Goal: Task Accomplishment & Management: Manage account settings

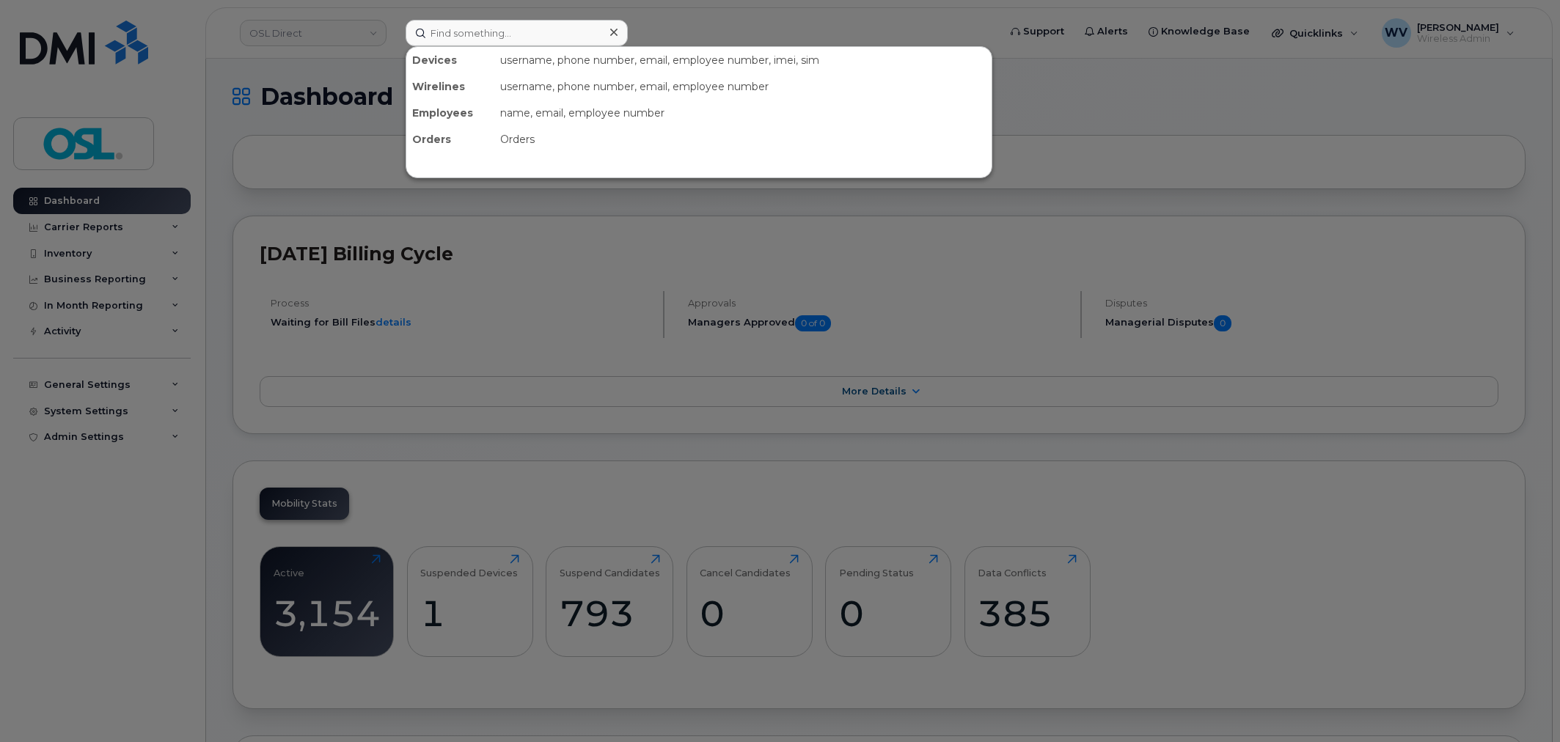
click at [474, 32] on input at bounding box center [517, 33] width 222 height 26
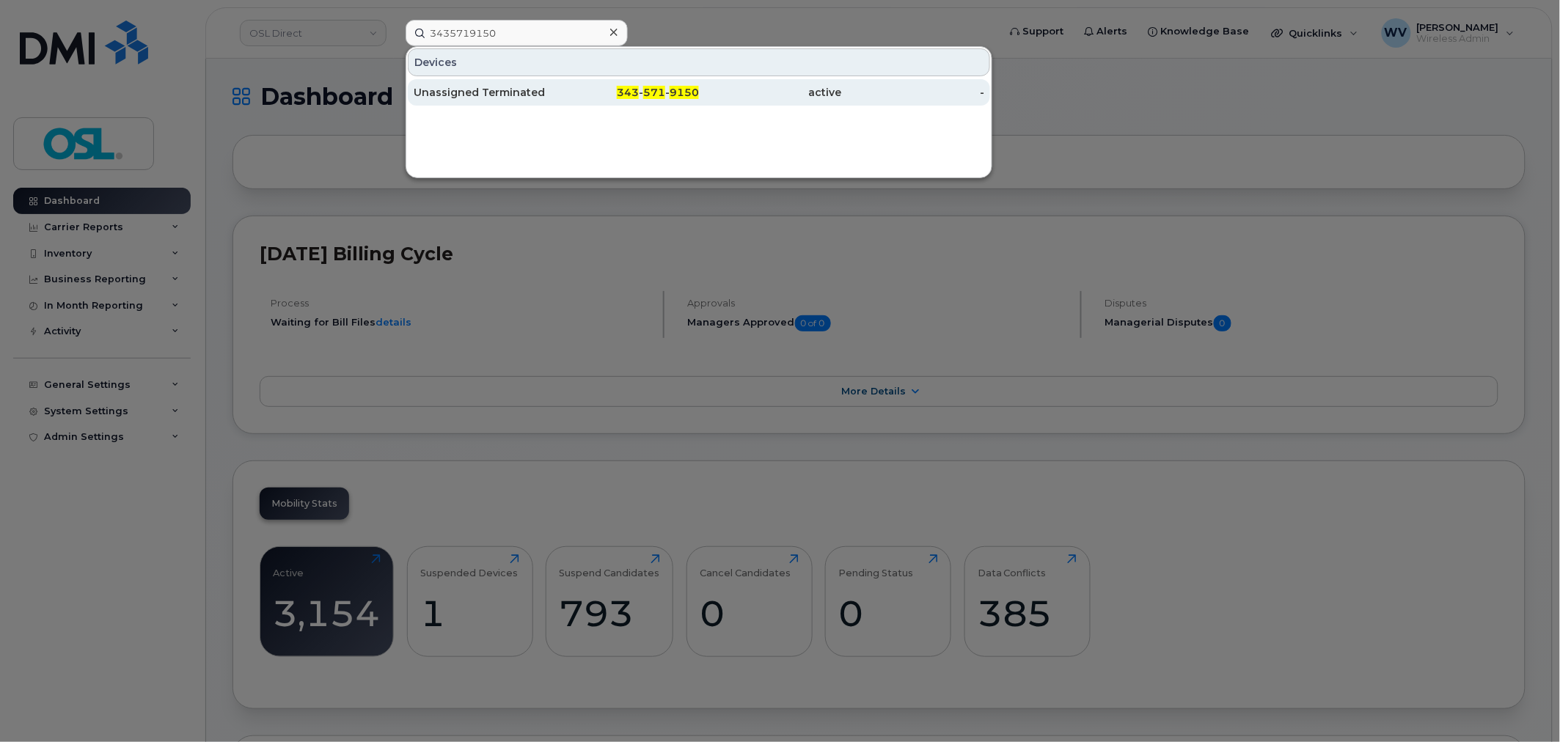
type input "3435719150"
click at [504, 99] on div "Unassigned Terminated" at bounding box center [485, 92] width 143 height 15
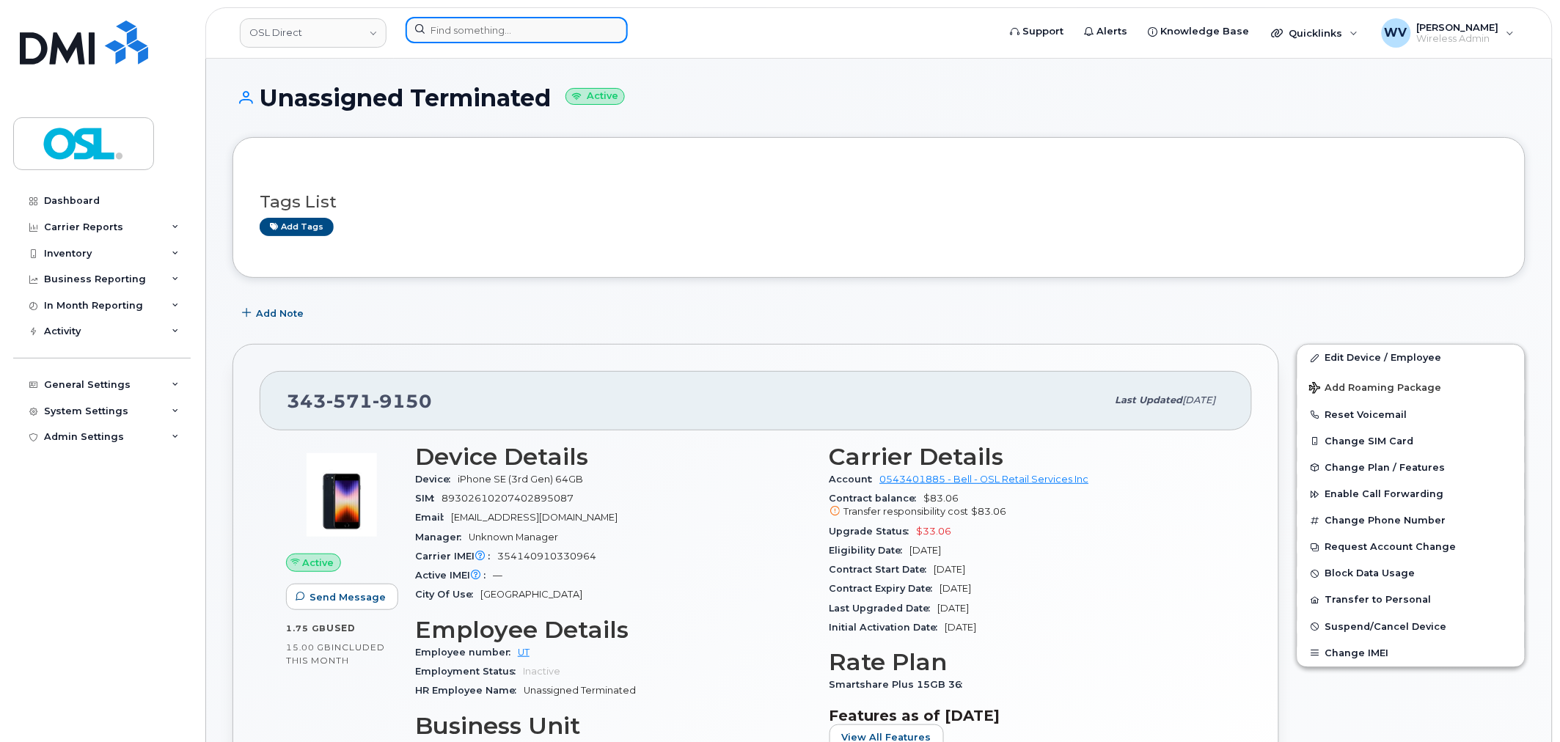
click at [560, 34] on input at bounding box center [517, 30] width 222 height 26
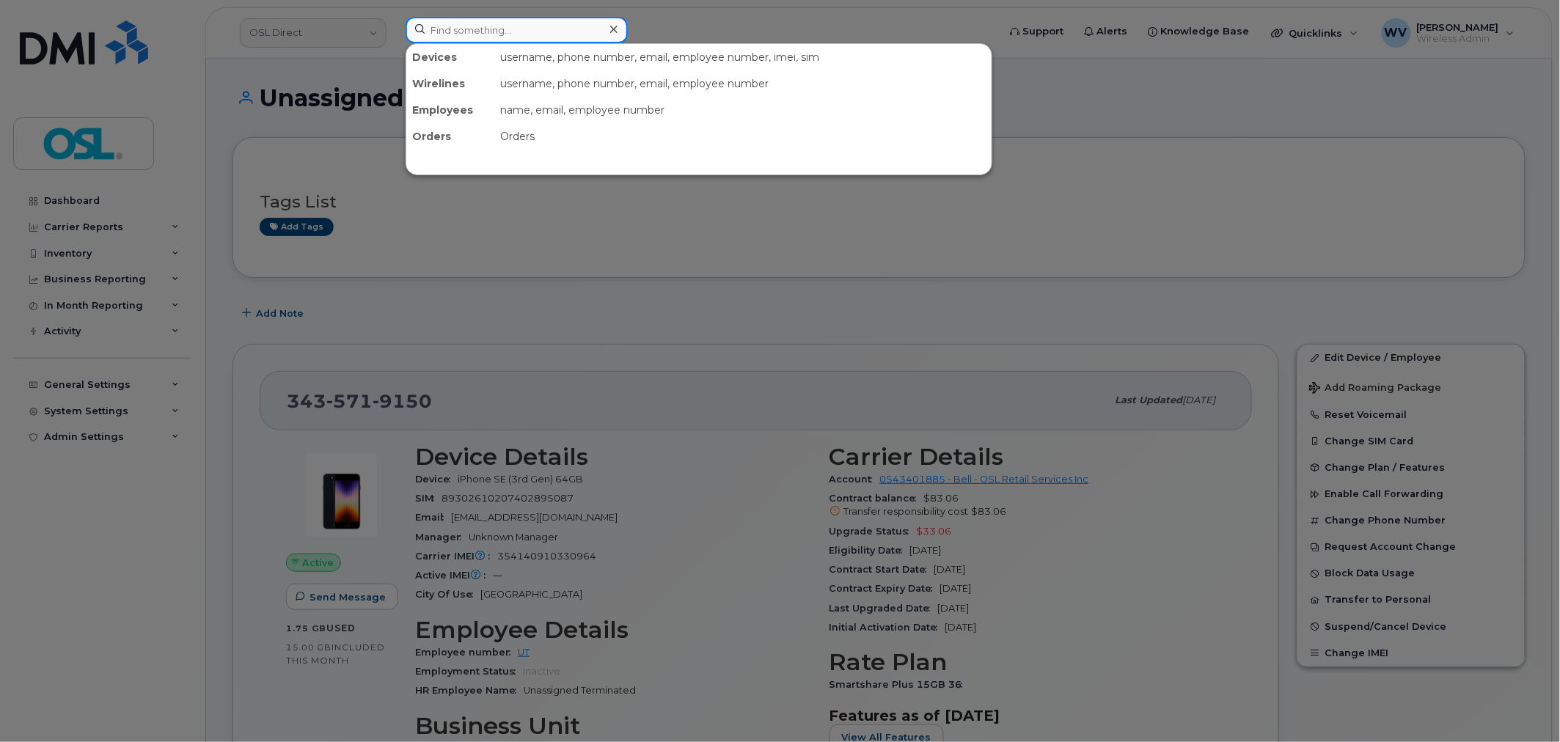
paste input "6476167892"
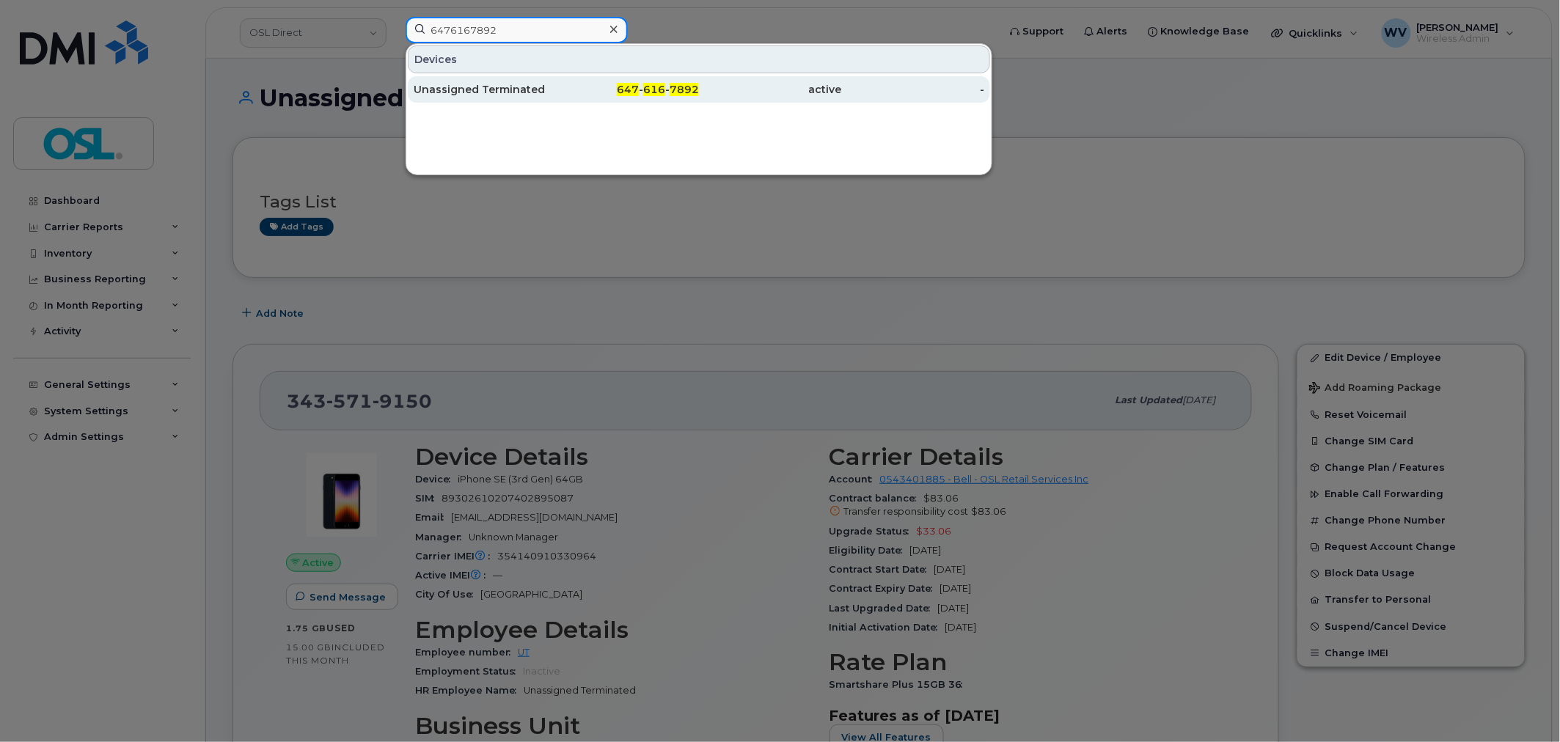
type input "6476167892"
click at [538, 88] on div "Unassigned Terminated" at bounding box center [485, 89] width 143 height 15
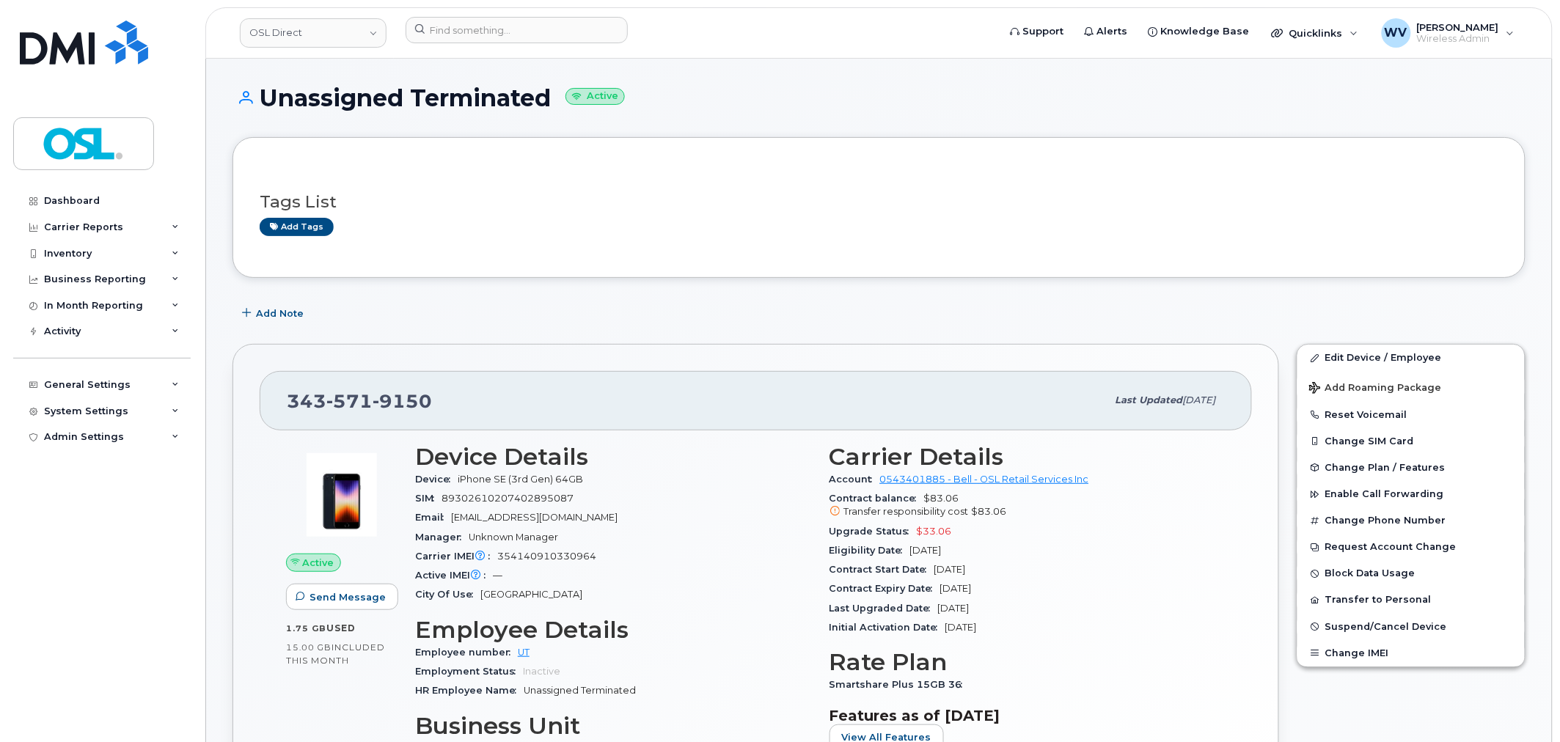
click at [372, 413] on div "343 571 9150" at bounding box center [697, 400] width 820 height 31
copy span "343 571 9150"
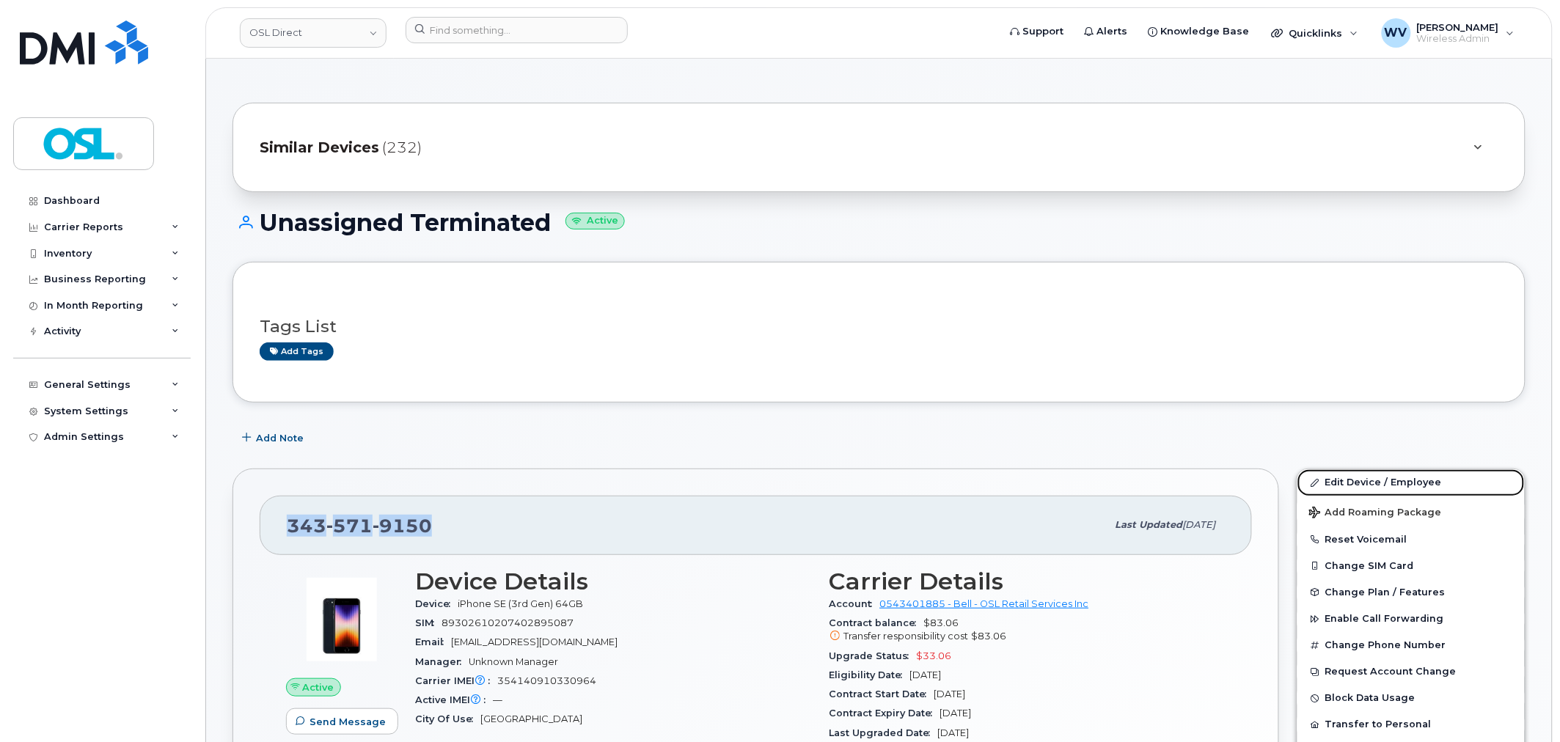
drag, startPoint x: 1371, startPoint y: 481, endPoint x: 1087, endPoint y: 54, distance: 513.6
click at [1371, 481] on link "Edit Device / Employee" at bounding box center [1410, 482] width 227 height 26
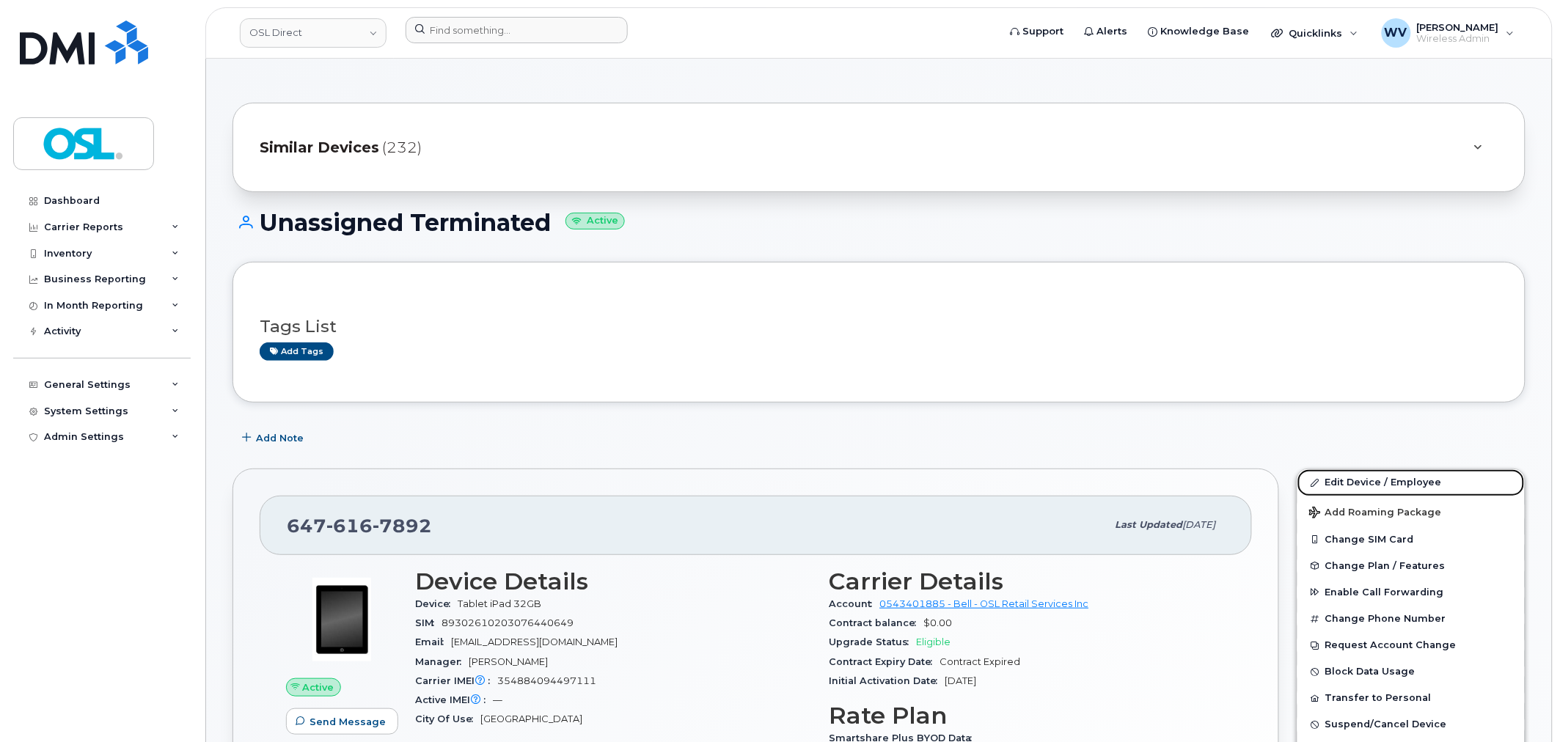
click at [1340, 481] on link "Edit Device / Employee" at bounding box center [1410, 482] width 227 height 26
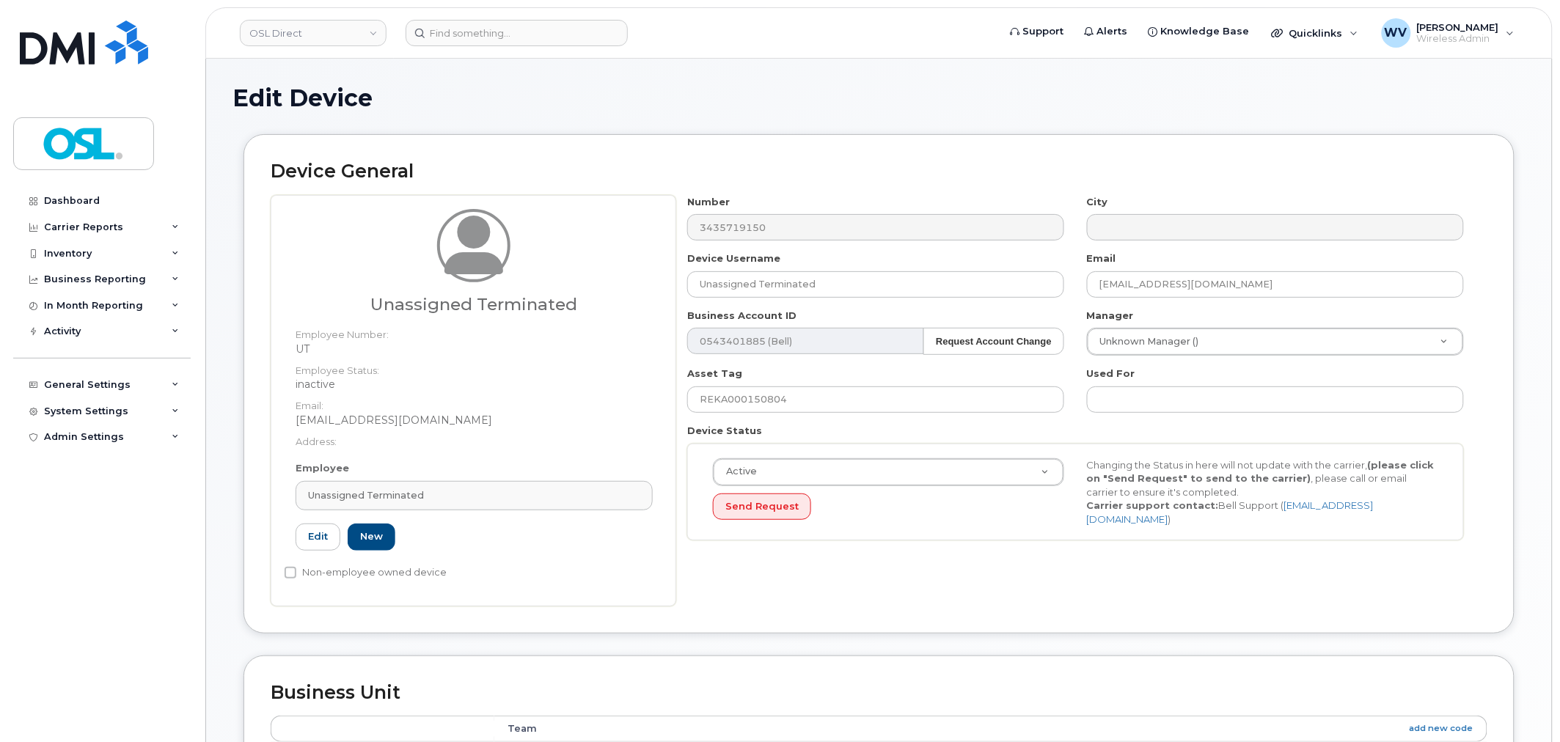
click at [512, 474] on div "Employee Unassigned Terminated Type first three symbols or more UT Edit New" at bounding box center [474, 512] width 379 height 102
click at [519, 480] on div "Employee Unassigned Terminated Type first three symbols or more UT Edit New" at bounding box center [474, 512] width 379 height 102
click at [528, 490] on div "Unassigned Terminated" at bounding box center [474, 495] width 332 height 14
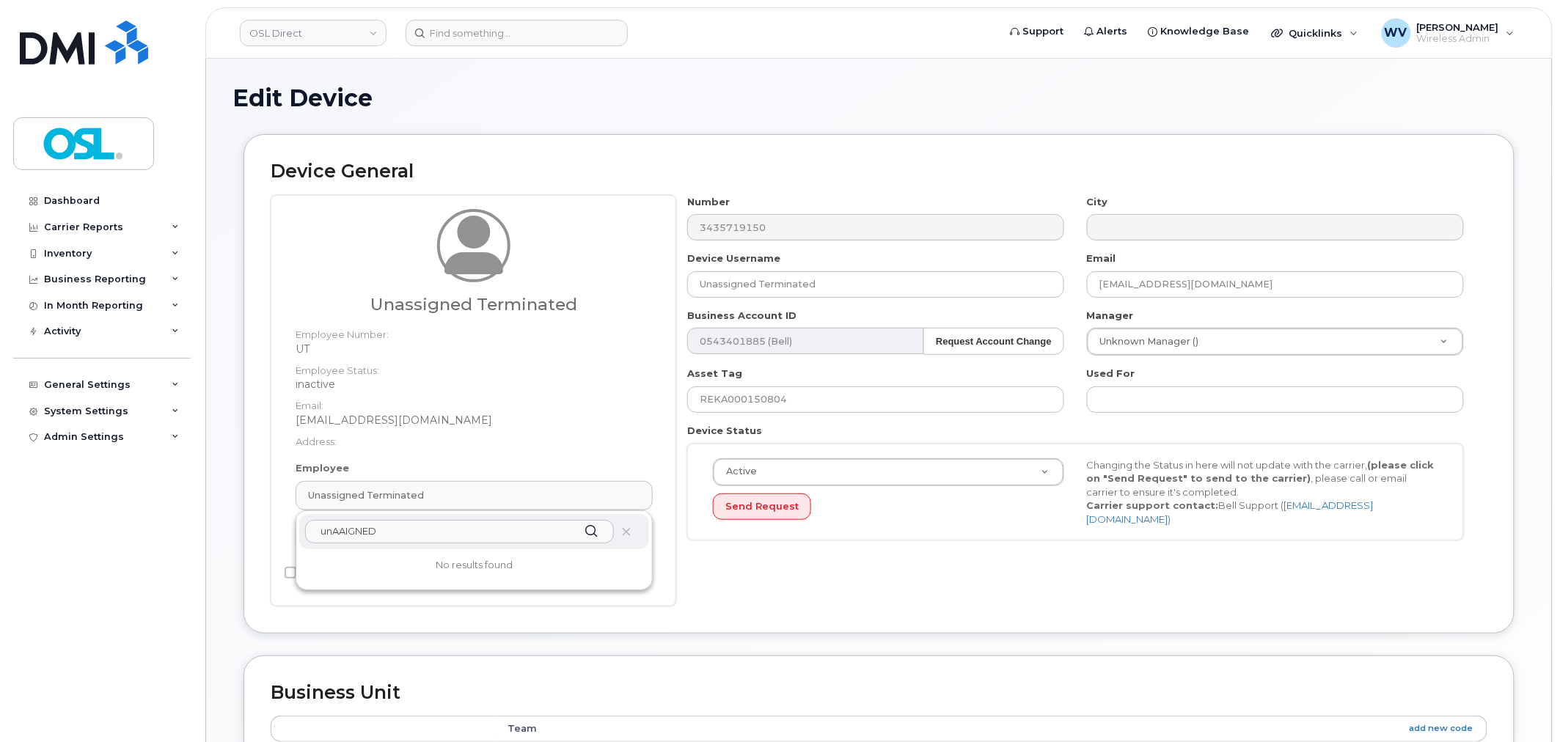
click at [398, 532] on input "unAAIGNED" at bounding box center [459, 531] width 309 height 23
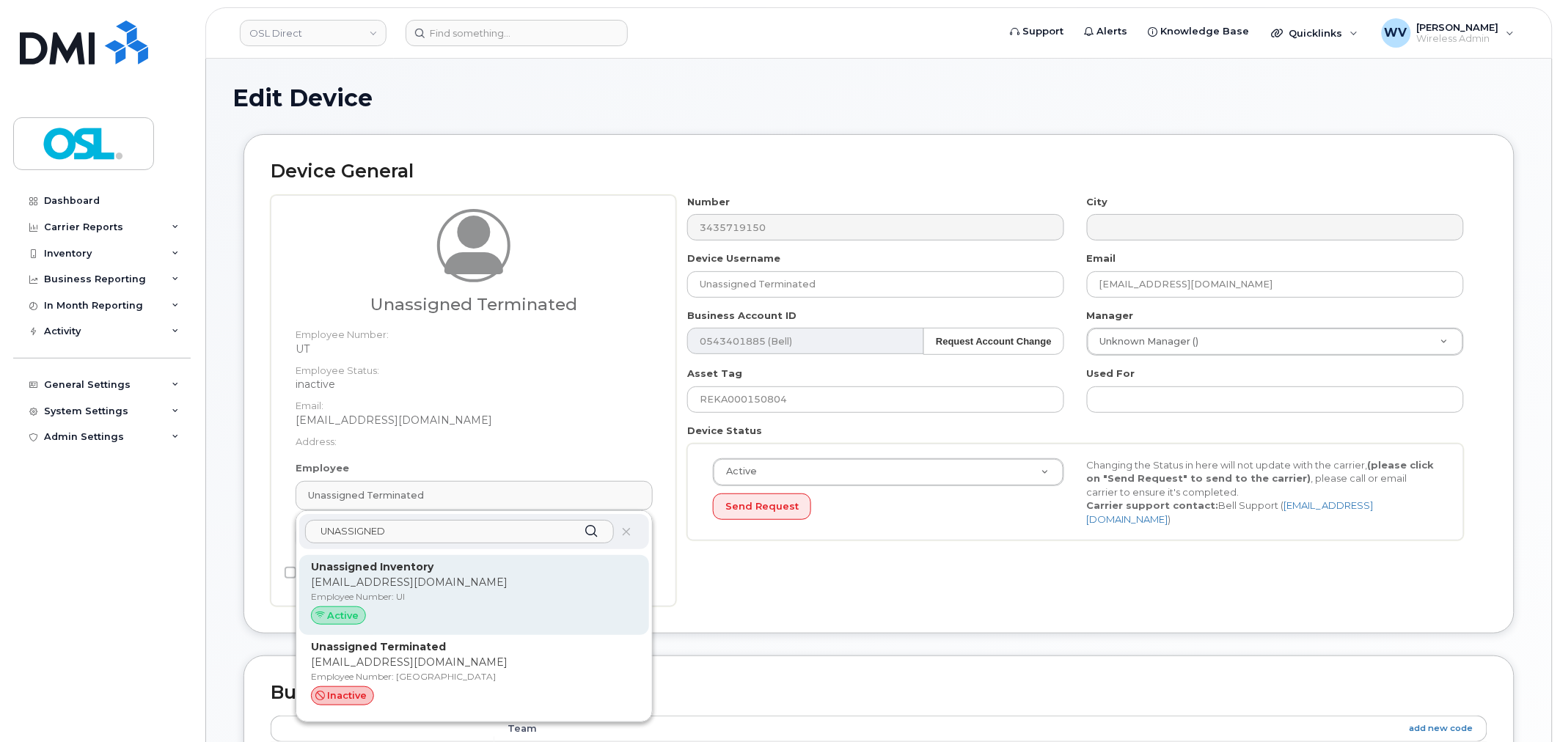
type input "UNASSIGNED"
click at [397, 598] on p "Employee Number: UI" at bounding box center [474, 596] width 326 height 13
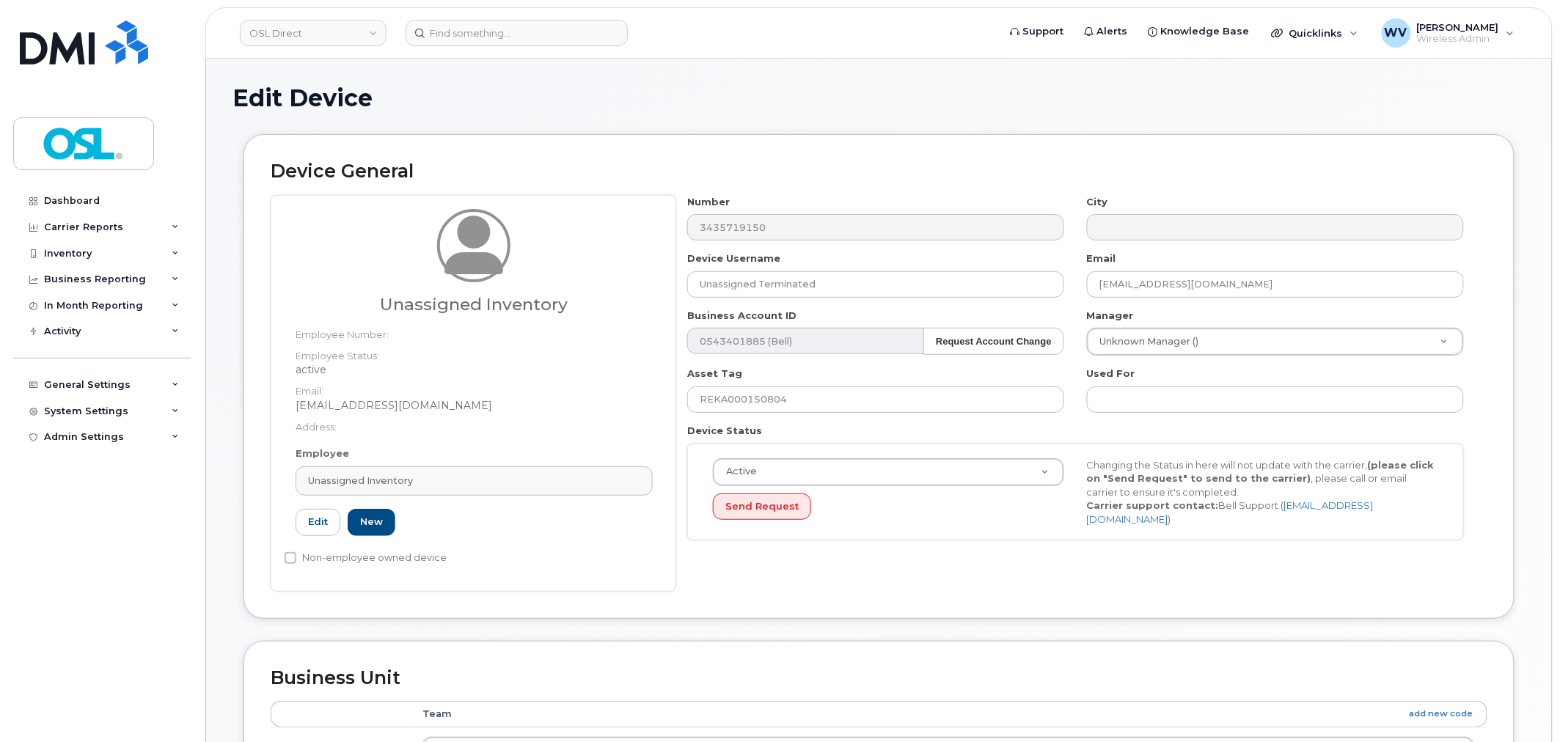
type input "UI"
type input "Unassigned Inventory"
type input "[EMAIL_ADDRESS][DOMAIN_NAME]"
type input "4724252"
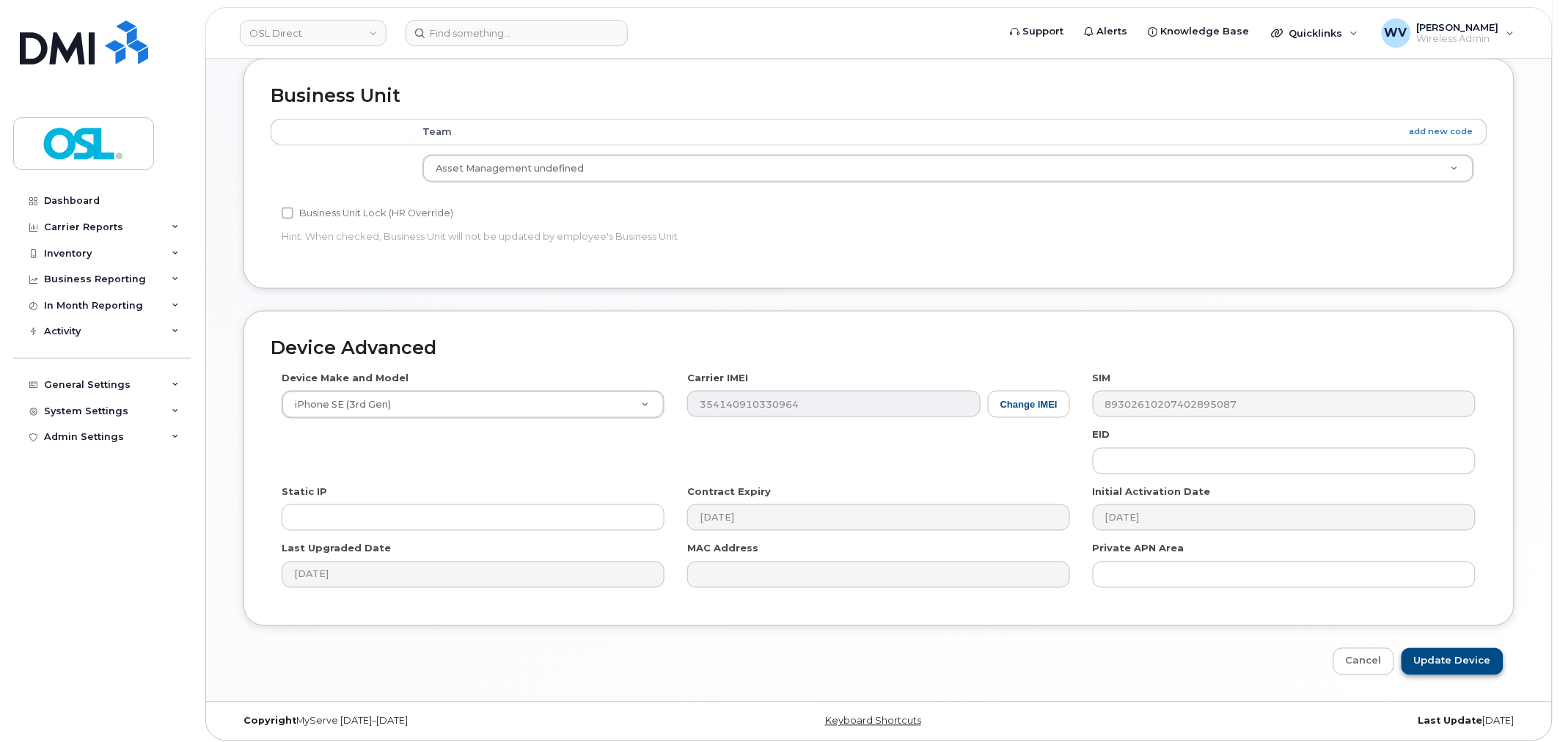
scroll to position [590, 0]
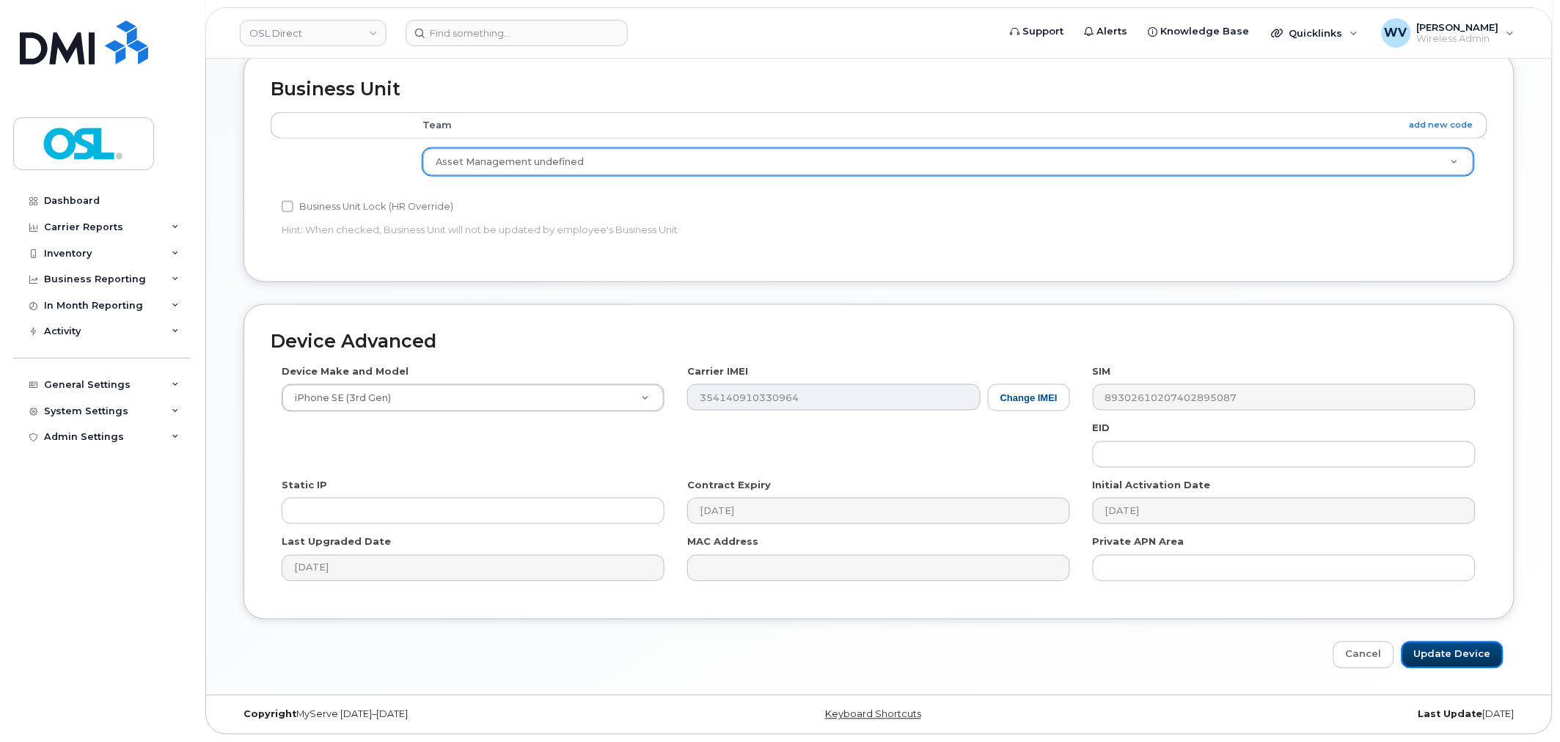
click at [1448, 645] on input "Update Device" at bounding box center [1452, 655] width 102 height 27
type input "Saving..."
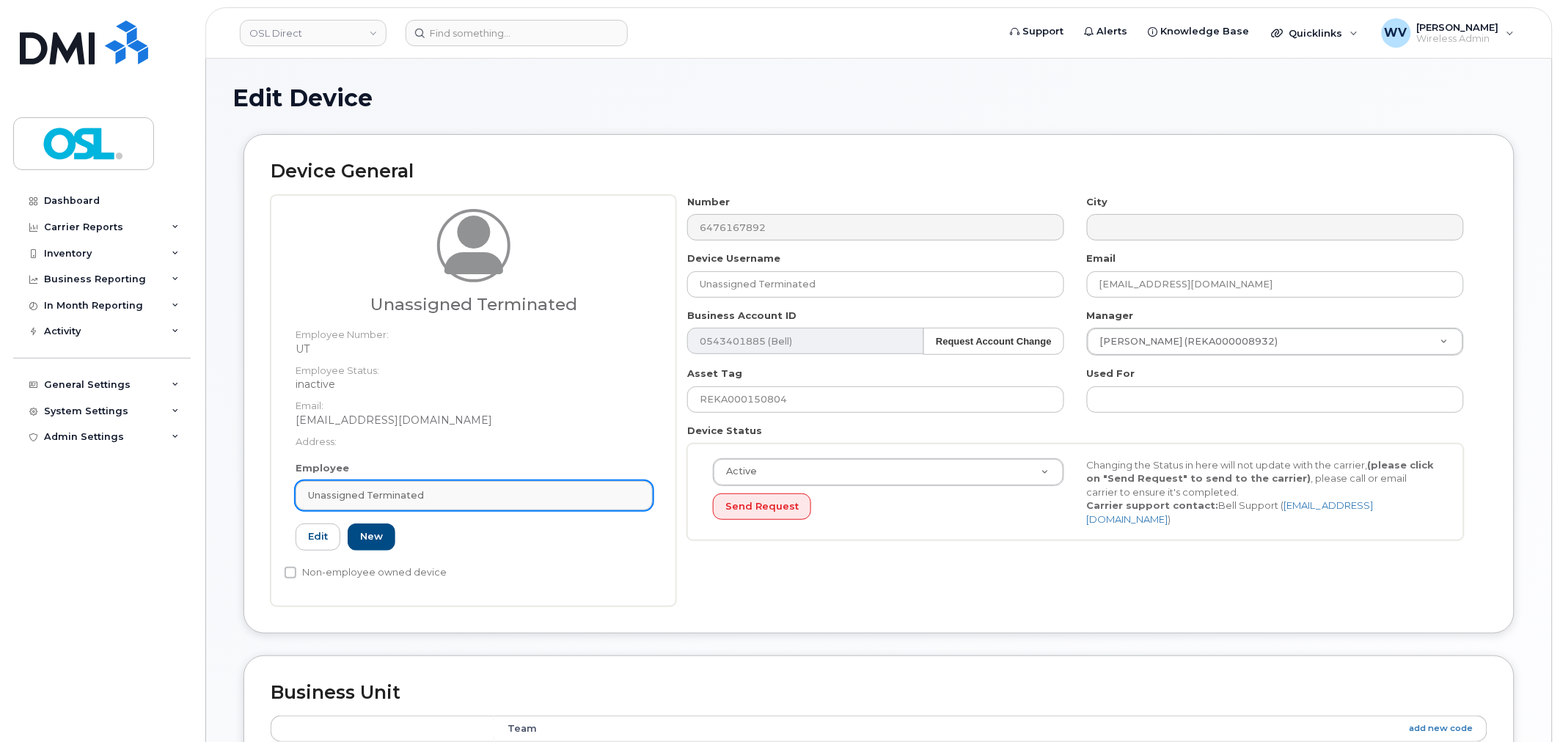
click at [567, 496] on div "Unassigned Terminated" at bounding box center [474, 495] width 332 height 14
paste input "UNASSIGNED"
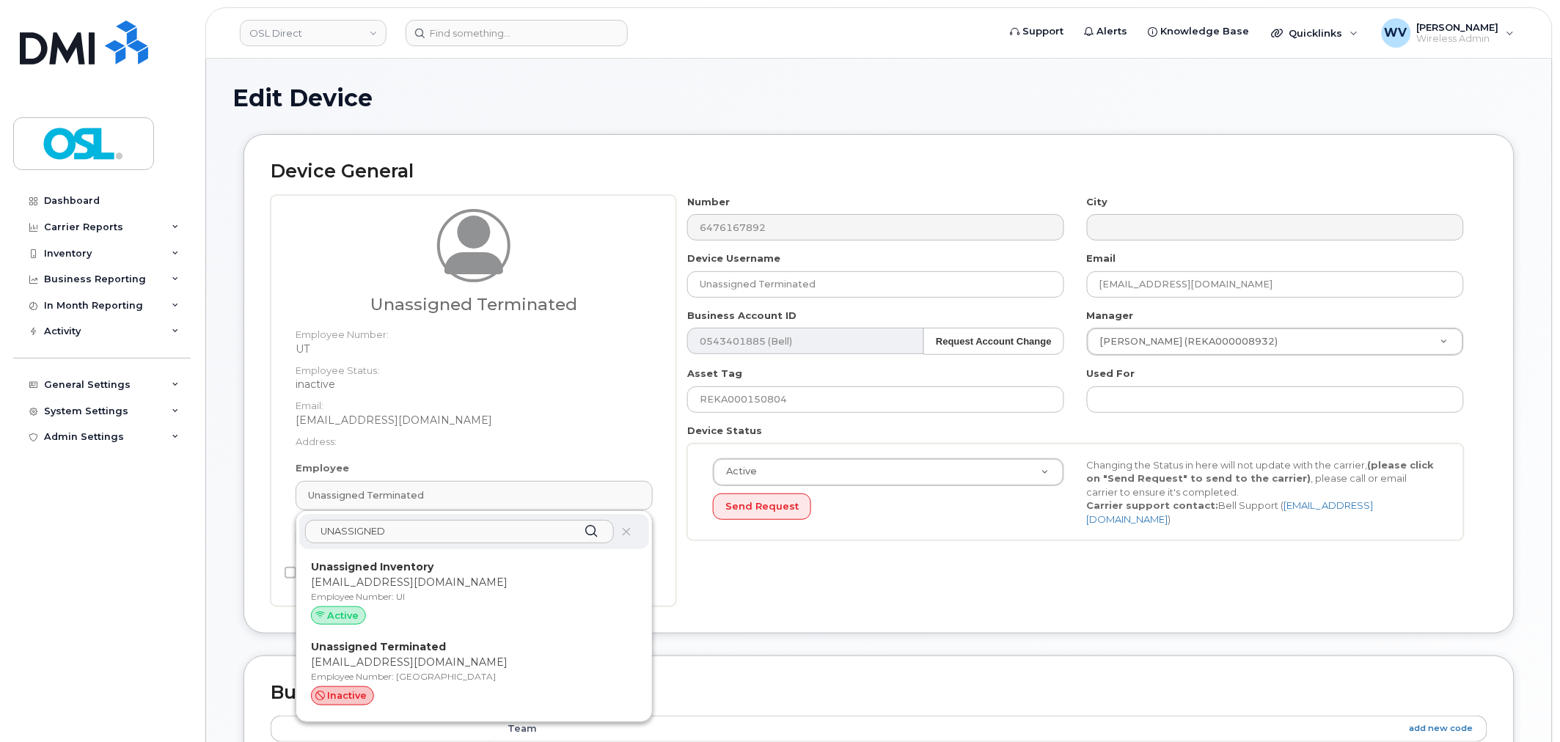
type input "UNASSIGNED"
click at [488, 580] on p "[EMAIL_ADDRESS][DOMAIN_NAME]" at bounding box center [474, 582] width 326 height 15
type input "UI"
type input "Unassigned Inventory"
type input "[EMAIL_ADDRESS][DOMAIN_NAME]"
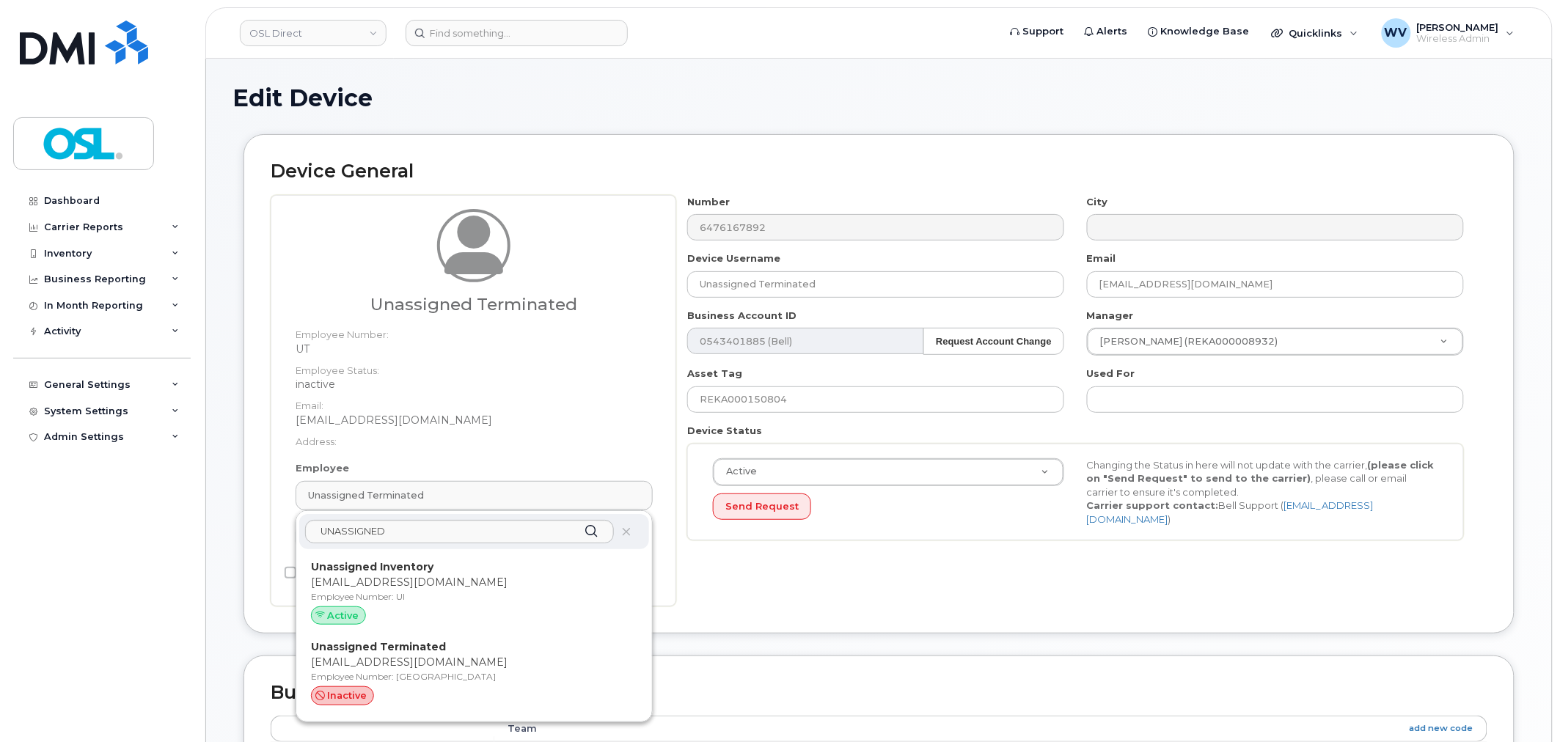
type input "4724252"
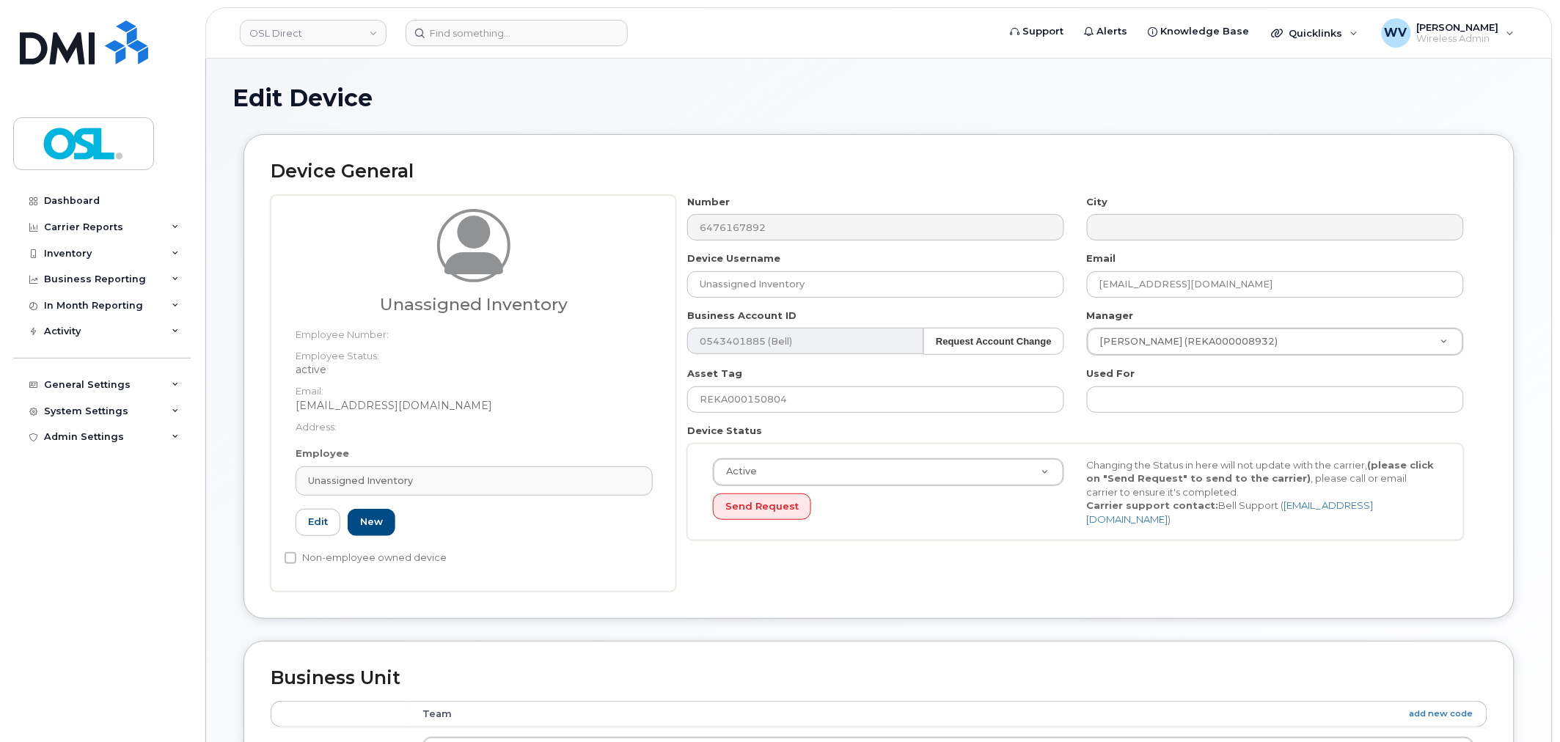
click at [840, 60] on div "Edit Device Device General Unassigned Inventory Employee Number: Employee Statu…" at bounding box center [879, 671] width 1346 height 1225
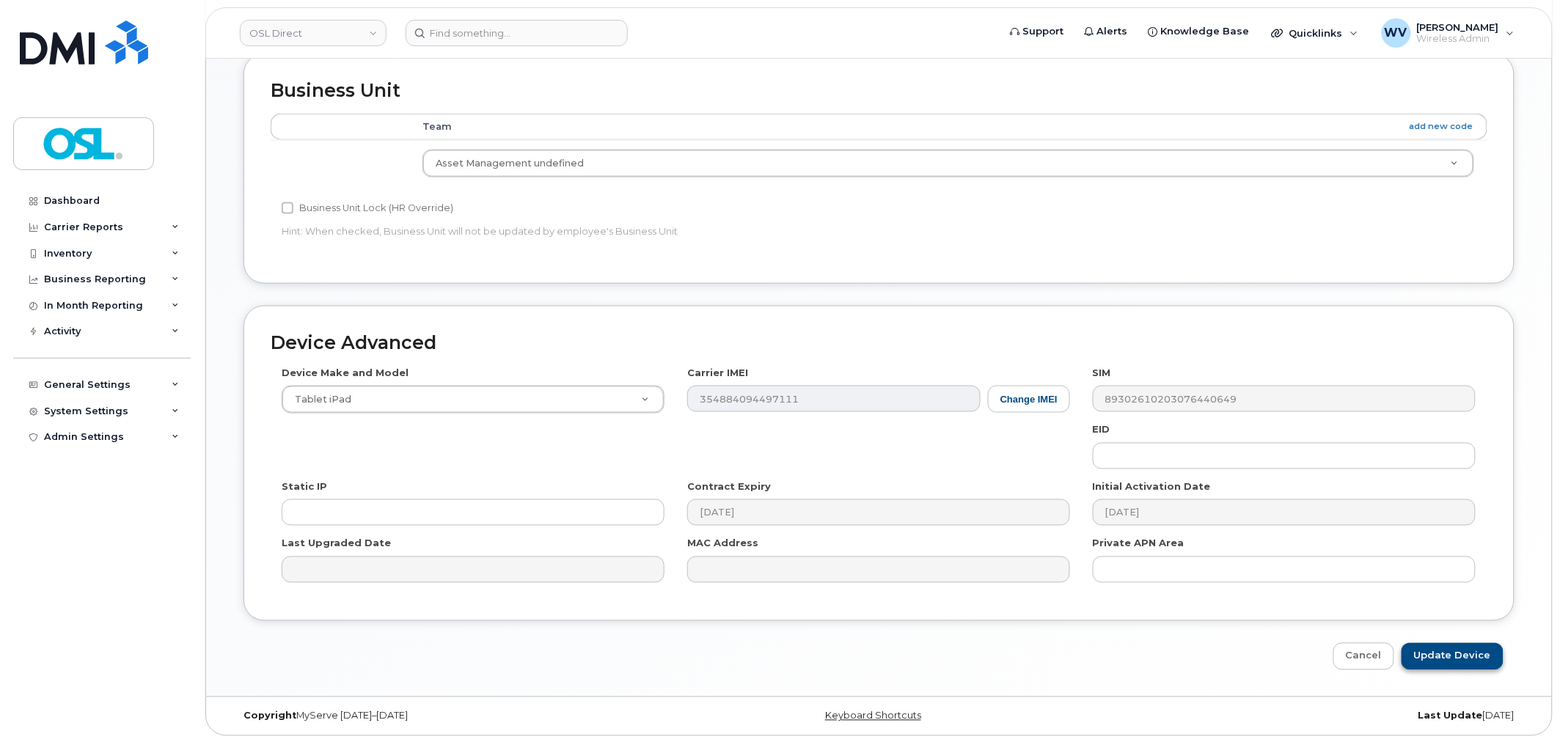
scroll to position [590, 0]
click at [1482, 659] on input "Update Device" at bounding box center [1452, 655] width 102 height 27
type input "Saving..."
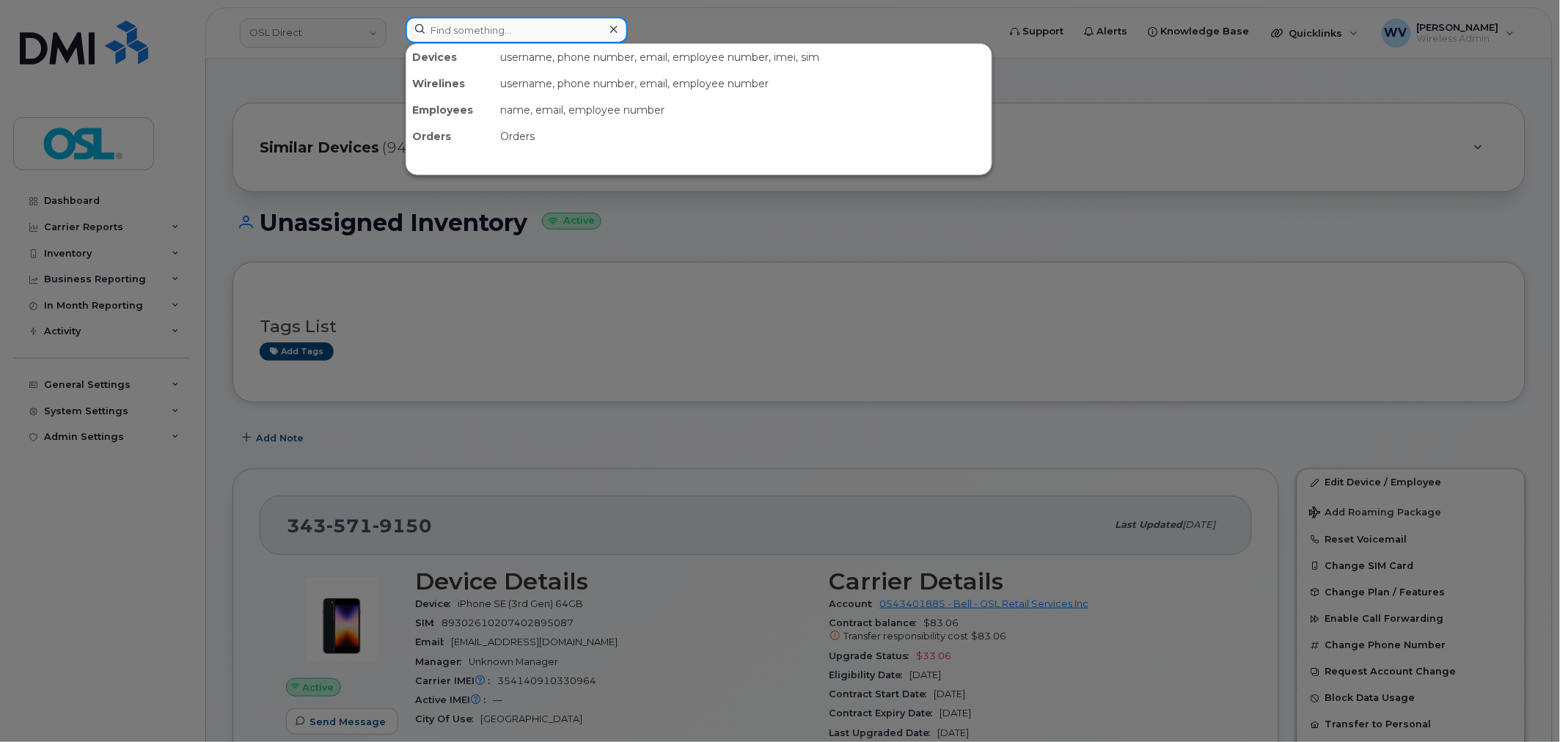
click at [548, 37] on input at bounding box center [517, 30] width 222 height 26
paste input "4165255395"
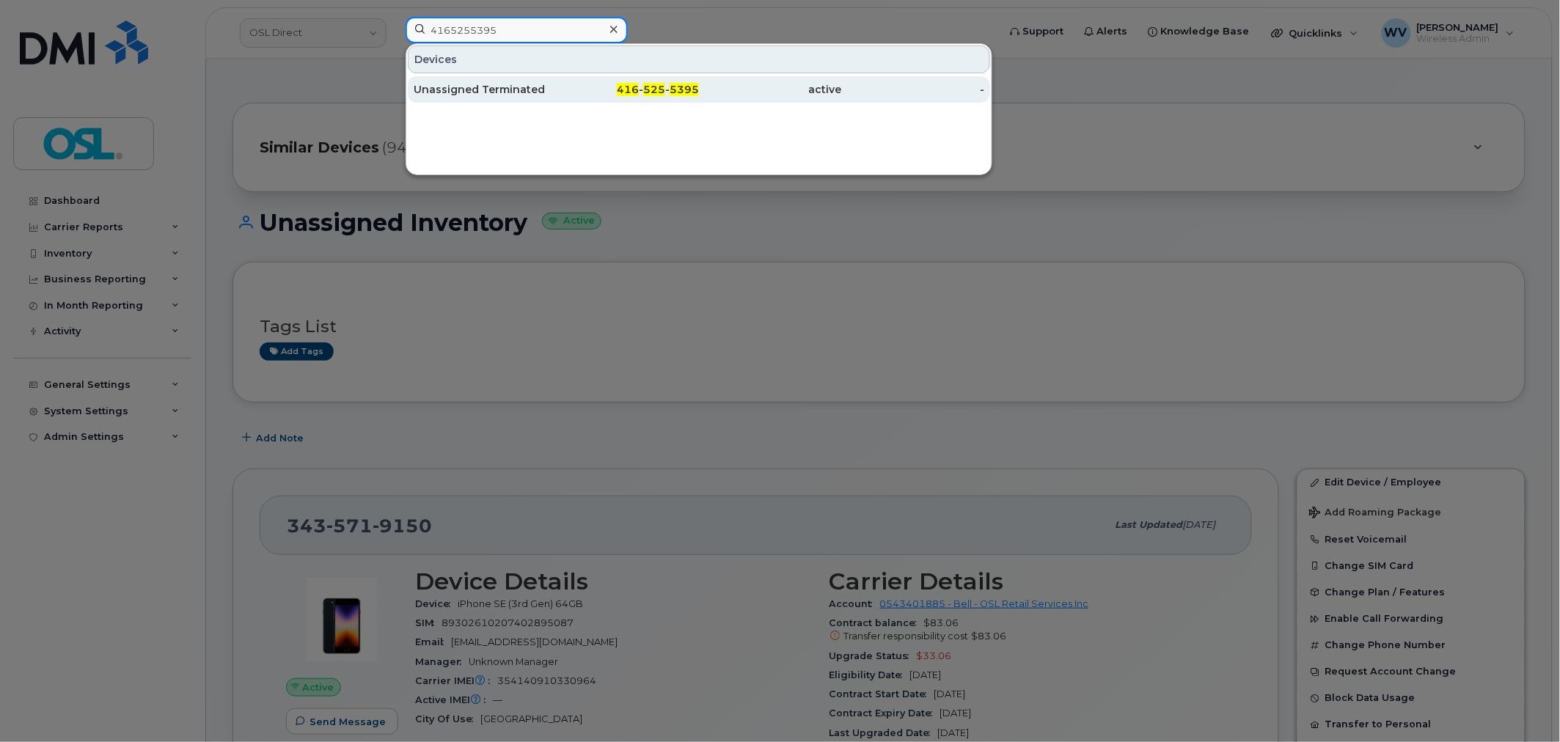
type input "4165255395"
click at [559, 81] on div "416 - 525 - 5395" at bounding box center [628, 89] width 143 height 26
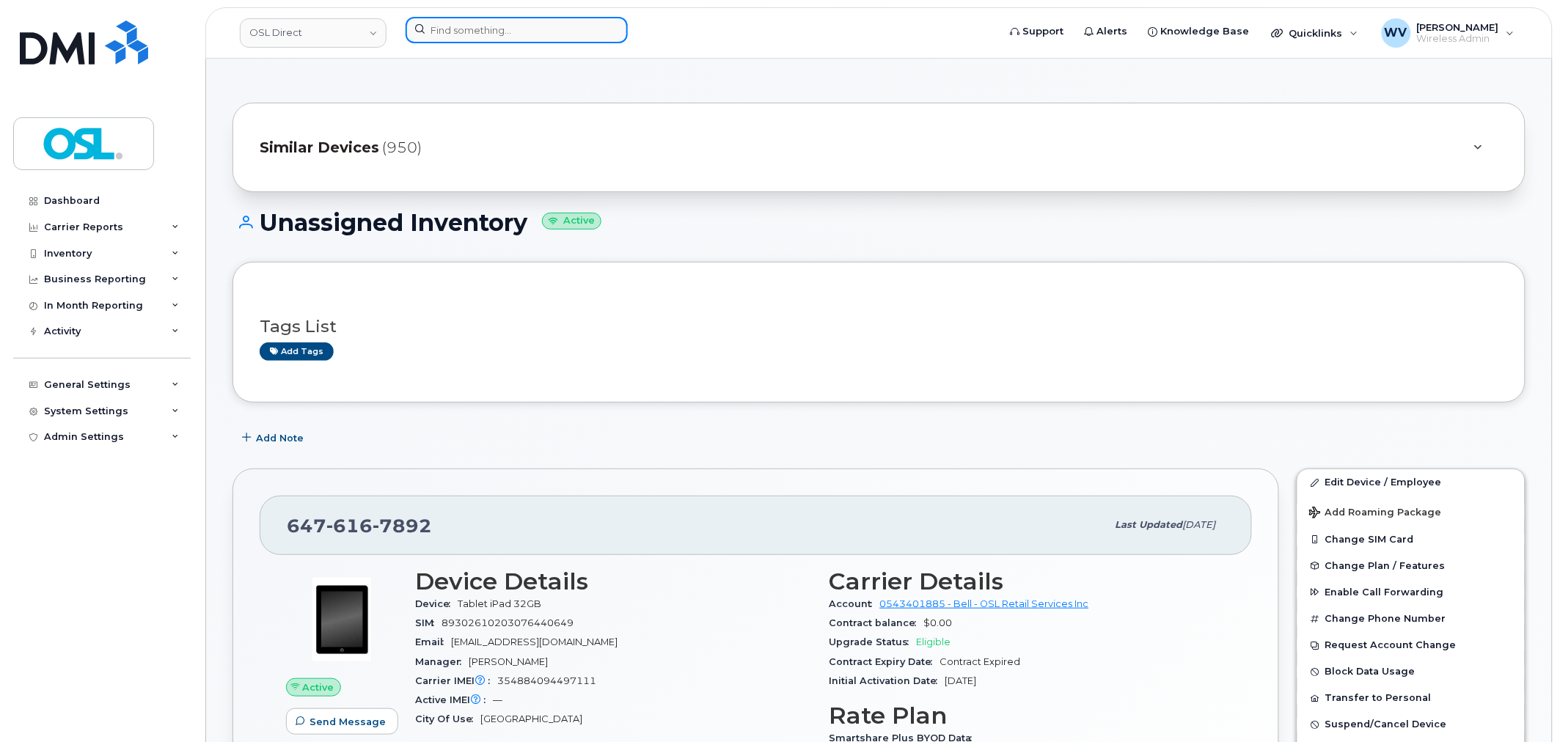
click at [541, 28] on input at bounding box center [517, 30] width 222 height 26
paste input "6475456193"
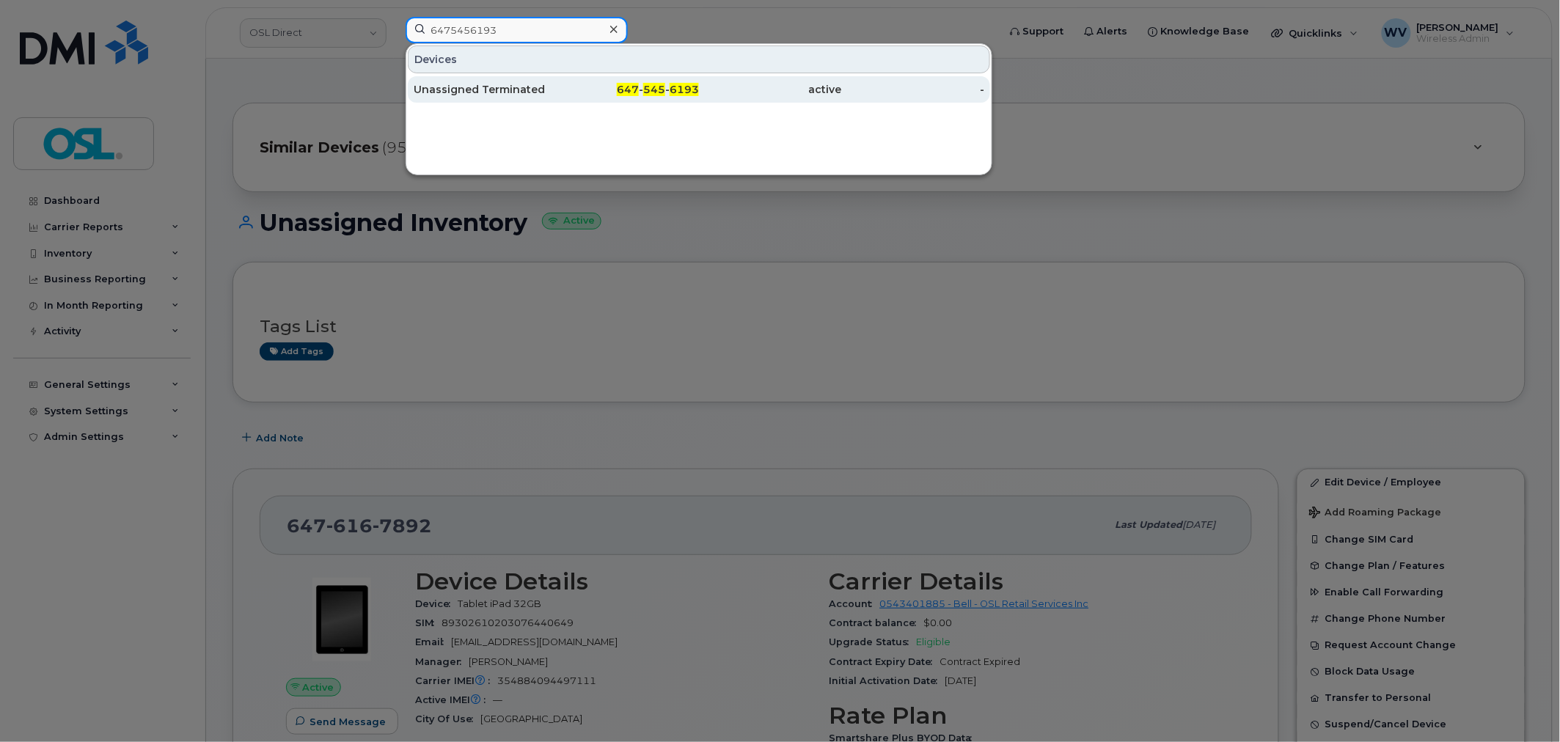
type input "6475456193"
click at [522, 83] on div "Unassigned Terminated" at bounding box center [485, 89] width 143 height 15
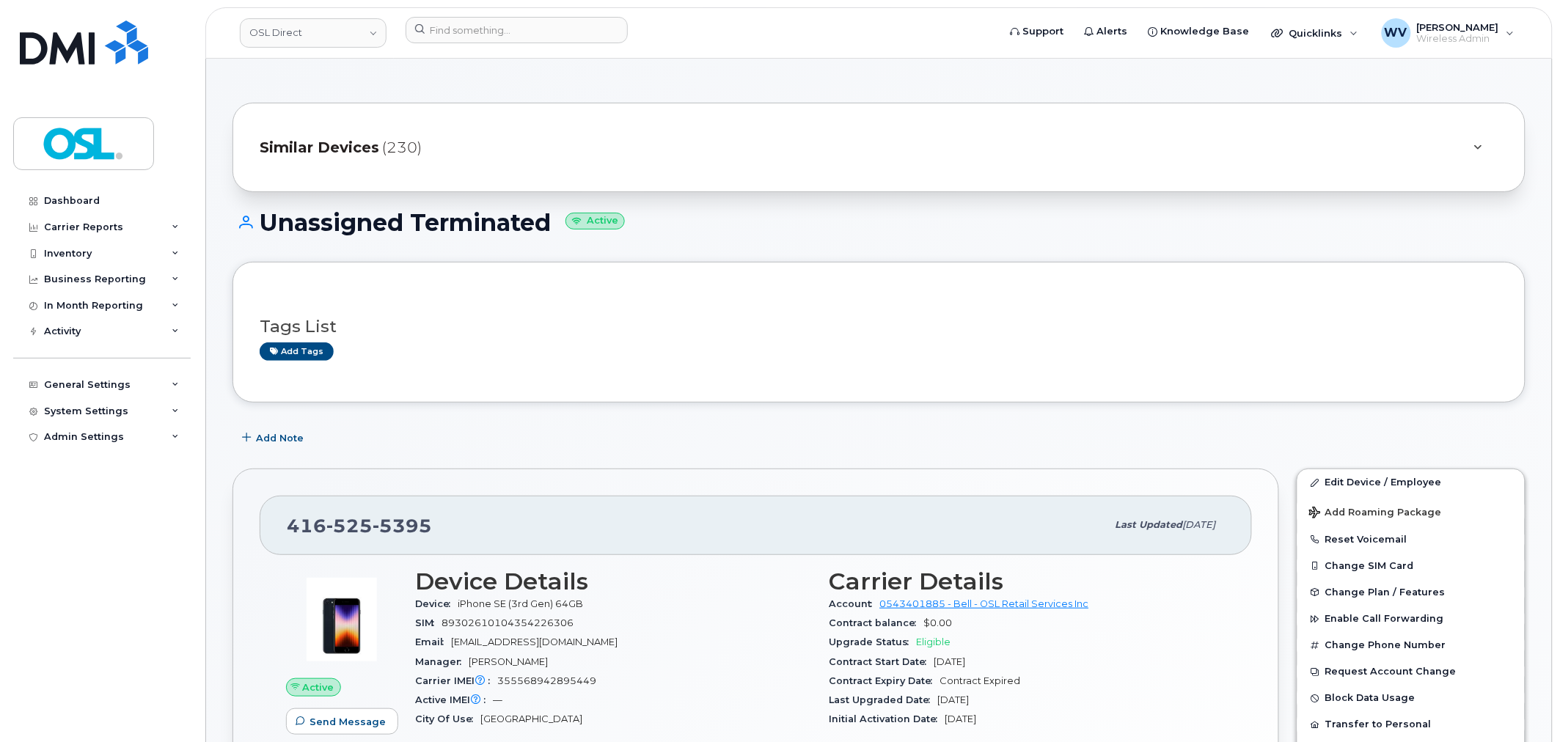
click at [384, 521] on span "5395" at bounding box center [402, 526] width 59 height 22
copy span "[PHONE_NUMBER]"
click at [1363, 485] on link "Edit Device / Employee" at bounding box center [1410, 482] width 227 height 26
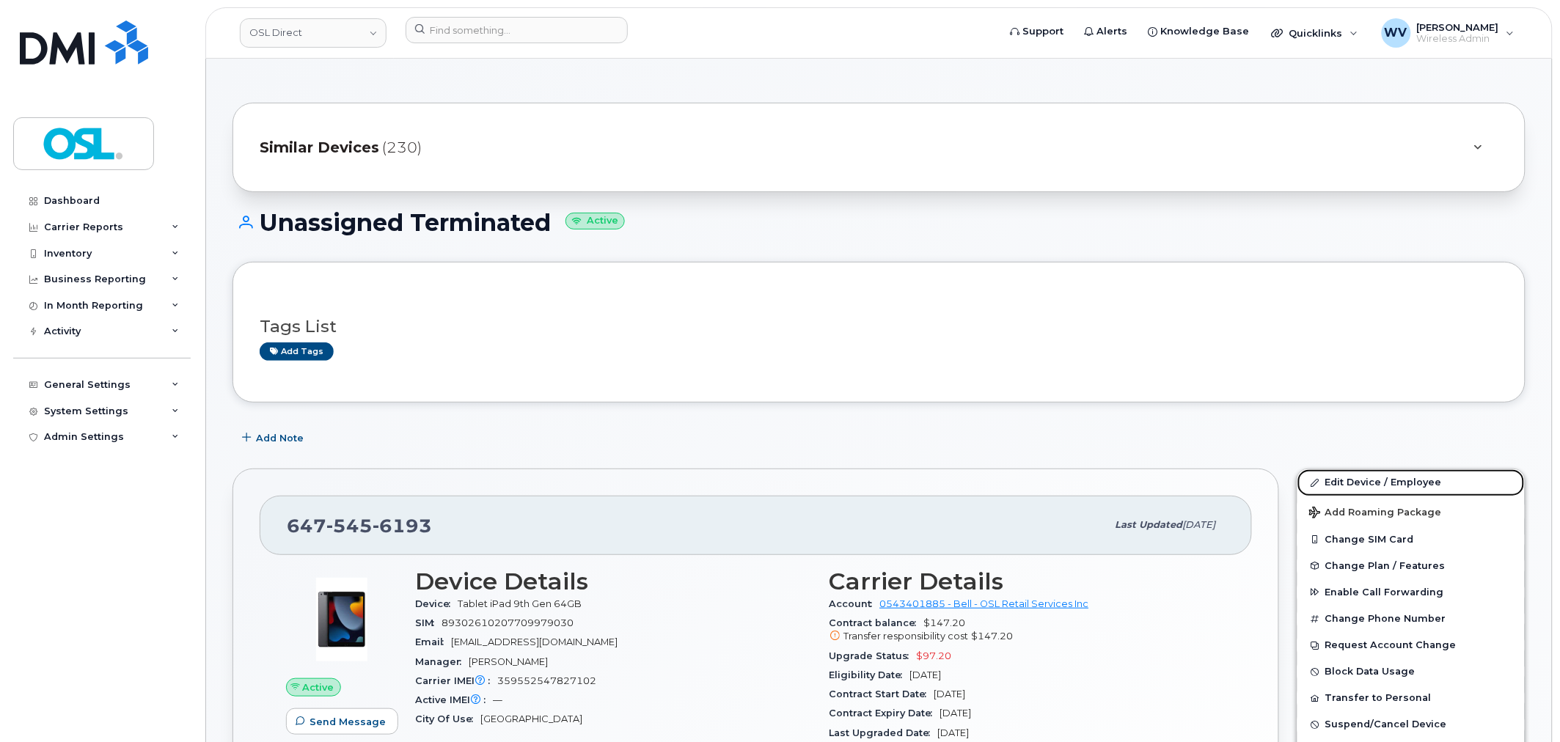
drag, startPoint x: 1388, startPoint y: 477, endPoint x: 1133, endPoint y: 7, distance: 534.9
click at [1388, 477] on link "Edit Device / Employee" at bounding box center [1410, 482] width 227 height 26
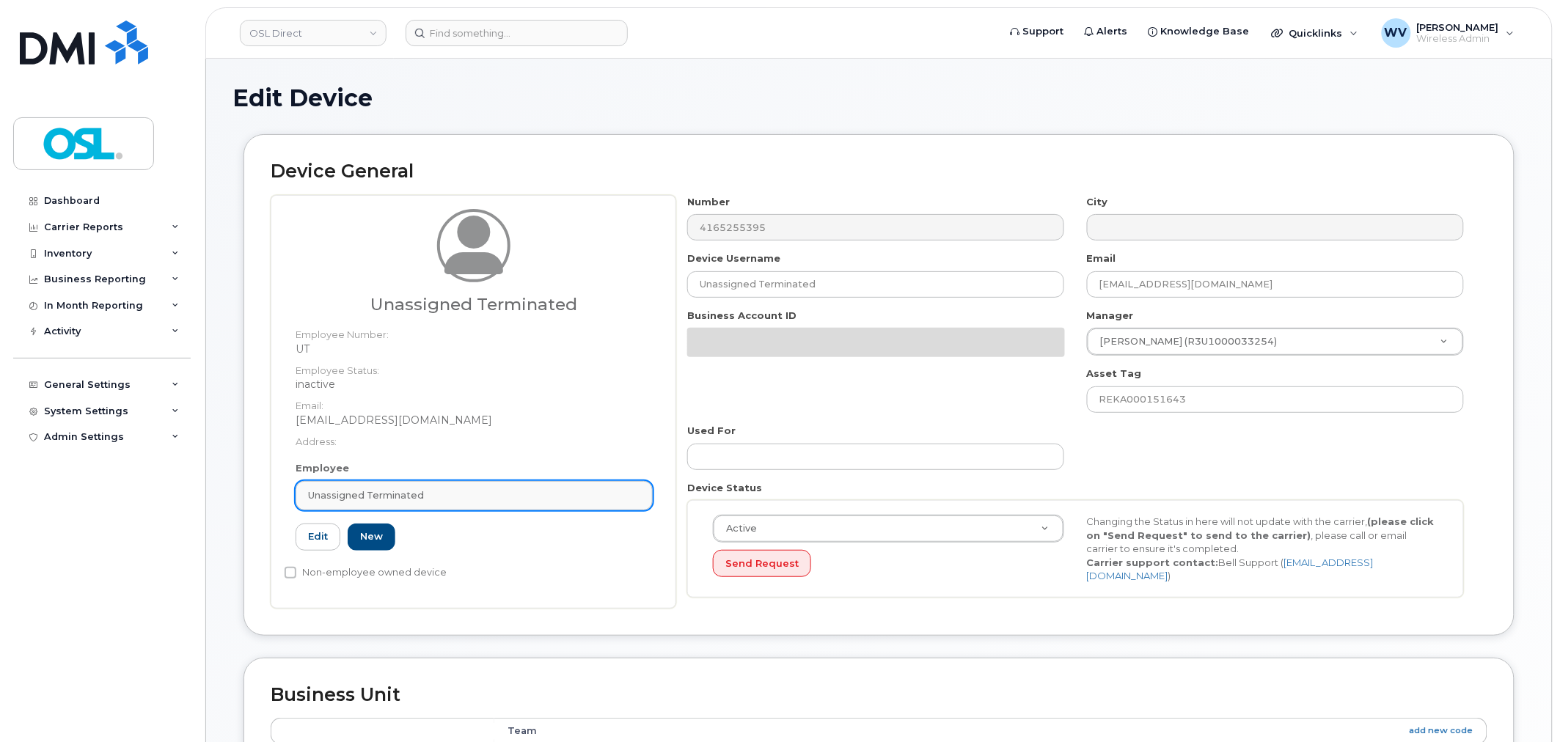
click at [532, 505] on link "Unassigned Terminated" at bounding box center [474, 495] width 357 height 29
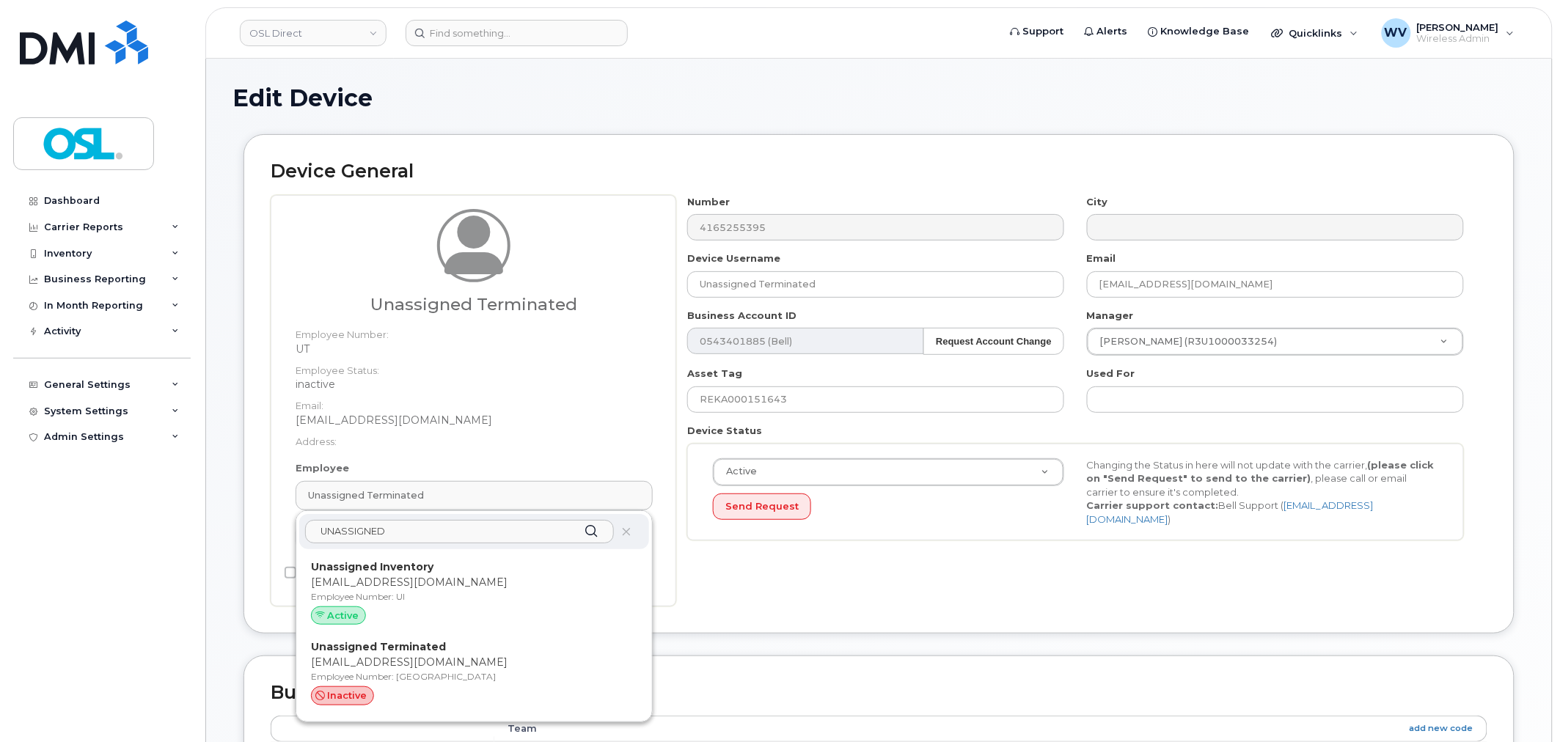
type input "UNASSIGNED"
click at [509, 598] on p "Employee Number: UI" at bounding box center [474, 596] width 326 height 13
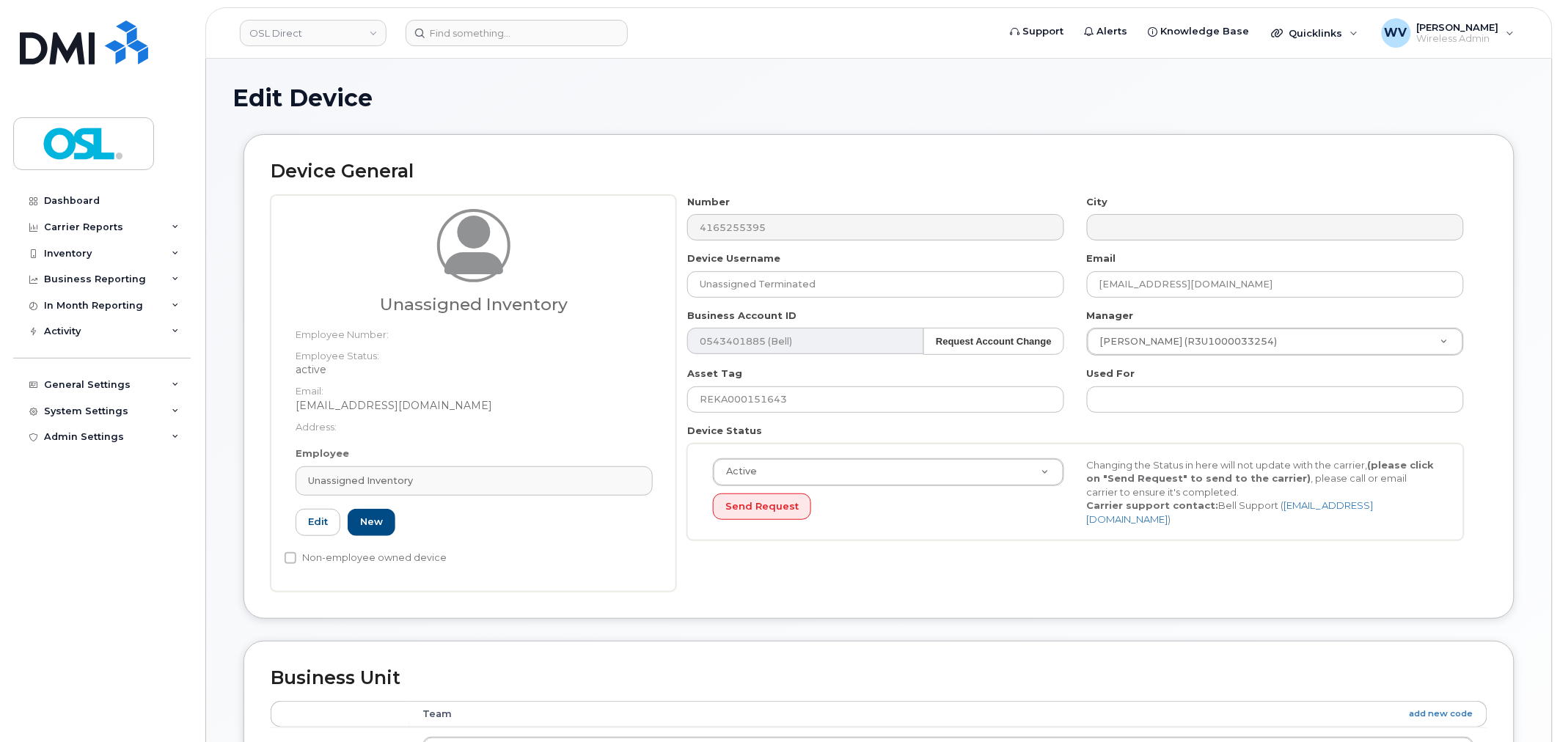
type input "UI"
type input "Unassigned Inventory"
type input "[EMAIL_ADDRESS][DOMAIN_NAME]"
type input "4724252"
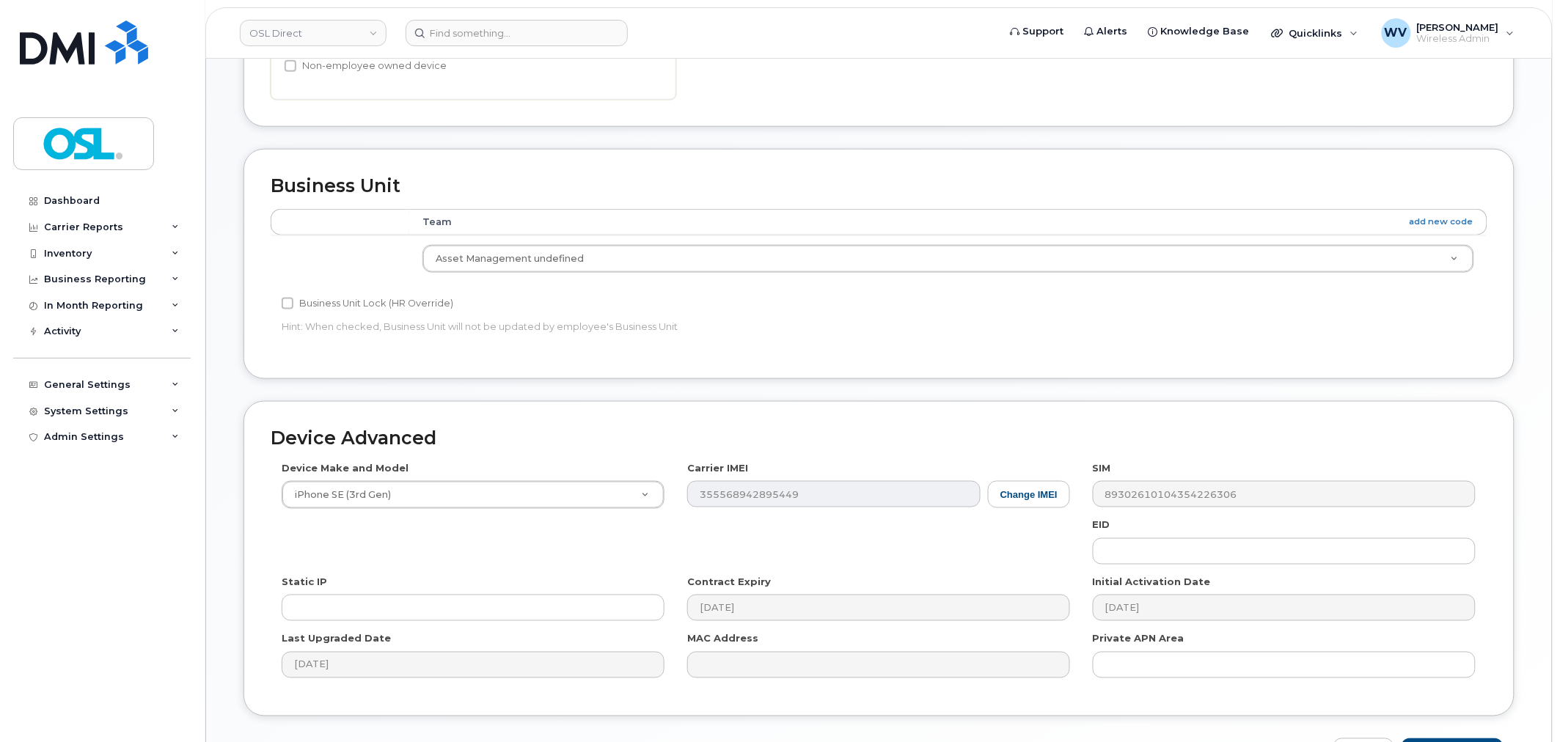
scroll to position [570, 0]
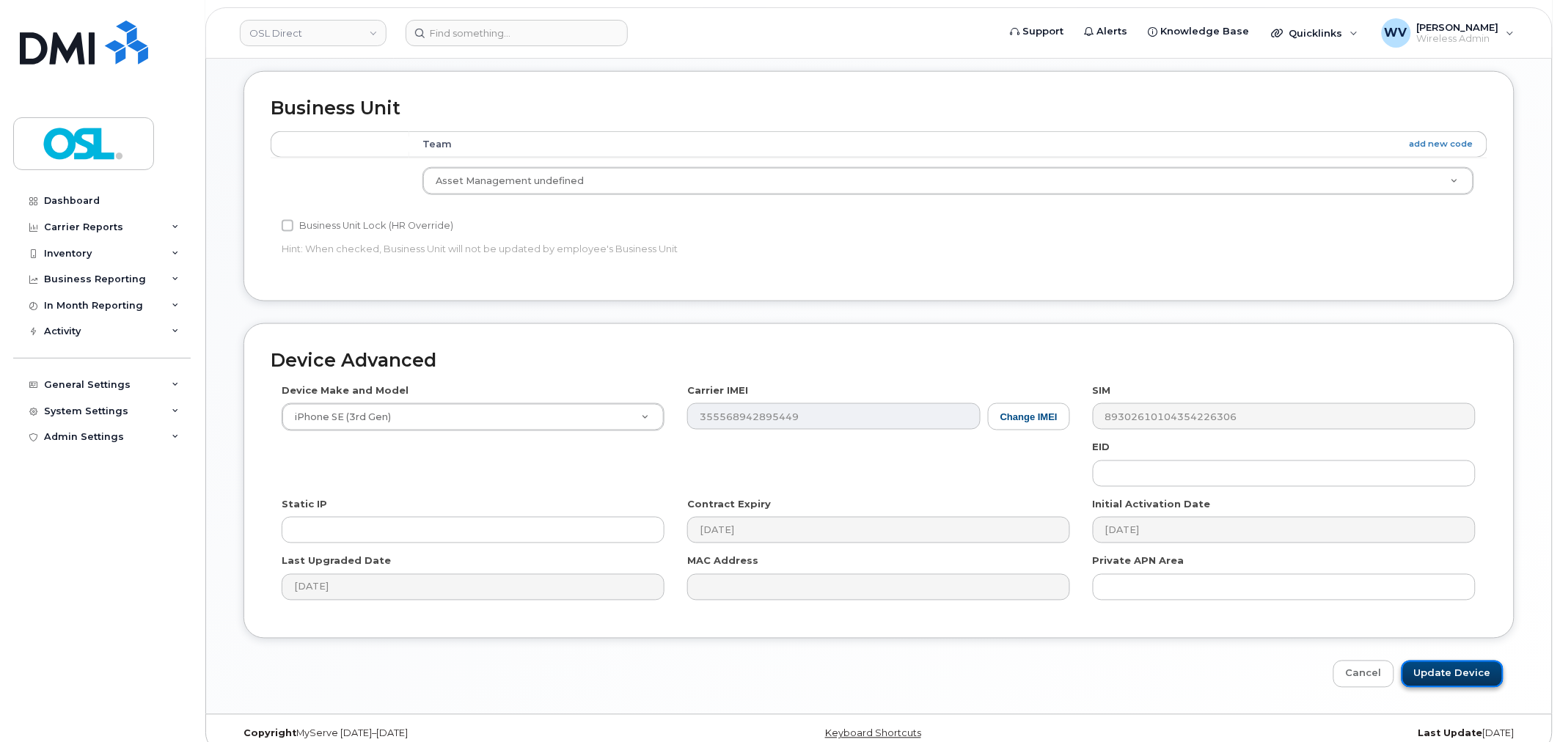
click at [1482, 670] on input "Update Device" at bounding box center [1452, 674] width 102 height 27
type input "Saving..."
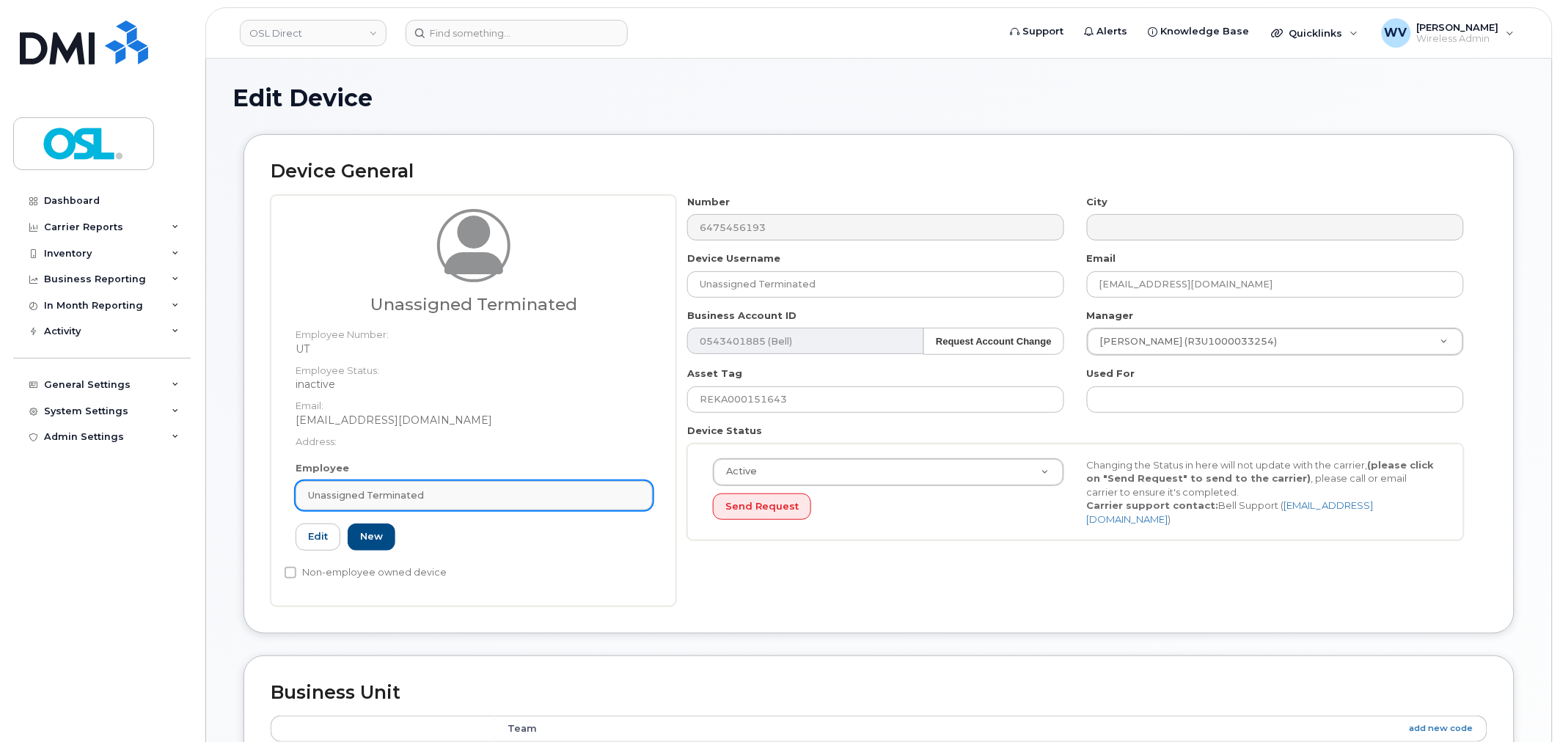
click at [521, 497] on div "Unassigned Terminated" at bounding box center [474, 495] width 332 height 14
paste input "UNASSIGNED"
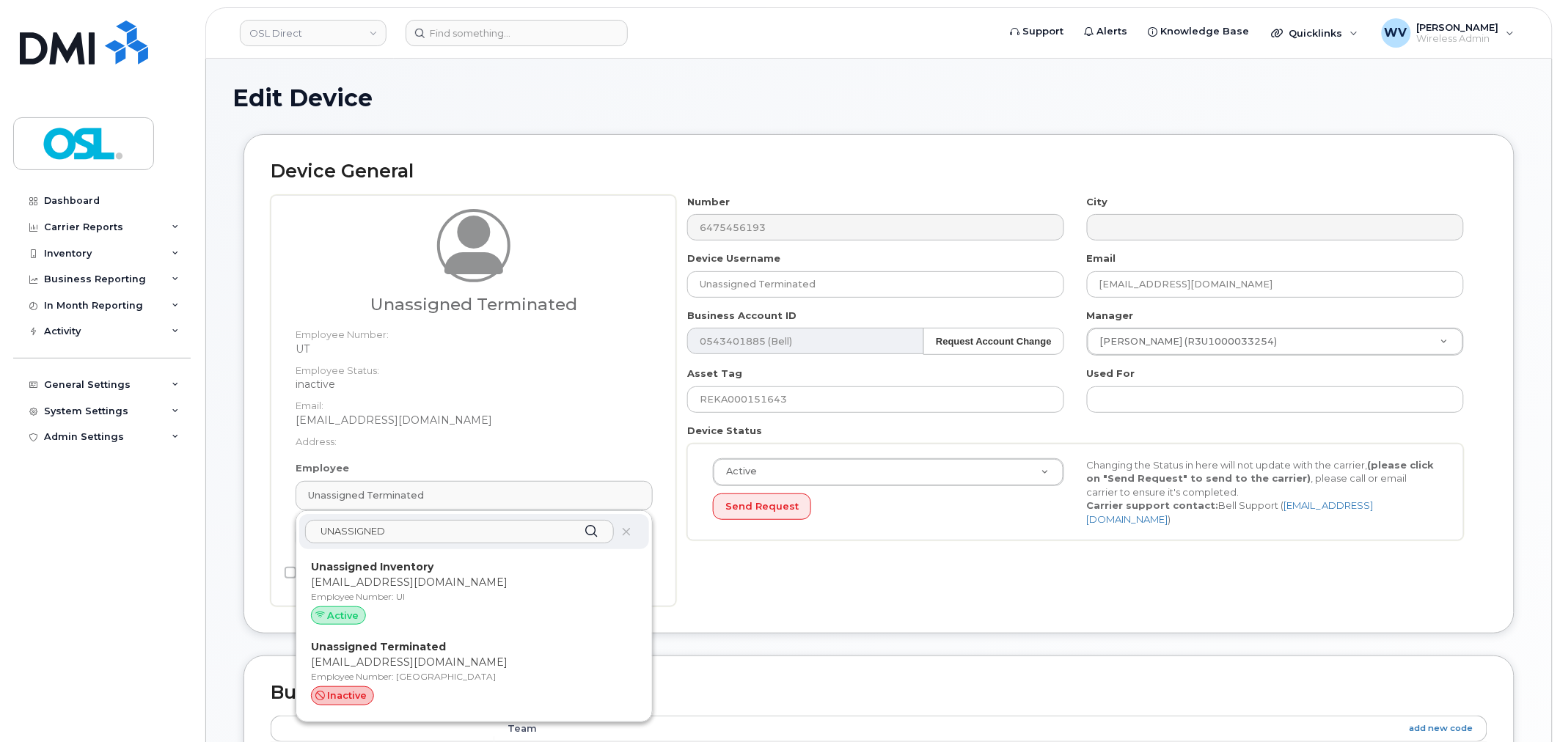
type input "UNASSIGNED"
click at [459, 570] on p "Unassigned Inventory" at bounding box center [474, 567] width 326 height 15
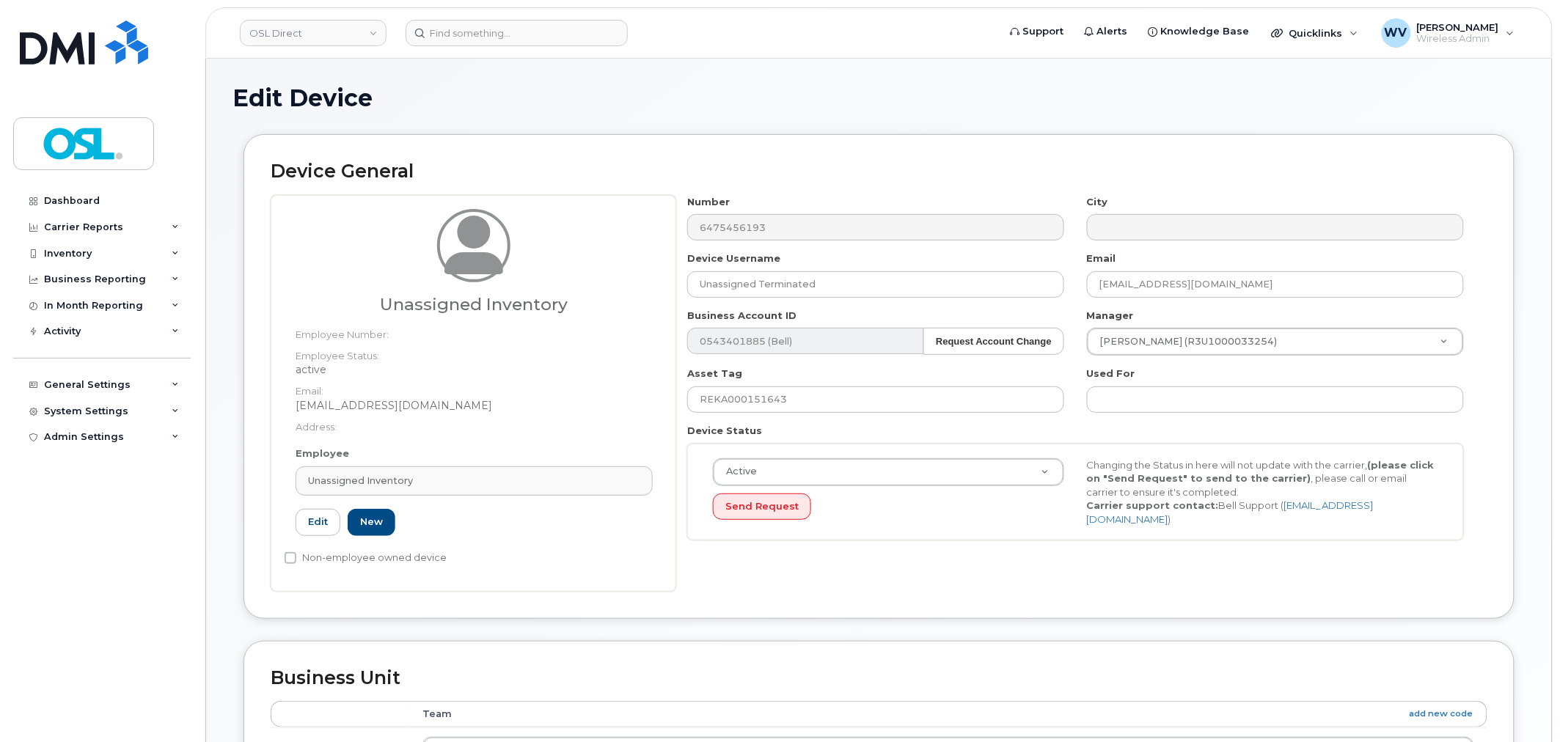
type input "UI"
type input "Unassigned Inventory"
type input "[EMAIL_ADDRESS][DOMAIN_NAME]"
type input "4724252"
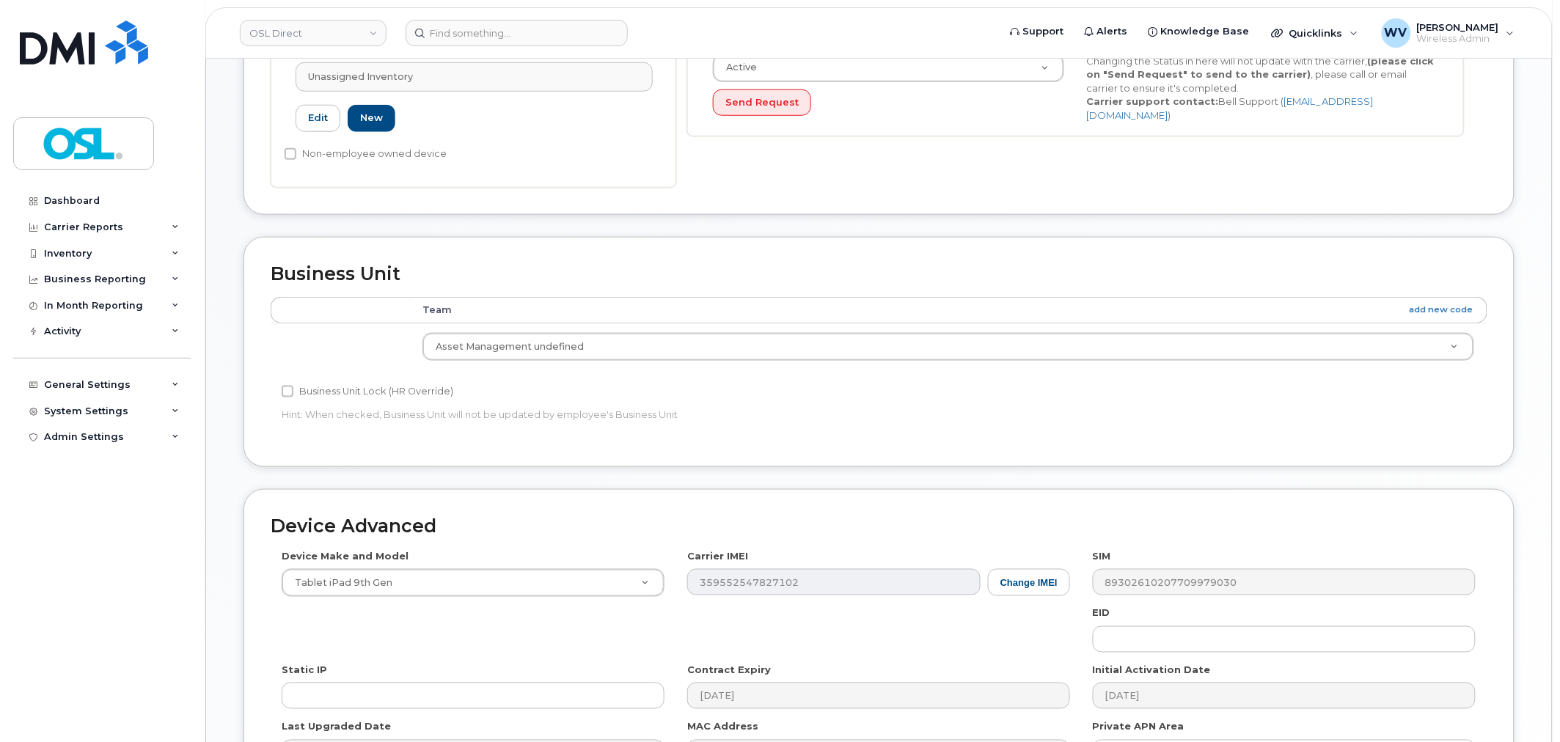
scroll to position [570, 0]
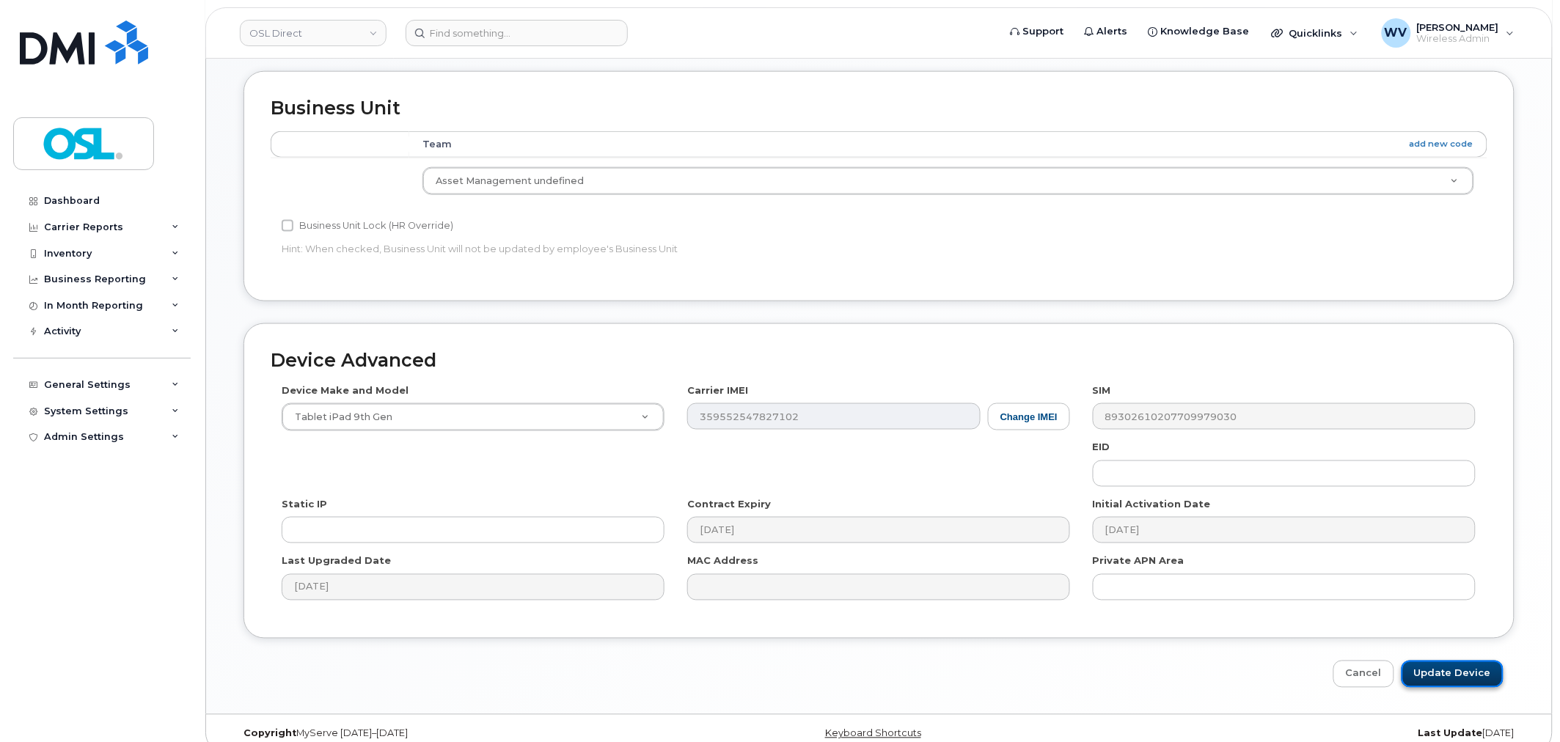
drag, startPoint x: 1470, startPoint y: 663, endPoint x: 1465, endPoint y: 678, distance: 15.3
click at [1470, 664] on input "Update Device" at bounding box center [1452, 674] width 102 height 27
type input "Saving..."
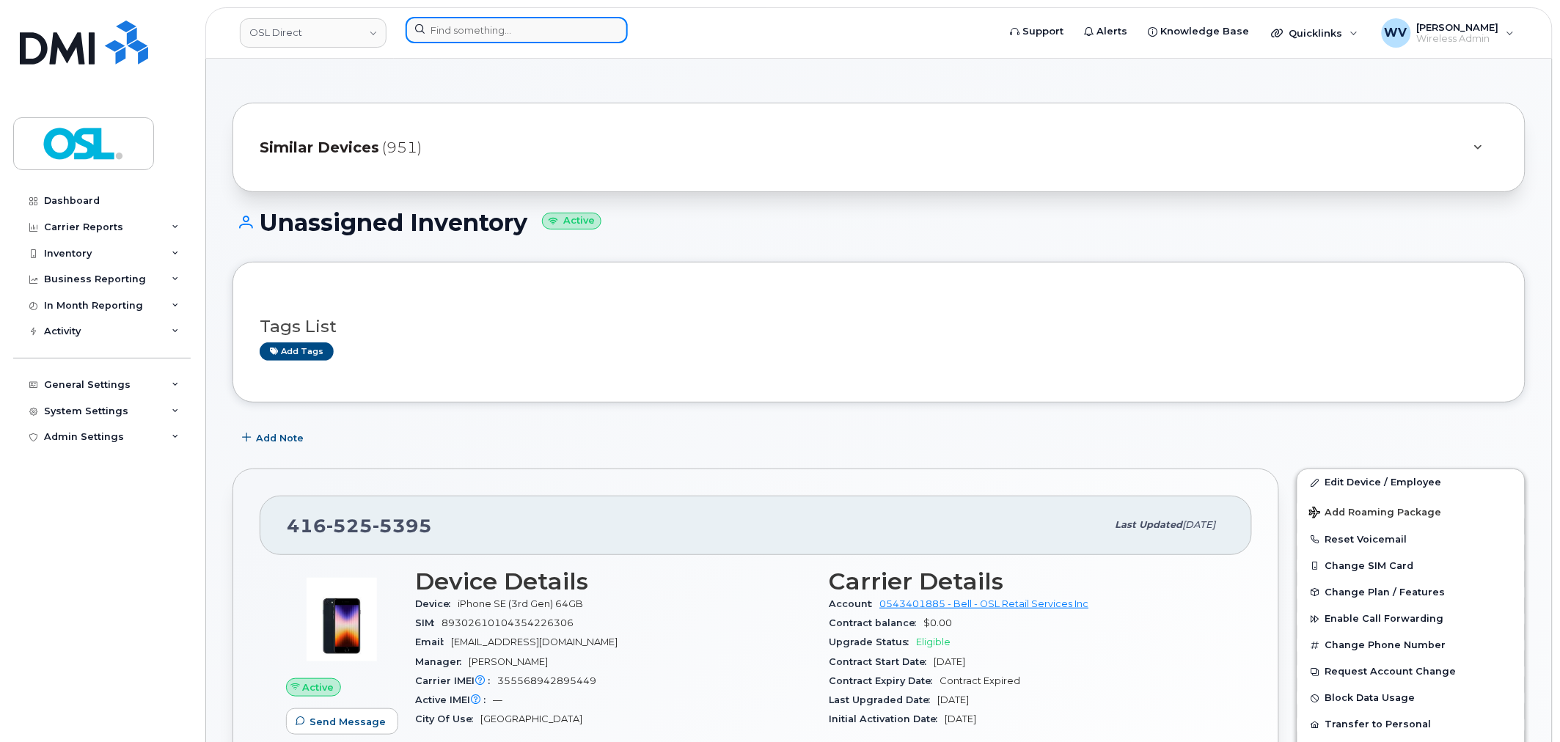
click at [510, 17] on input at bounding box center [517, 30] width 222 height 26
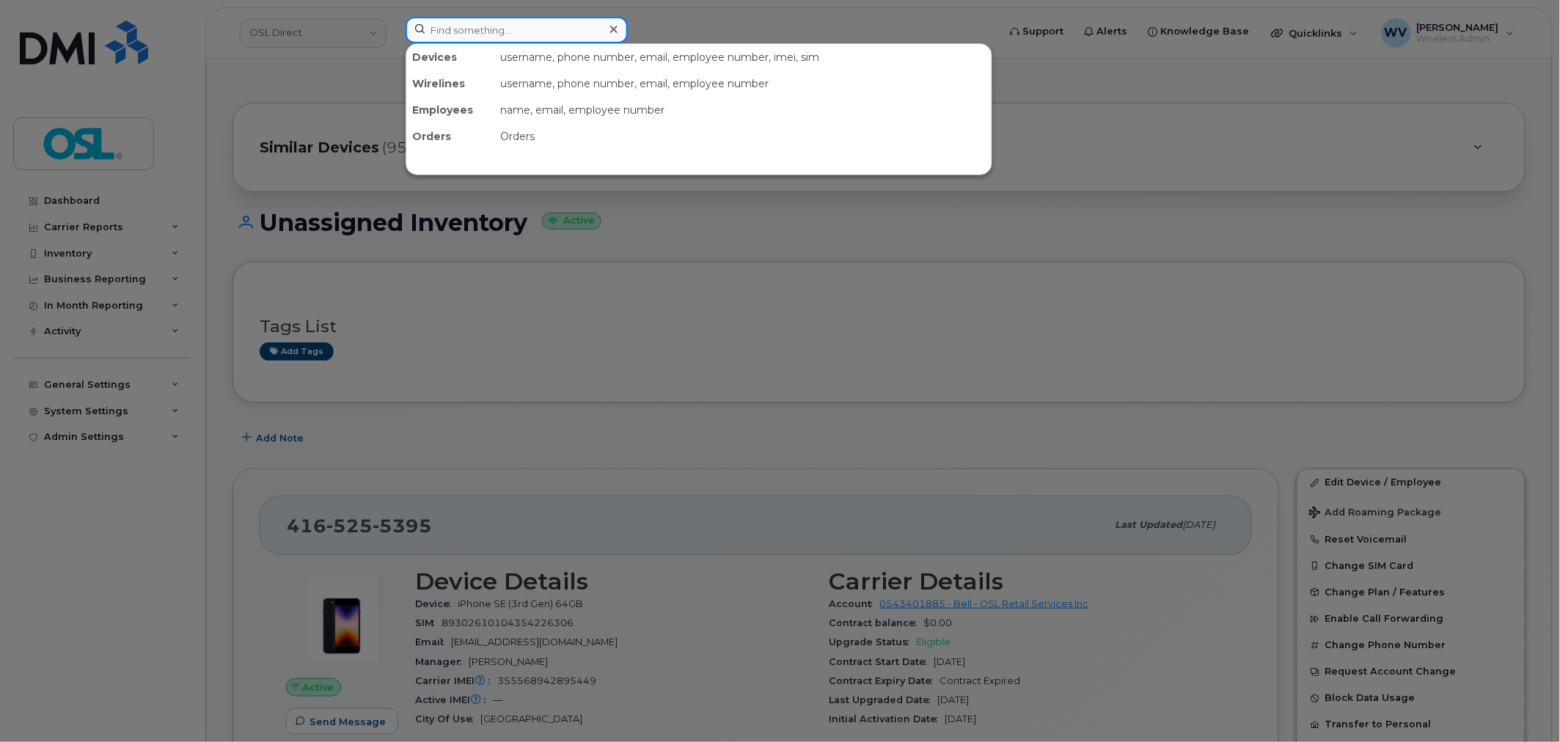
paste input "5063813829"
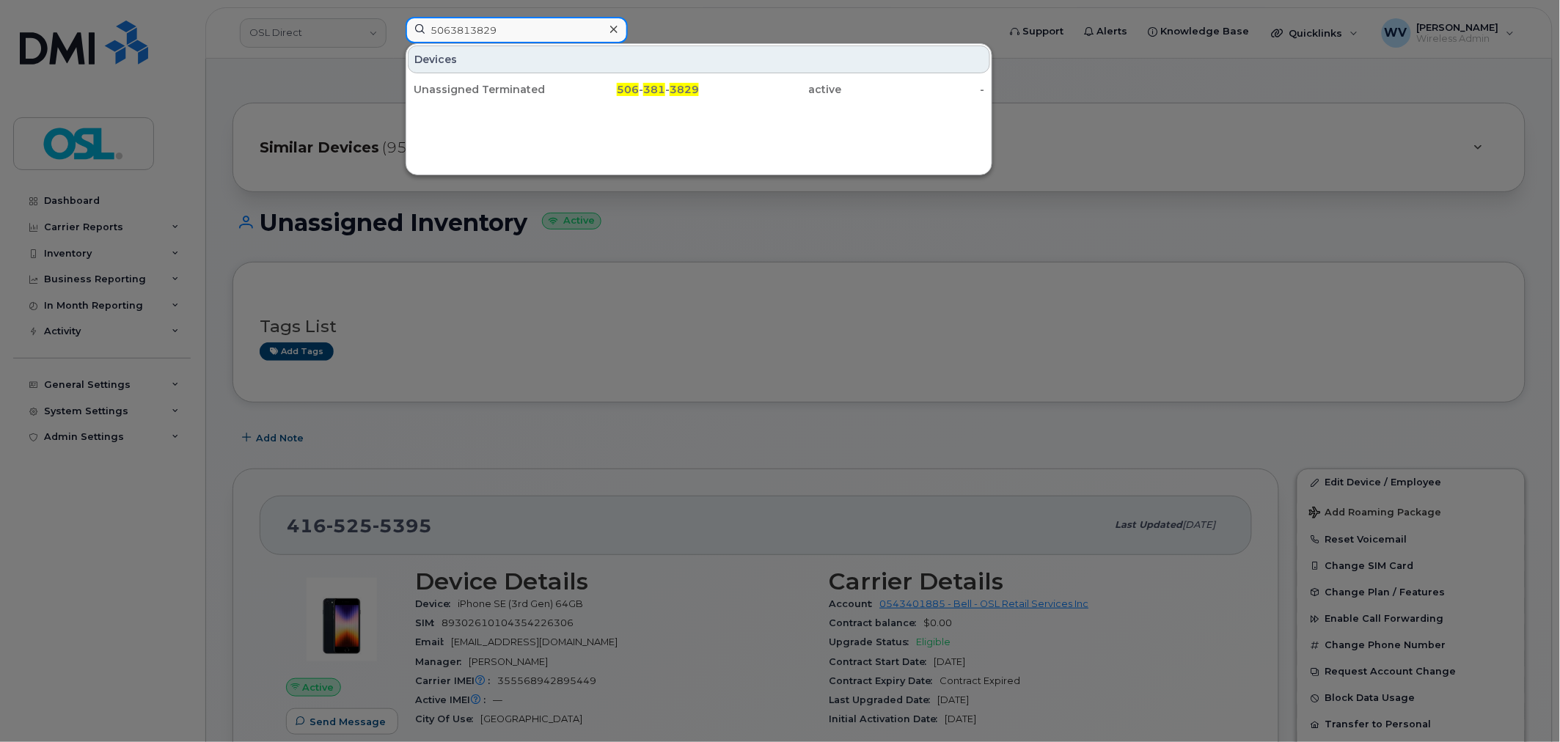
type input "5063813829"
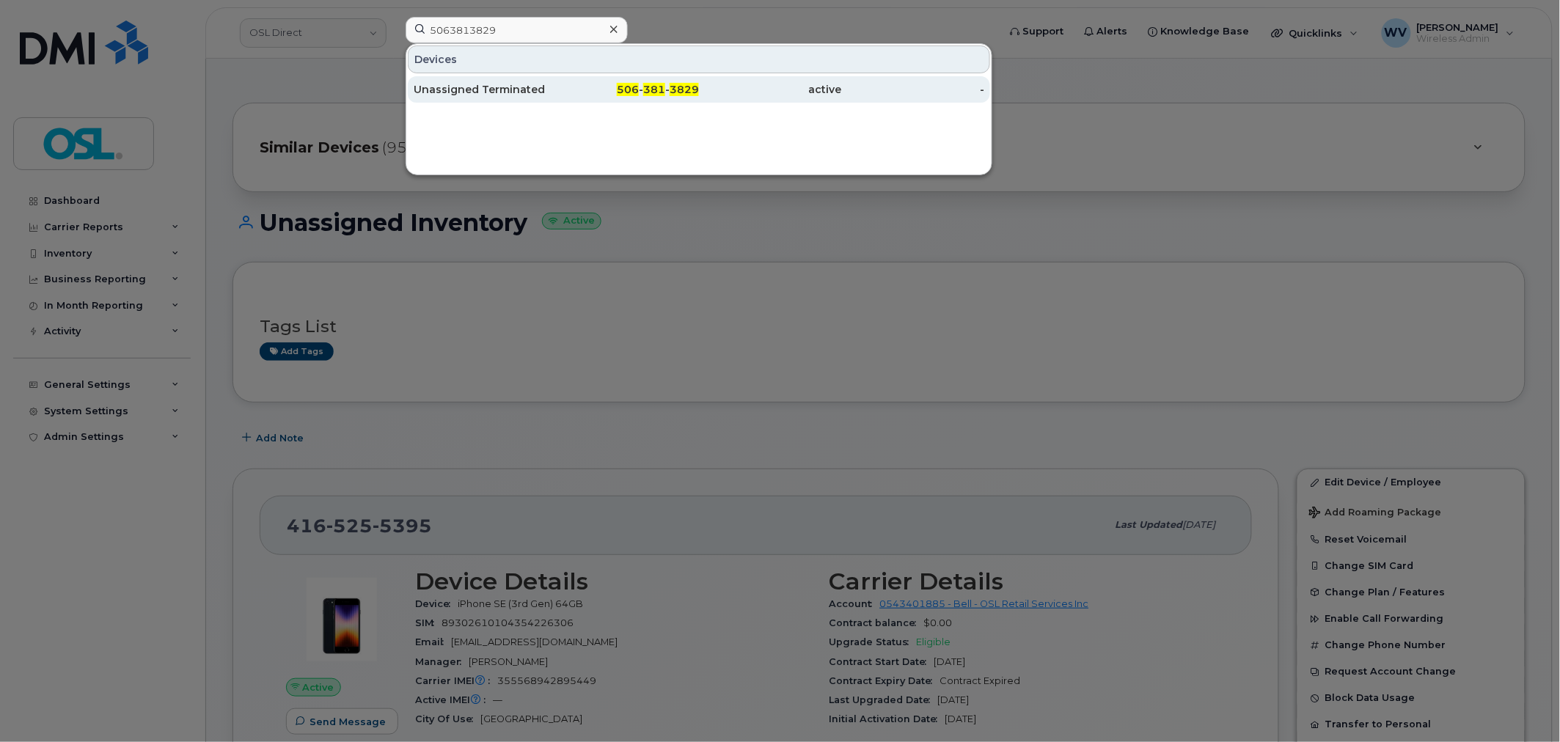
click at [530, 78] on div "Unassigned Terminated" at bounding box center [485, 89] width 143 height 26
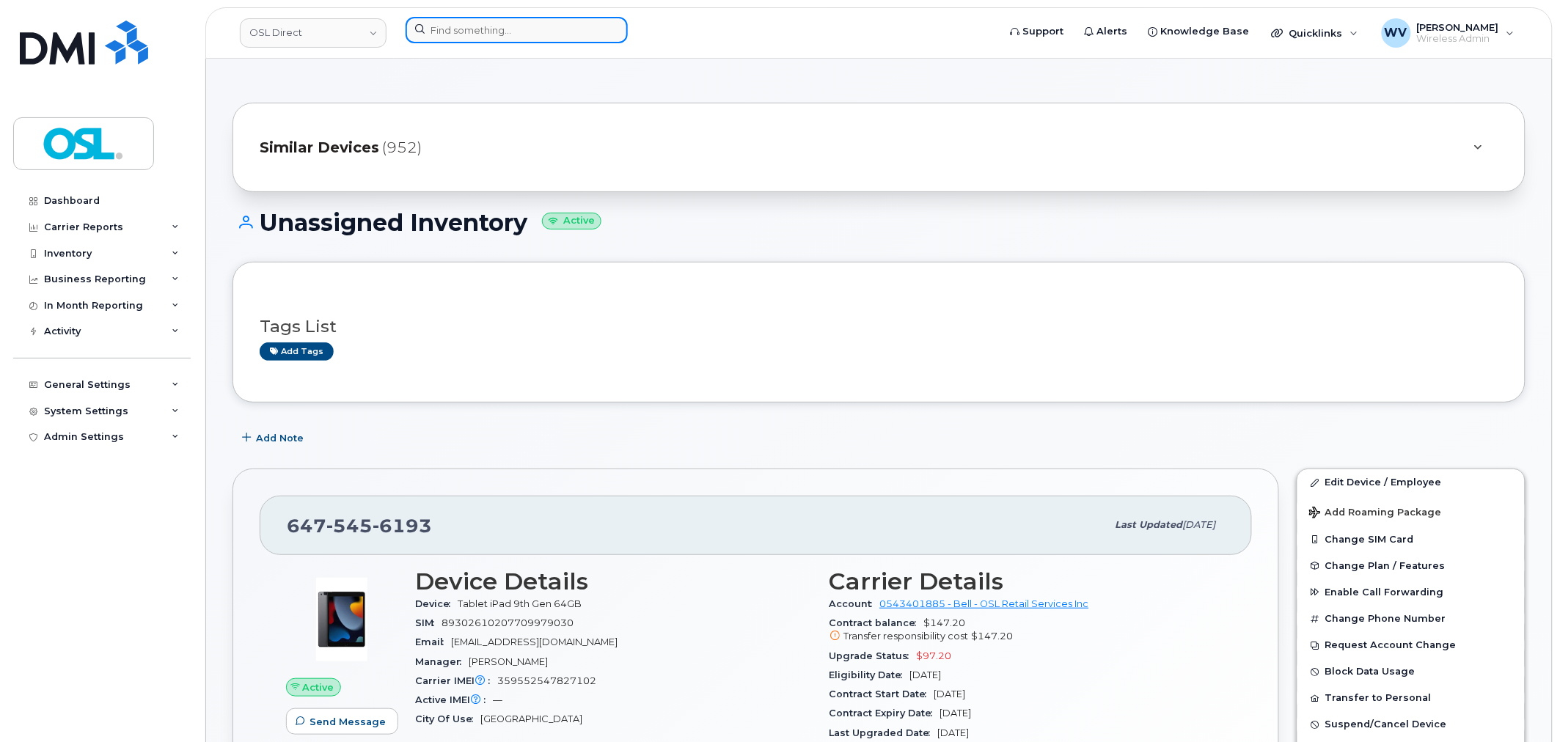
click at [530, 34] on input at bounding box center [517, 30] width 222 height 26
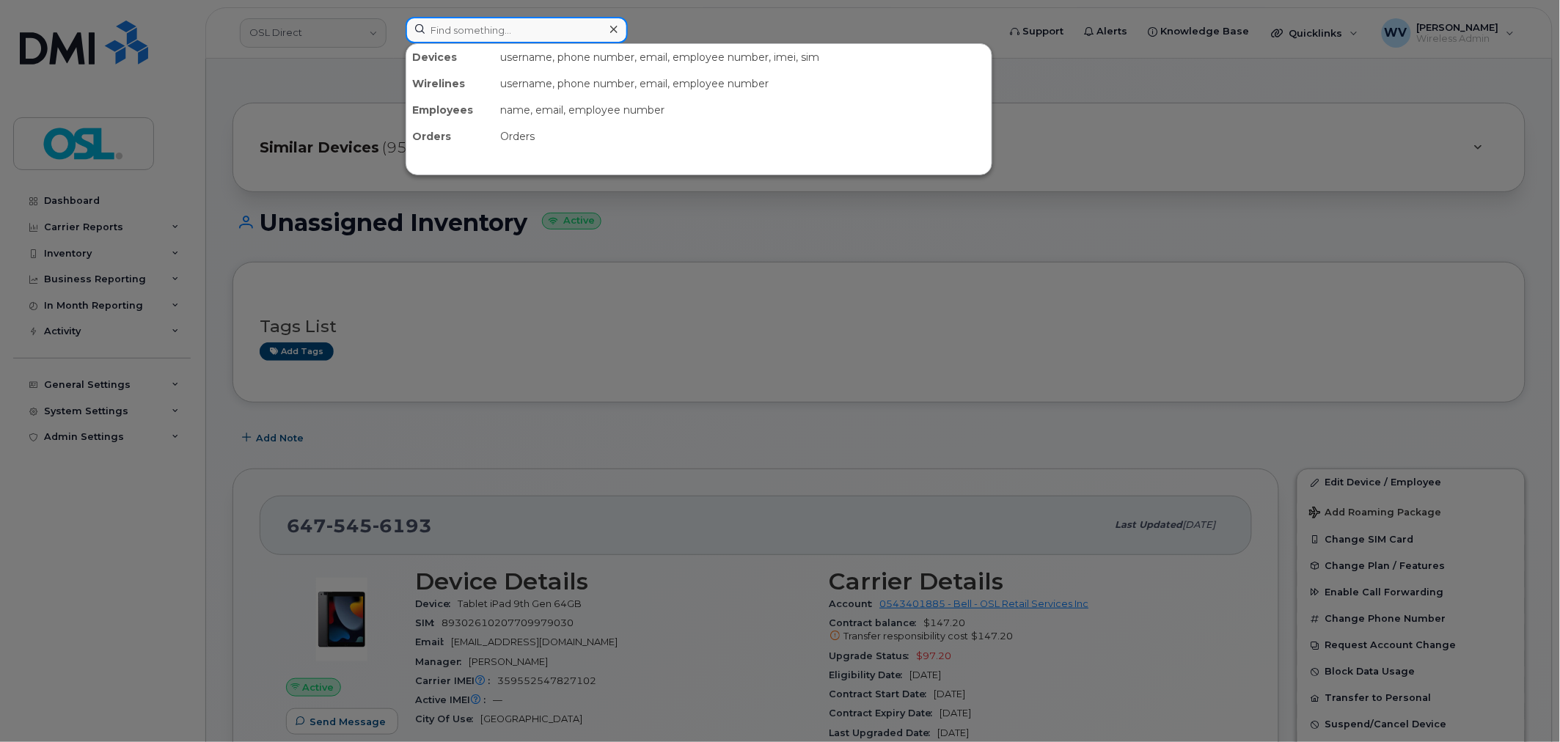
paste input "4168025270"
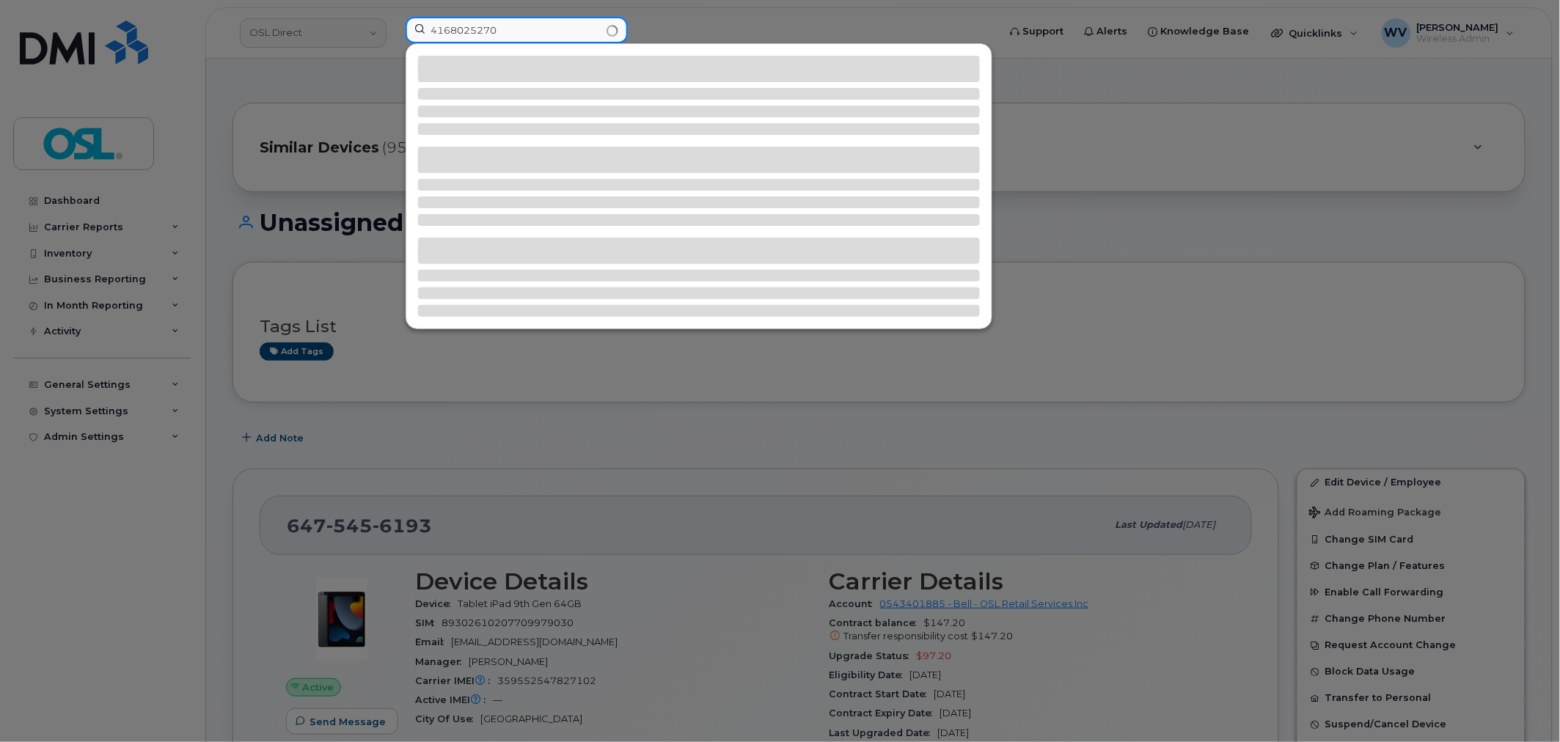
type input "4168025270"
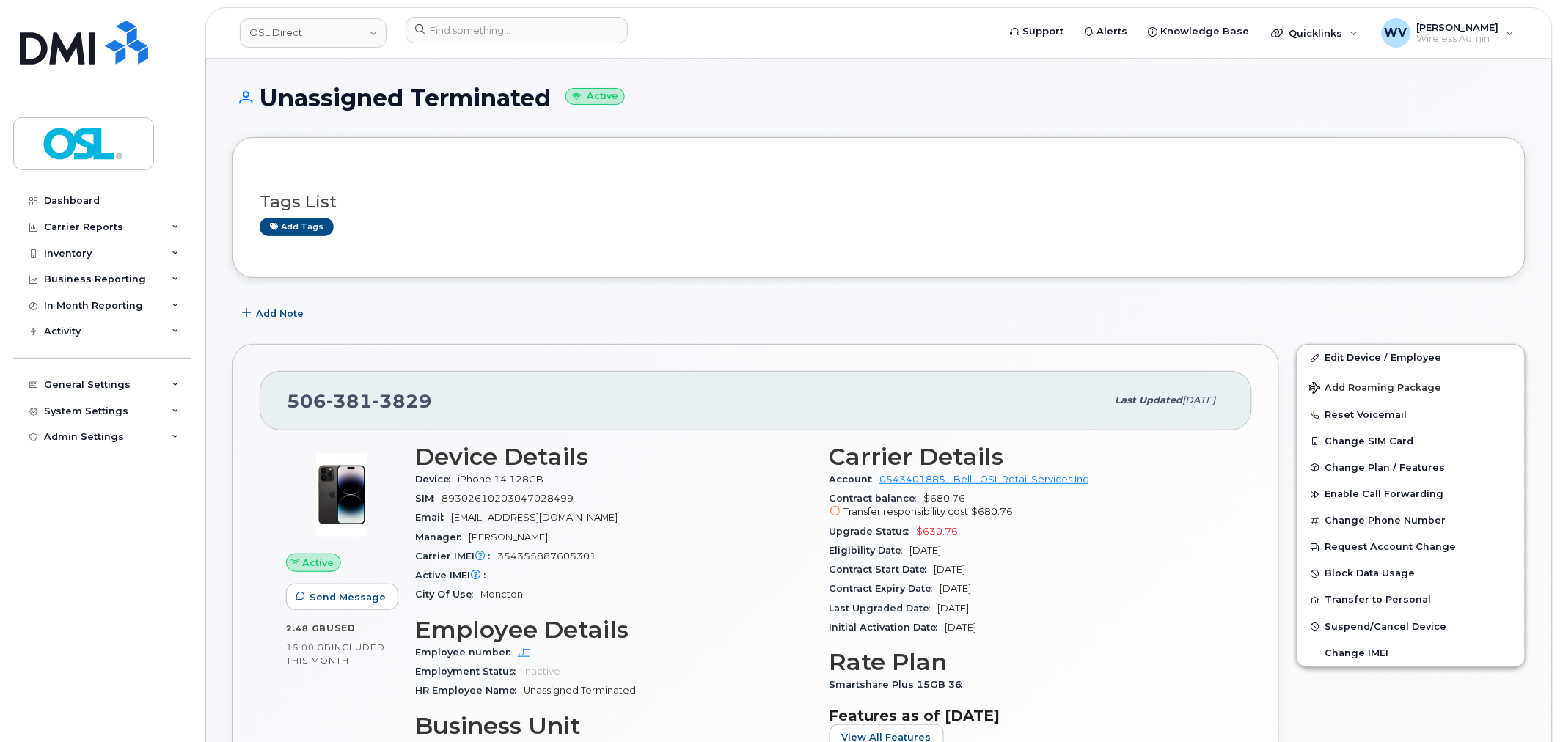
click at [369, 407] on span "381" at bounding box center [349, 401] width 46 height 22
copy span "506 381 3829"
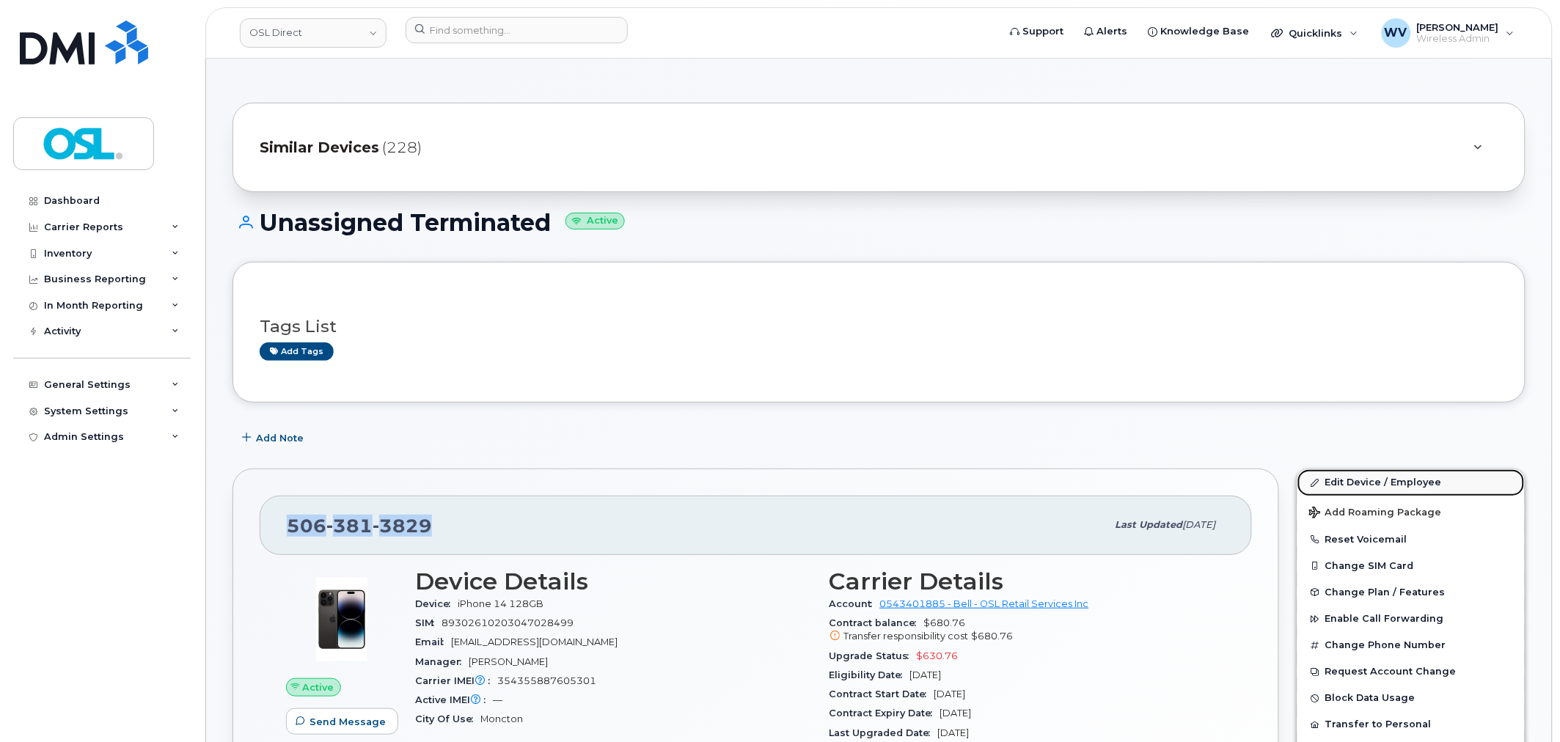
click at [1407, 483] on link "Edit Device / Employee" at bounding box center [1410, 482] width 227 height 26
click at [1367, 481] on link "Edit Device / Employee" at bounding box center [1410, 482] width 227 height 26
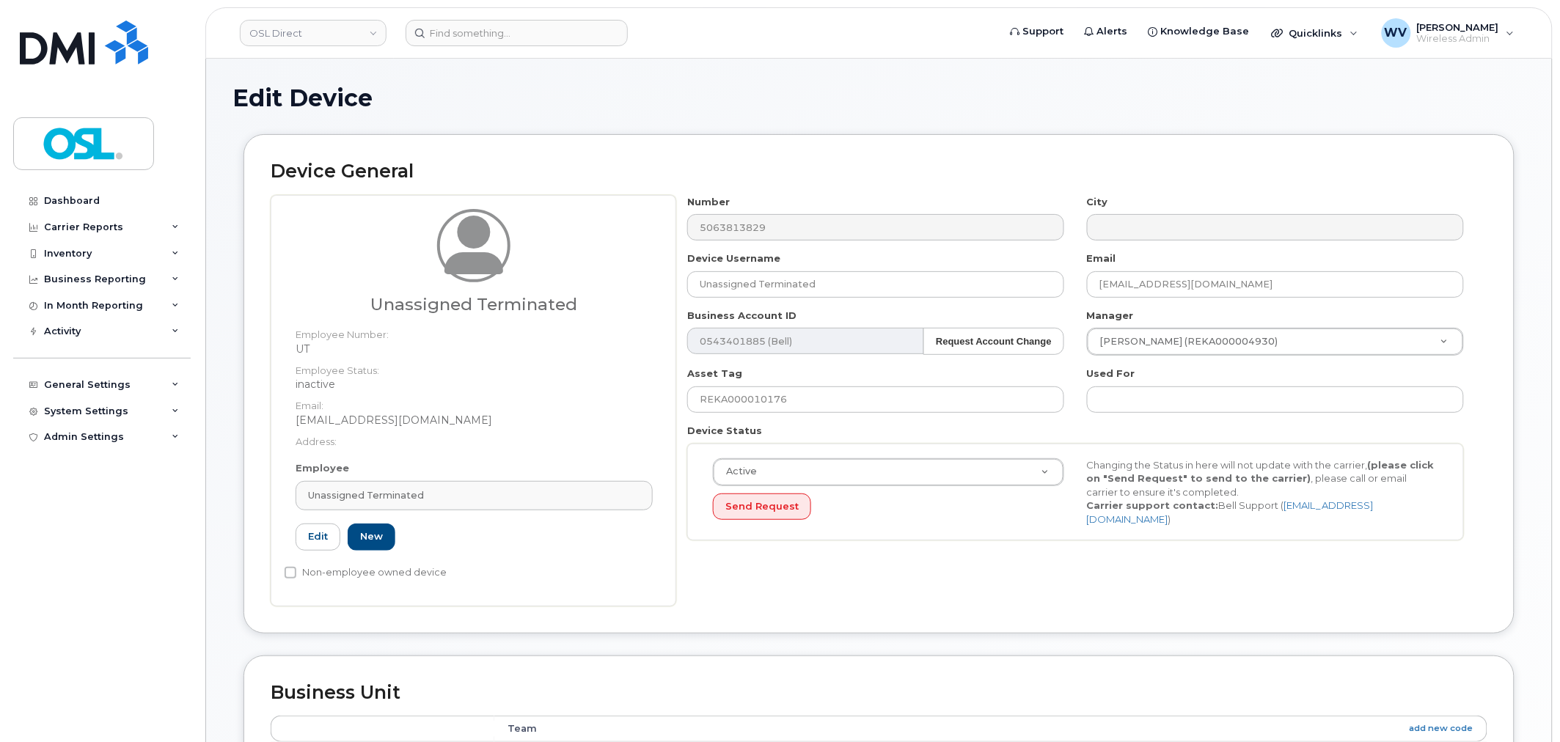
click at [436, 511] on div "Employee Unassigned Terminated Type first three symbols or more UT Edit New" at bounding box center [474, 512] width 379 height 102
click at [440, 499] on div "Unassigned Terminated" at bounding box center [474, 495] width 332 height 14
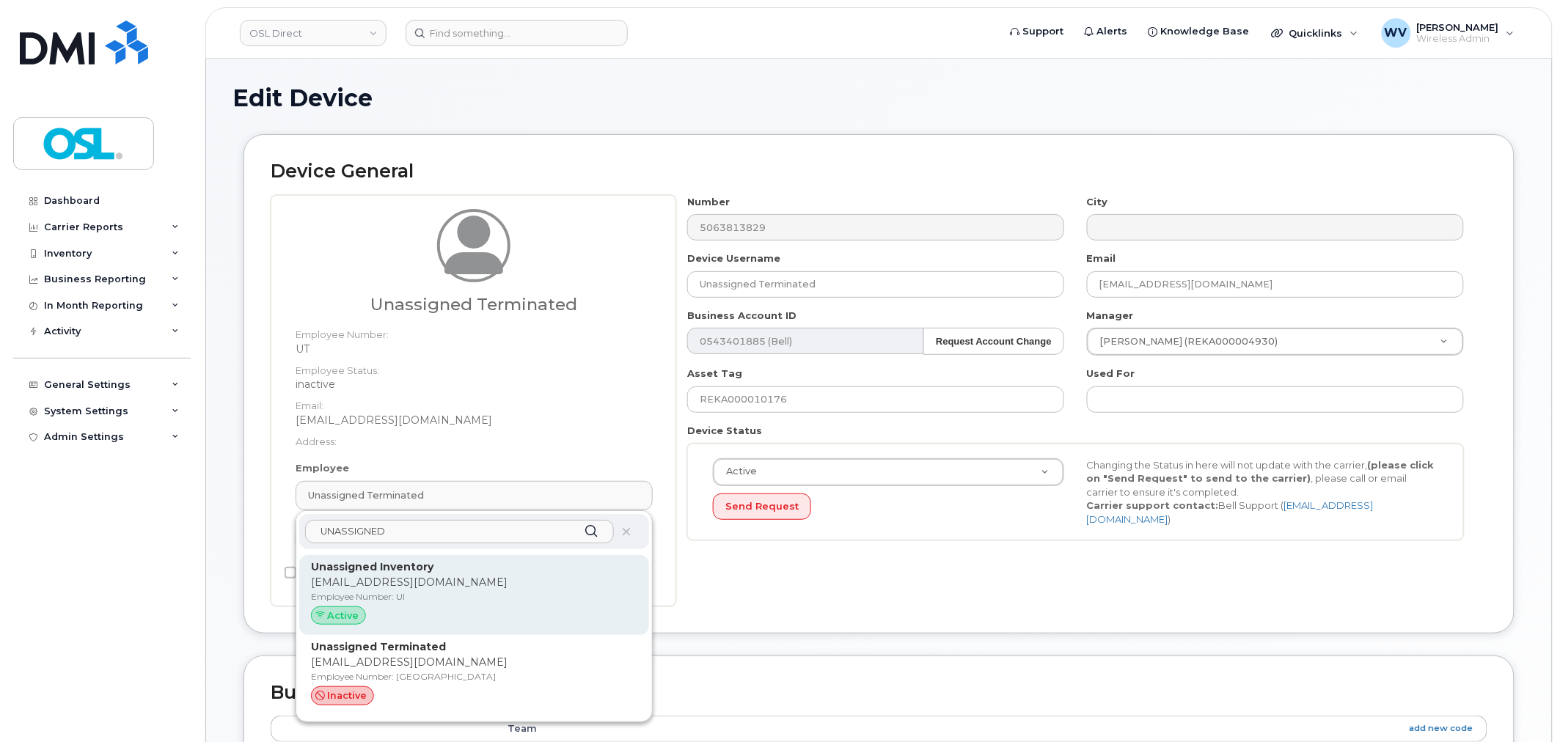
type input "UNASSIGNED"
click at [450, 576] on p "[EMAIL_ADDRESS][DOMAIN_NAME]" at bounding box center [474, 582] width 326 height 15
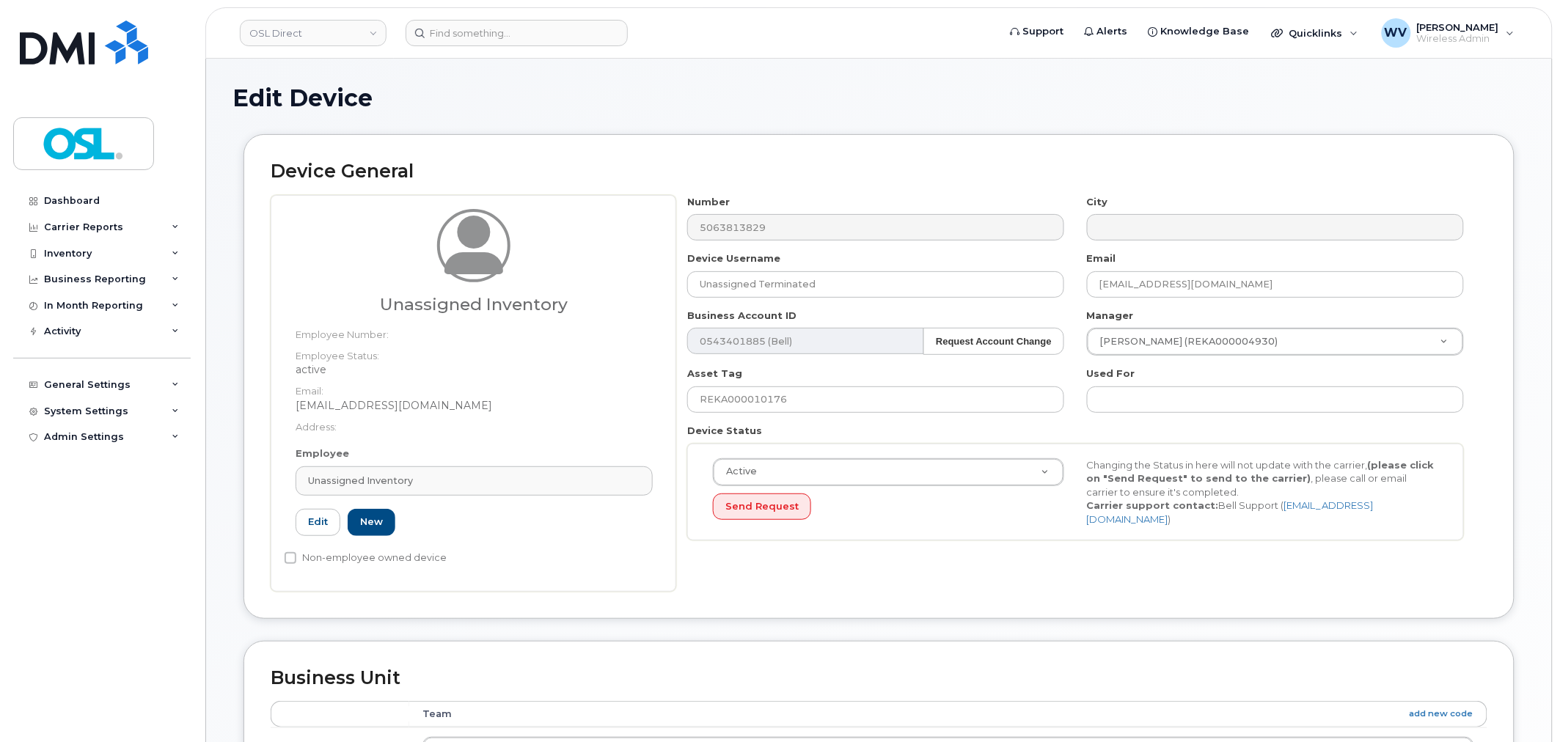
type input "UI"
type input "Unassigned Inventory"
type input "[EMAIL_ADDRESS][DOMAIN_NAME]"
type input "4724252"
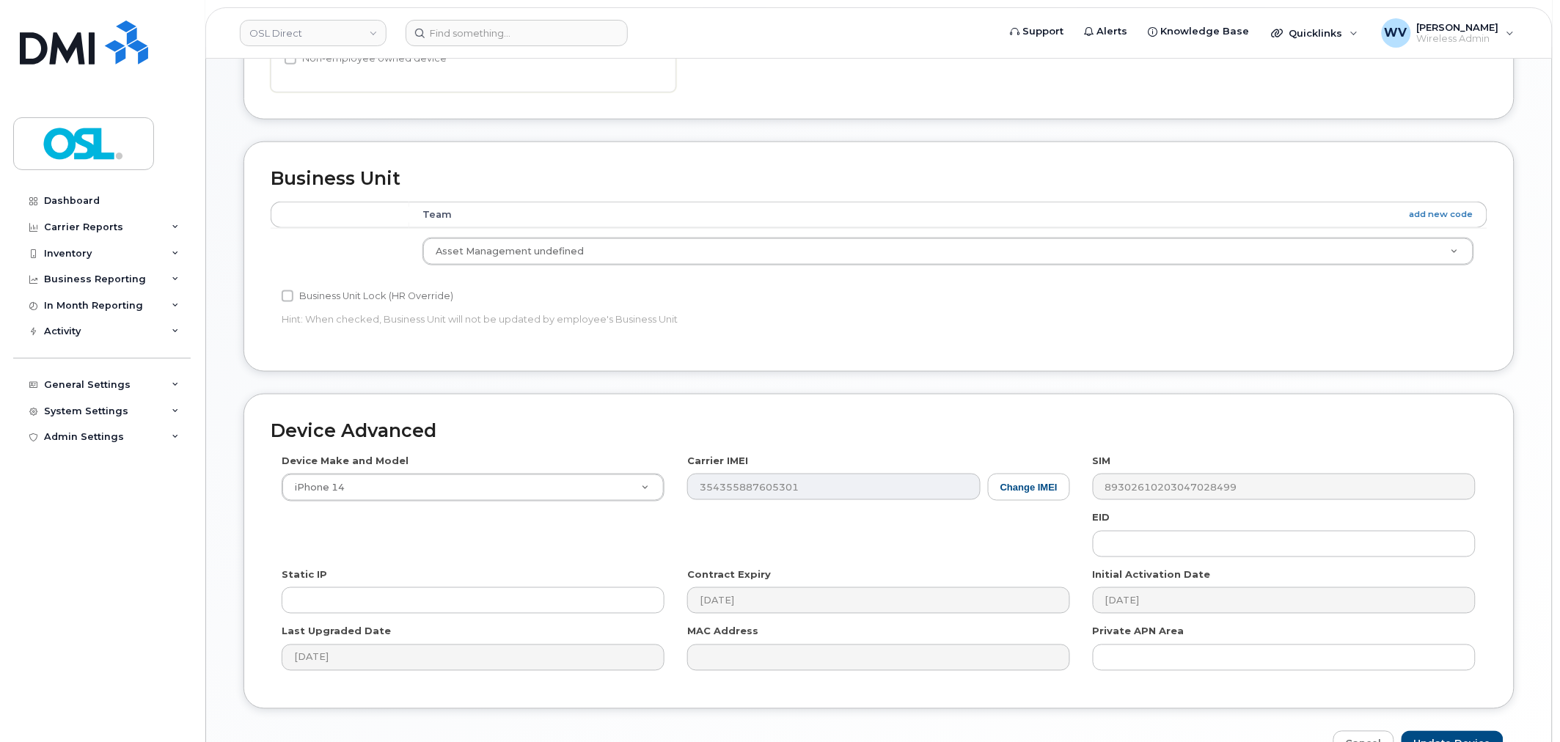
scroll to position [590, 0]
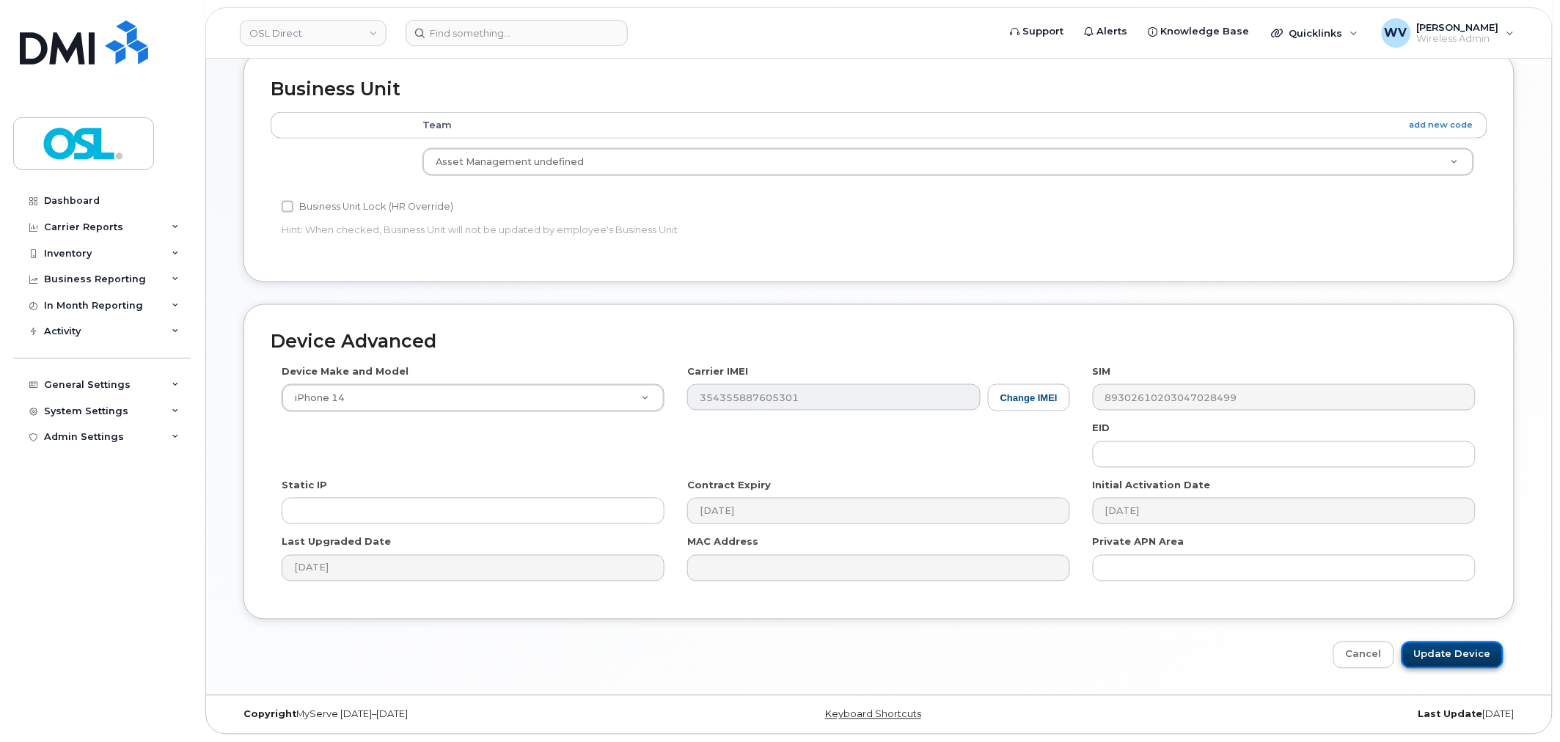
click at [1454, 654] on input "Update Device" at bounding box center [1452, 655] width 102 height 27
type input "Saving..."
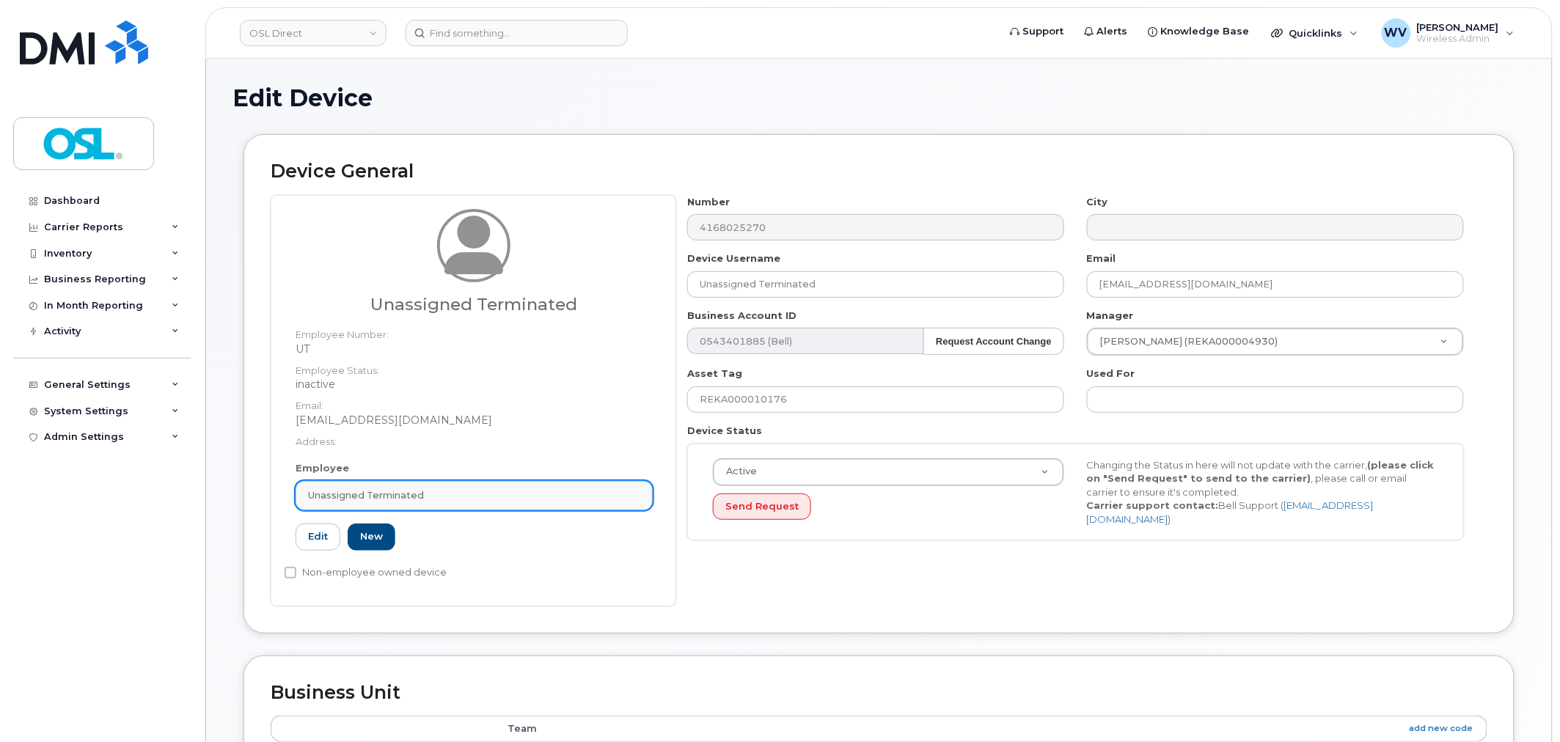
click at [455, 487] on link "Unassigned Terminated" at bounding box center [474, 495] width 357 height 29
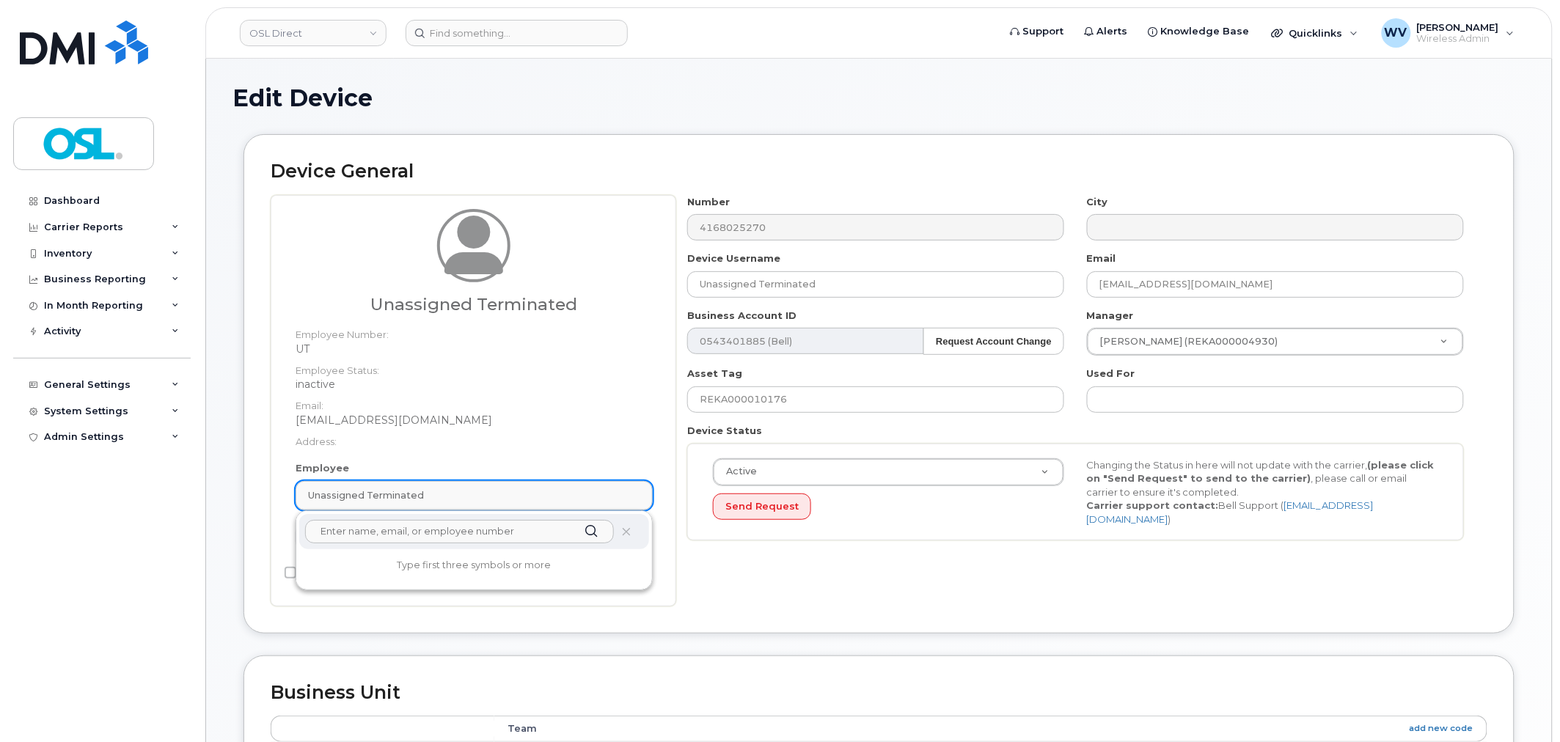
paste input "UNASSIGNED"
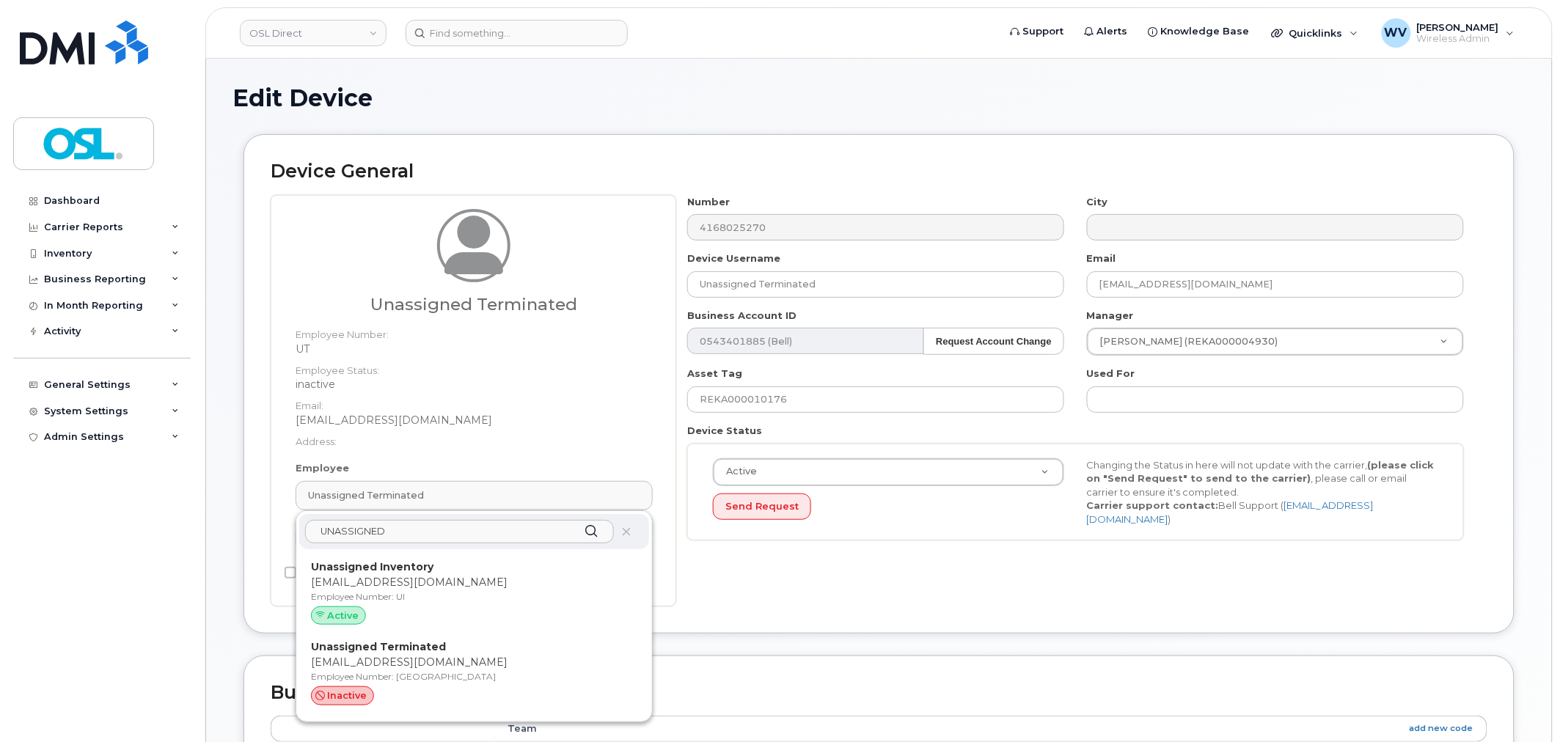
type input "UNASSIGNED"
click at [441, 557] on div "Unassigned Inventory support@osldirect.com Employee Number: UI Active" at bounding box center [474, 595] width 350 height 81
type input "UI"
type input "Unassigned Inventory"
type input "[EMAIL_ADDRESS][DOMAIN_NAME]"
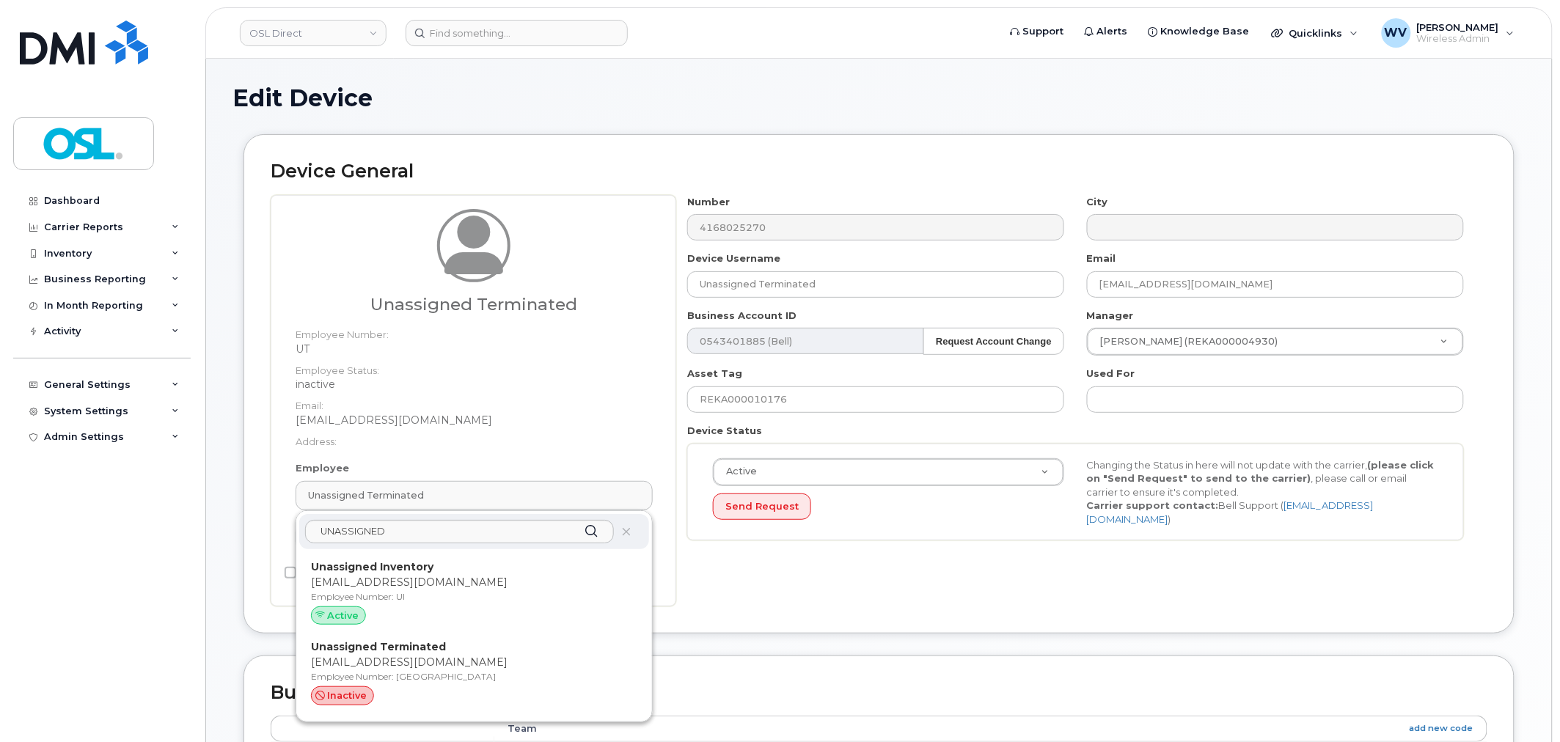
type input "4724252"
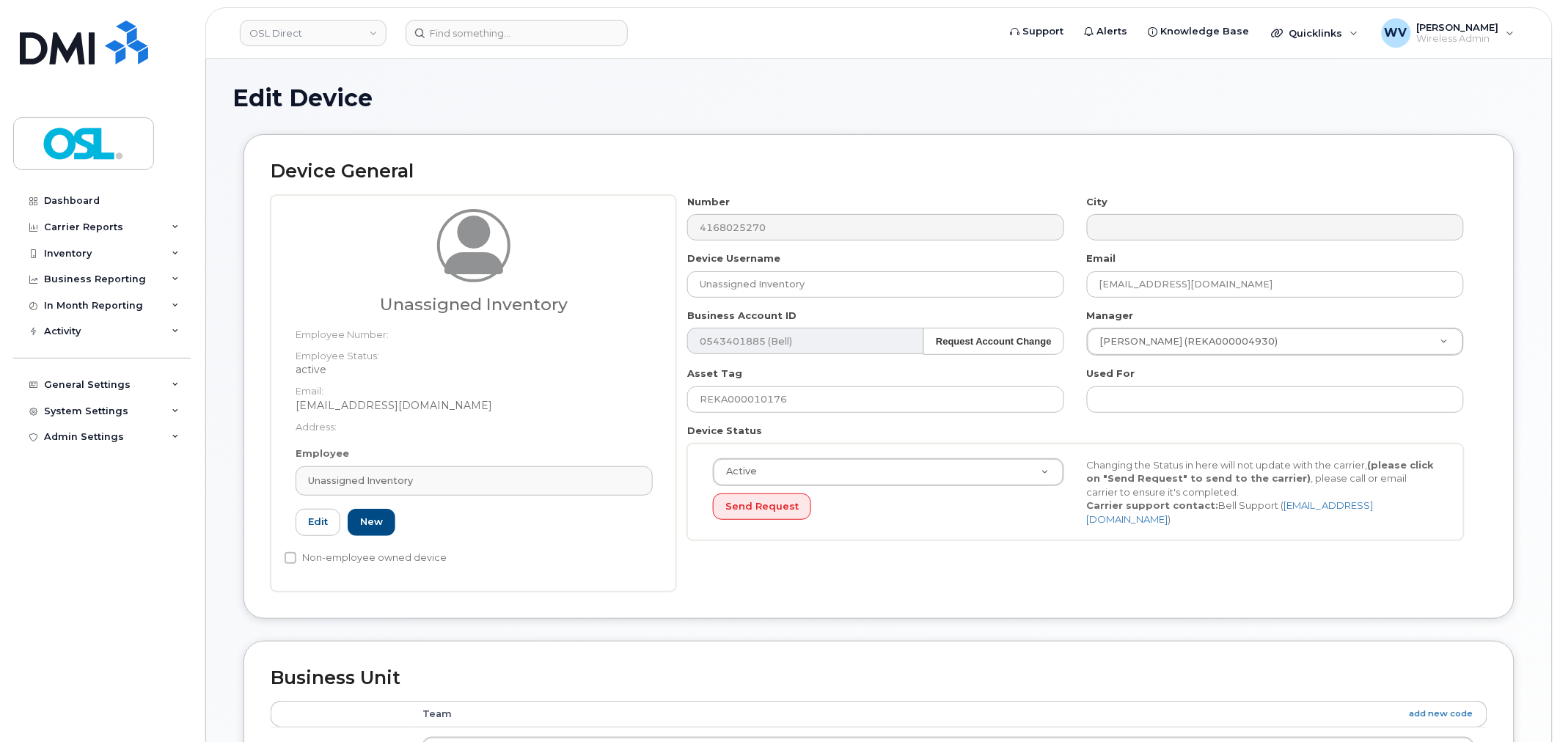
scroll to position [590, 0]
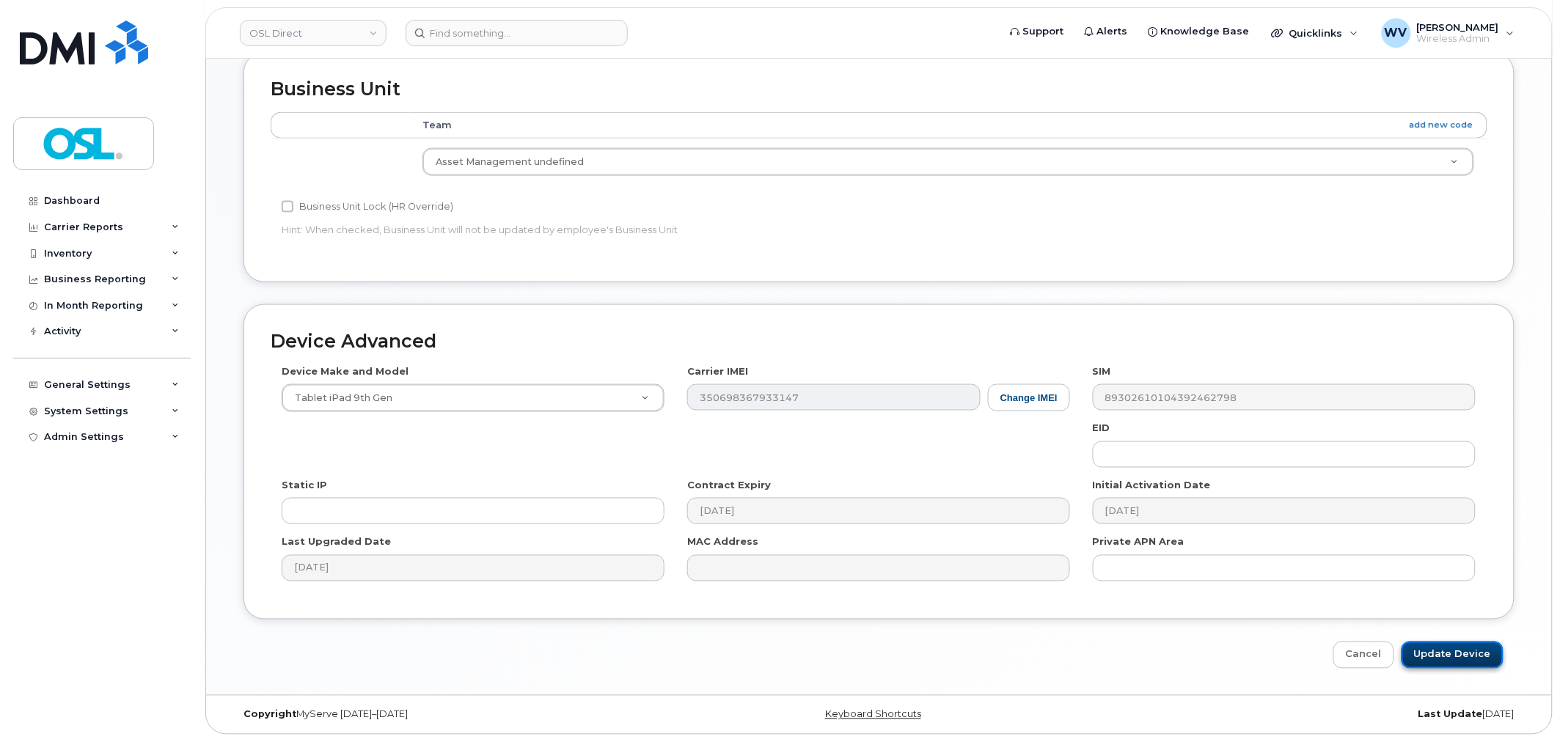
click at [1477, 642] on input "Update Device" at bounding box center [1452, 655] width 102 height 27
type input "Saving..."
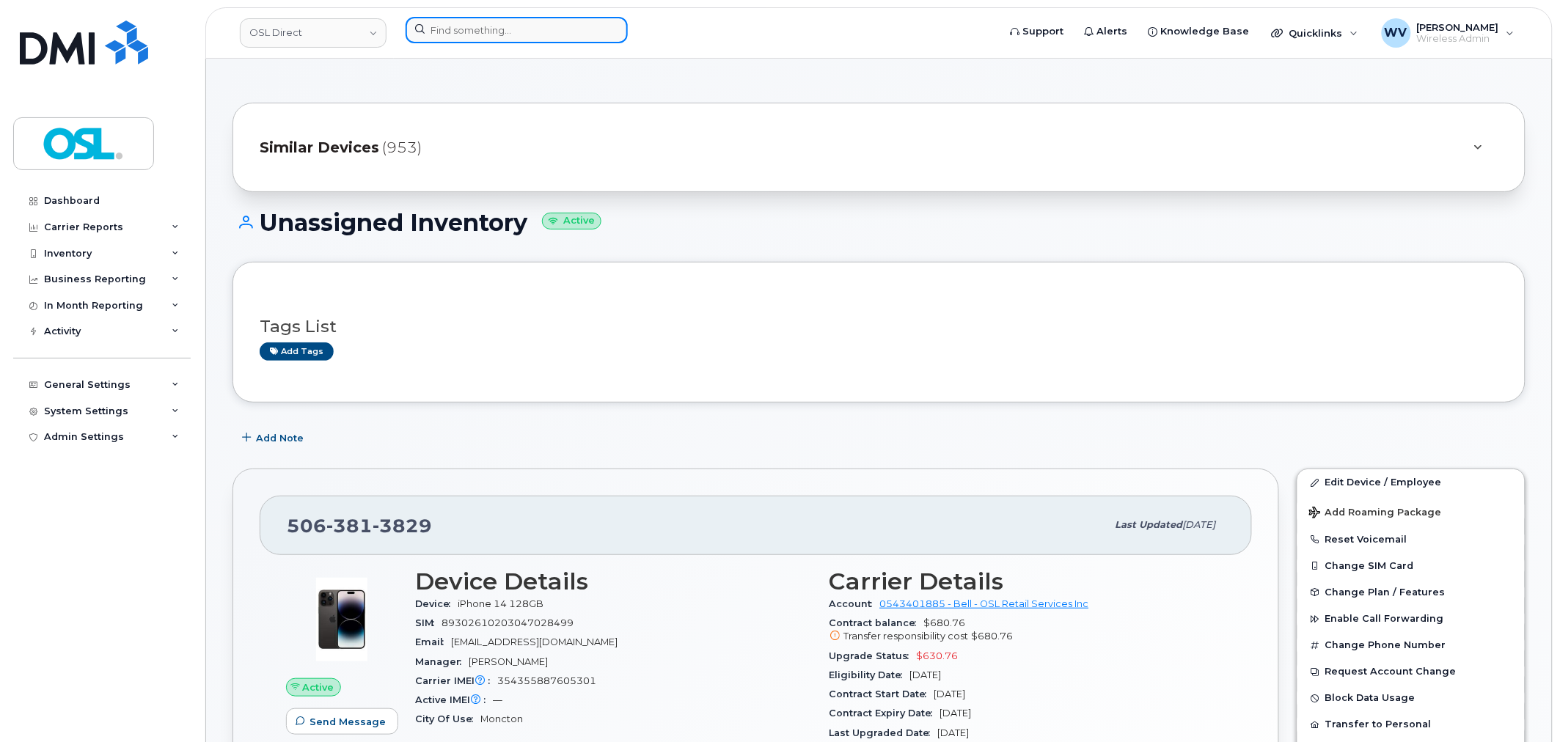
click at [543, 41] on input at bounding box center [517, 30] width 222 height 26
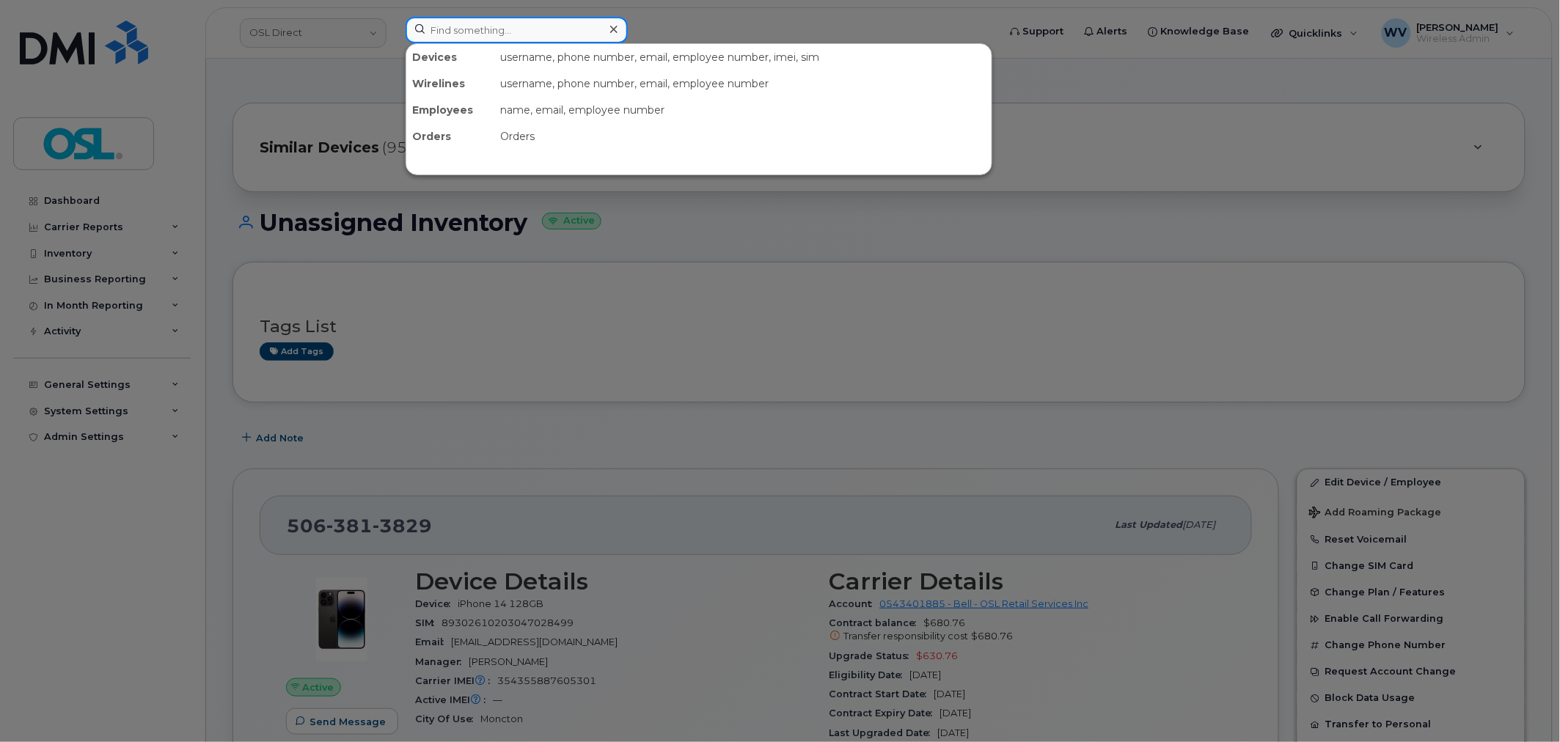
paste input "5142394793"
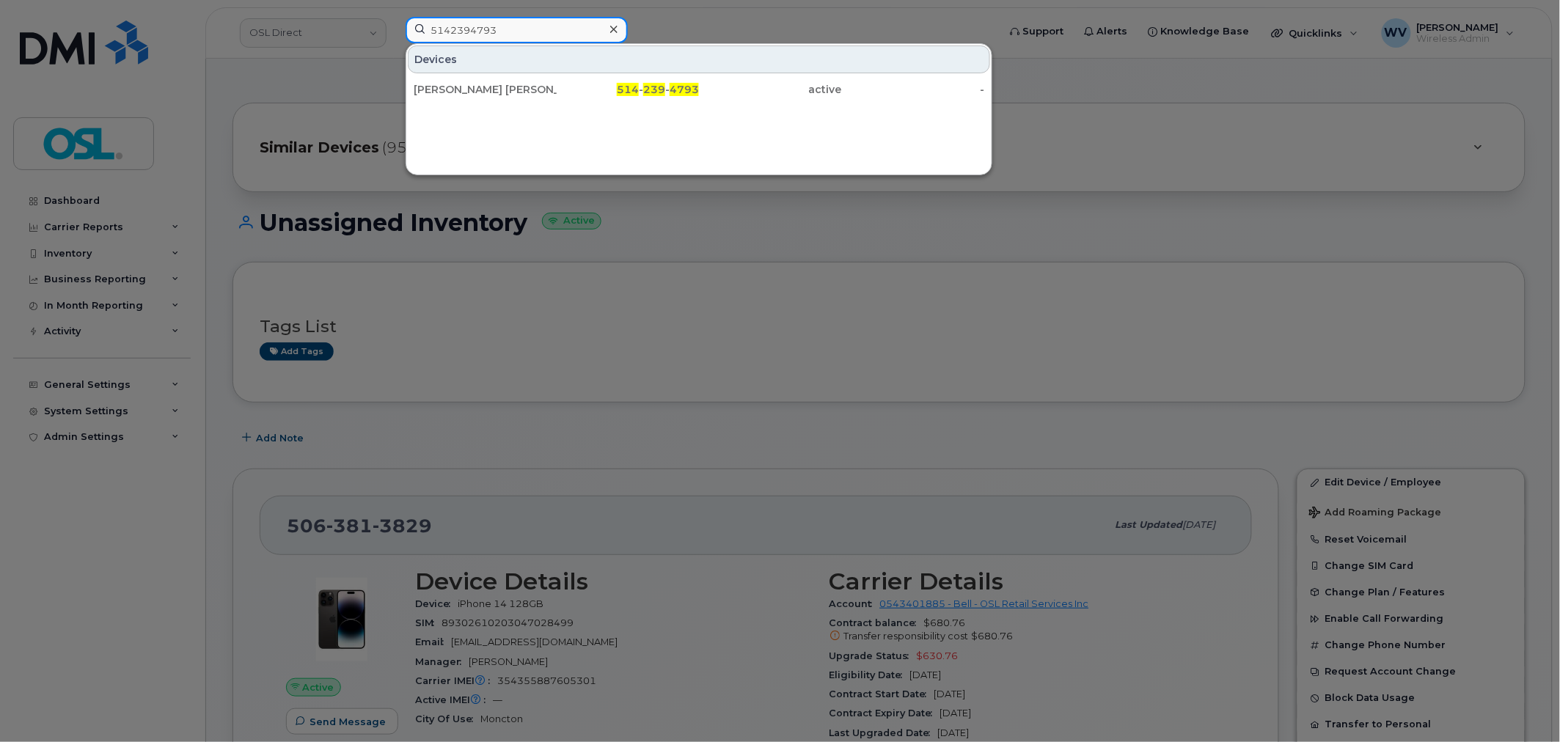
type input "5142394793"
click at [515, 83] on div "[PERSON_NAME] [PERSON_NAME]" at bounding box center [485, 89] width 143 height 15
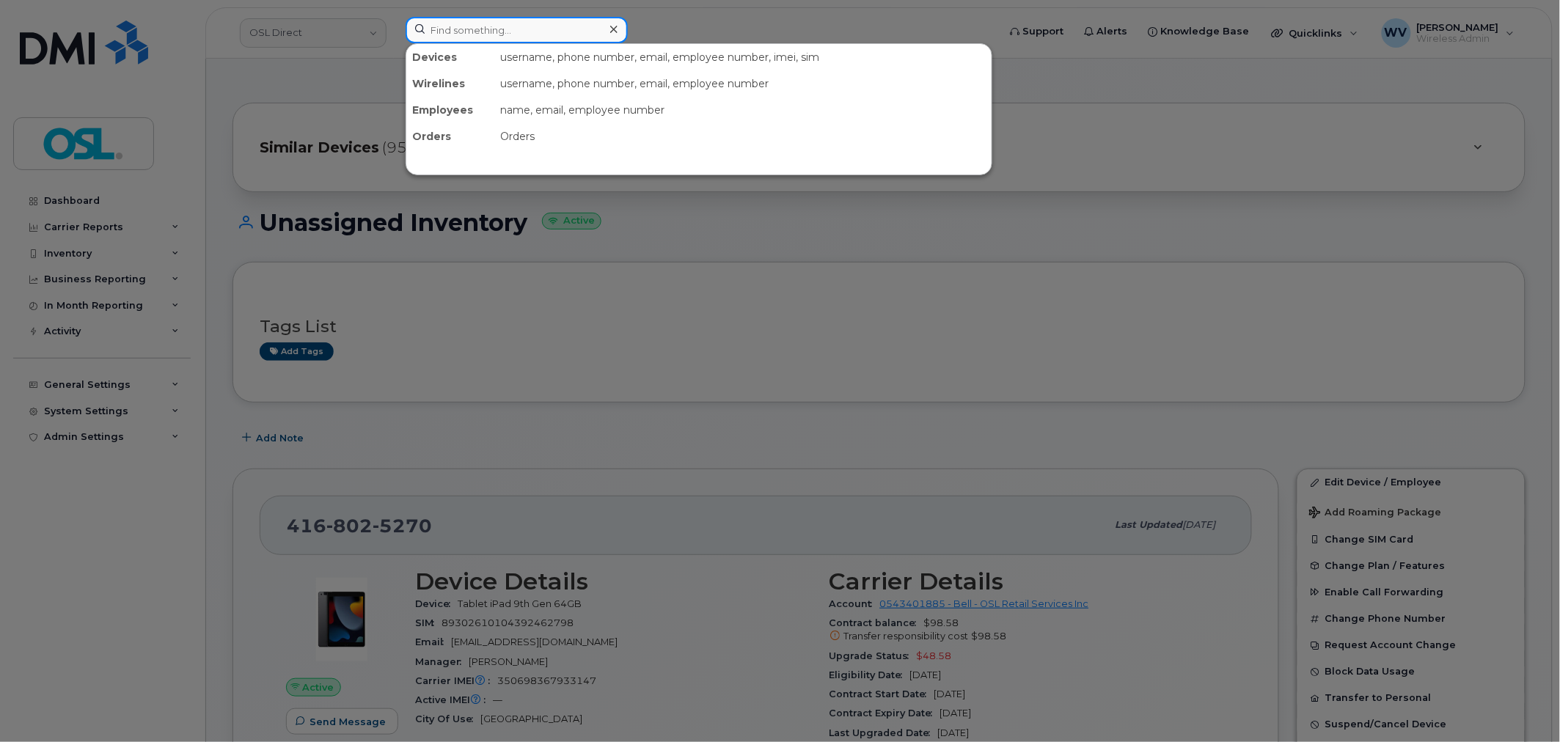
click at [598, 34] on input at bounding box center [517, 30] width 222 height 26
paste input "4168056209"
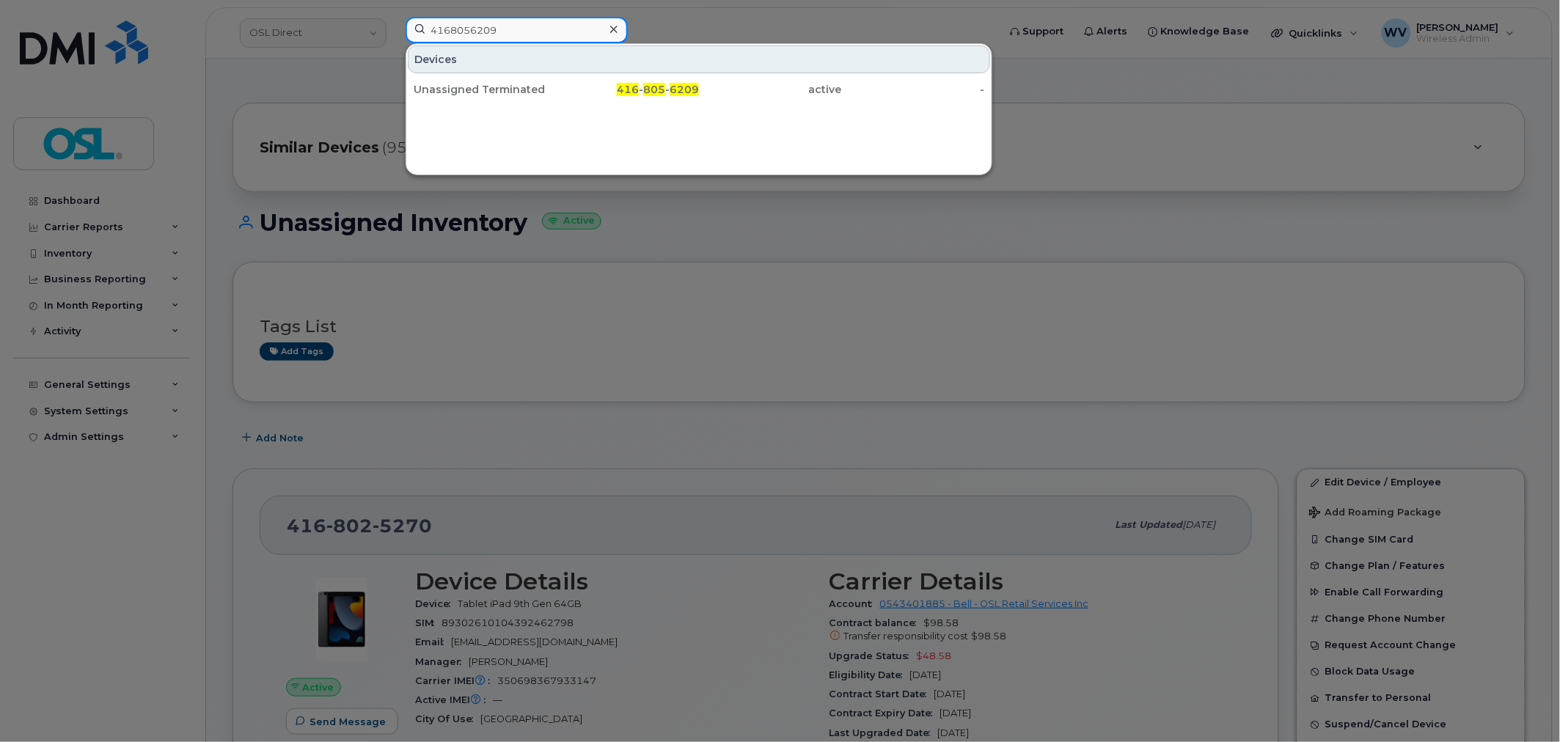
type input "4168056209"
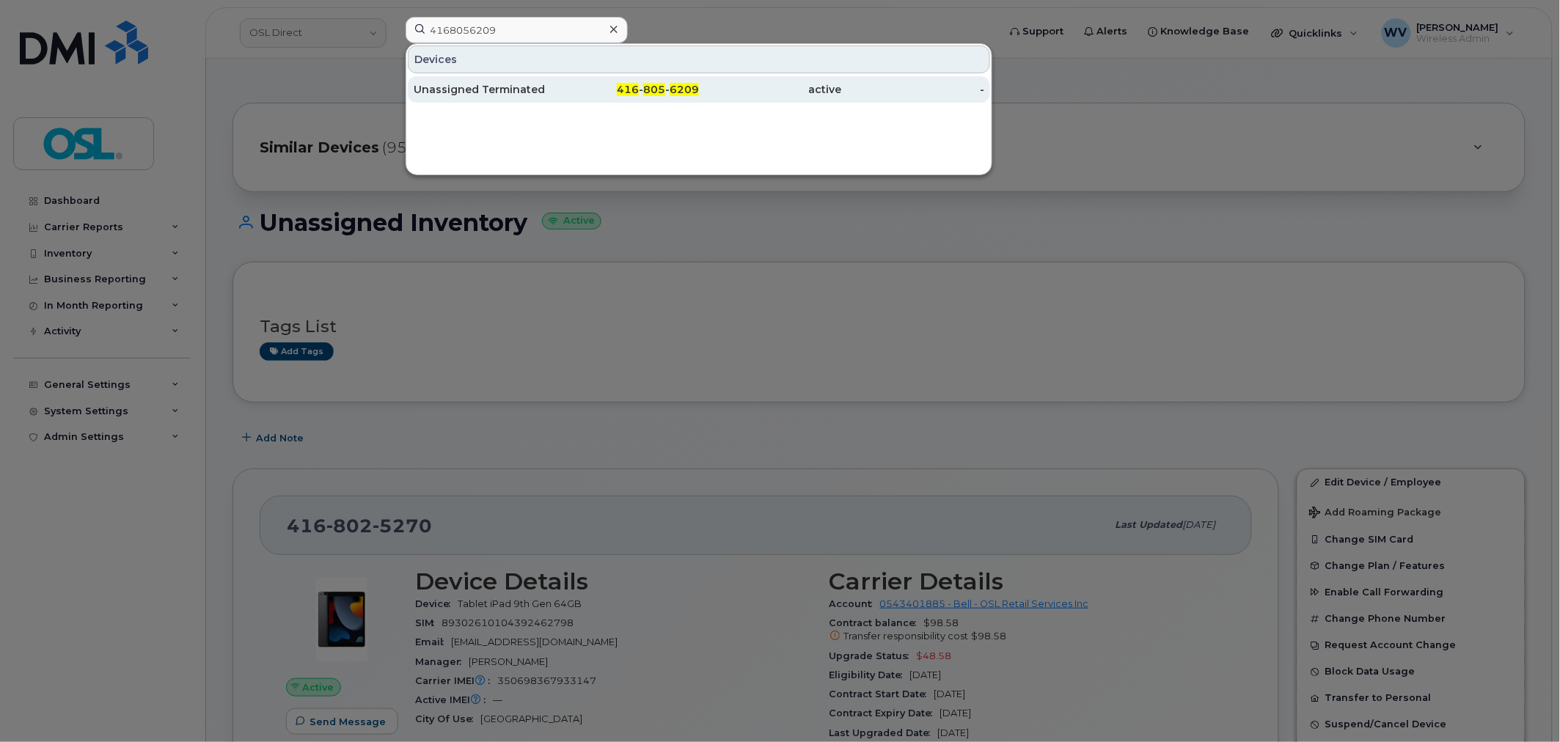
click at [549, 95] on div "Unassigned Terminated" at bounding box center [485, 89] width 143 height 15
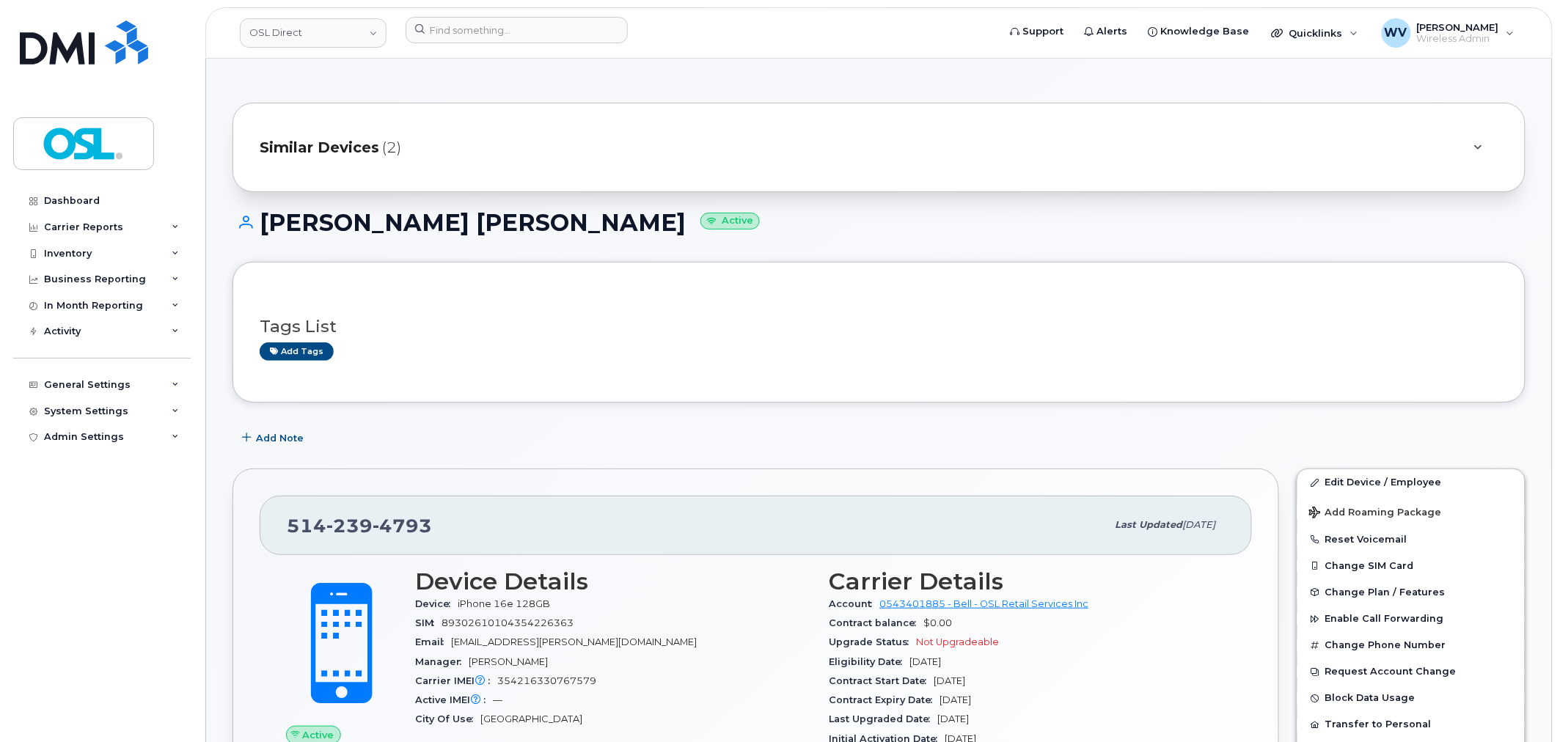
click at [374, 538] on div "[PHONE_NUMBER]" at bounding box center [697, 525] width 820 height 31
click at [373, 538] on div "514 239 4793" at bounding box center [697, 525] width 820 height 31
copy span "514 239 4793"
click at [1443, 487] on link "Edit Device / Employee" at bounding box center [1410, 482] width 227 height 26
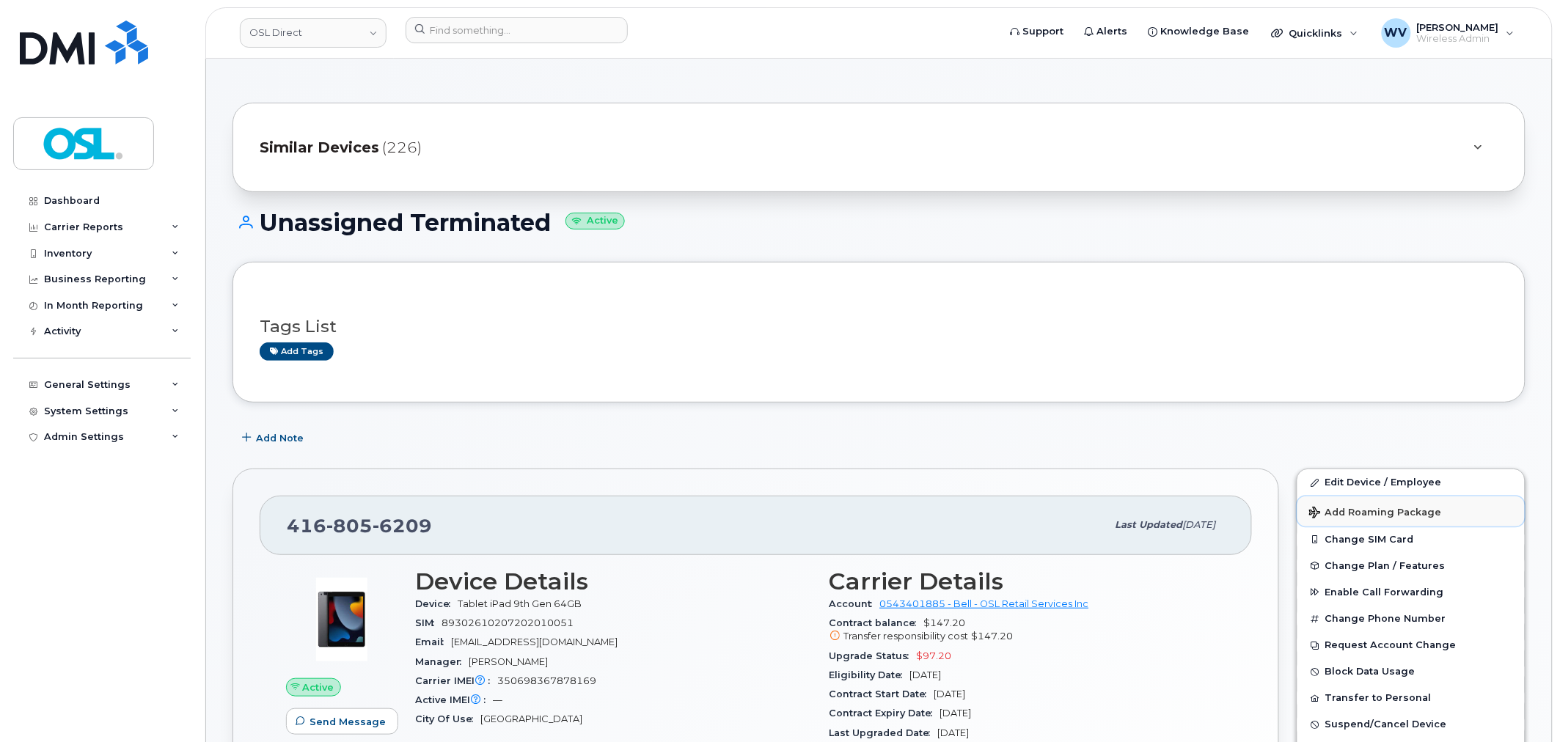
click at [1365, 499] on button "Add Roaming Package" at bounding box center [1410, 511] width 227 height 30
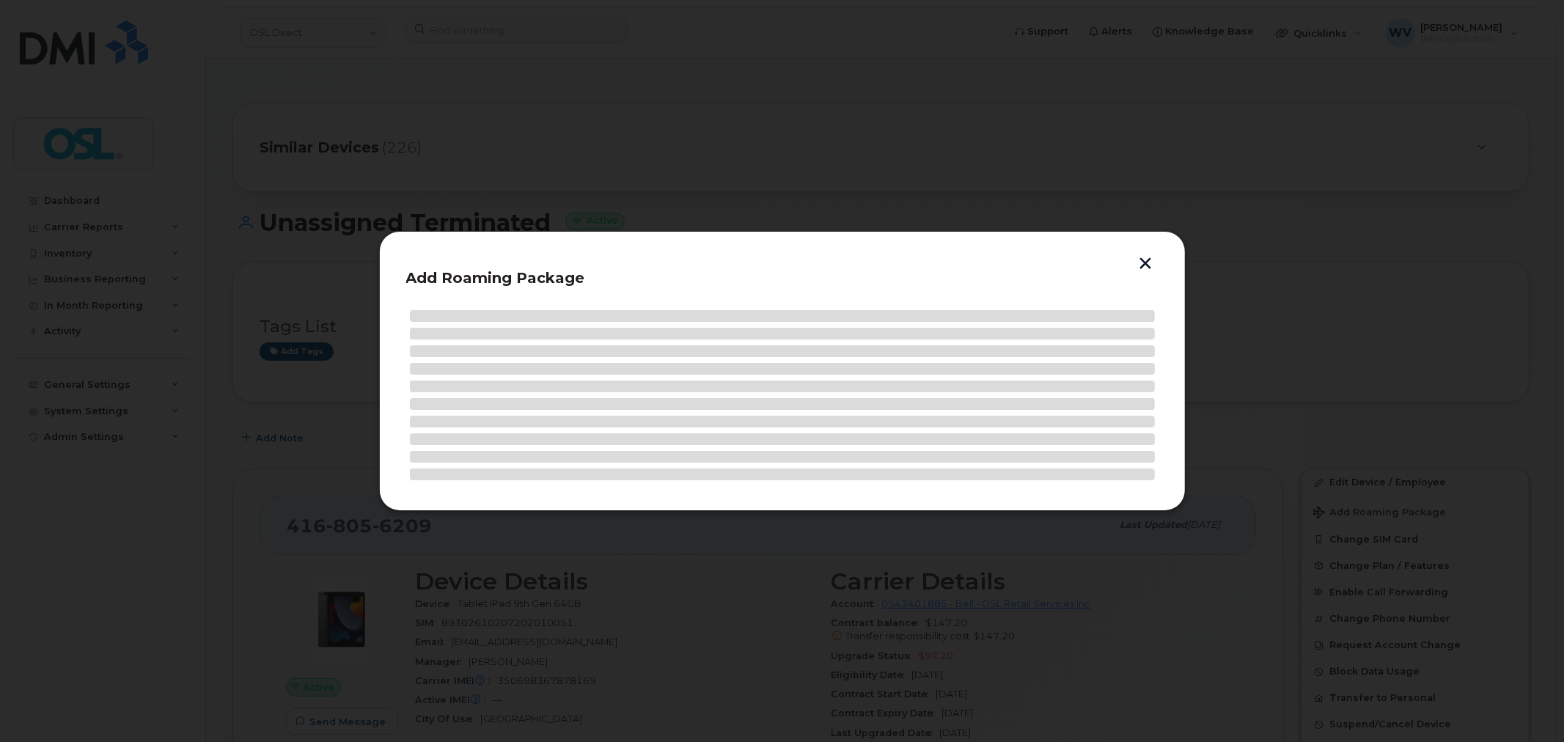
click at [1154, 259] on button "button" at bounding box center [1146, 264] width 22 height 15
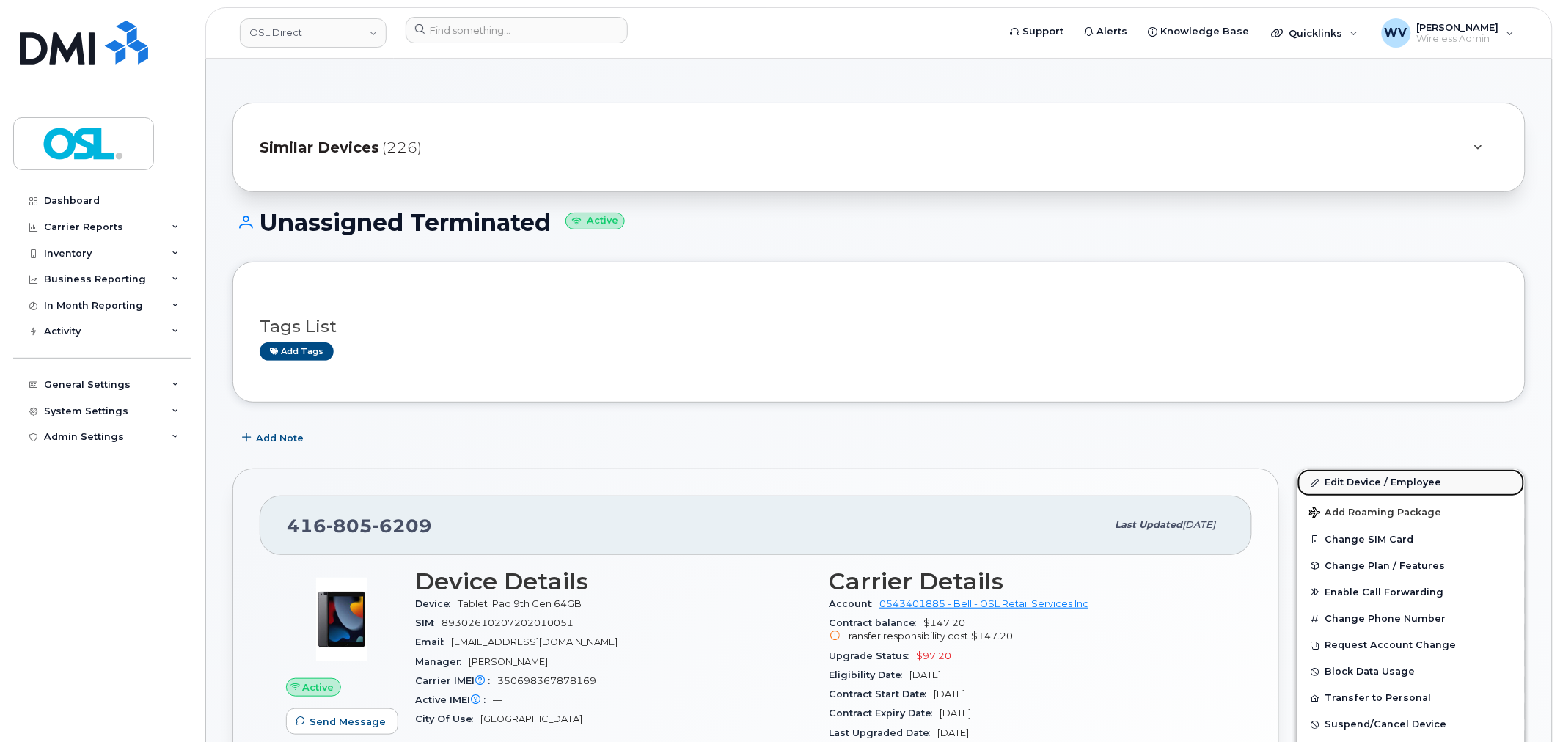
click at [1384, 483] on link "Edit Device / Employee" at bounding box center [1410, 482] width 227 height 26
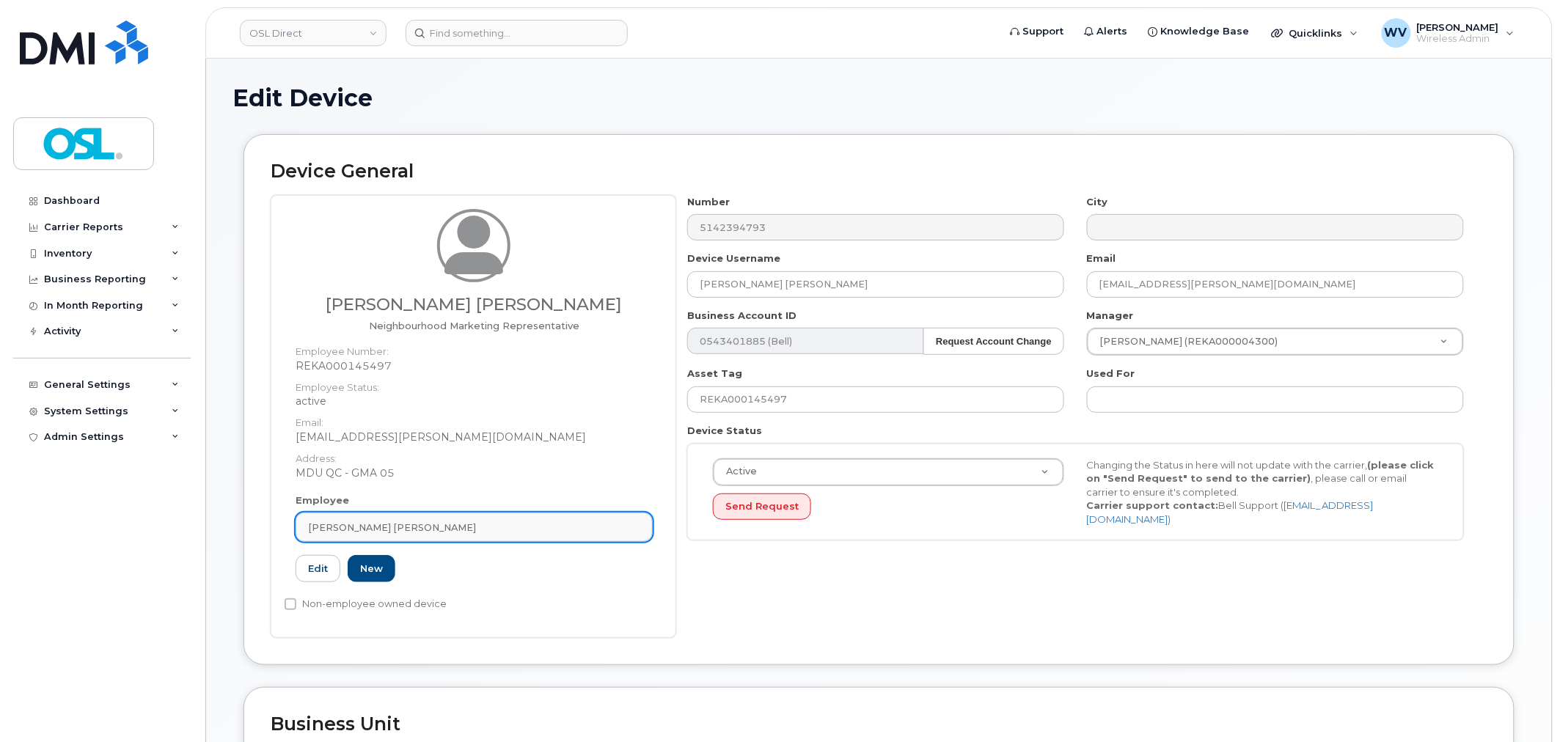
drag, startPoint x: 533, startPoint y: 504, endPoint x: 536, endPoint y: 518, distance: 14.2
click at [533, 506] on div "Employee Serigne Abdou Aziz Ndiaye Type first three symbols or more REKA0001454…" at bounding box center [474, 545] width 379 height 102
click at [536, 518] on link "Serigne Abdou Aziz Ndiaye" at bounding box center [474, 527] width 357 height 29
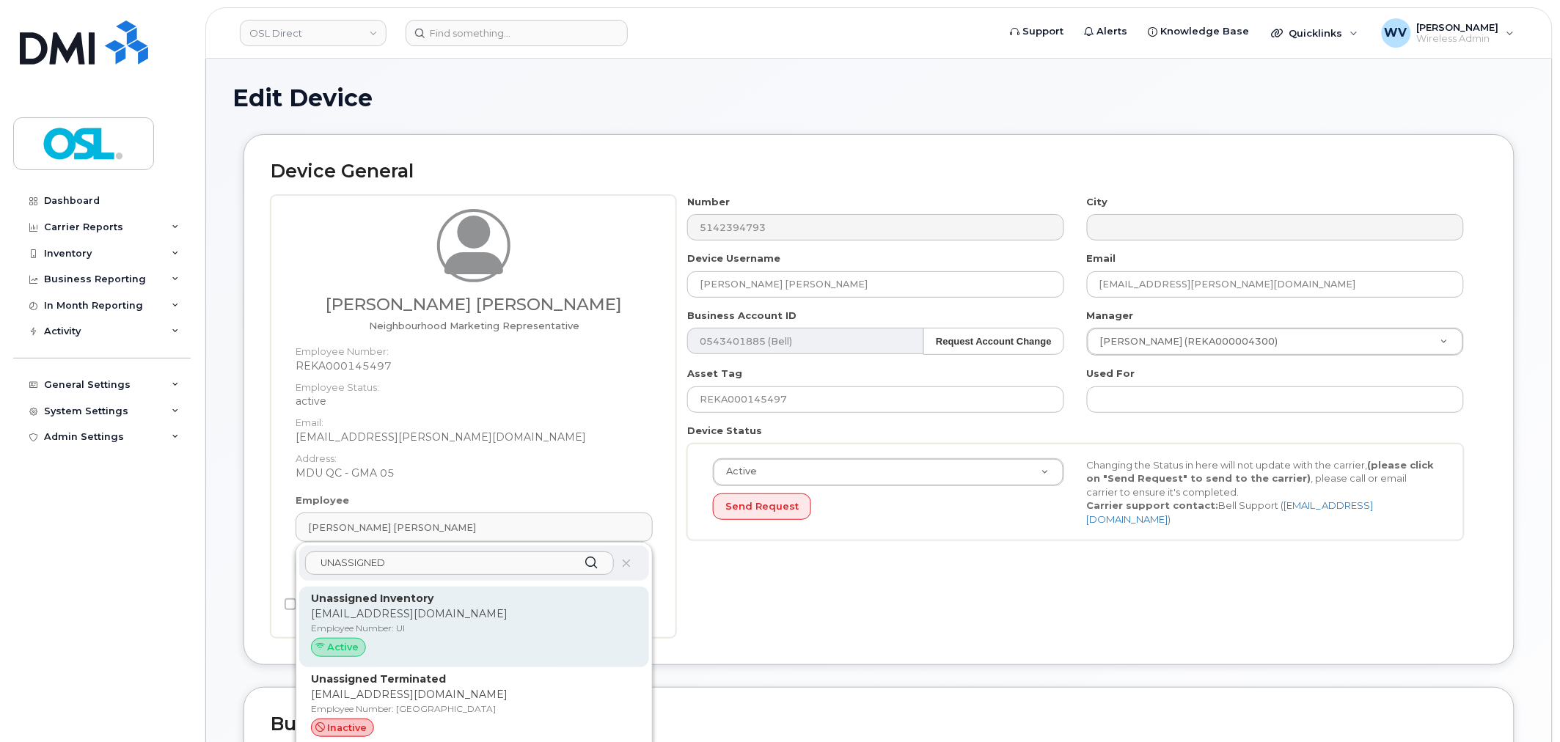
type input "UNASSIGNED"
click at [558, 631] on p "Employee Number: UI" at bounding box center [474, 628] width 326 height 13
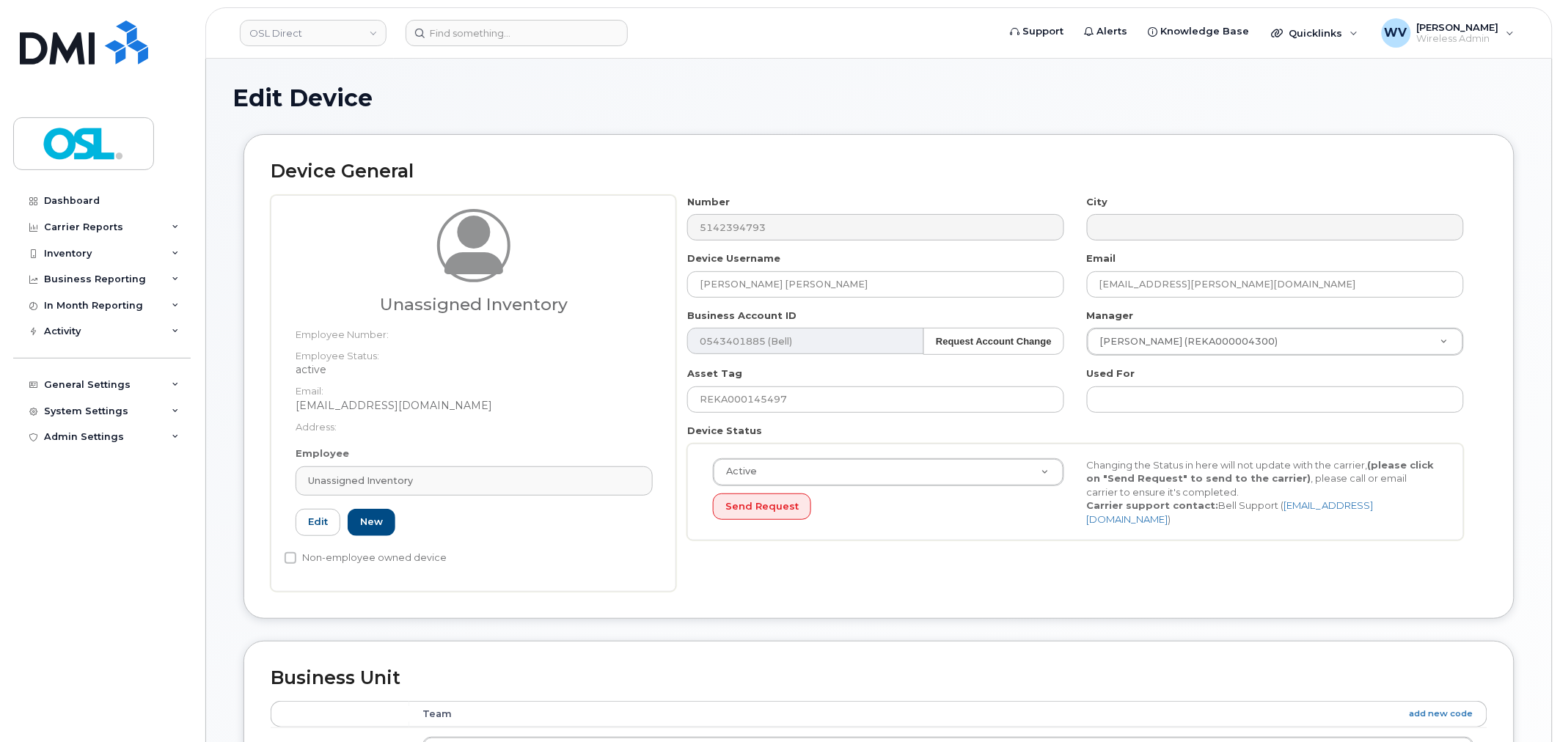
type input "UI"
type input "Unassigned Inventory"
type input "support@osldirect.com"
type input "4724252"
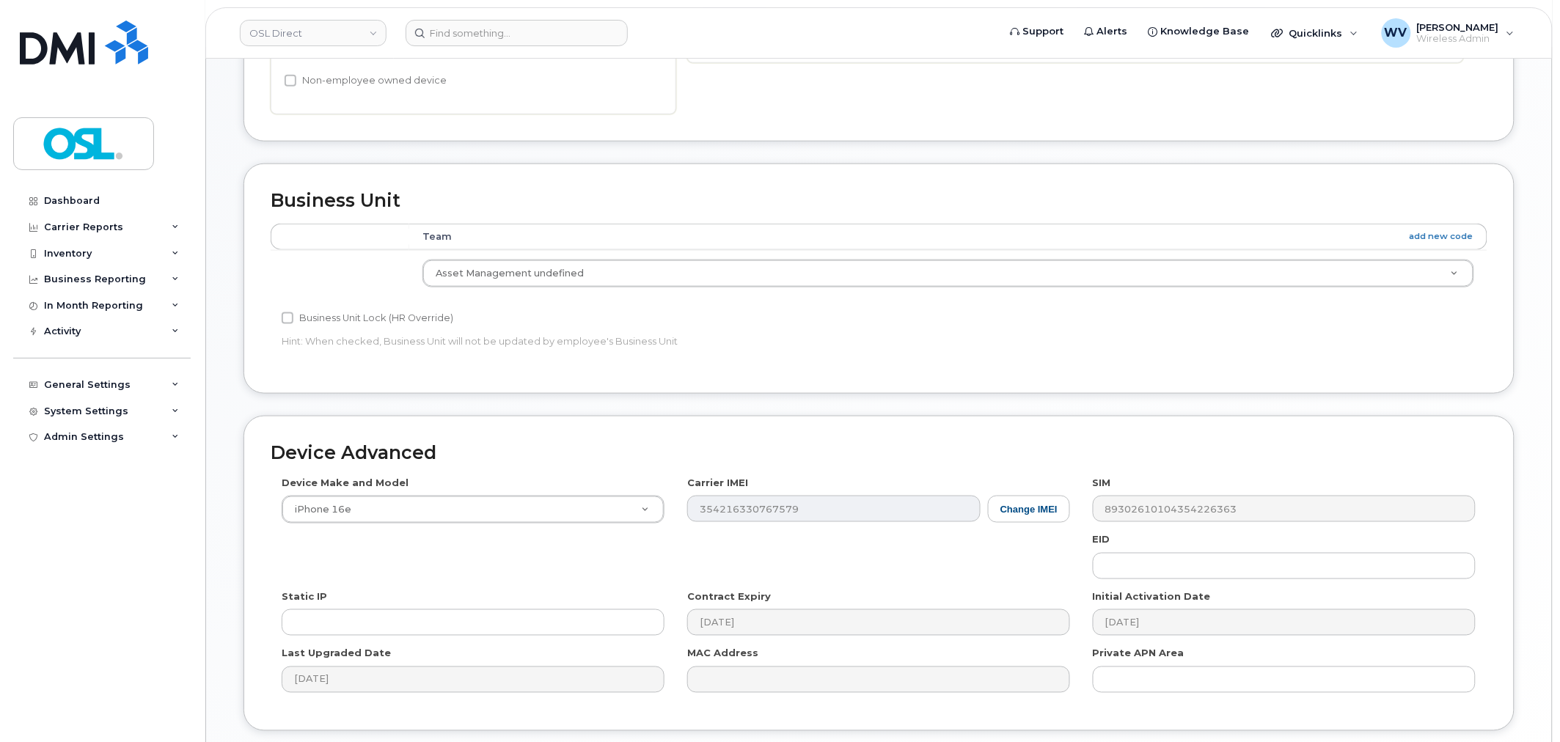
scroll to position [570, 0]
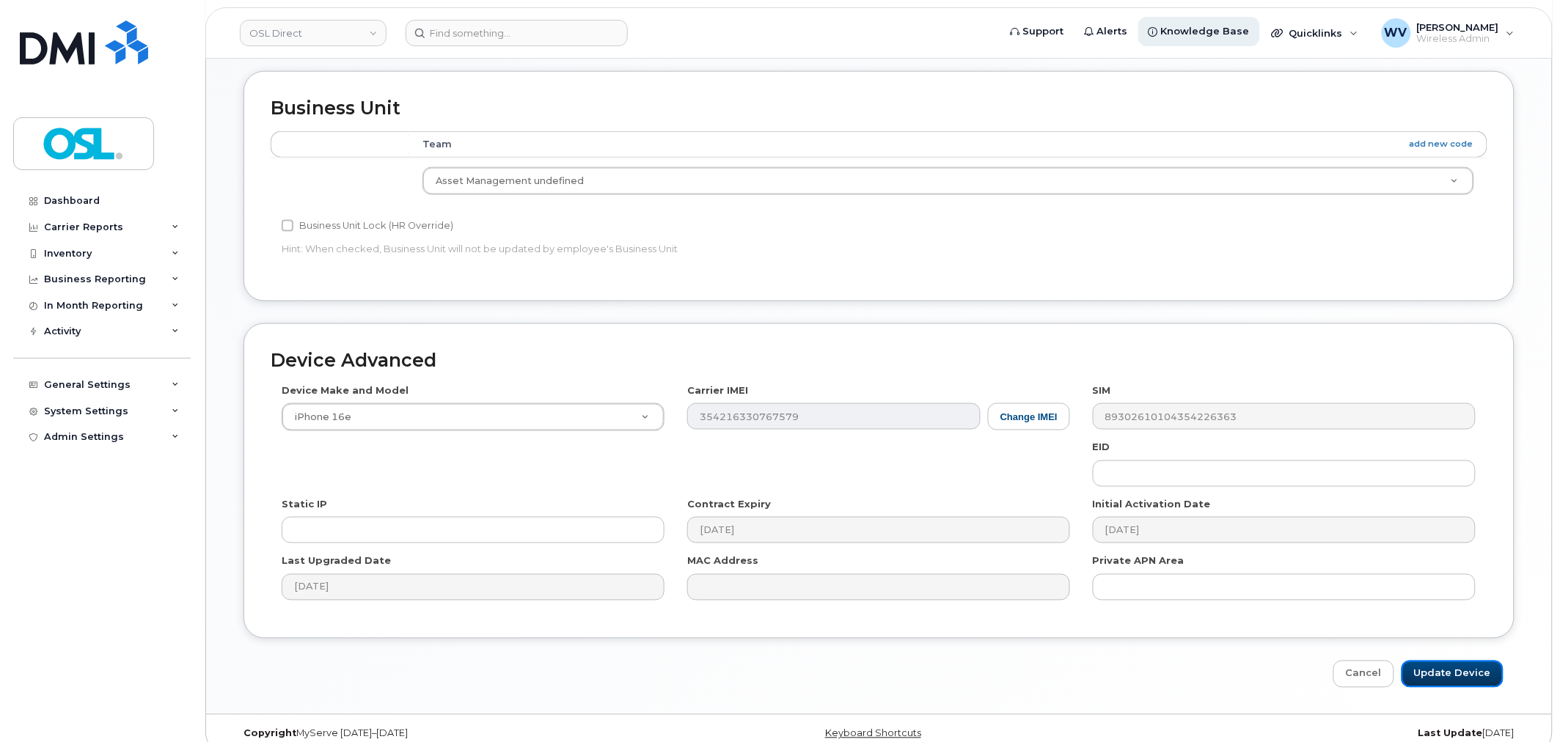
click at [1415, 664] on input "Update Device" at bounding box center [1452, 674] width 102 height 27
type input "Saving..."
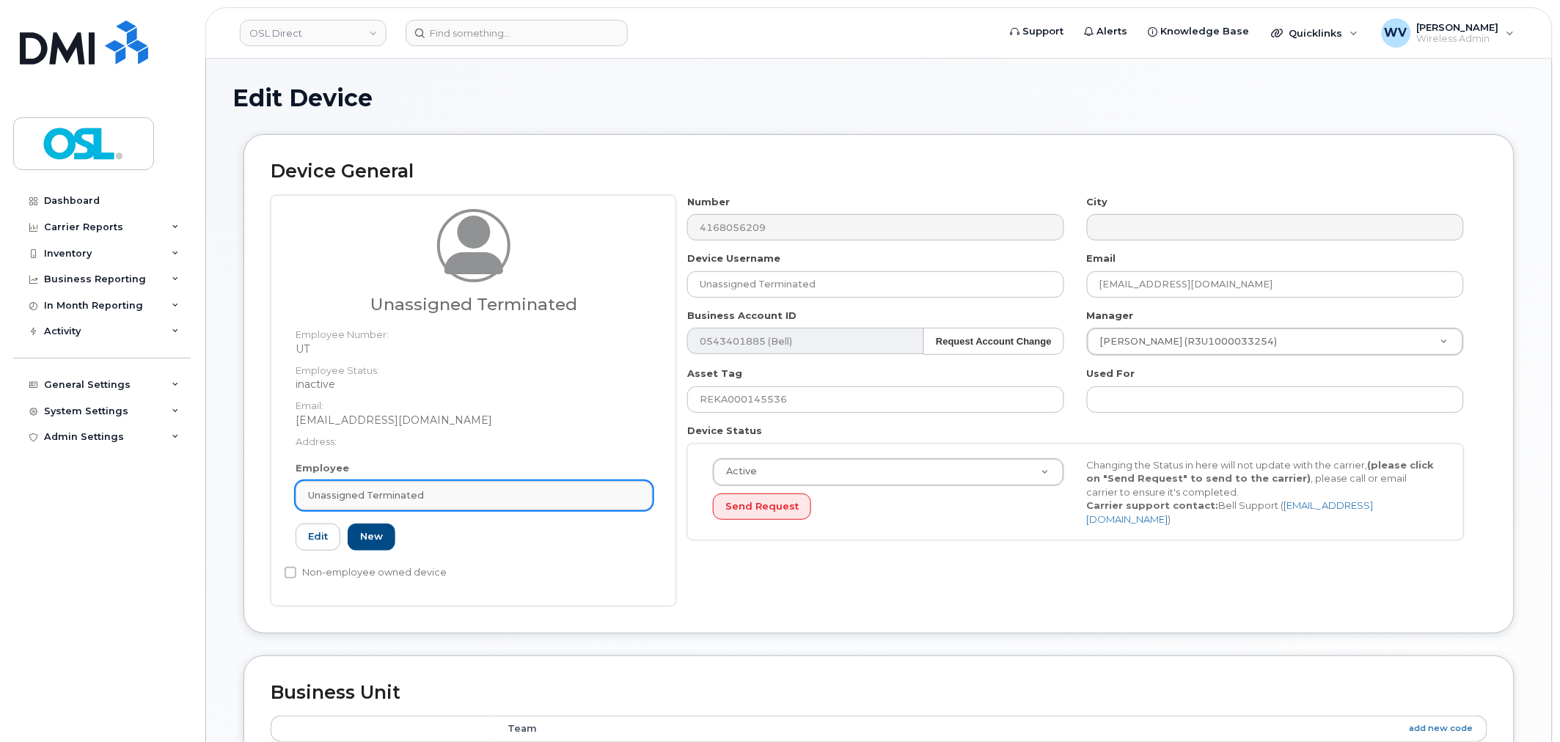
click at [466, 487] on link "Unassigned Terminated" at bounding box center [474, 495] width 357 height 29
paste input "UNASSIGNED"
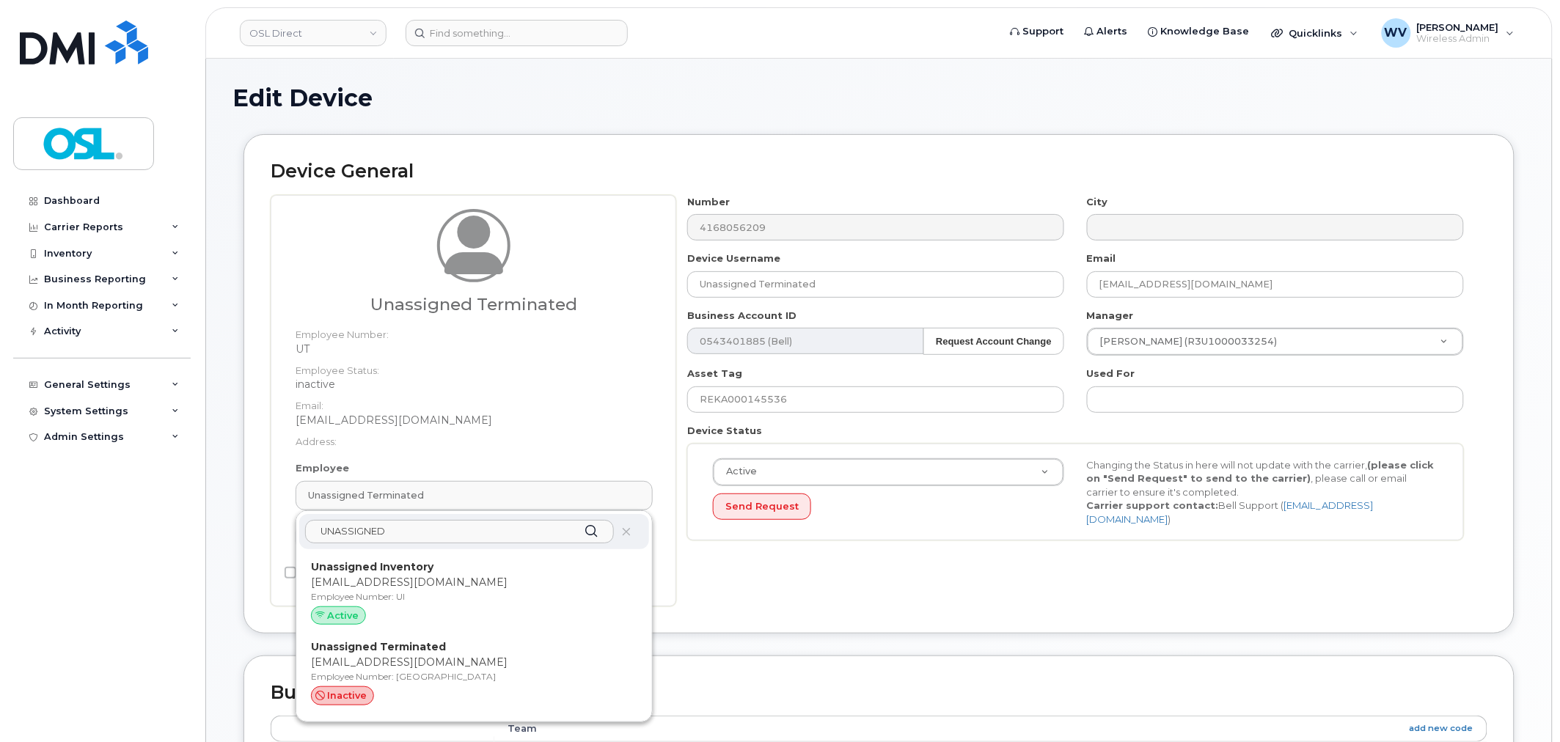
type input "UNASSIGNED"
click at [486, 565] on p "Unassigned Inventory" at bounding box center [474, 567] width 326 height 15
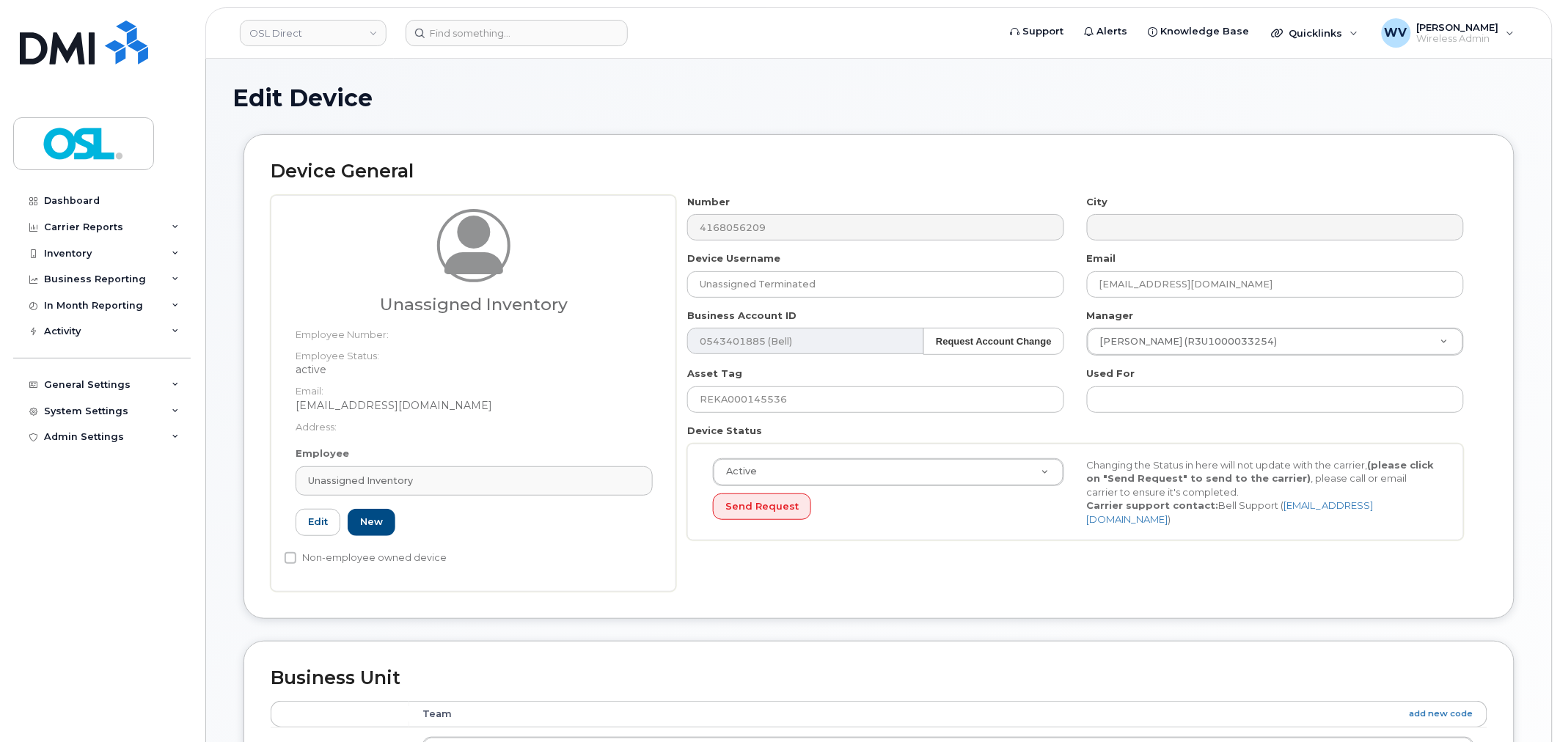
type input "UI"
type input "Unassigned Inventory"
type input "support@osldirect.com"
type input "4724252"
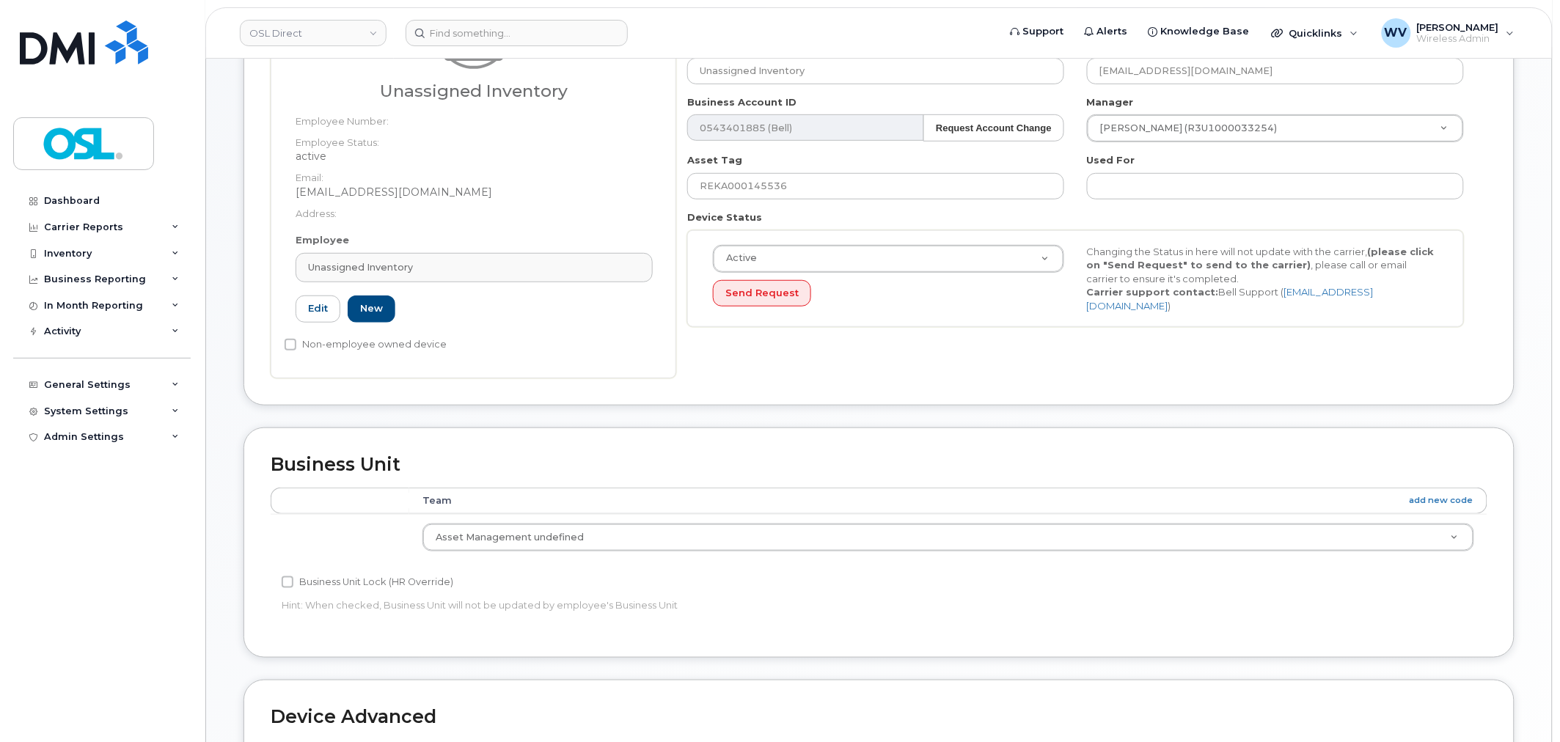
scroll to position [570, 0]
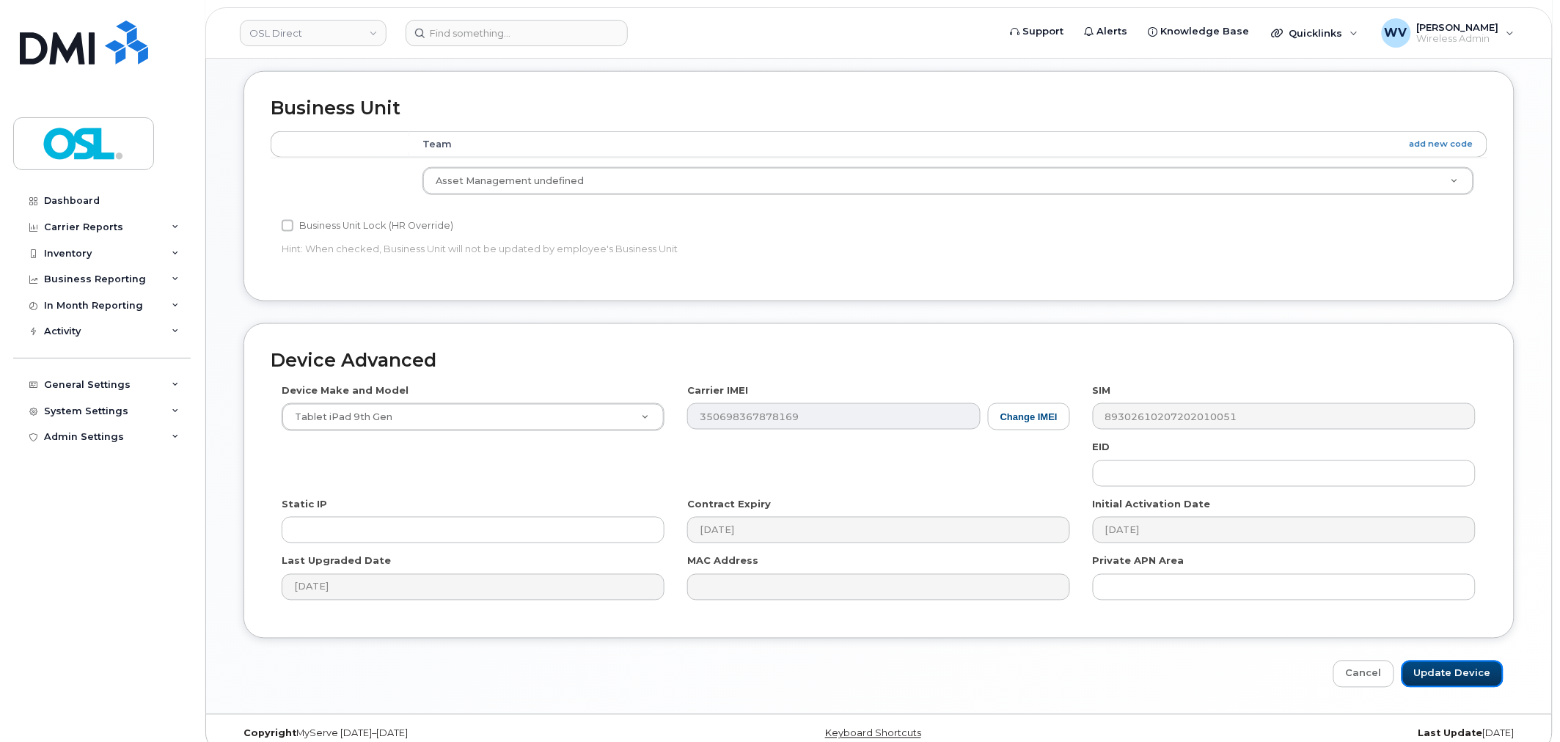
drag, startPoint x: 1441, startPoint y: 667, endPoint x: 1237, endPoint y: 254, distance: 460.5
click at [1441, 670] on input "Update Device" at bounding box center [1452, 674] width 102 height 27
type input "Saving..."
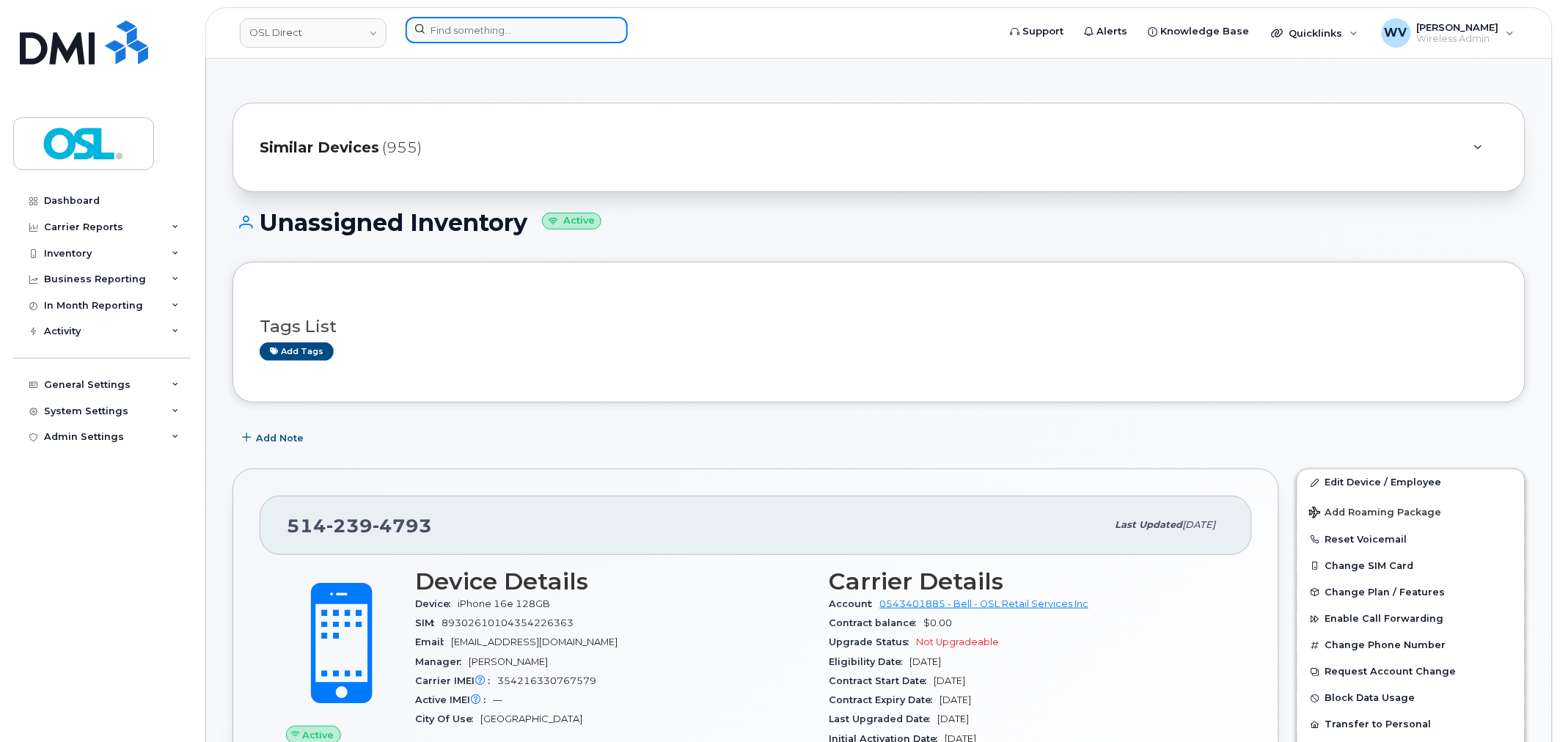
click at [577, 32] on input at bounding box center [517, 30] width 222 height 26
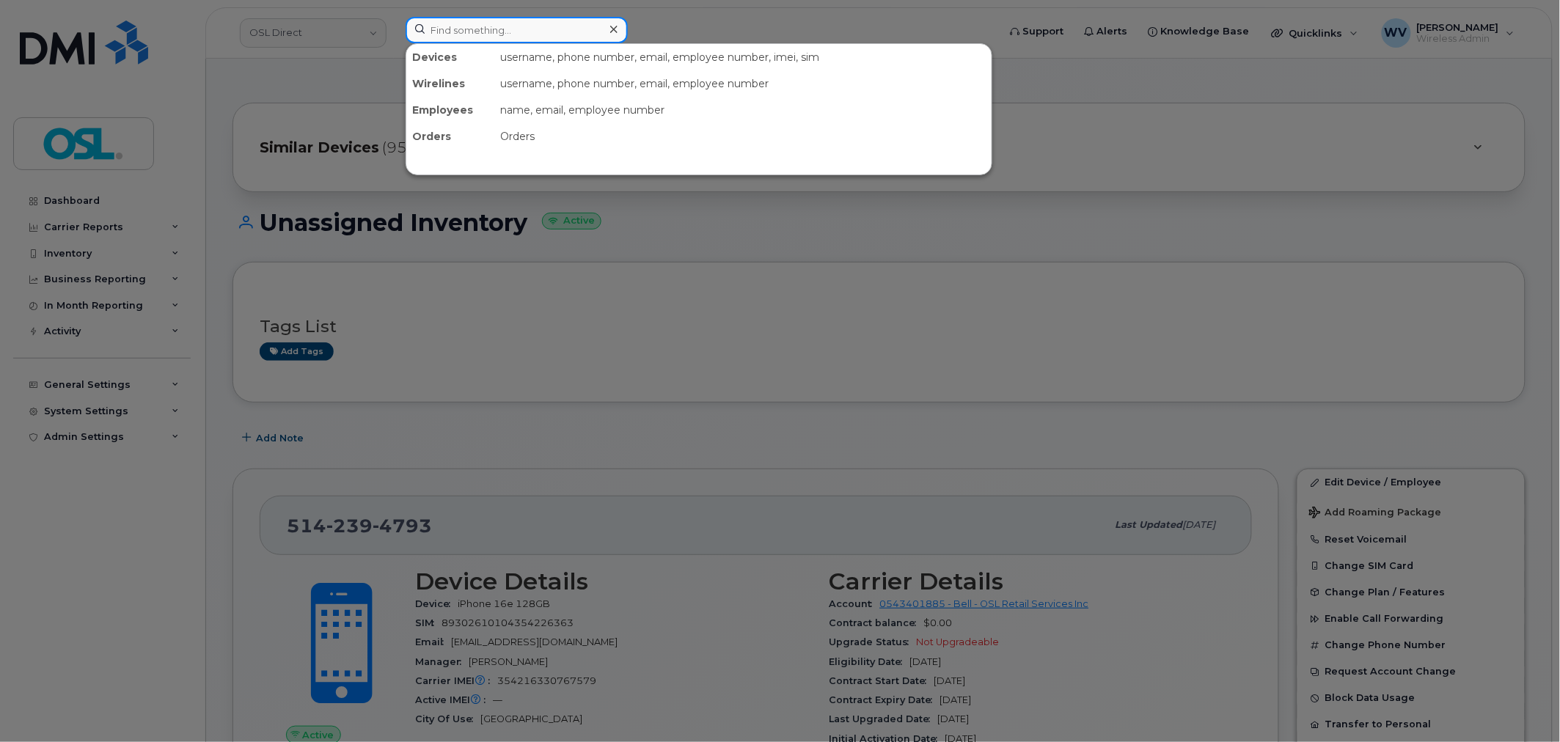
paste input "4383552445"
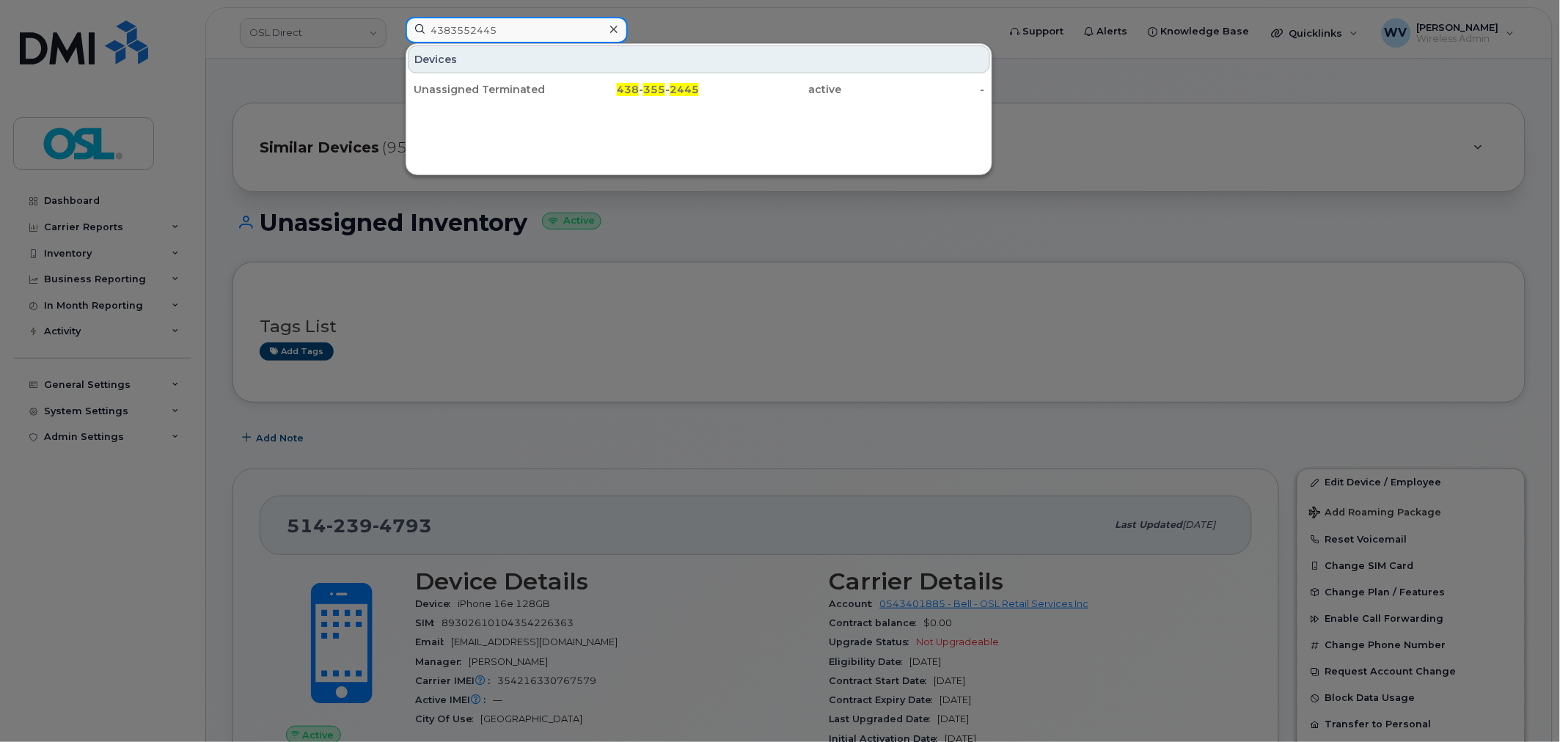
type input "4383552445"
drag, startPoint x: 561, startPoint y: 77, endPoint x: 683, endPoint y: 0, distance: 144.1
click at [559, 96] on div "438 - 355 - 2445" at bounding box center [628, 89] width 143 height 15
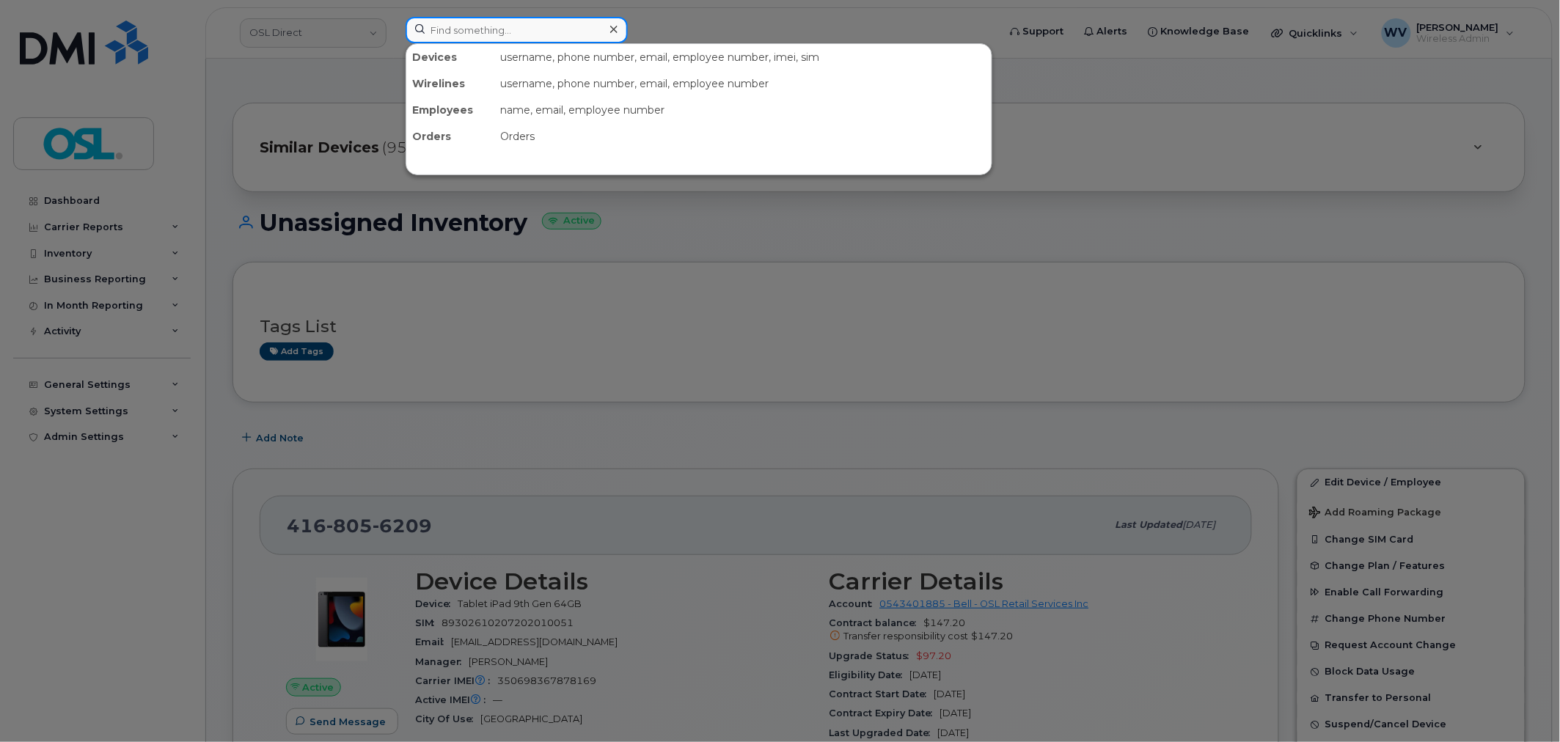
click at [546, 28] on input at bounding box center [517, 30] width 222 height 26
paste input "5063812915"
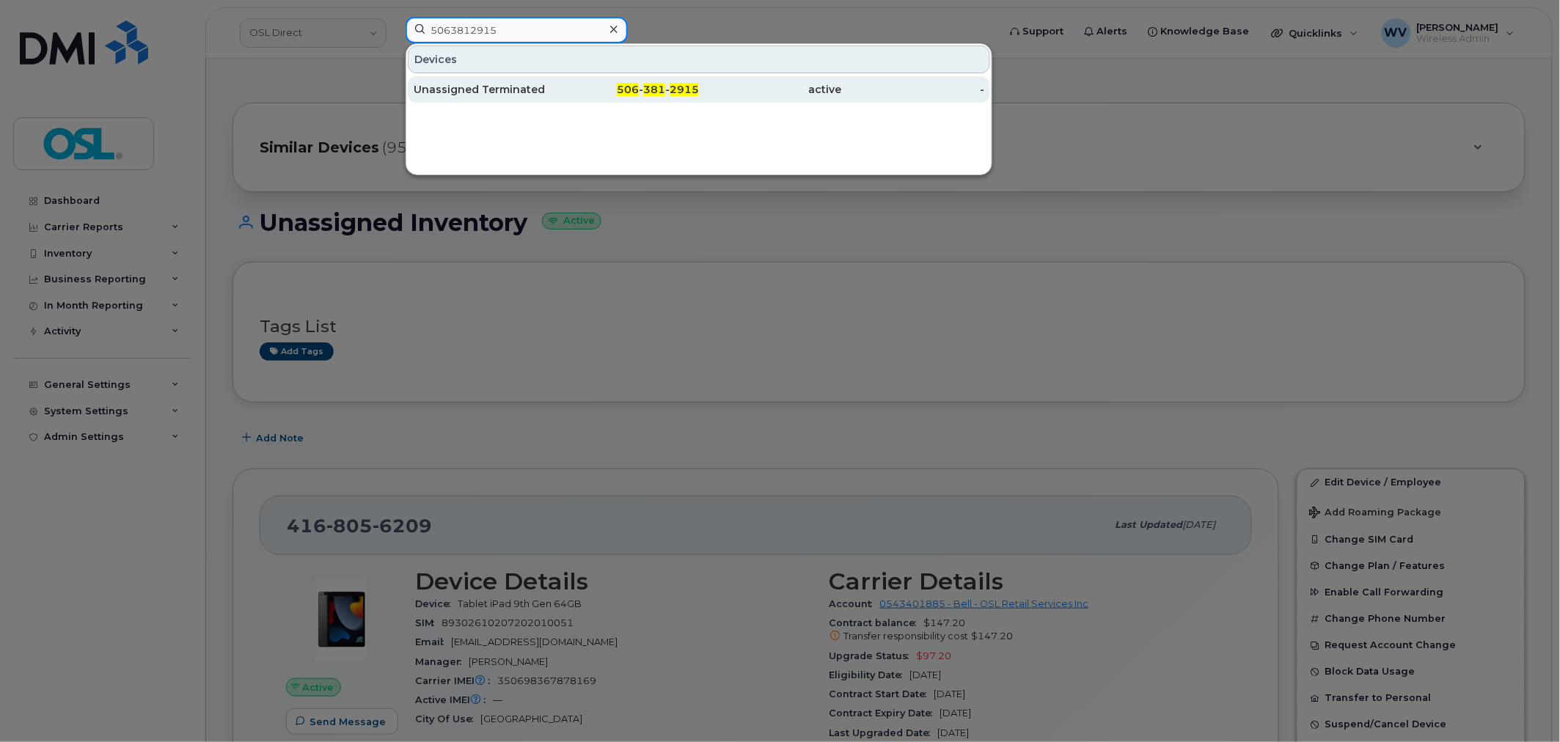
type input "5063812915"
click at [560, 98] on div "506 - 381 - 2915" at bounding box center [628, 89] width 143 height 26
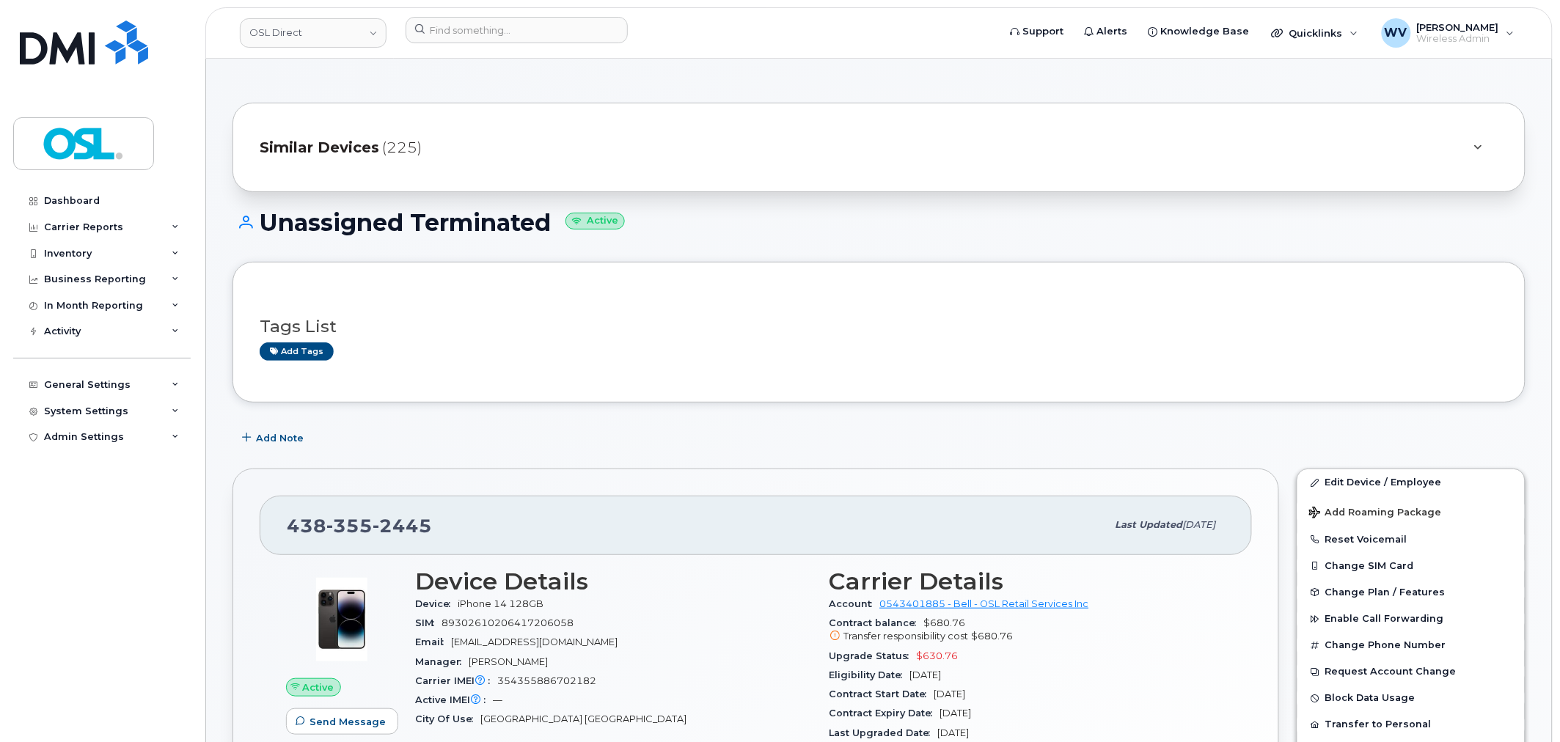
click at [396, 507] on div "[PHONE_NUMBER] Last updated [DATE]" at bounding box center [756, 525] width 992 height 59
click at [396, 507] on div "438 355 2445 Last updated Sep 13, 2025" at bounding box center [756, 525] width 992 height 59
copy span "438 355 2445"
click at [1337, 483] on link "Edit Device / Employee" at bounding box center [1410, 482] width 227 height 26
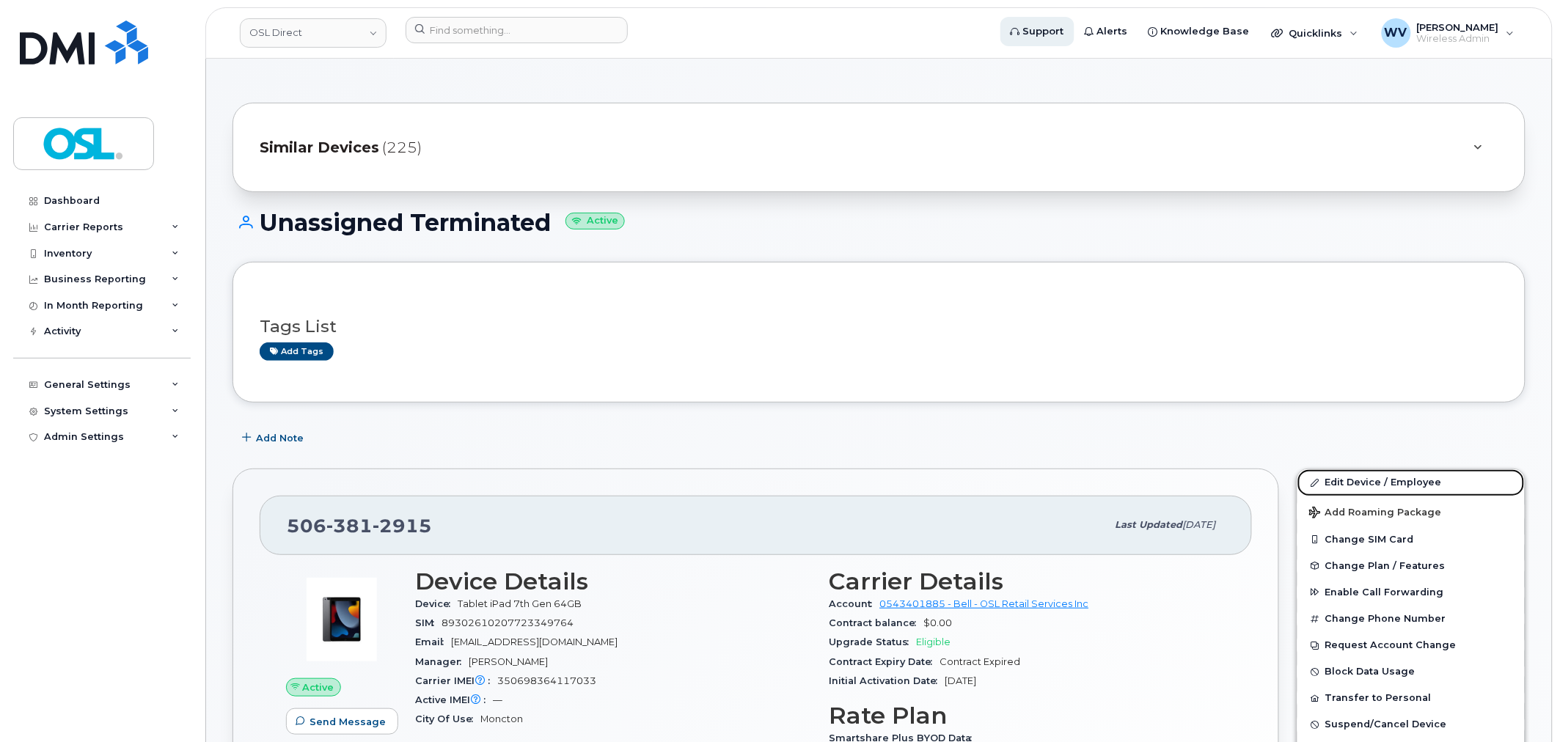
click at [1360, 479] on link "Edit Device / Employee" at bounding box center [1410, 482] width 227 height 26
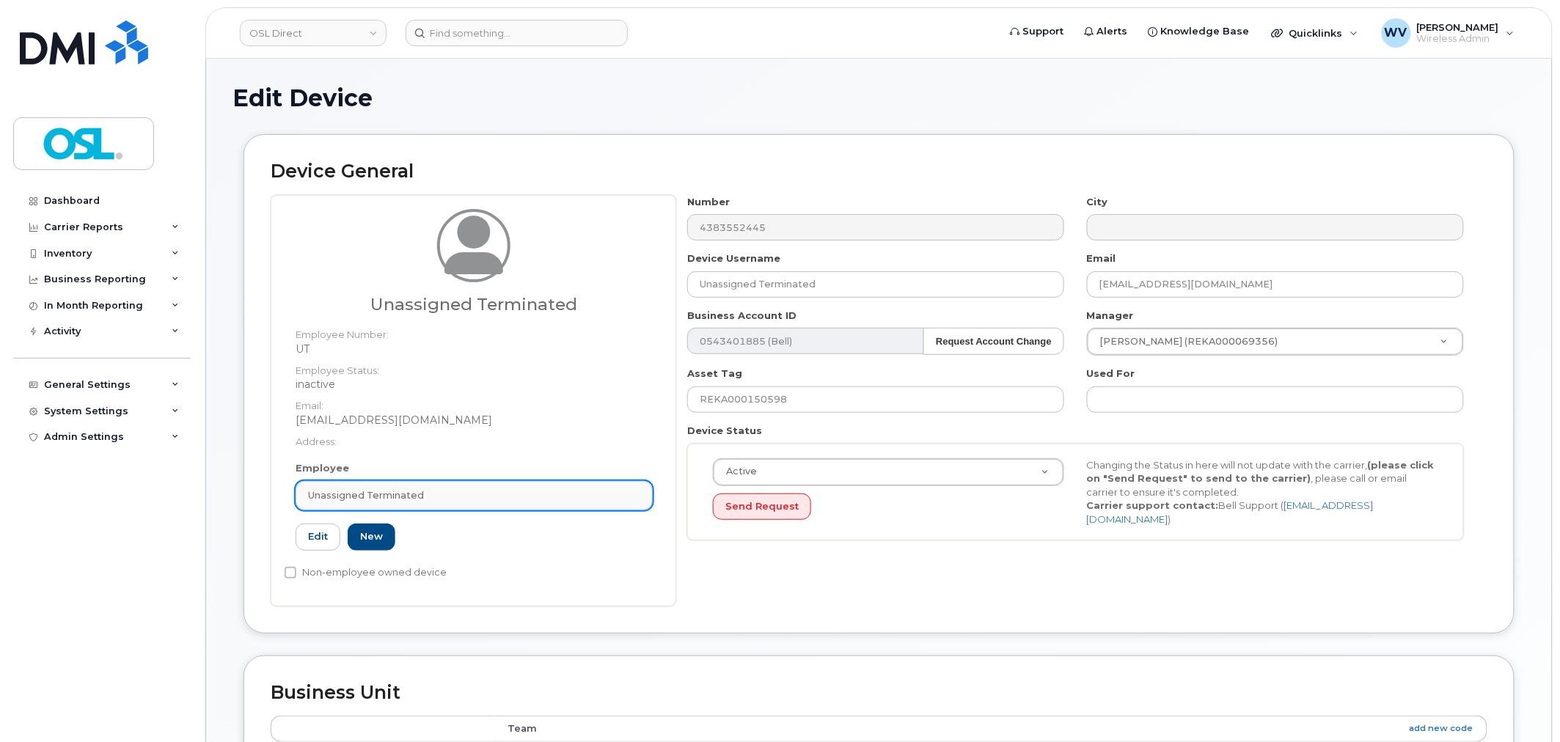
click at [397, 491] on span "Unassigned Terminated" at bounding box center [366, 495] width 116 height 14
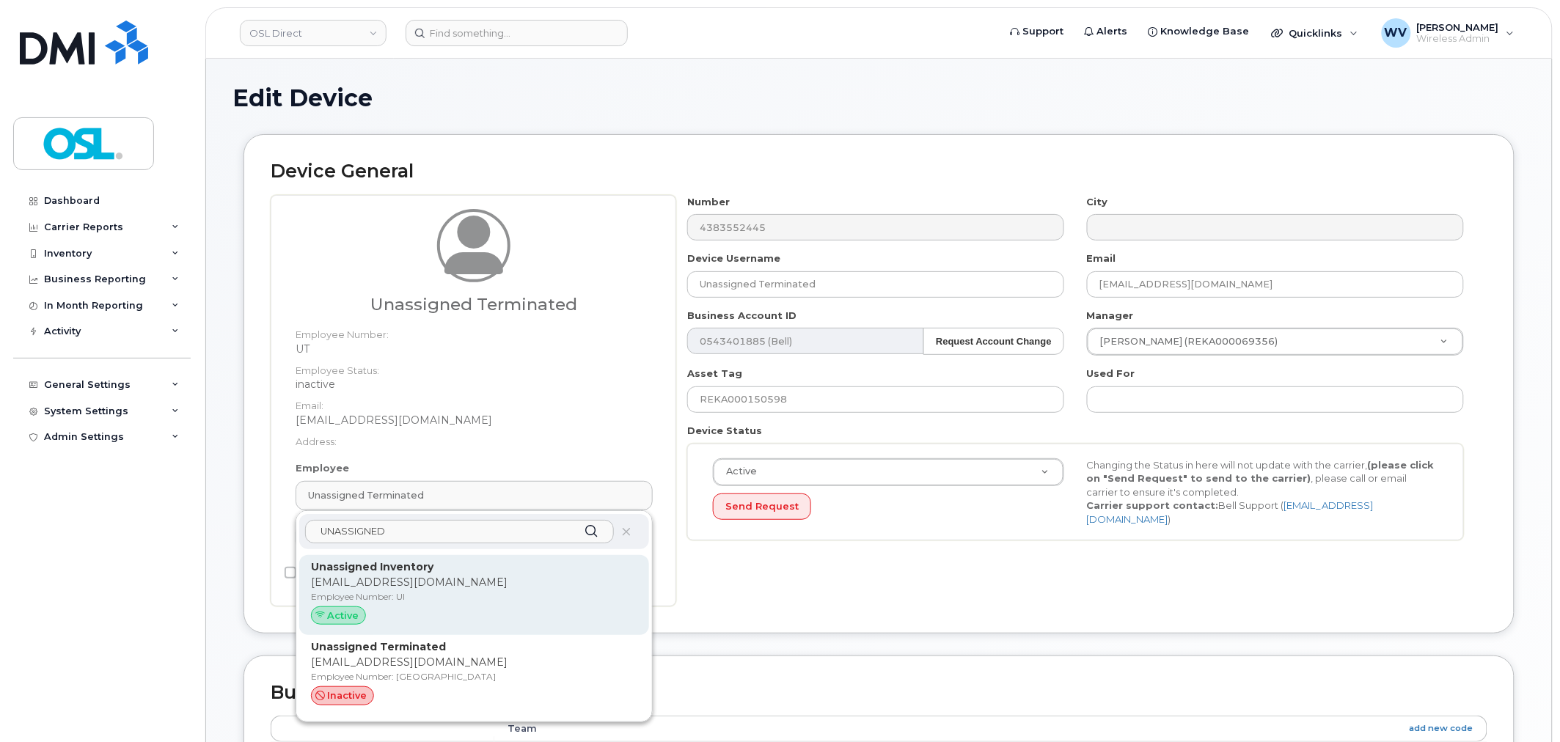
type input "UNASSIGNED"
click at [395, 579] on p "[EMAIL_ADDRESS][DOMAIN_NAME]" at bounding box center [474, 582] width 326 height 15
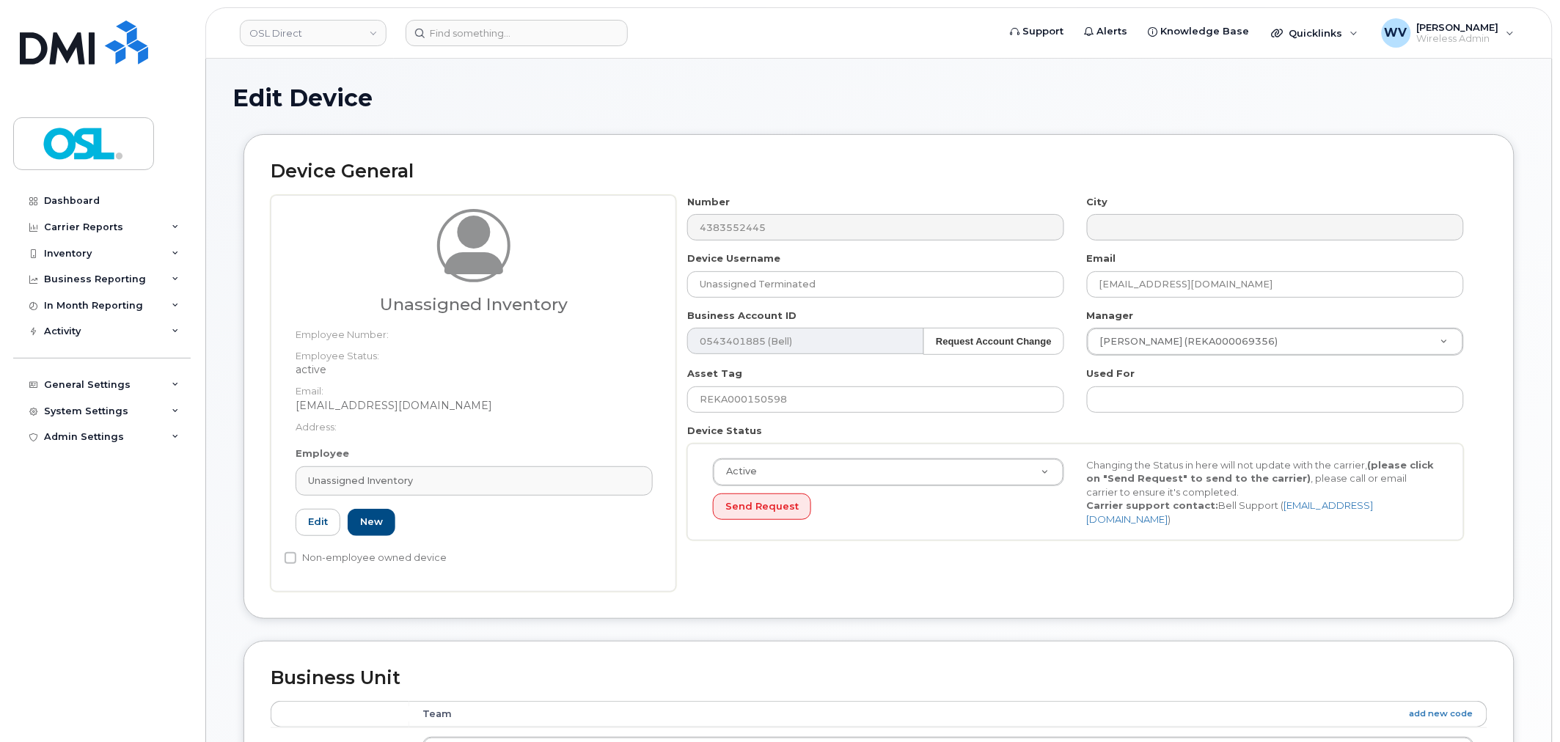
type input "UI"
type input "Unassigned Inventory"
type input "[EMAIL_ADDRESS][DOMAIN_NAME]"
type input "4724252"
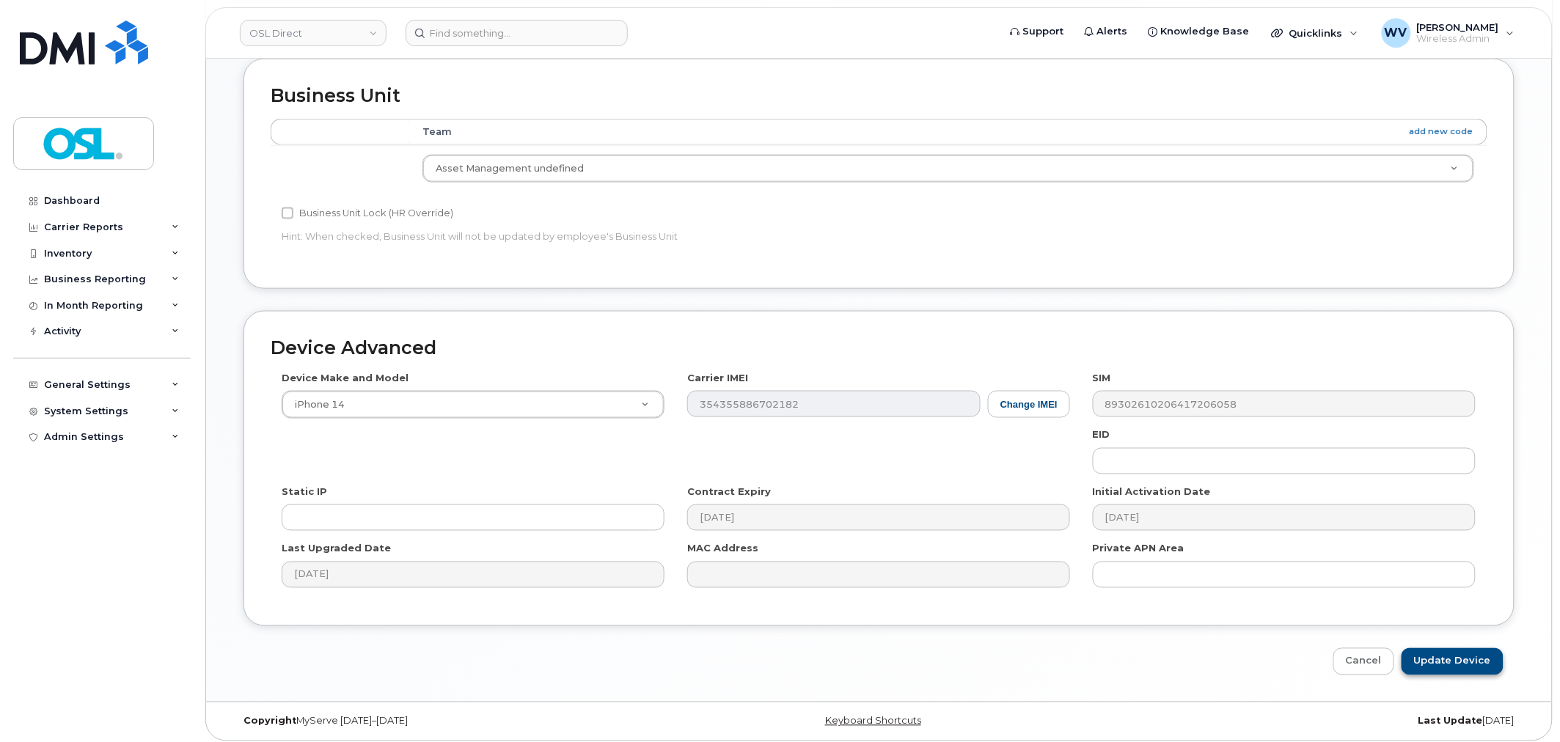
scroll to position [590, 0]
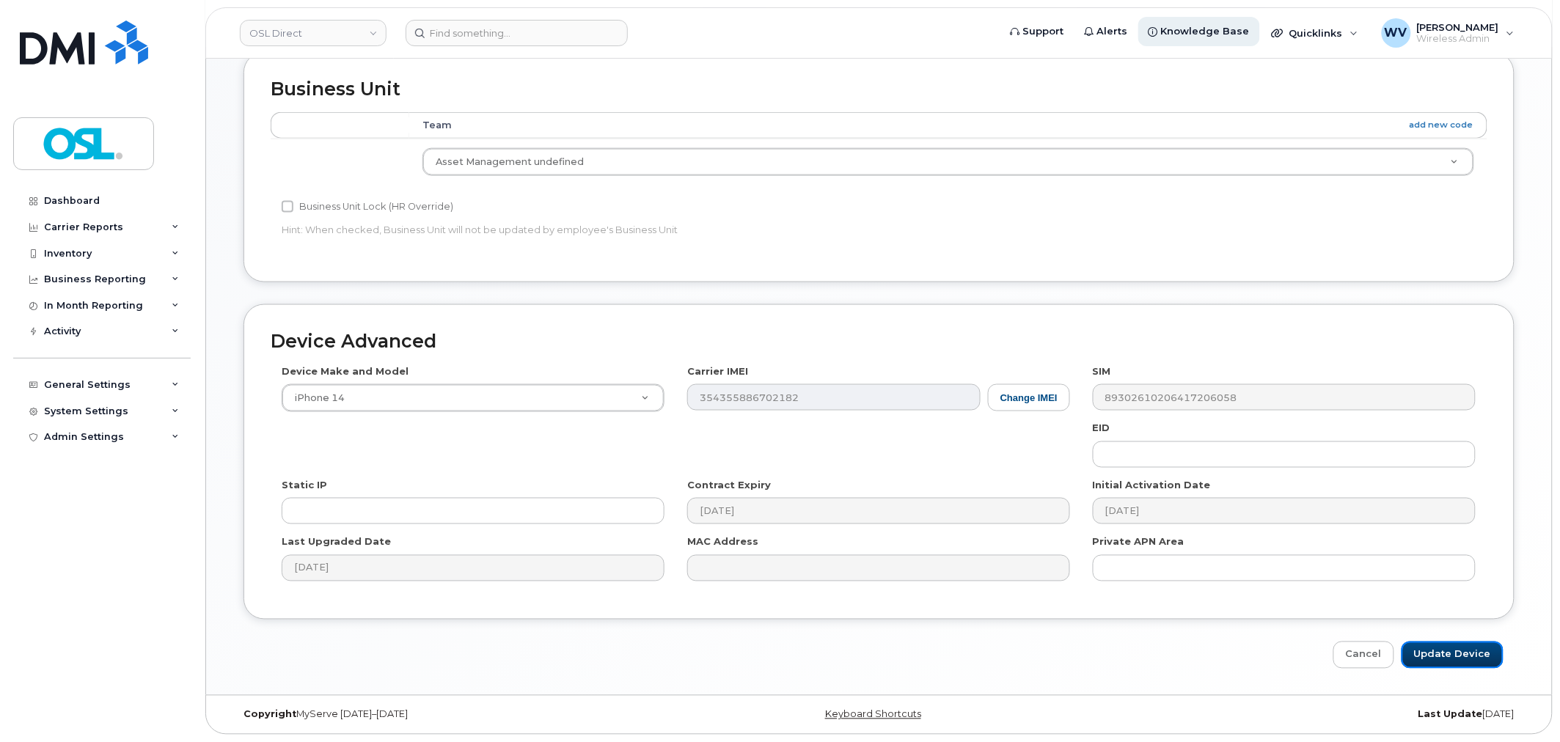
drag, startPoint x: 1432, startPoint y: 655, endPoint x: 1184, endPoint y: 35, distance: 667.2
click at [1430, 655] on input "Update Device" at bounding box center [1452, 655] width 102 height 27
type input "Saving..."
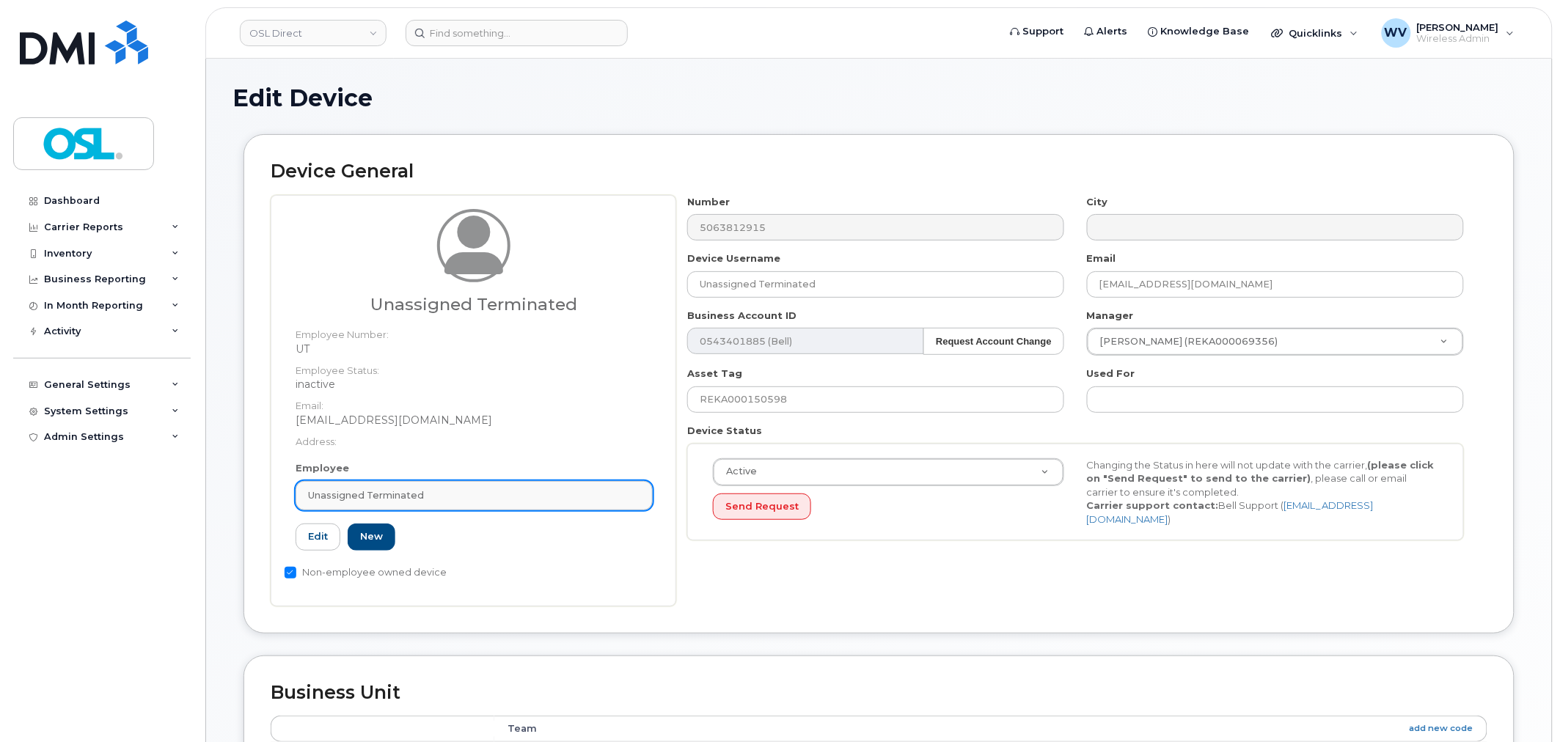
click at [420, 489] on span "Unassigned Terminated" at bounding box center [366, 495] width 116 height 14
paste input "UNASSIGNED"
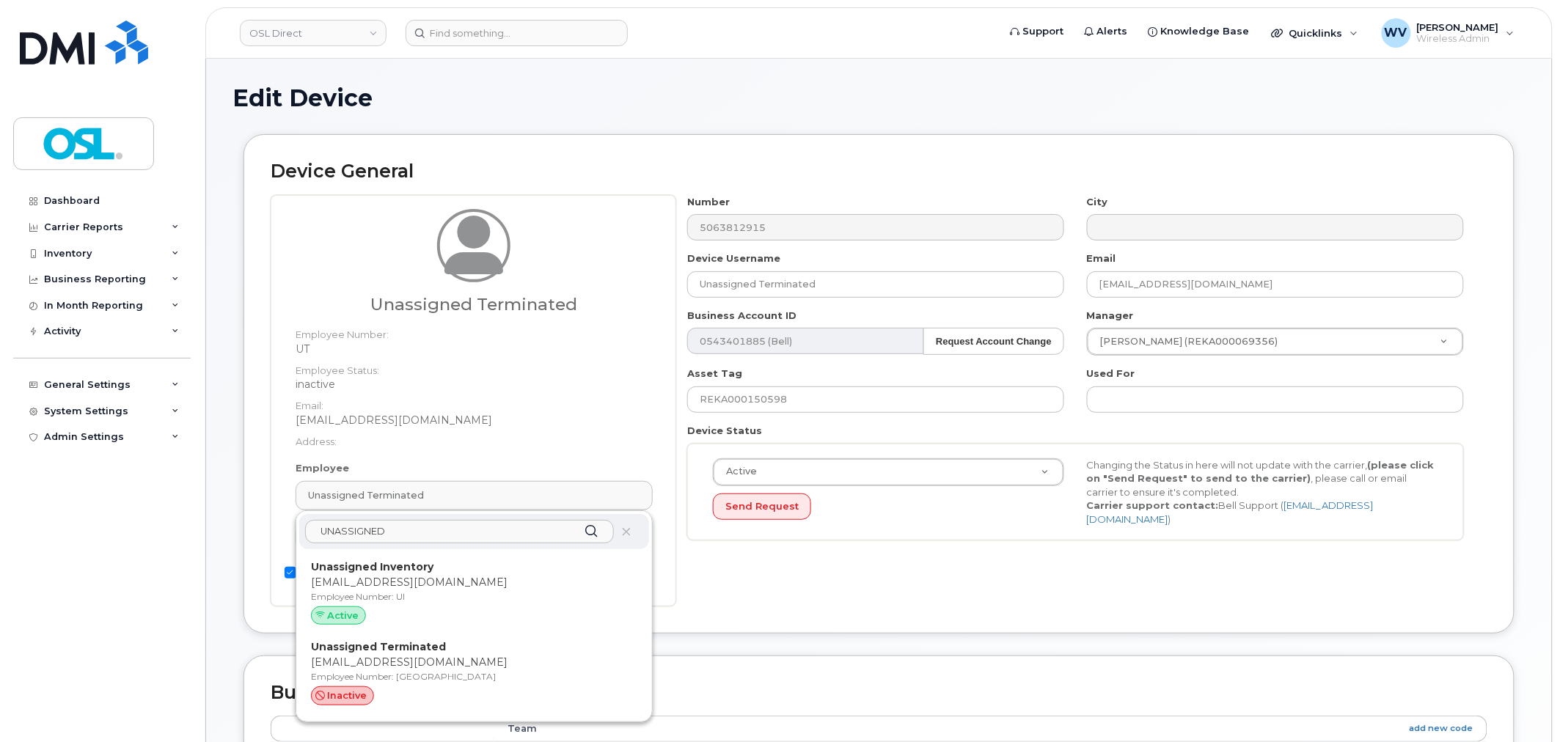
type input "UNASSIGNED"
click at [436, 555] on div "Unassigned Inventory support@osldirect.com Employee Number: UI Active" at bounding box center [474, 595] width 350 height 81
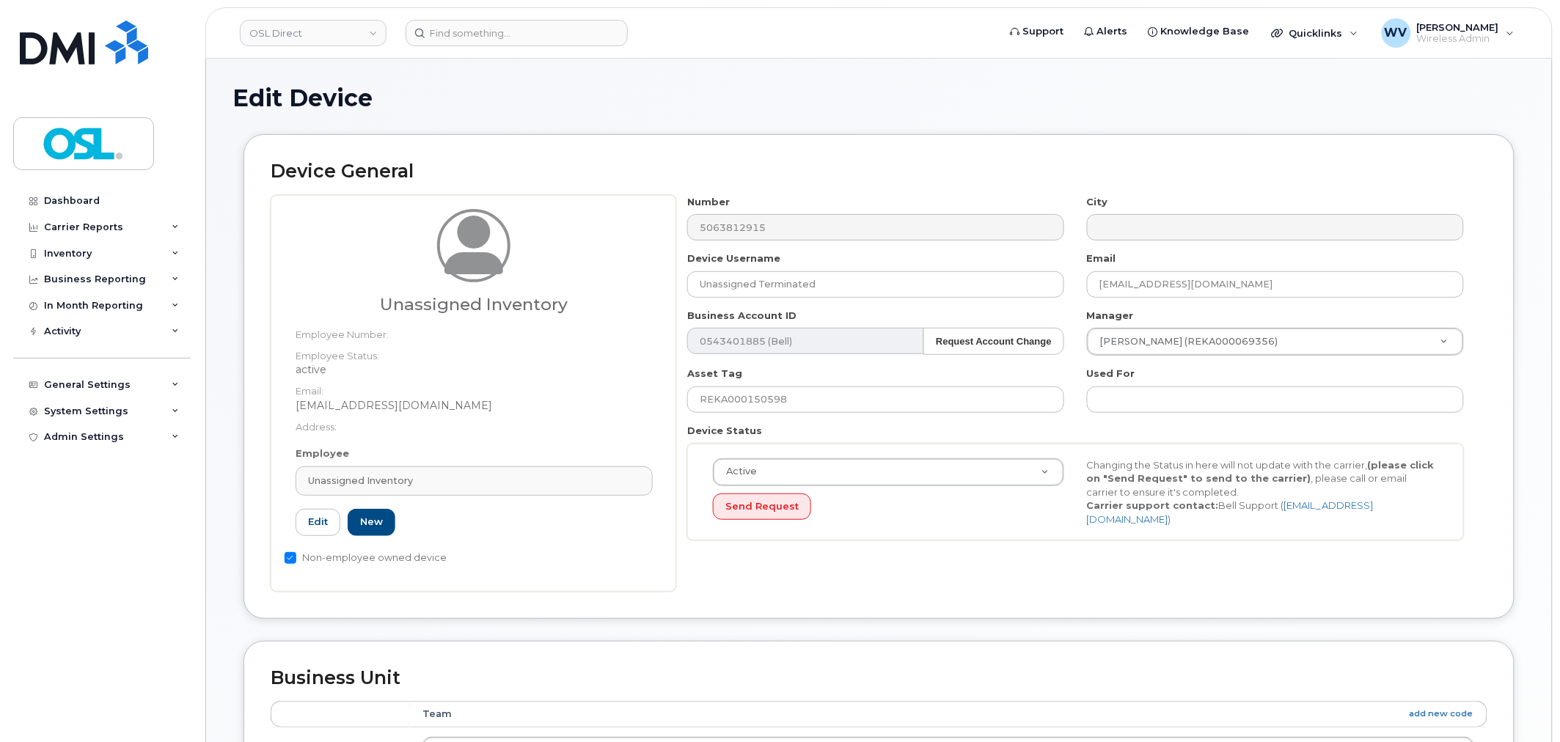
type input "UI"
type input "Unassigned Inventory"
type input "[EMAIL_ADDRESS][DOMAIN_NAME]"
type input "4724252"
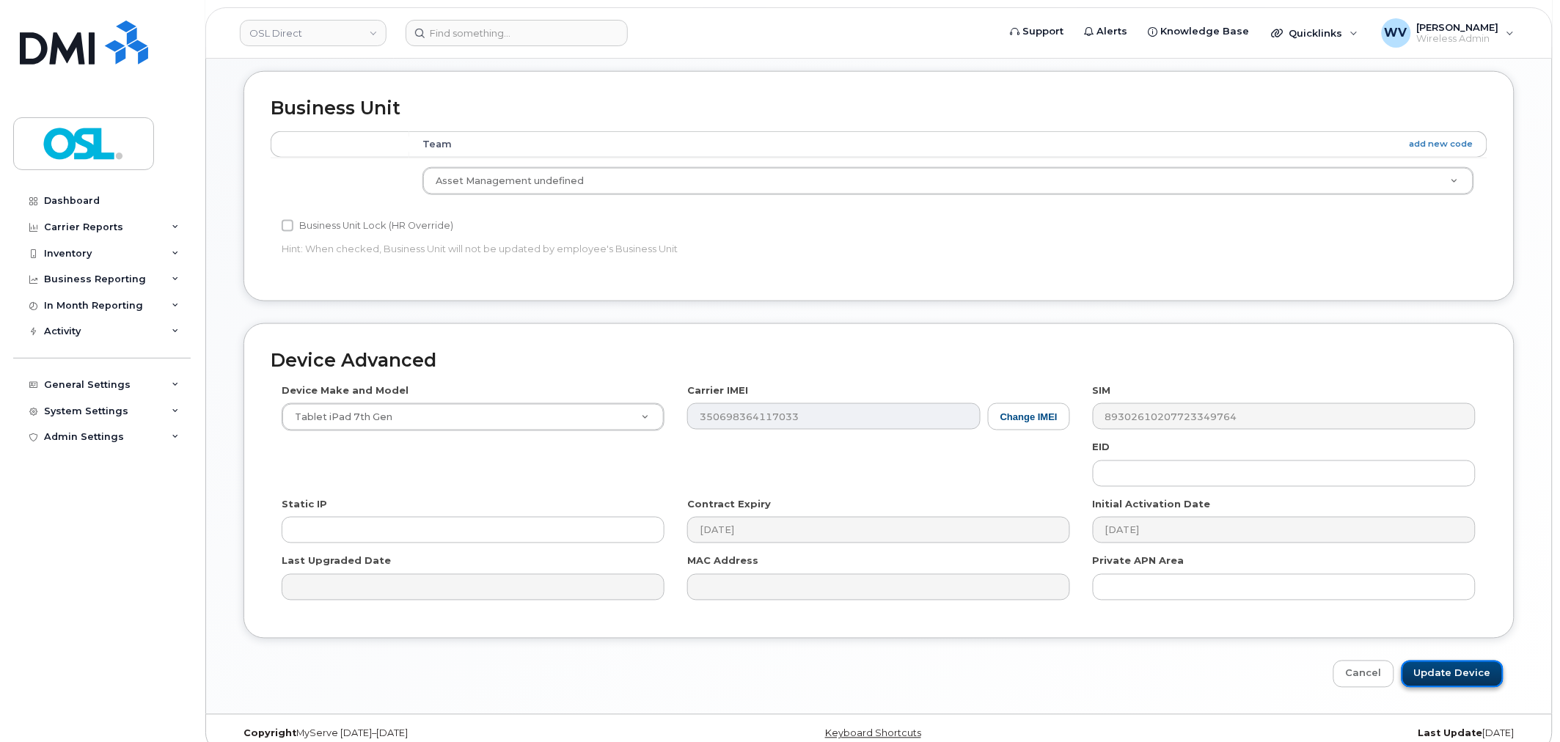
click at [1465, 675] on input "Update Device" at bounding box center [1452, 674] width 102 height 27
type input "Saving..."
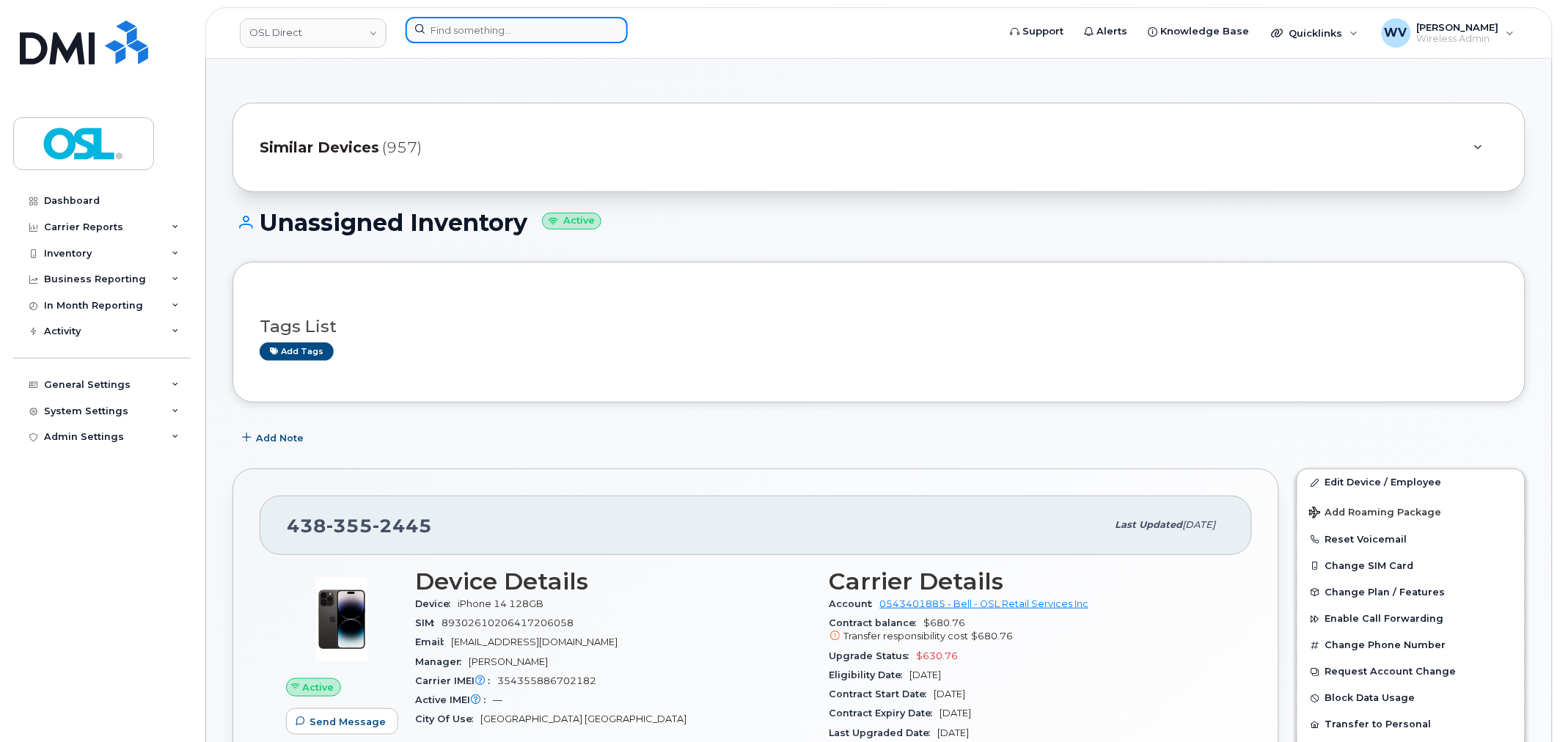
click at [576, 34] on input at bounding box center [517, 30] width 222 height 26
paste input "3435522237"
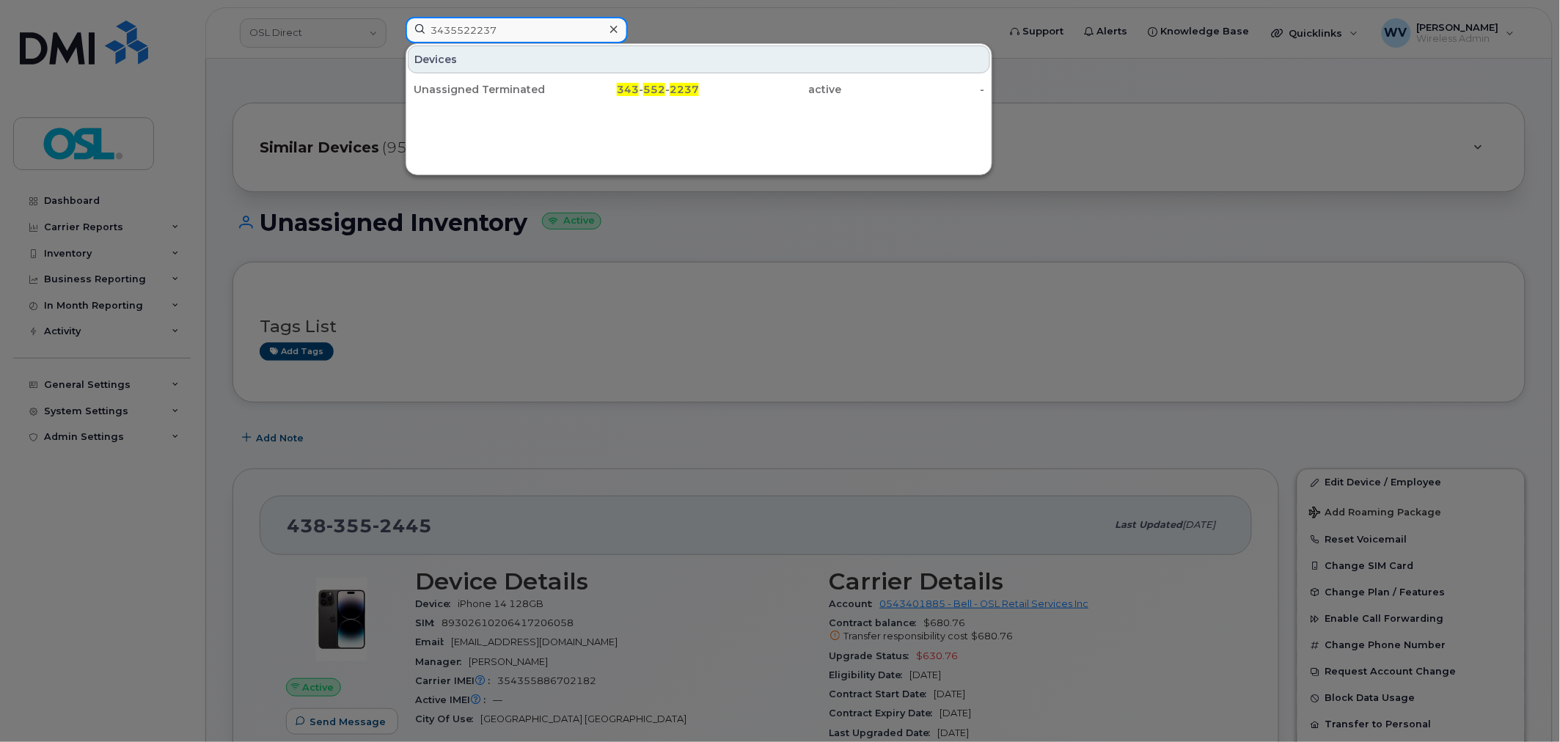
type input "3435522237"
drag, startPoint x: 582, startPoint y: 72, endPoint x: 714, endPoint y: 23, distance: 140.6
click at [585, 89] on div "343 - 552 - 2237" at bounding box center [628, 89] width 143 height 15
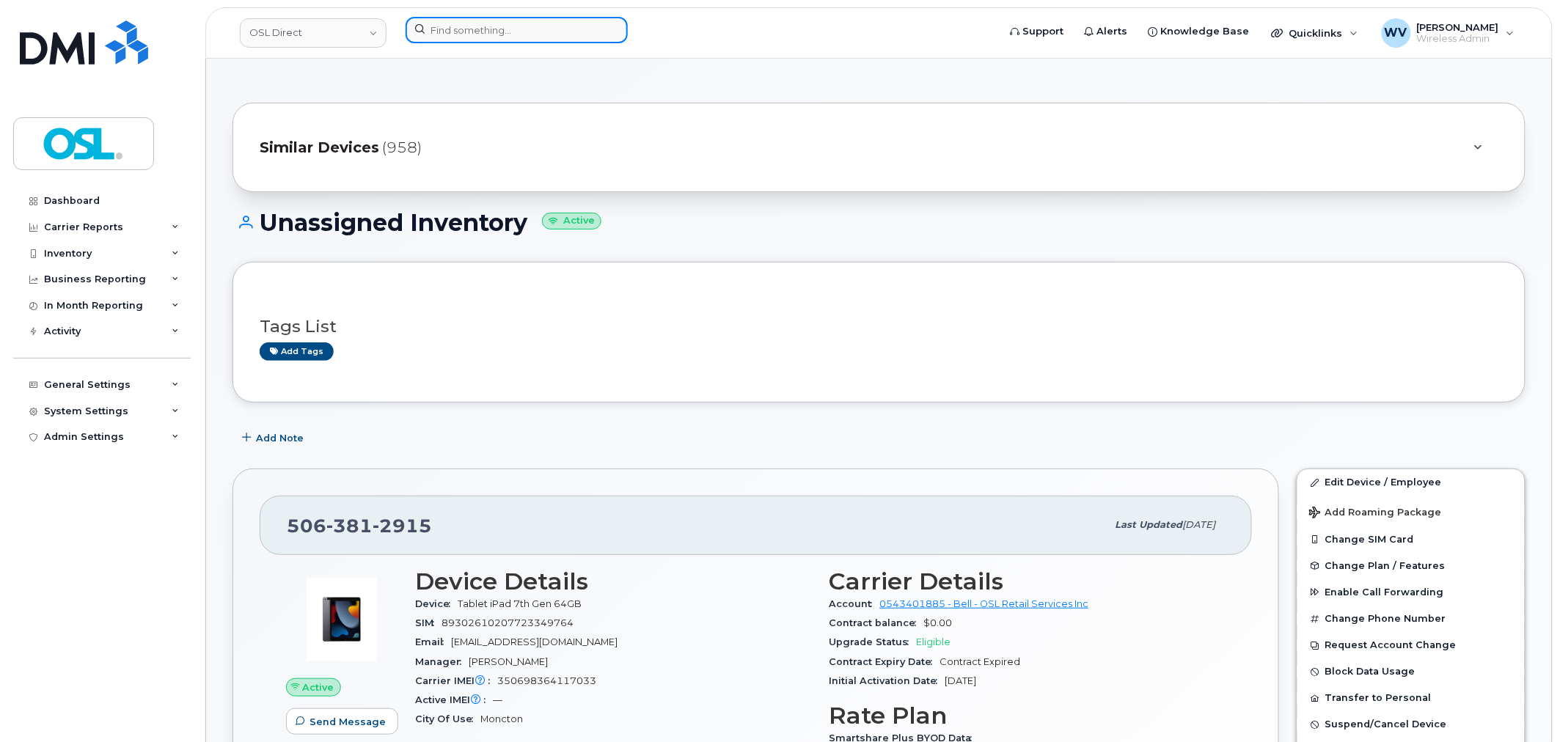
click at [596, 38] on input at bounding box center [517, 30] width 222 height 26
paste input "4164355277"
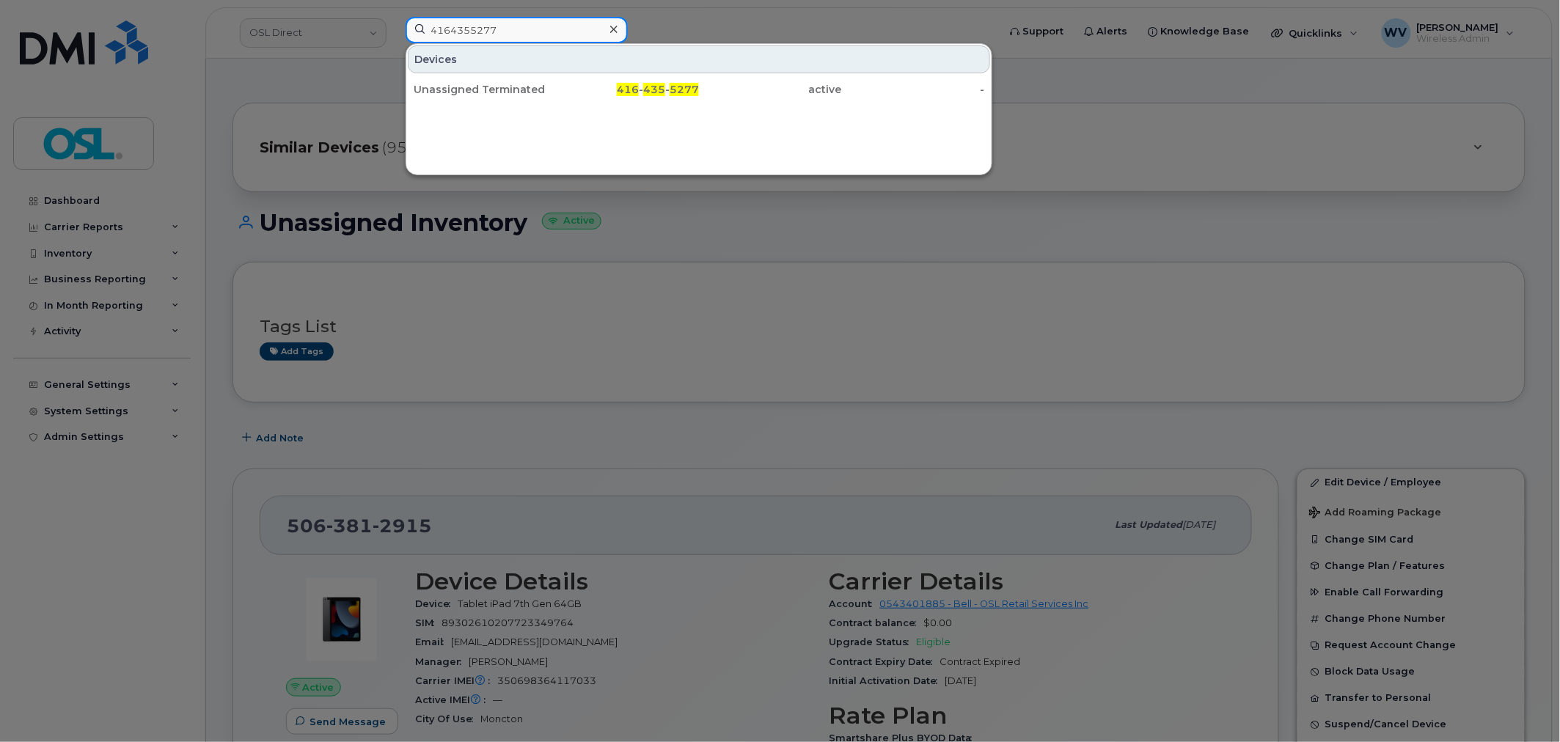
type input "4164355277"
drag, startPoint x: 581, startPoint y: 75, endPoint x: 591, endPoint y: 75, distance: 10.3
click at [581, 81] on div "416 - 435 - 5277" at bounding box center [628, 89] width 143 height 26
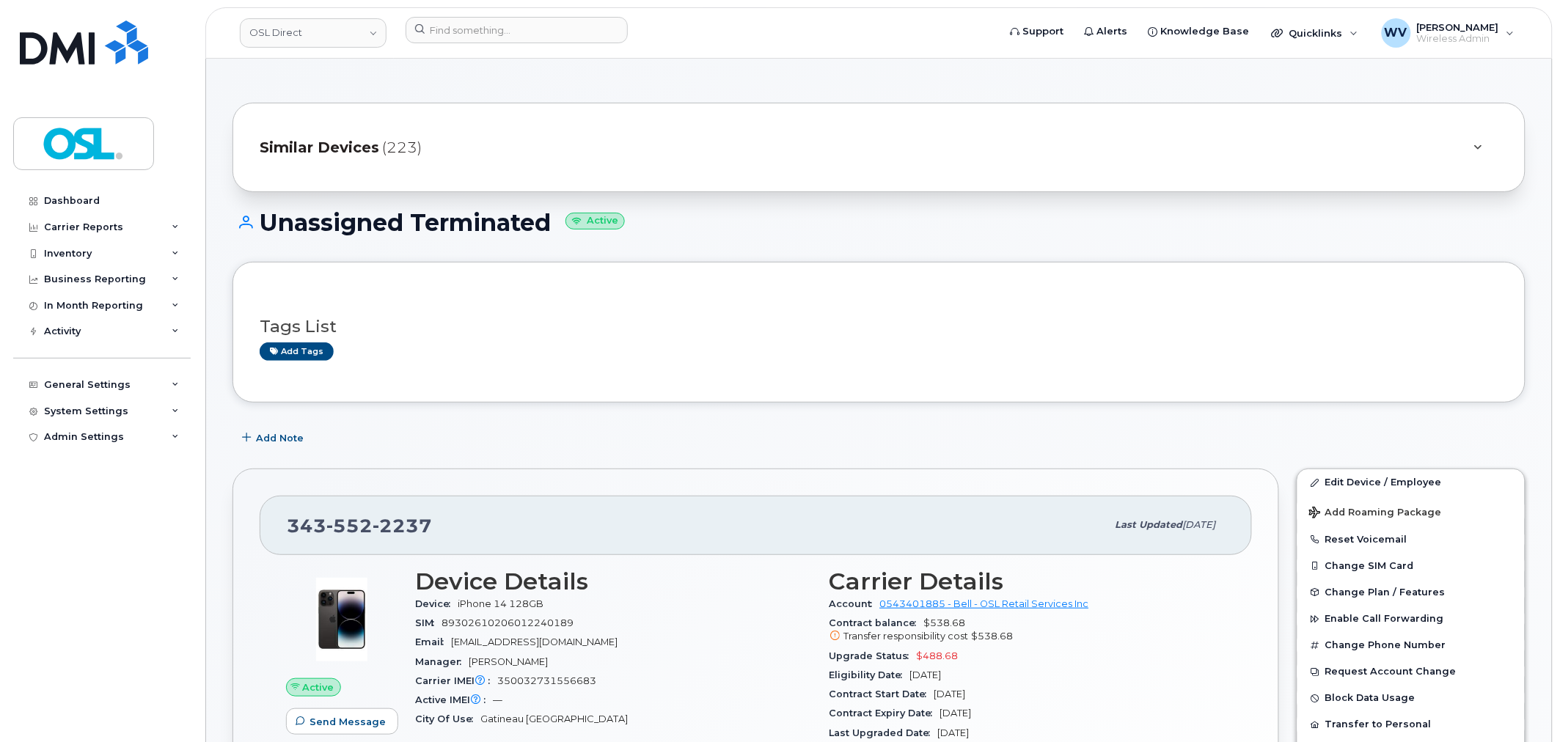
drag, startPoint x: 369, startPoint y: 497, endPoint x: 370, endPoint y: 507, distance: 9.6
click at [370, 502] on div "343 552 2237 Last updated Sep 12, 2025" at bounding box center [756, 525] width 992 height 59
click at [375, 517] on span "2237" at bounding box center [402, 526] width 59 height 22
copy span "343 552 2237"
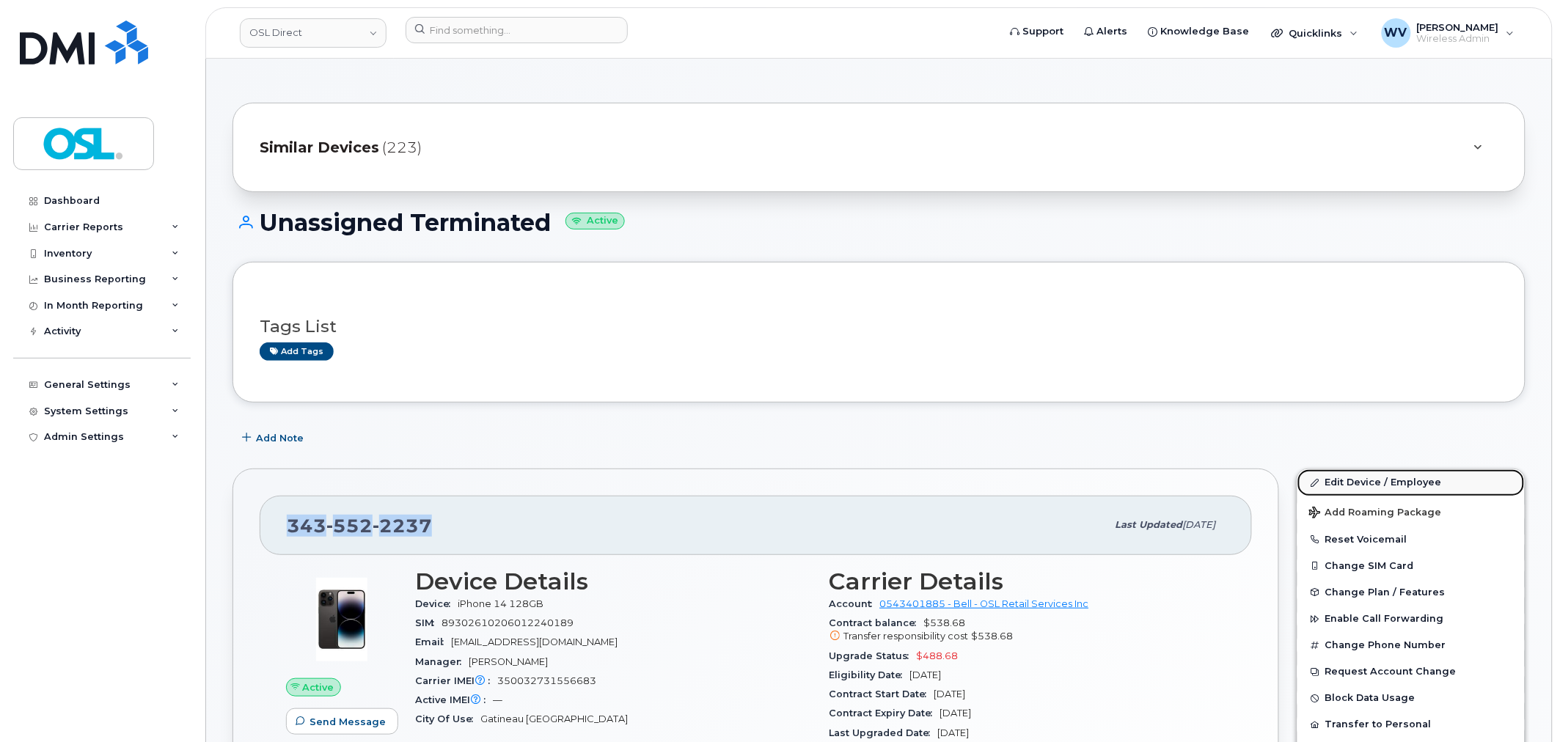
click at [1348, 486] on link "Edit Device / Employee" at bounding box center [1410, 482] width 227 height 26
drag, startPoint x: 1355, startPoint y: 484, endPoint x: 1146, endPoint y: 50, distance: 481.9
click at [1355, 484] on link "Edit Device / Employee" at bounding box center [1410, 482] width 227 height 26
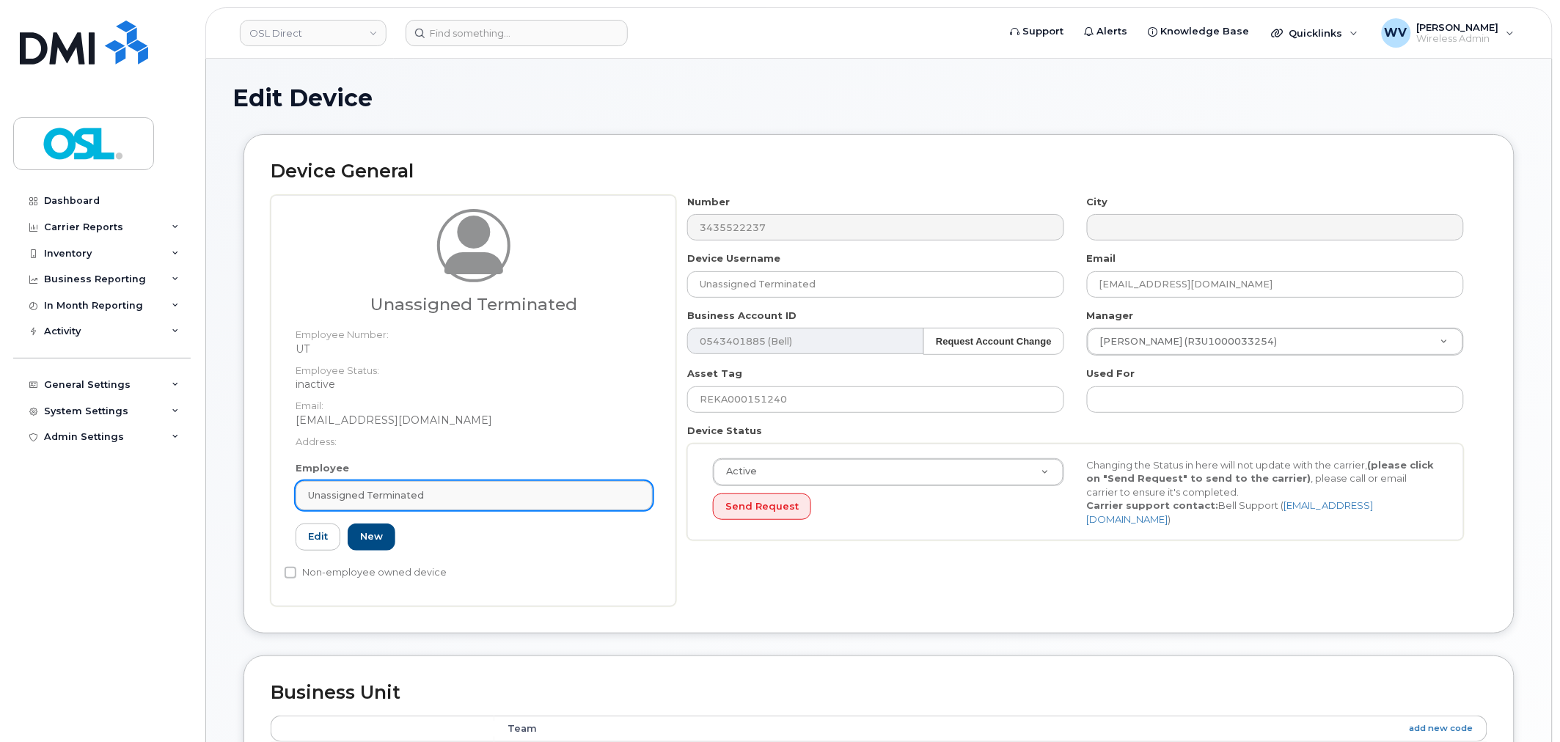
click at [431, 499] on div "Unassigned Terminated" at bounding box center [474, 495] width 332 height 14
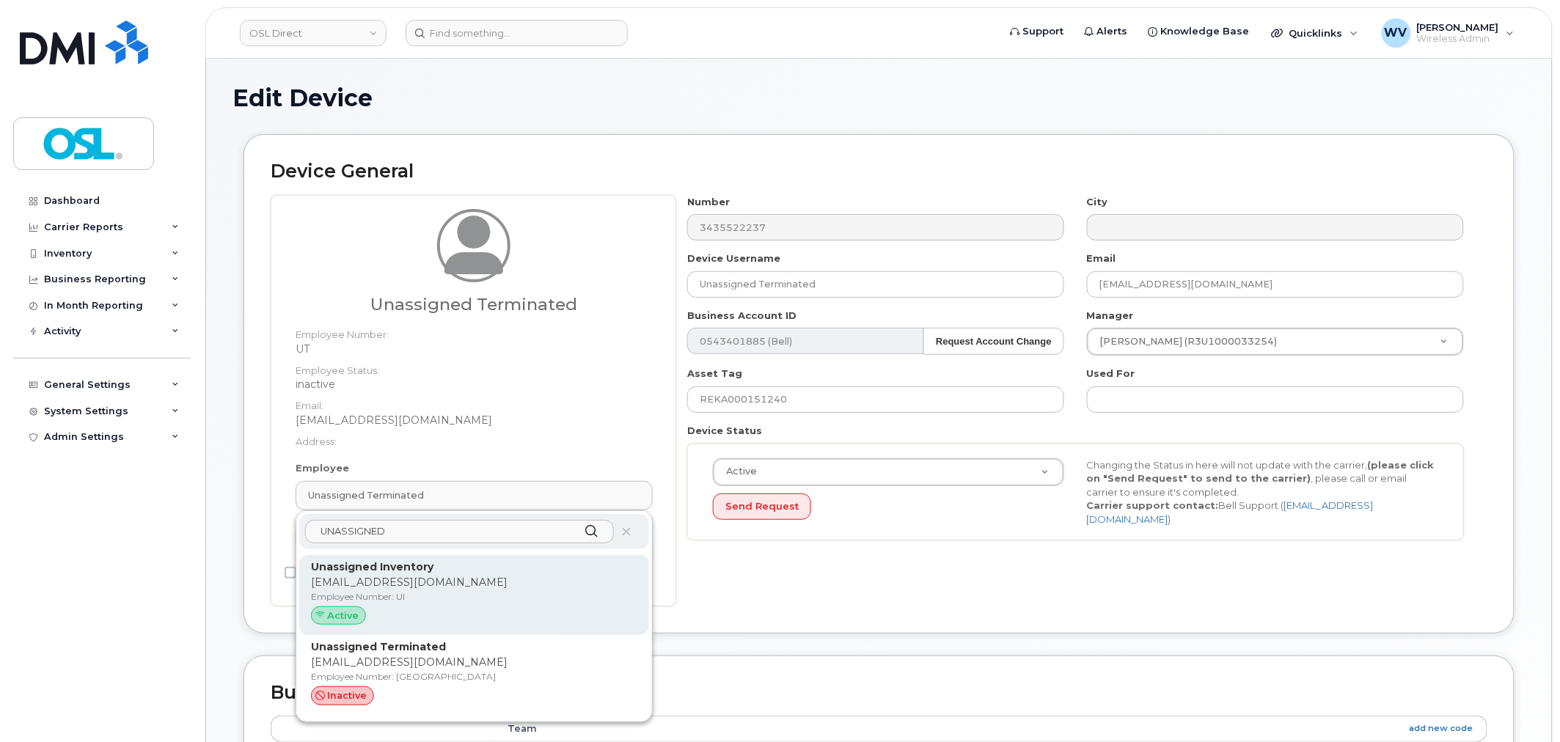
type input "UNASSIGNED"
click at [435, 612] on div "Active" at bounding box center [474, 616] width 326 height 19
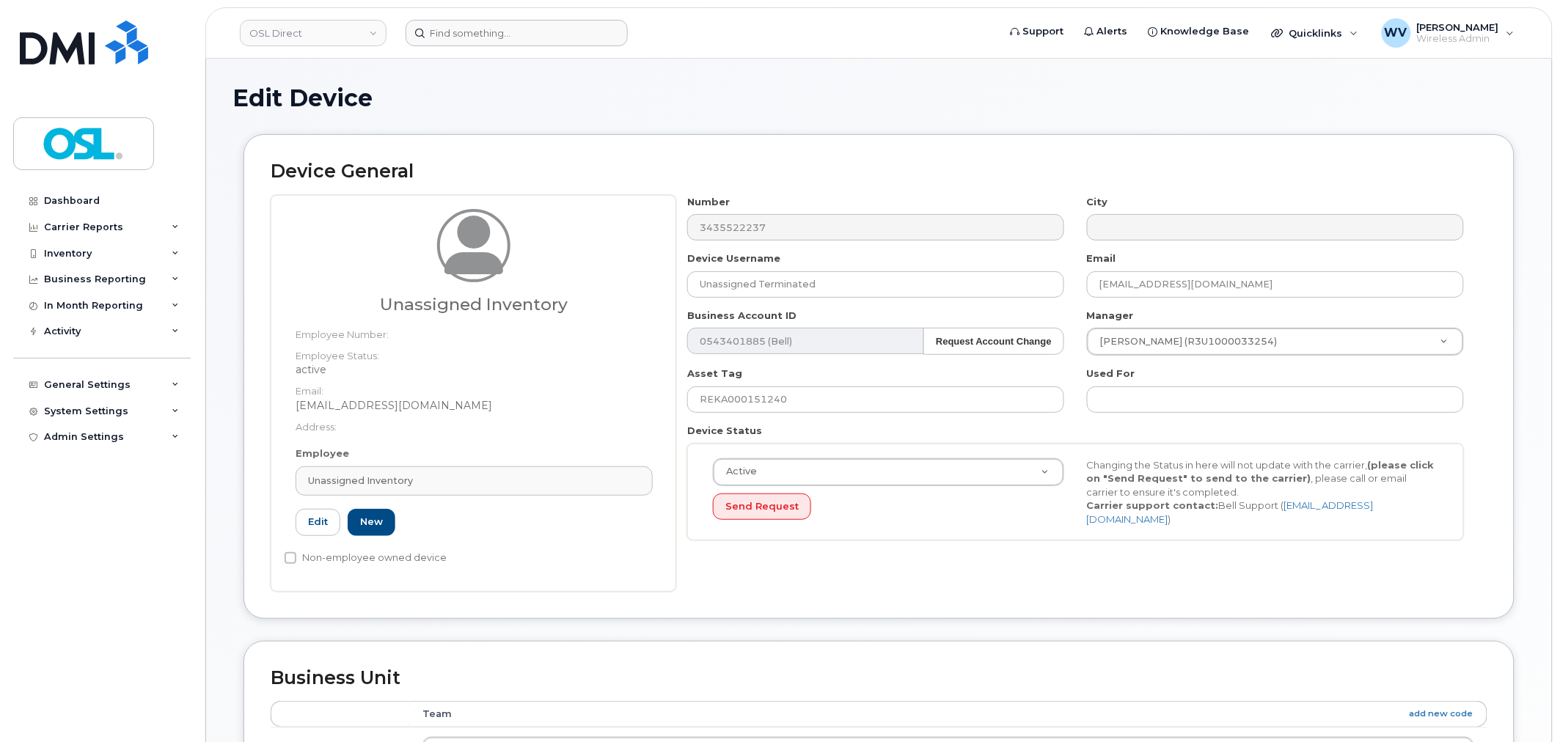
type input "UI"
type input "Unassigned Inventory"
type input "[EMAIL_ADDRESS][DOMAIN_NAME]"
type input "4724252"
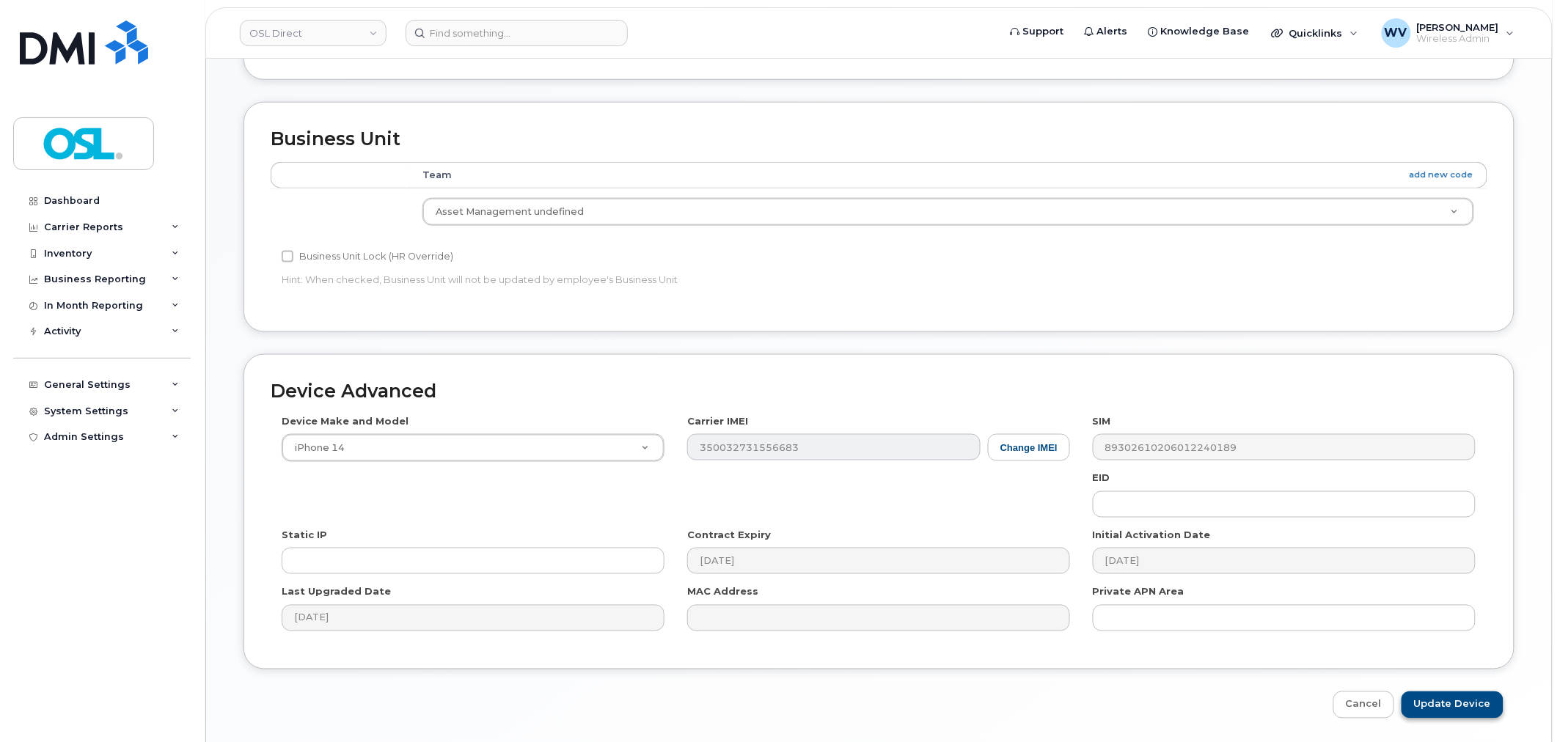
scroll to position [590, 0]
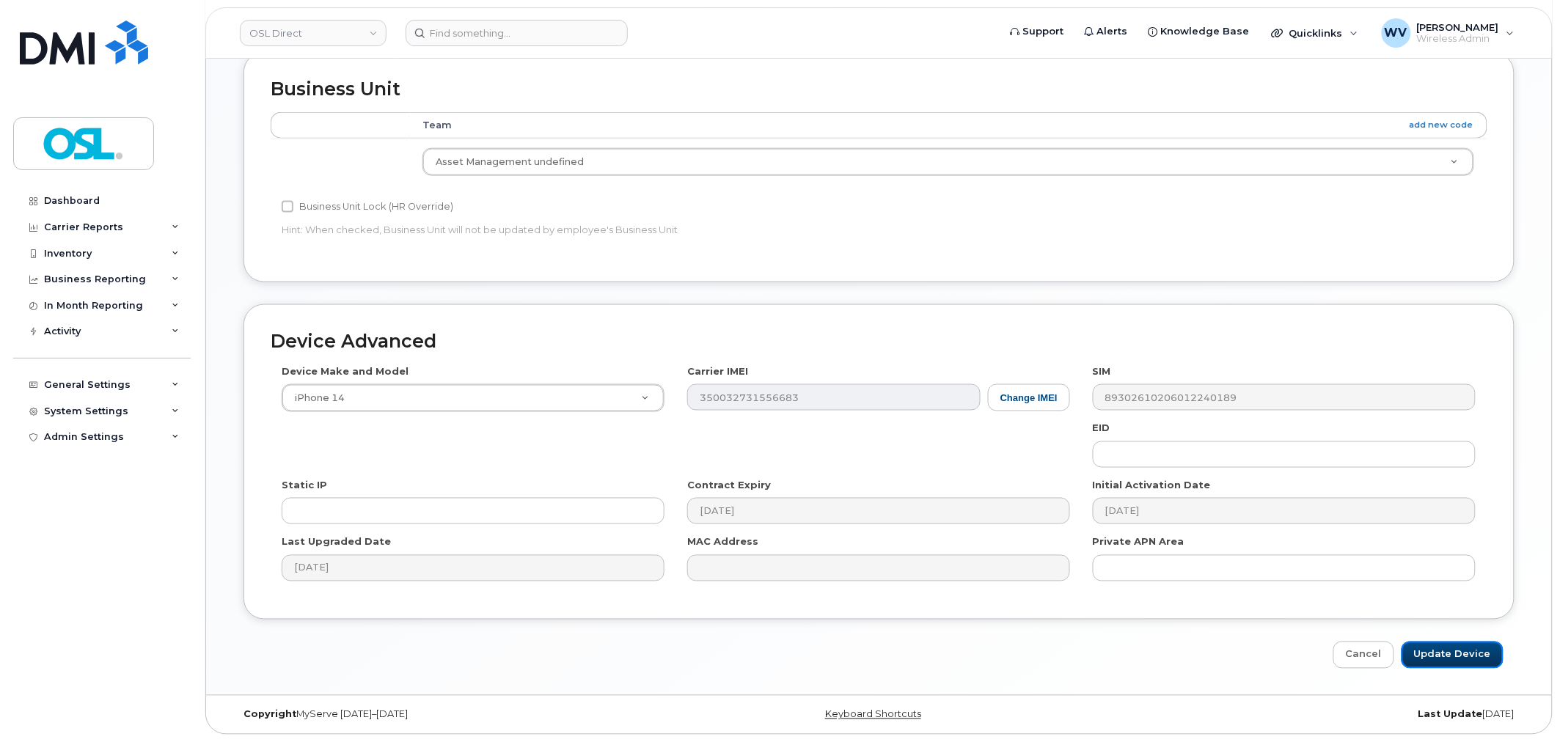
drag, startPoint x: 1462, startPoint y: 647, endPoint x: 1247, endPoint y: 68, distance: 617.0
click at [1462, 647] on input "Update Device" at bounding box center [1452, 655] width 102 height 27
type input "Saving..."
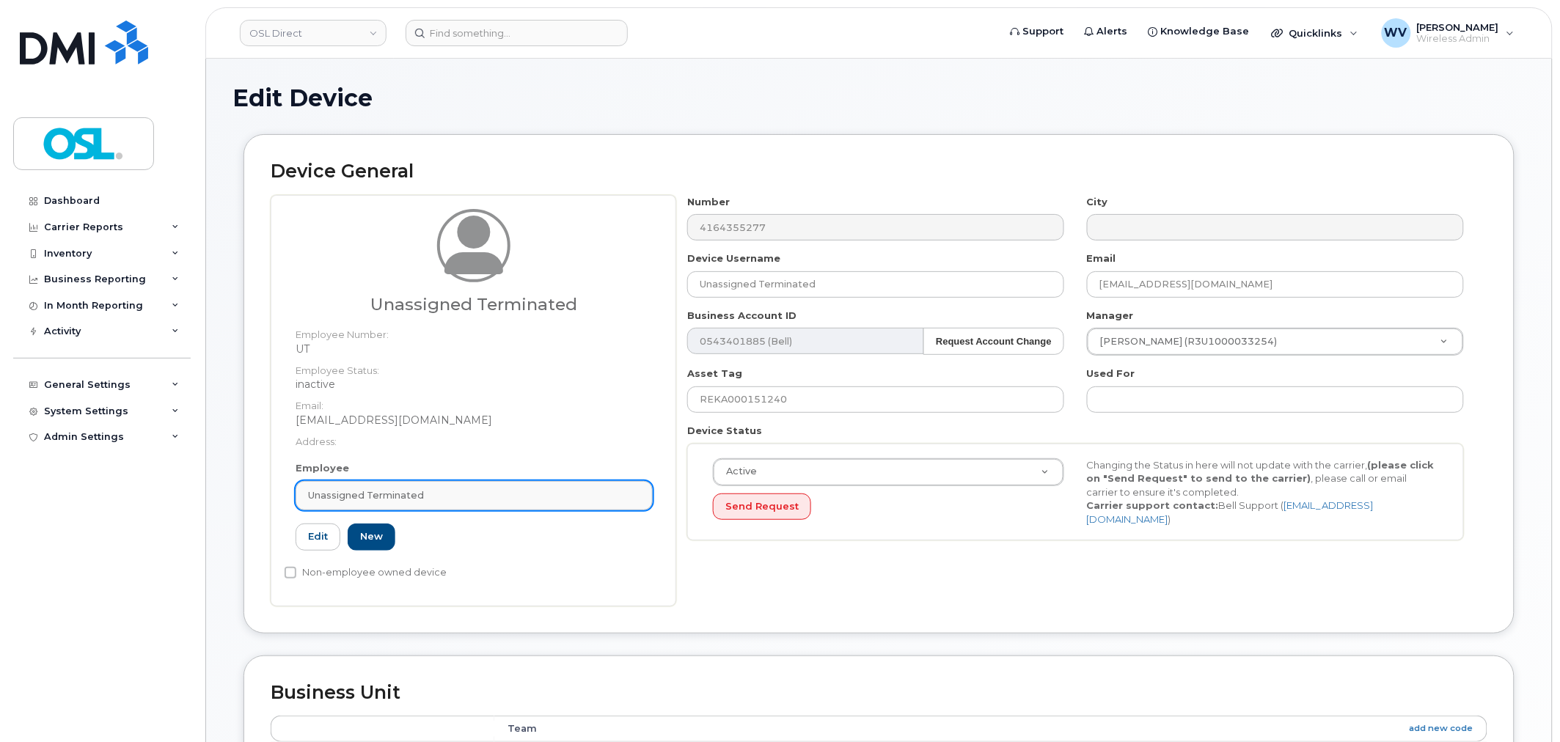
click at [458, 509] on link "Unassigned Terminated" at bounding box center [474, 495] width 357 height 29
paste input "UNASSIGNED"
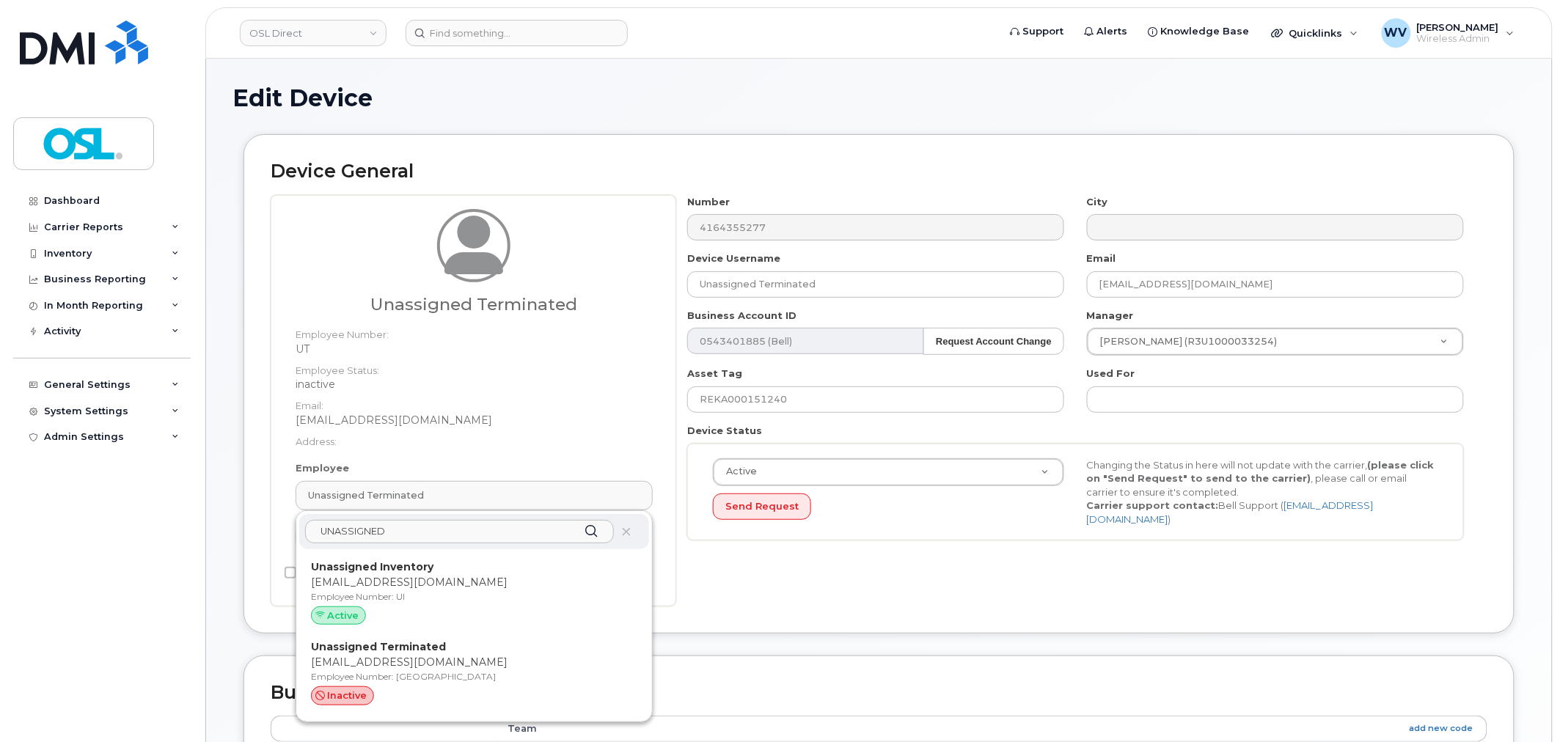
type input "UNASSIGNED"
click at [448, 590] on p "Employee Number: UI" at bounding box center [474, 596] width 326 height 13
type input "UI"
type input "Unassigned Inventory"
type input "support@osldirect.com"
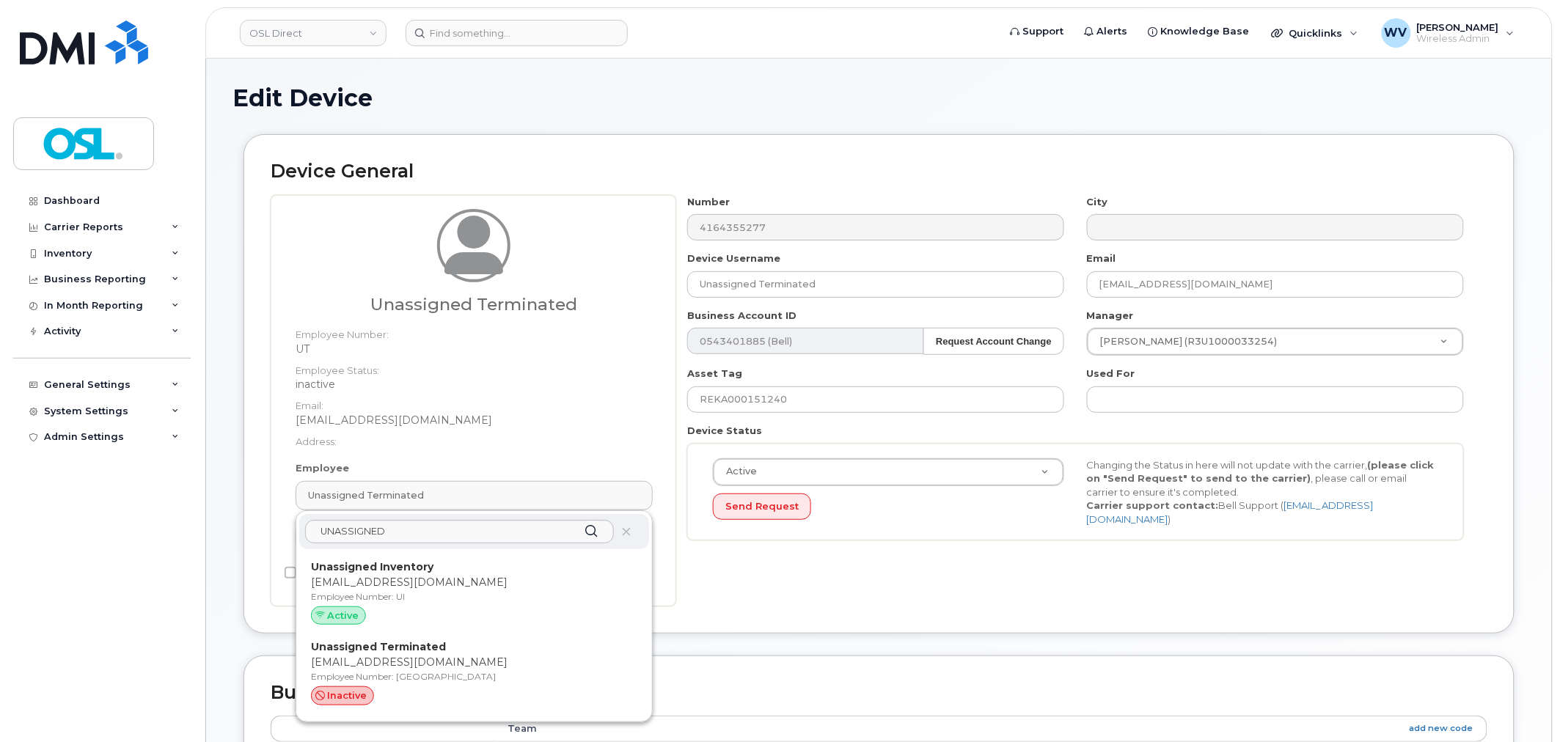
type input "4724252"
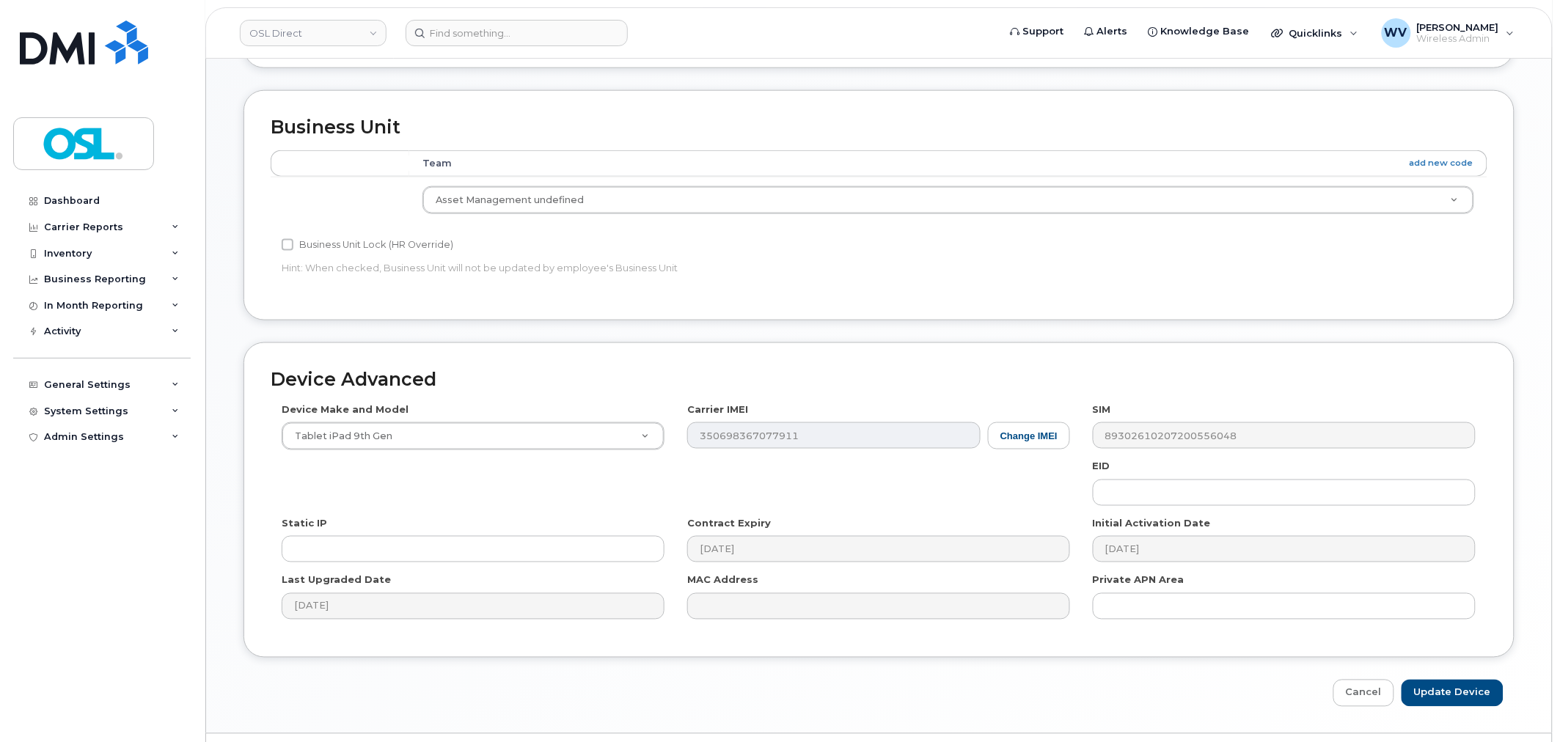
scroll to position [590, 0]
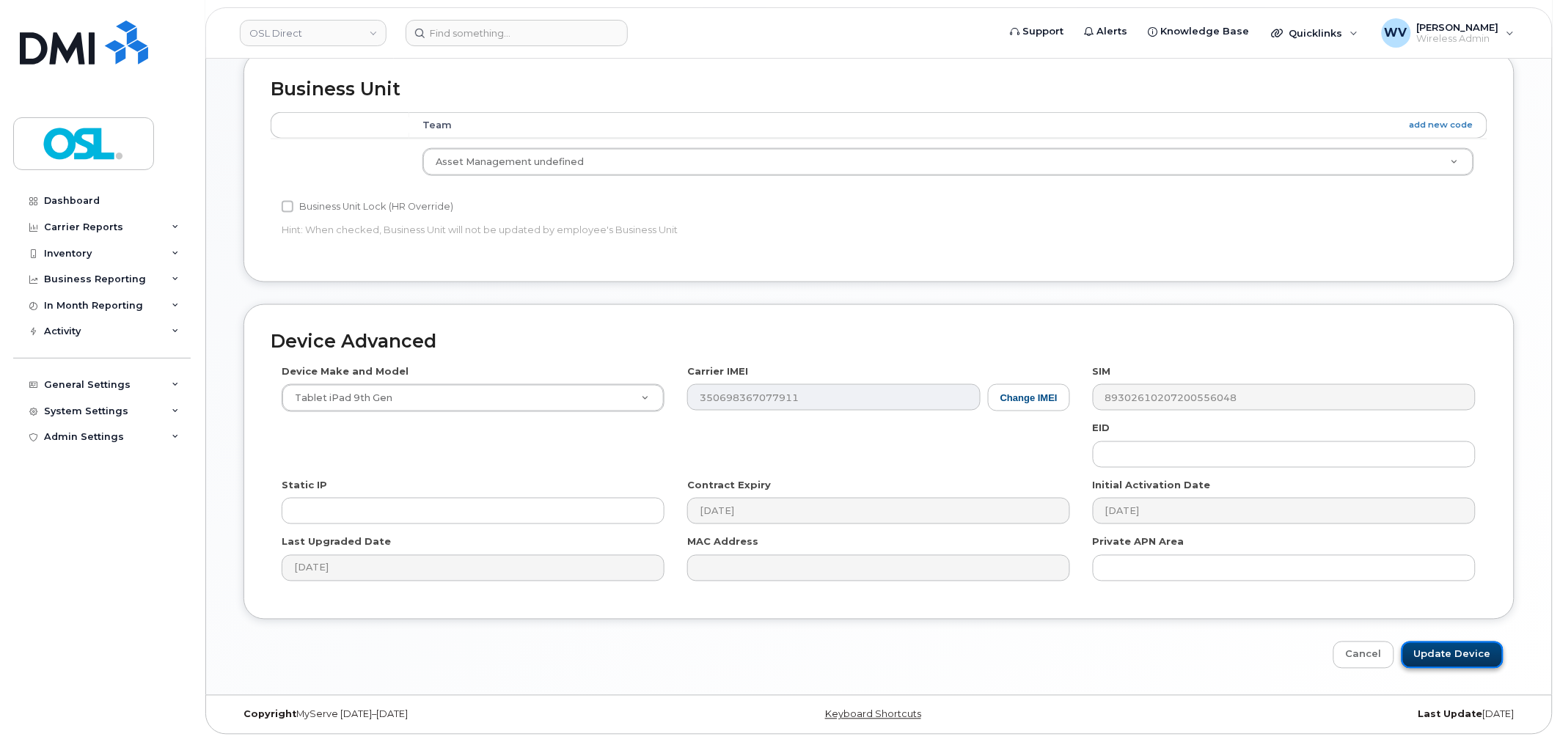
click at [1463, 656] on input "Update Device" at bounding box center [1452, 655] width 102 height 27
type input "Saving..."
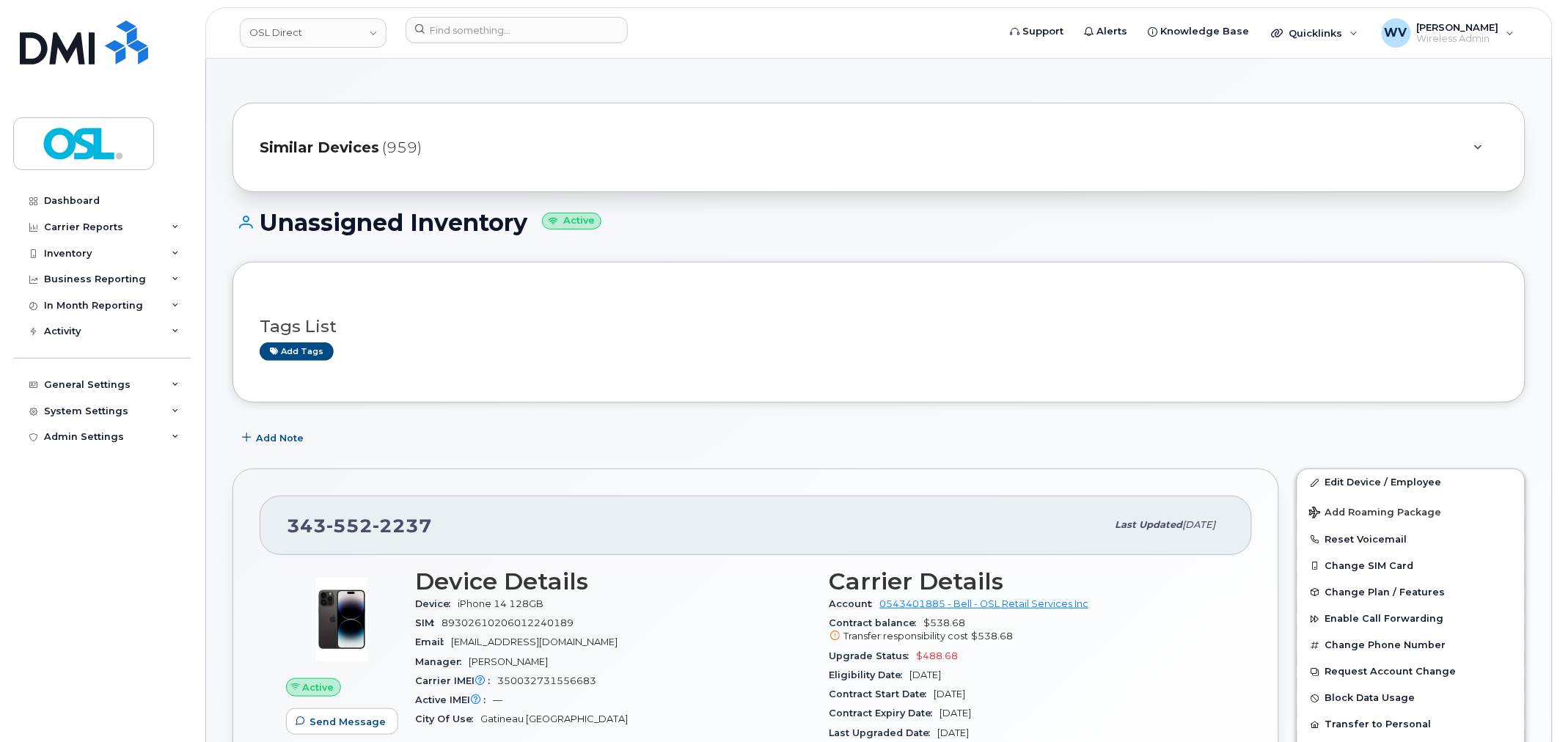
click at [397, 530] on span "2237" at bounding box center [402, 526] width 59 height 22
click at [515, 29] on input at bounding box center [517, 30] width 222 height 26
paste input "5142329103"
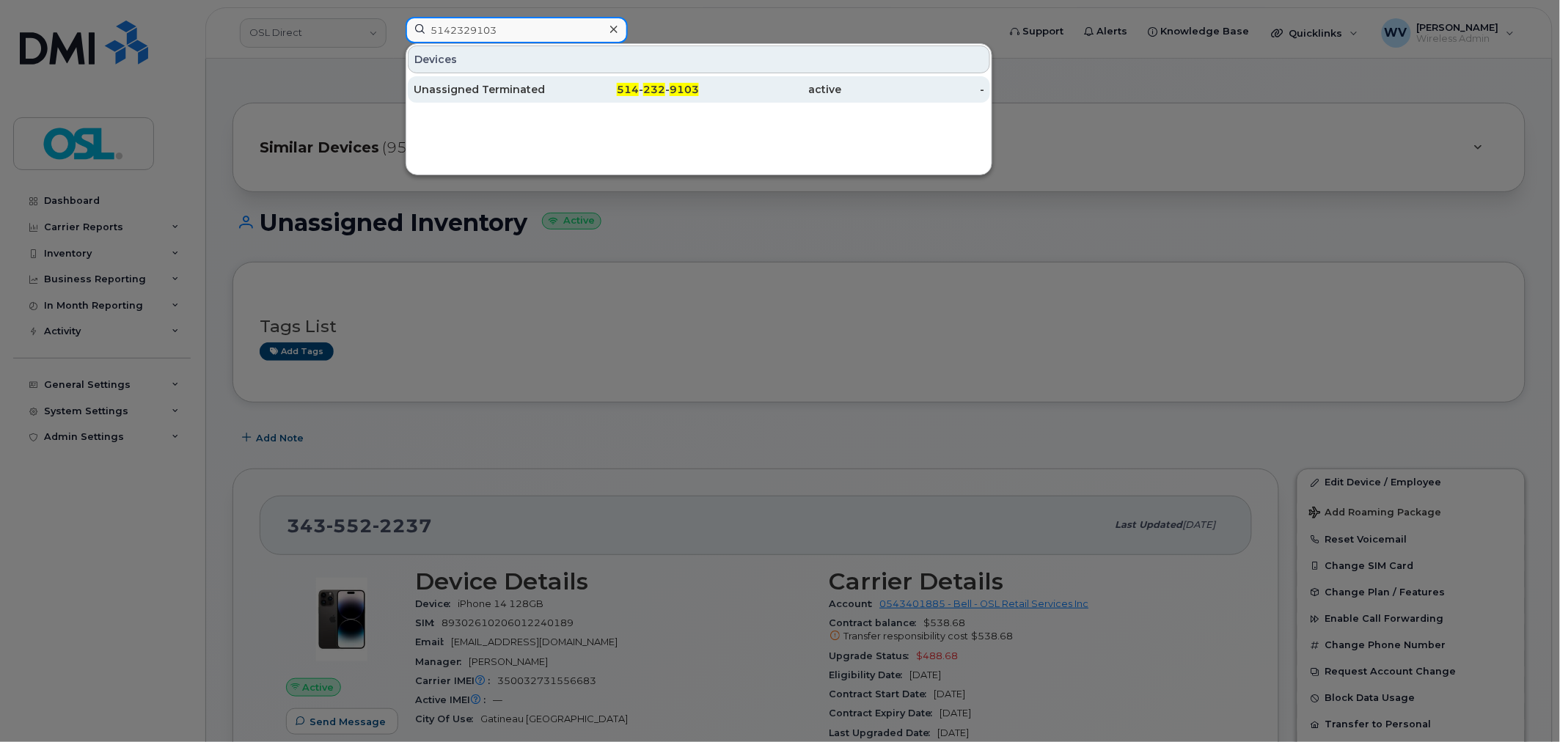
type input "5142329103"
click at [516, 89] on div "Unassigned Terminated" at bounding box center [485, 89] width 143 height 15
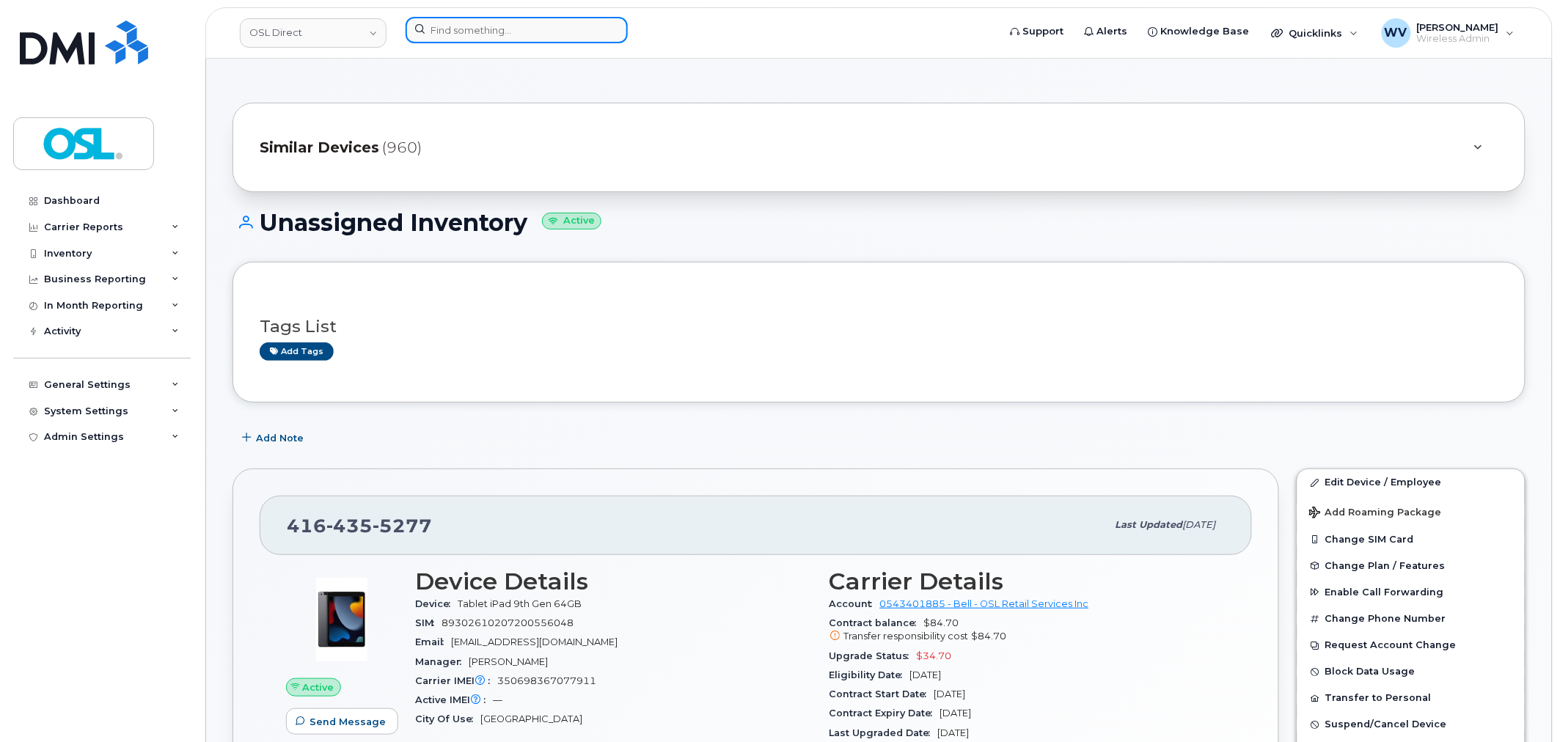
click at [493, 30] on input at bounding box center [517, 30] width 222 height 26
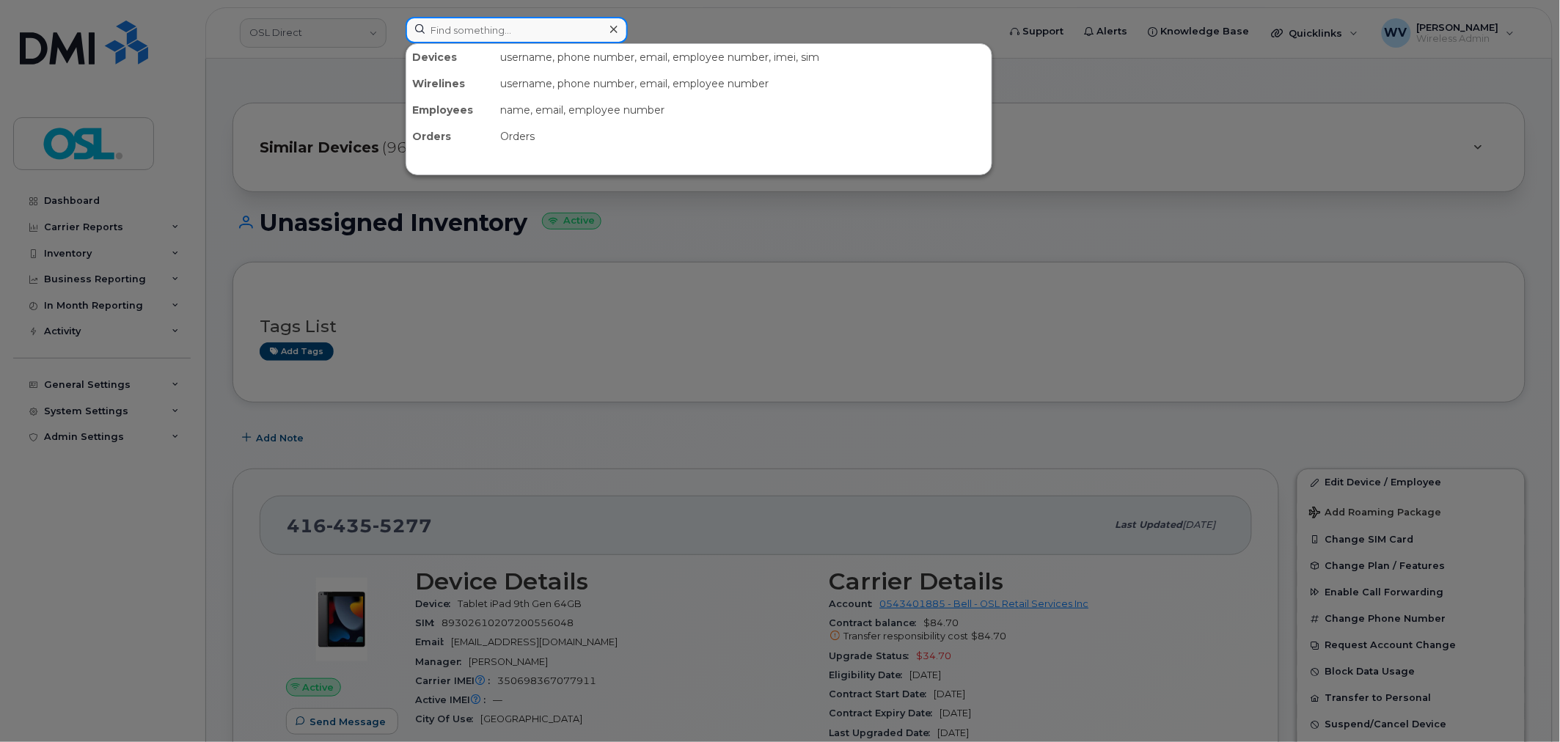
paste input "4374337638"
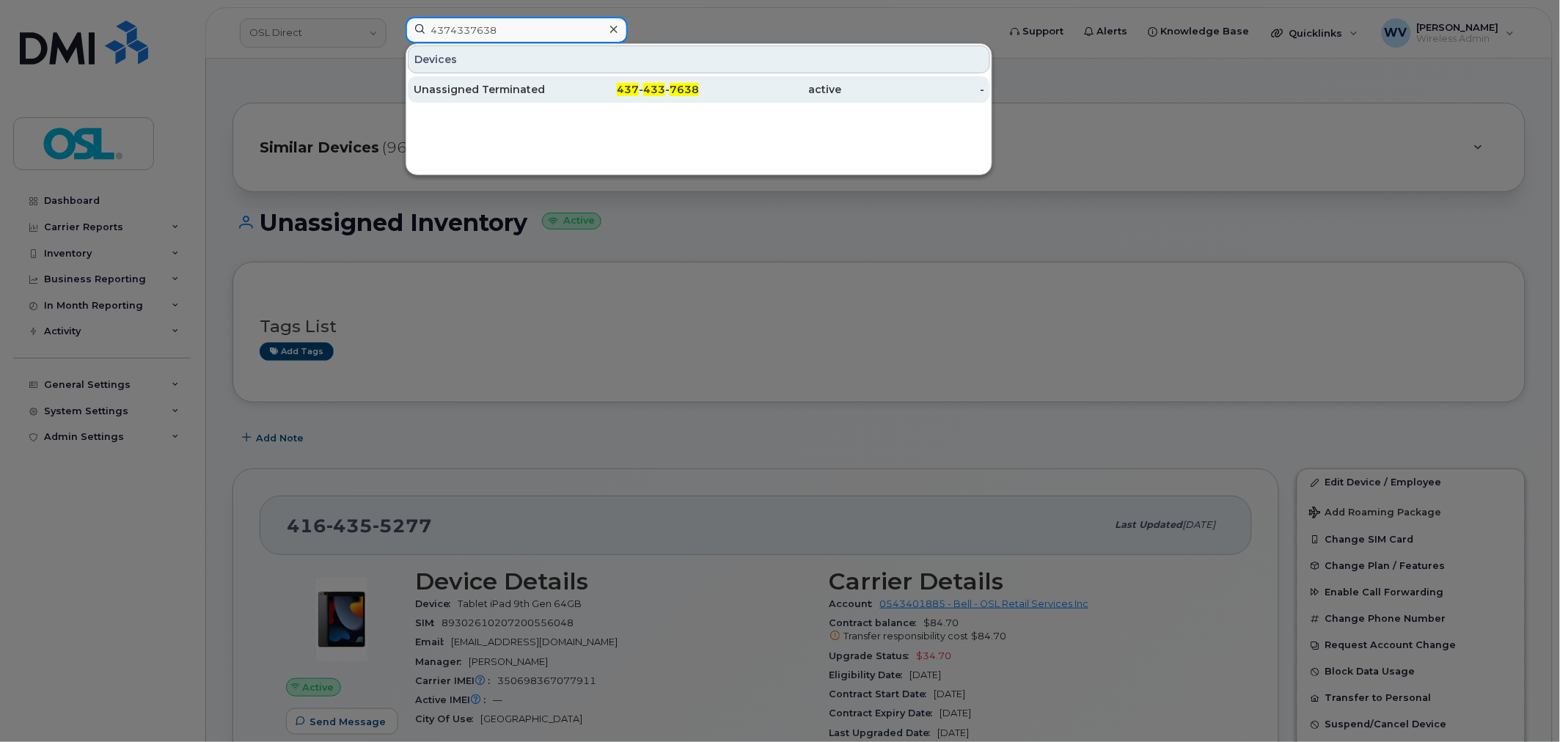
type input "4374337638"
click at [497, 97] on div "Unassigned Terminated" at bounding box center [485, 89] width 143 height 15
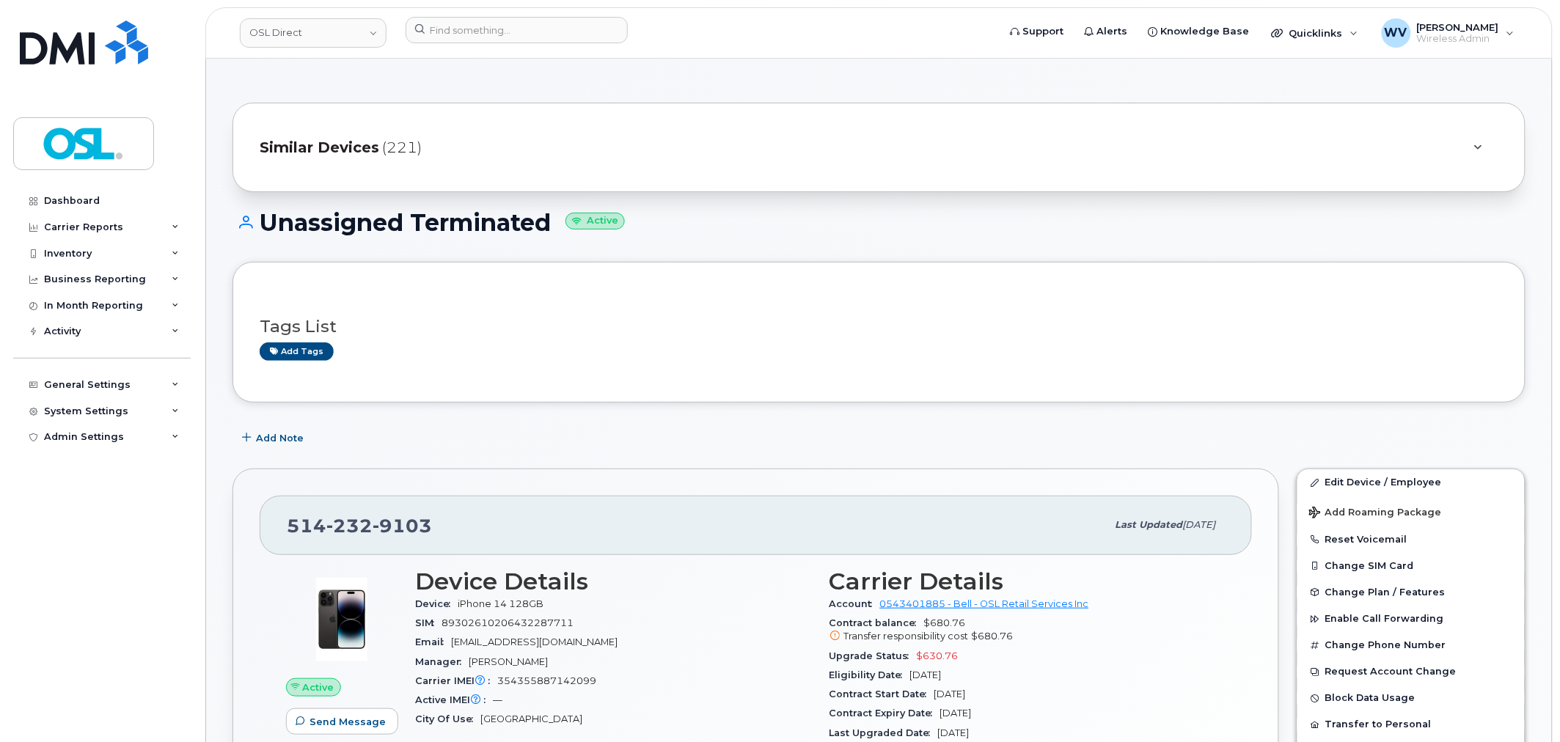
click at [370, 538] on div "[PHONE_NUMBER]" at bounding box center [697, 525] width 820 height 31
copy span "[PHONE_NUMBER]"
click at [1333, 481] on link "Edit Device / Employee" at bounding box center [1410, 482] width 227 height 26
click at [1335, 482] on link "Edit Device / Employee" at bounding box center [1410, 482] width 227 height 26
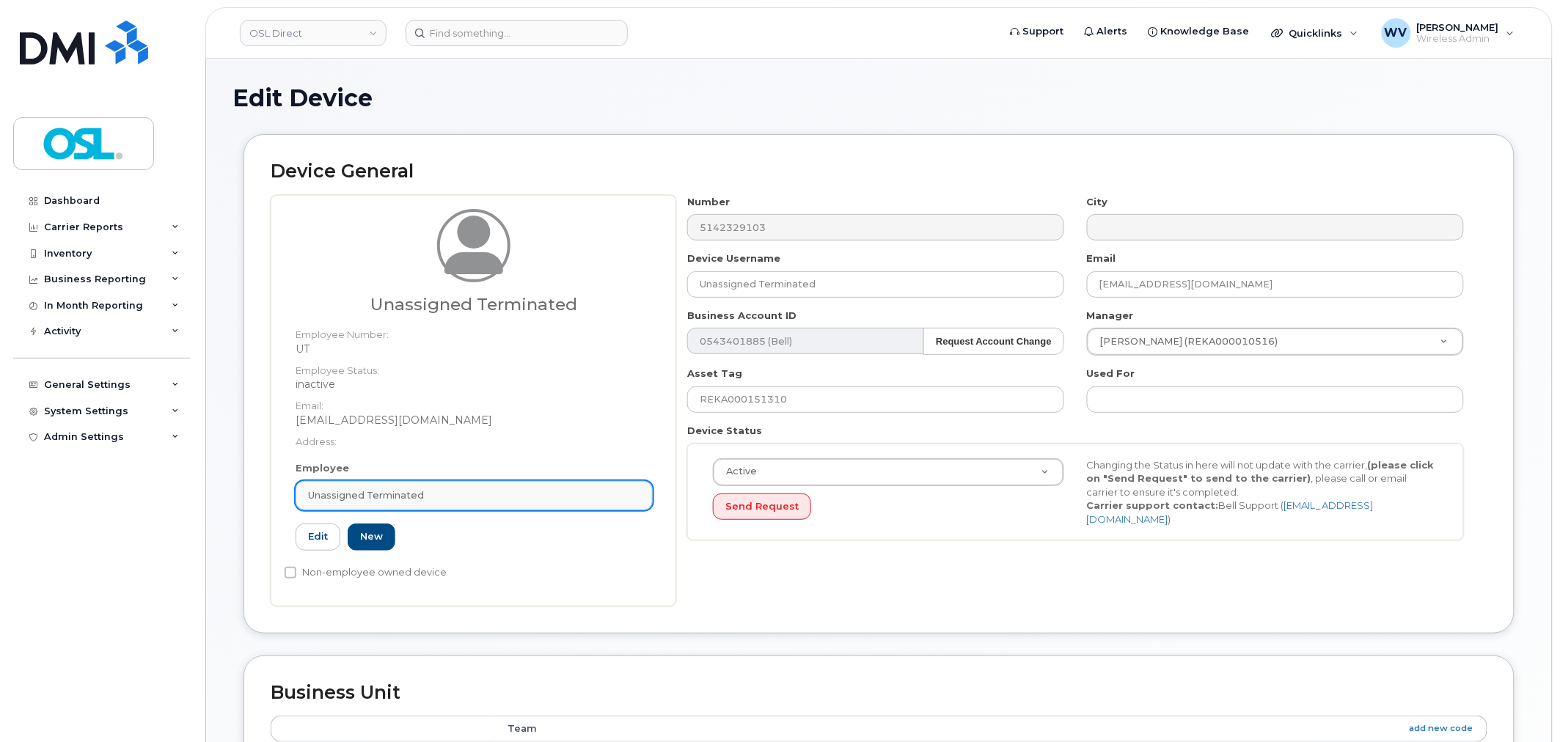
click at [427, 502] on link "Unassigned Terminated" at bounding box center [474, 495] width 357 height 29
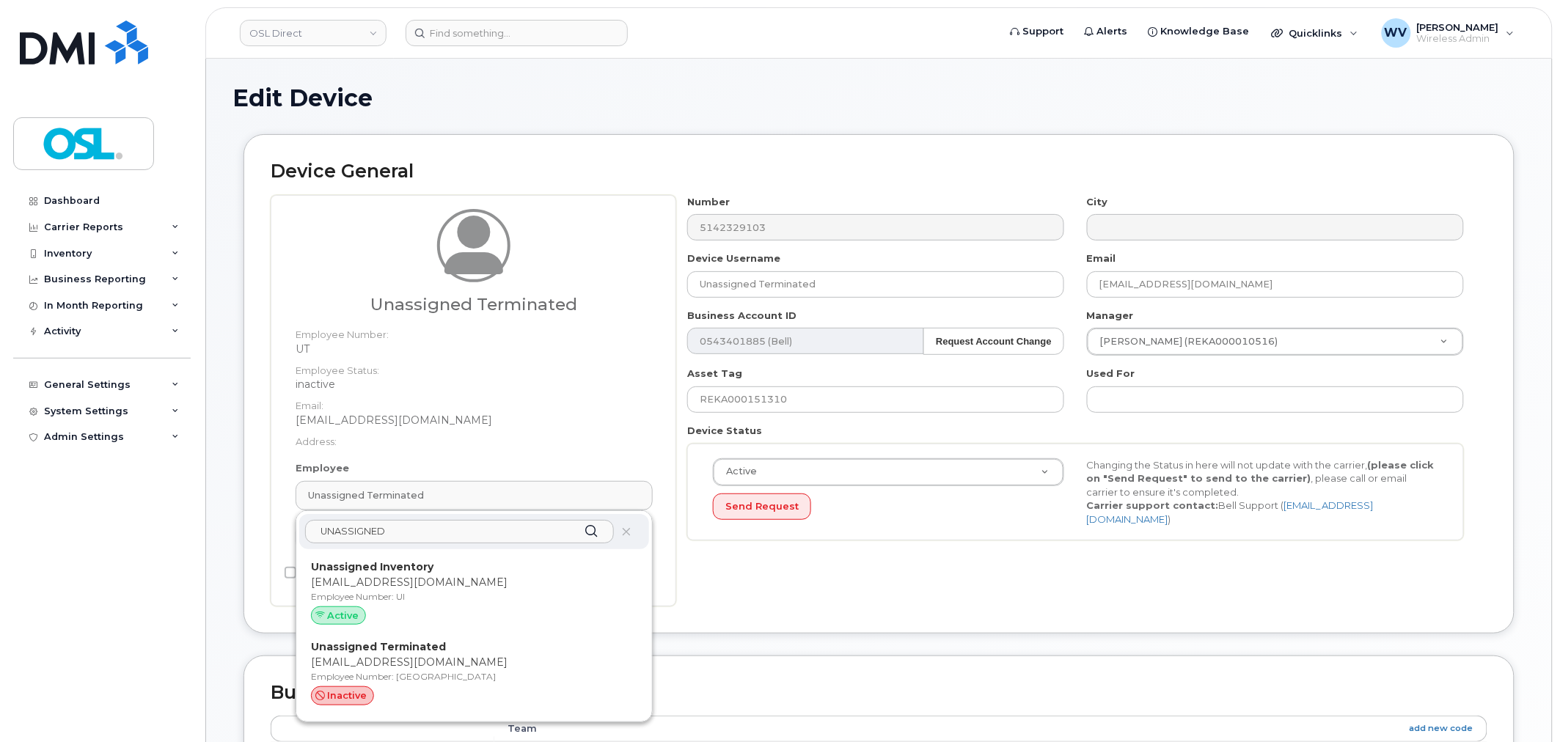
type input "UNASSIGNED"
click at [428, 563] on strong "Unassigned Inventory" at bounding box center [372, 566] width 122 height 13
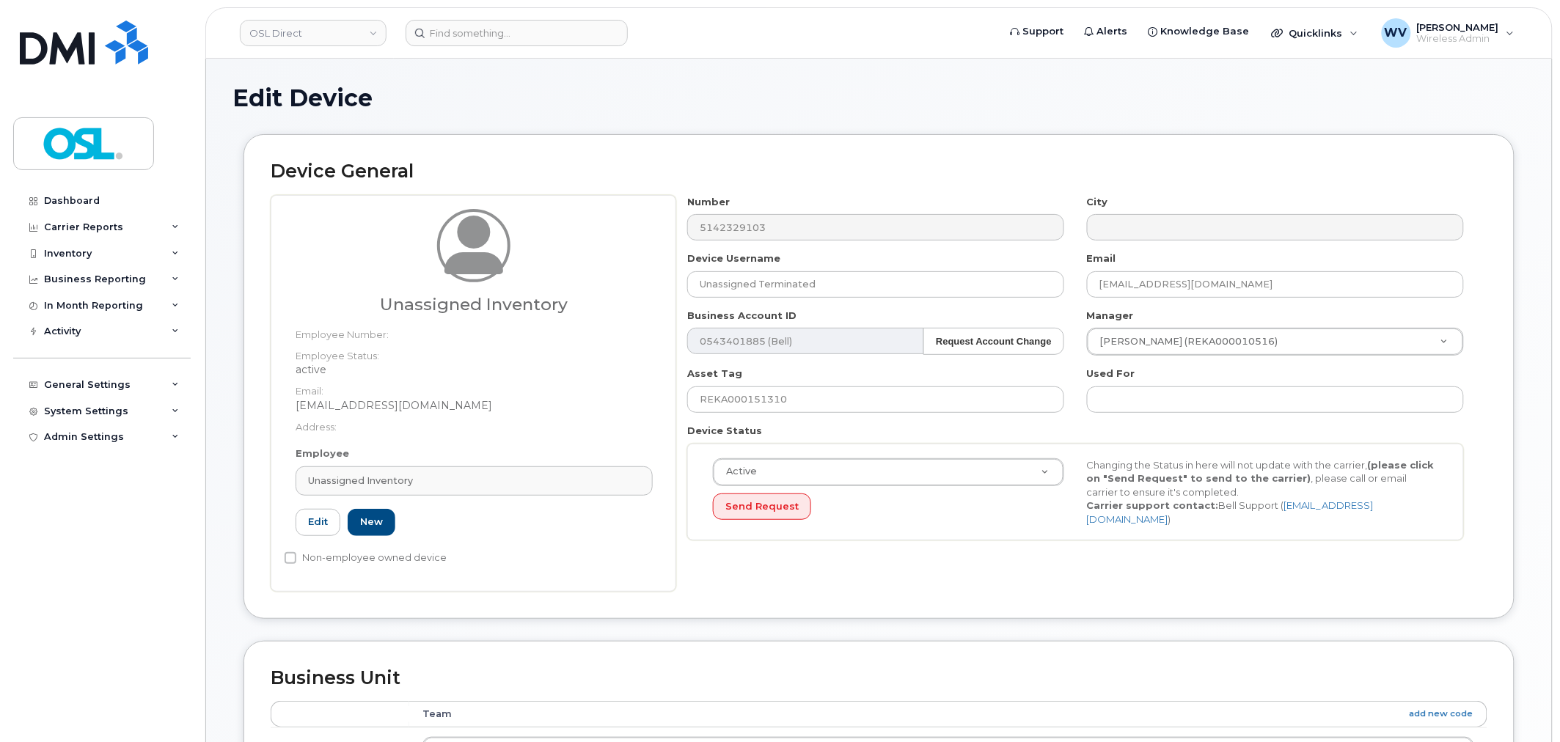
type input "UI"
type input "Unassigned Inventory"
type input "[EMAIL_ADDRESS][DOMAIN_NAME]"
type input "4724252"
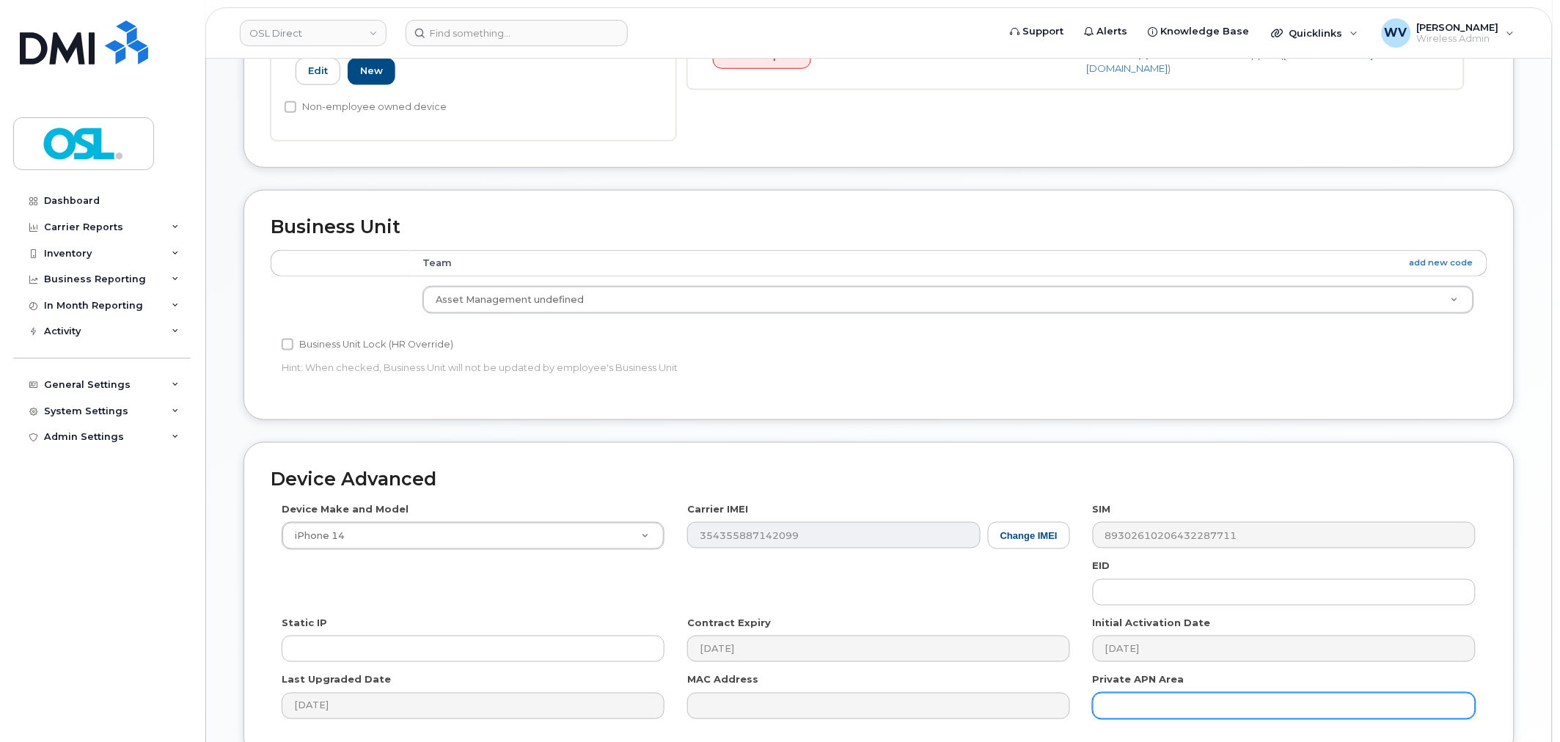
scroll to position [590, 0]
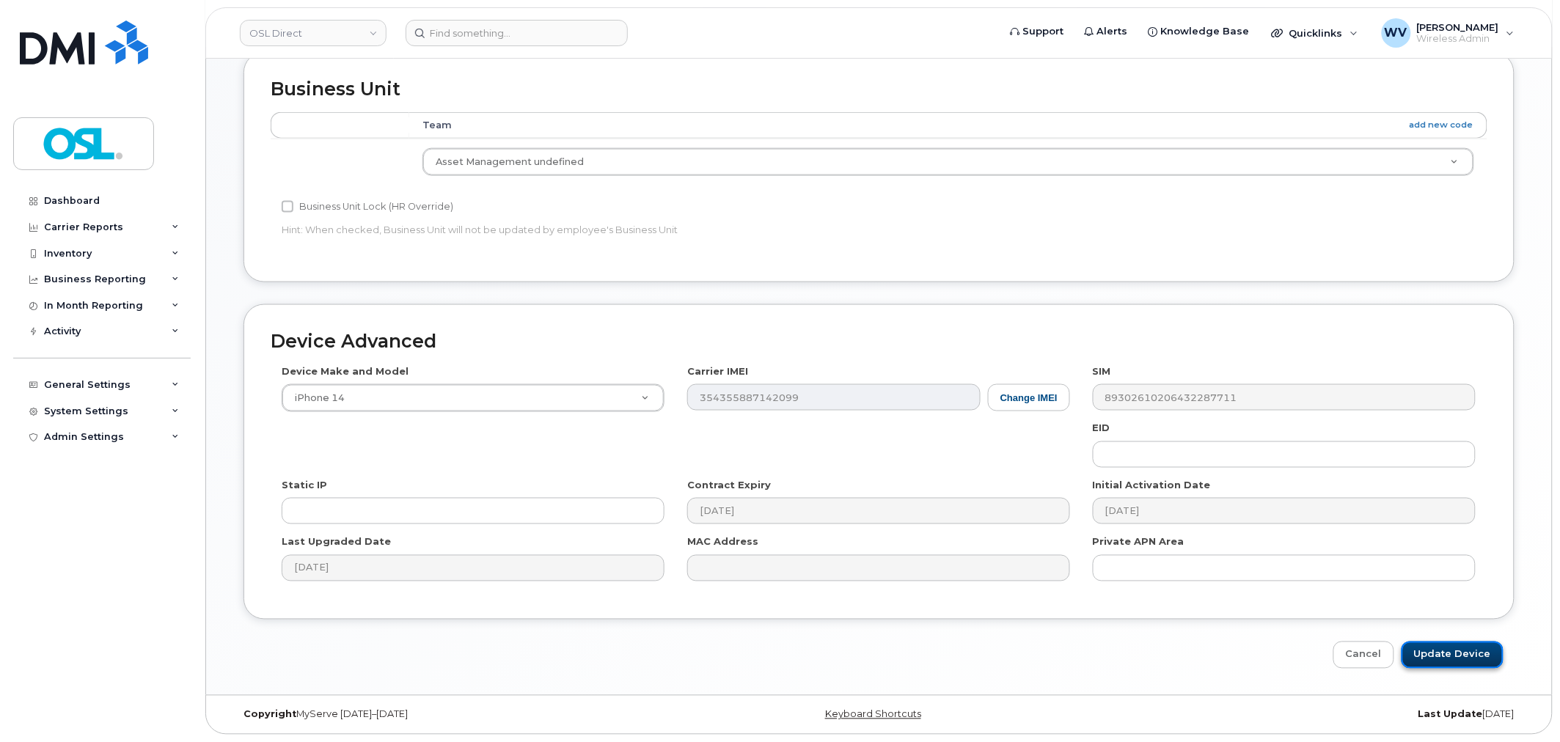
click at [1423, 654] on input "Update Device" at bounding box center [1452, 655] width 102 height 27
type input "Saving..."
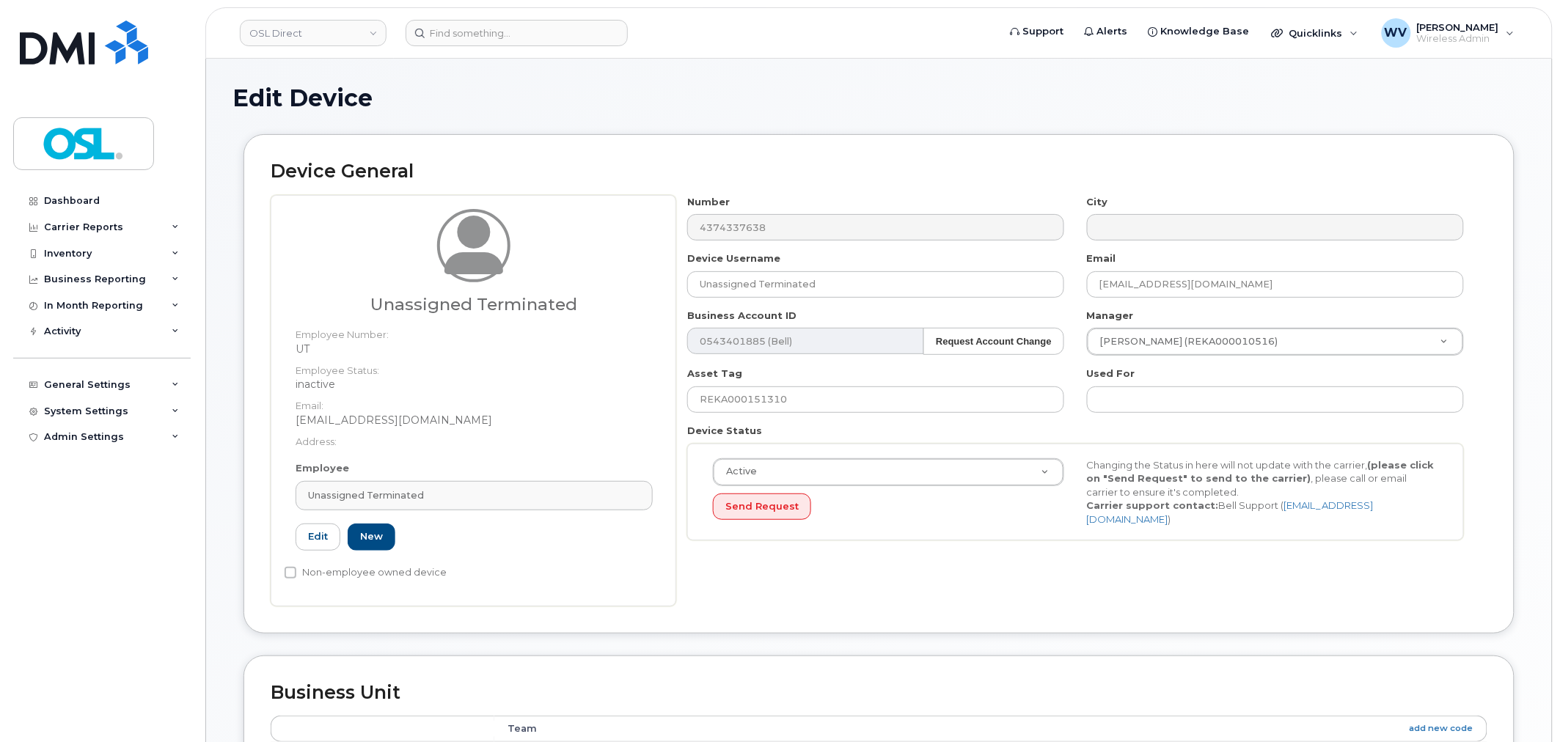
click at [364, 480] on div "Employee Unassigned Terminated Type first three symbols or more UT Edit New" at bounding box center [474, 512] width 379 height 102
click at [397, 487] on link "Unassigned Terminated" at bounding box center [474, 495] width 357 height 29
paste input "UNASSIGNED"
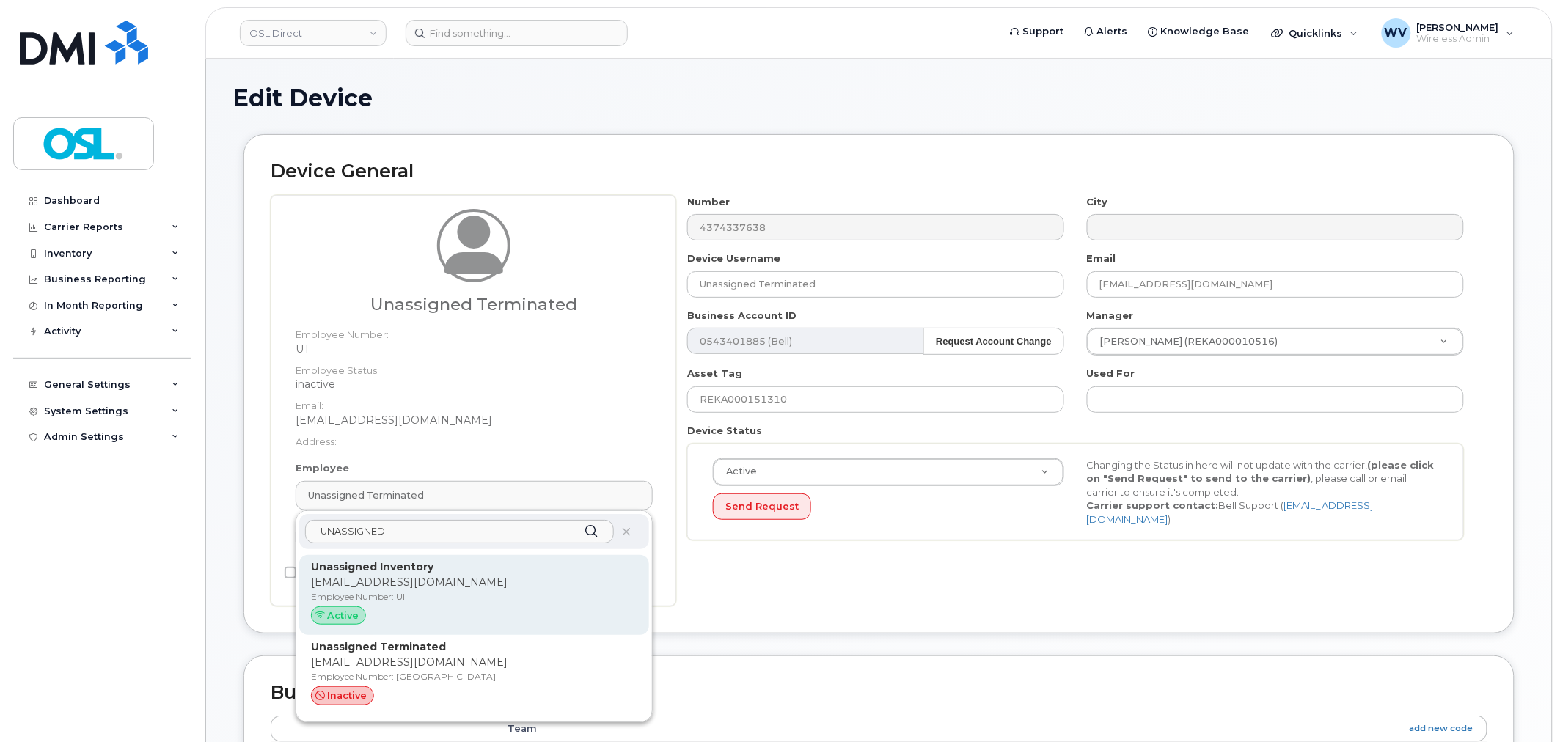
type input "UNASSIGNED"
click at [405, 576] on p "[EMAIL_ADDRESS][DOMAIN_NAME]" at bounding box center [474, 582] width 326 height 15
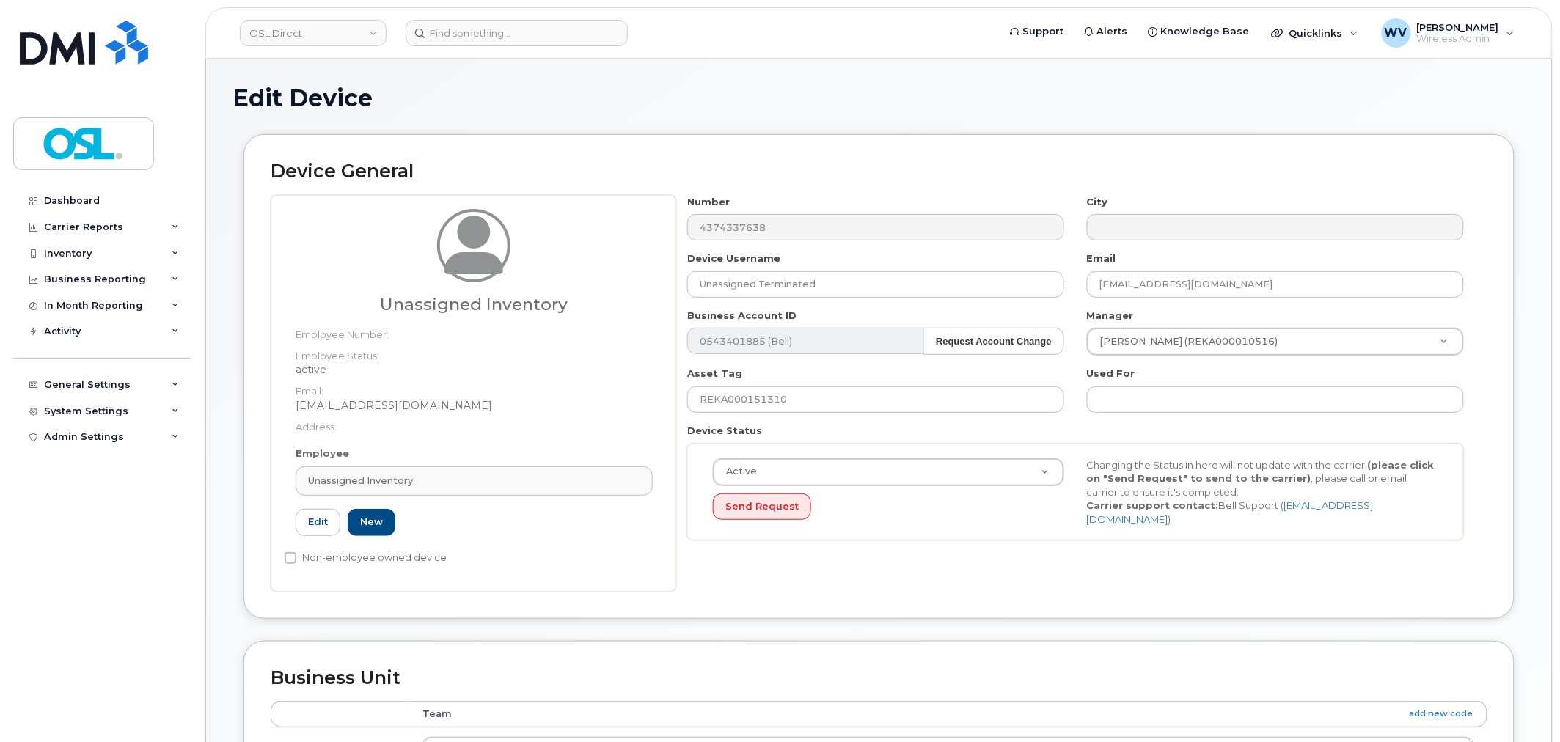
type input "UI"
type input "Unassigned Inventory"
type input "[EMAIL_ADDRESS][DOMAIN_NAME]"
type input "4724252"
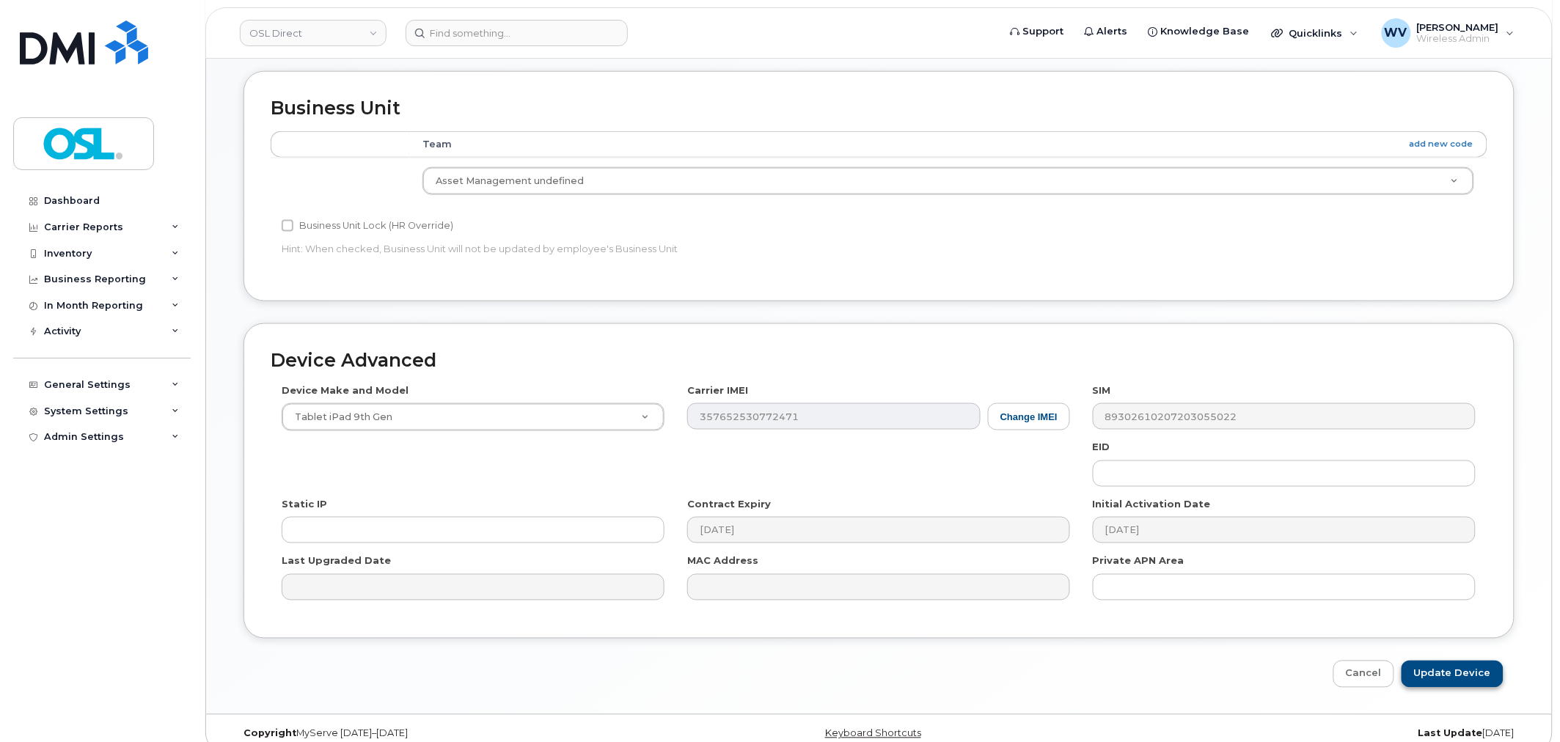
click at [1445, 687] on div "Edit Device Device General Unassigned Inventory Employee Number: Employee Statu…" at bounding box center [879, 101] width 1346 height 1225
click at [1448, 678] on input "Update Device" at bounding box center [1452, 674] width 102 height 27
type input "Saving..."
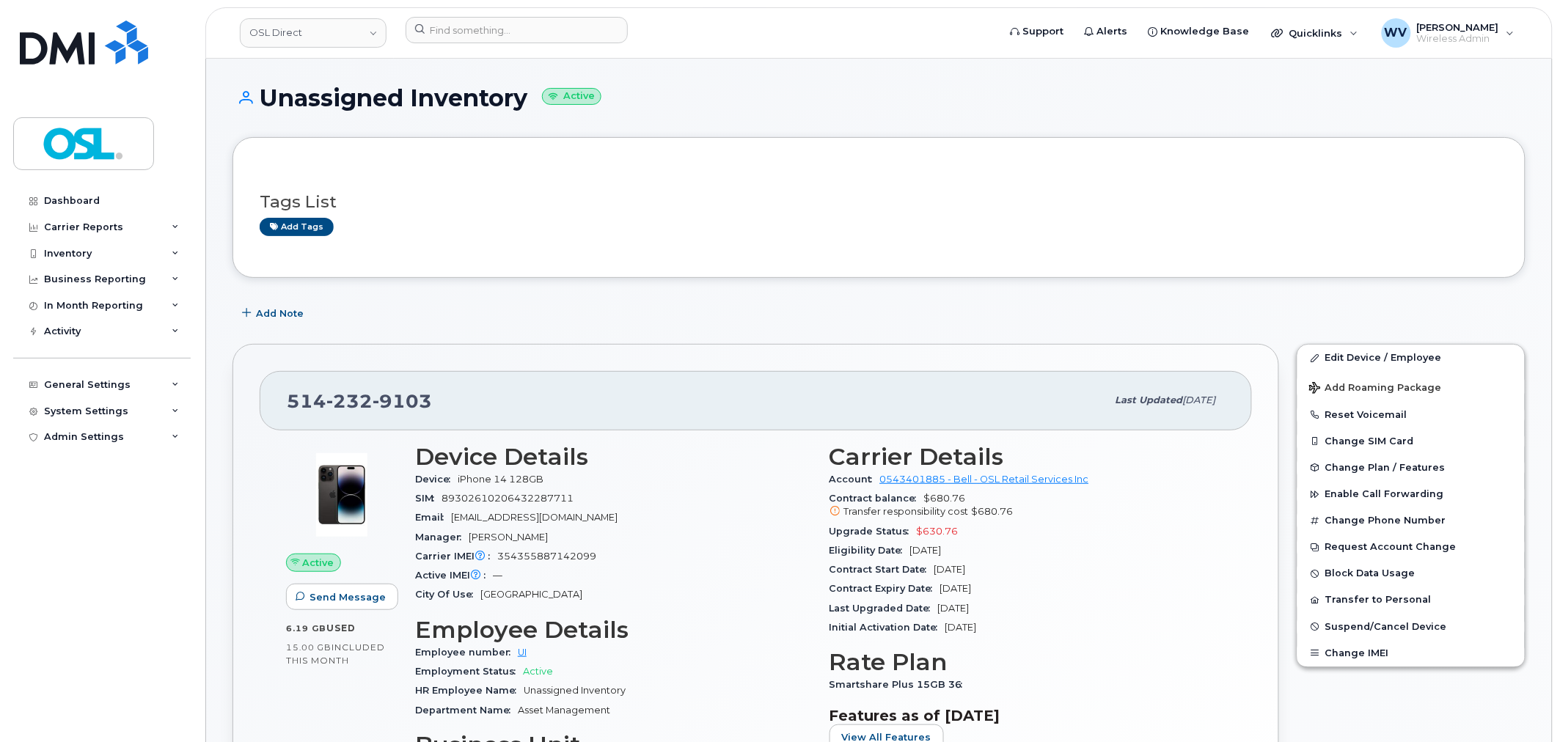
click at [389, 406] on span "9103" at bounding box center [402, 401] width 59 height 22
copy span "[PHONE_NUMBER]"
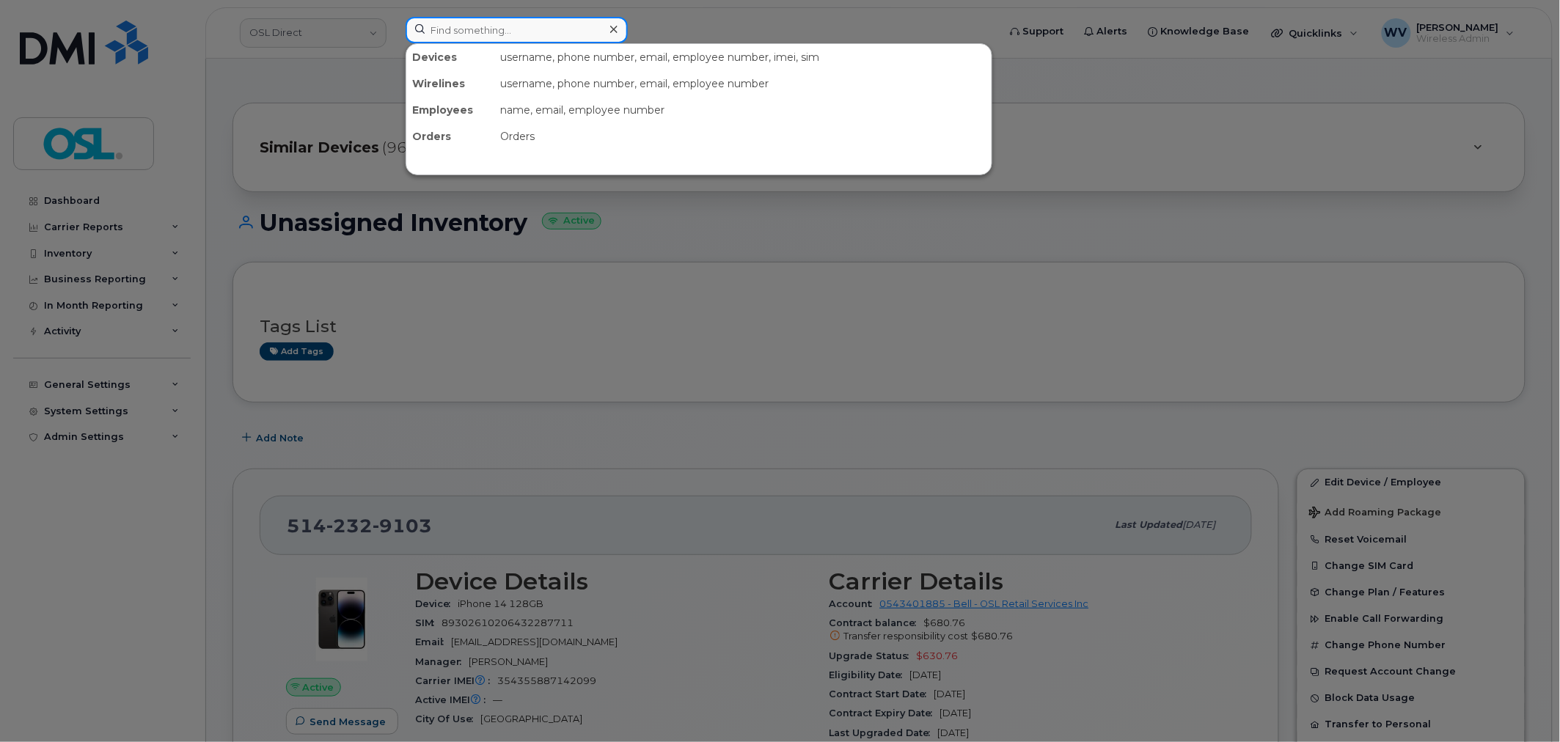
click at [474, 40] on input at bounding box center [517, 30] width 222 height 26
paste input "3673210394"
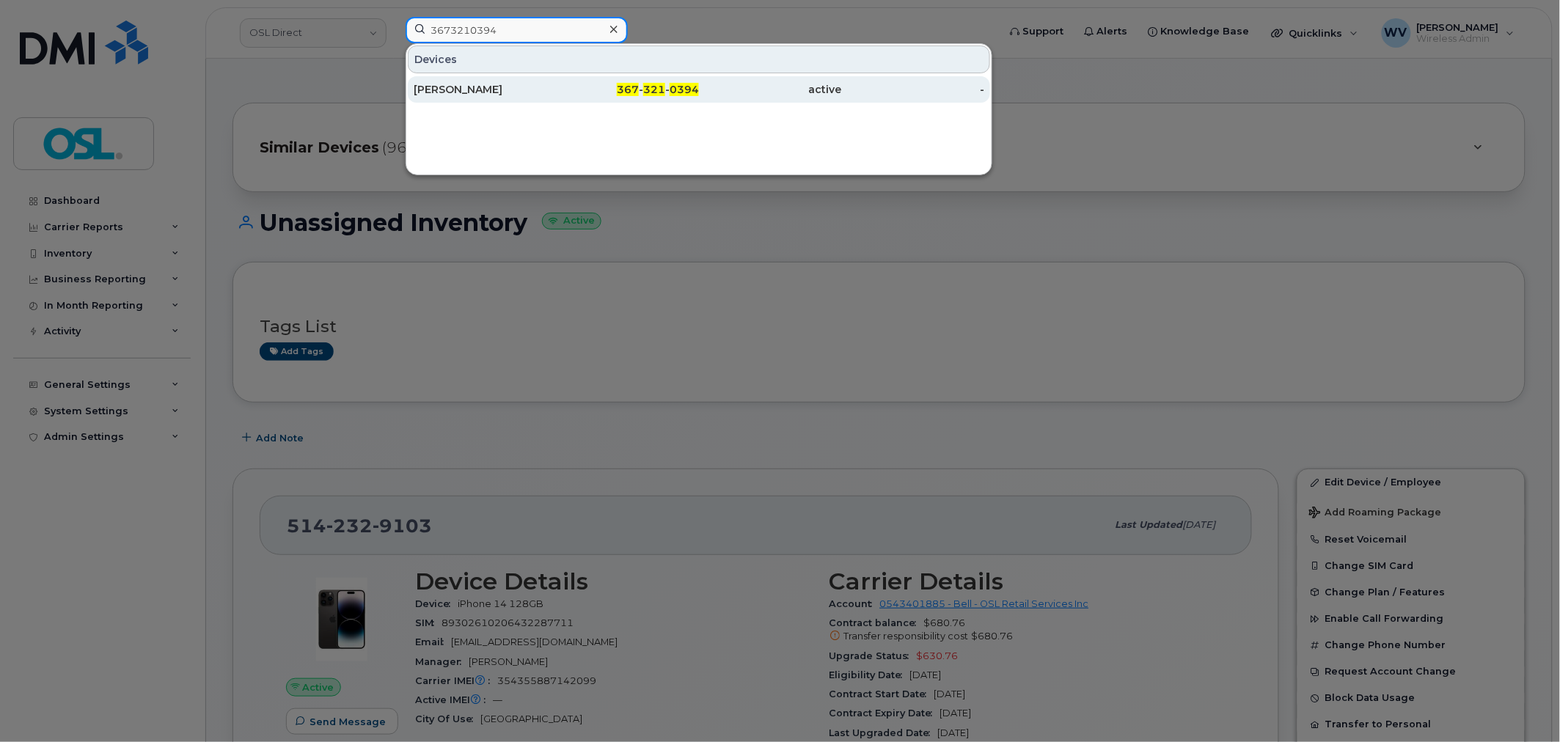
type input "3673210394"
click at [516, 92] on div "[PERSON_NAME]" at bounding box center [485, 89] width 143 height 15
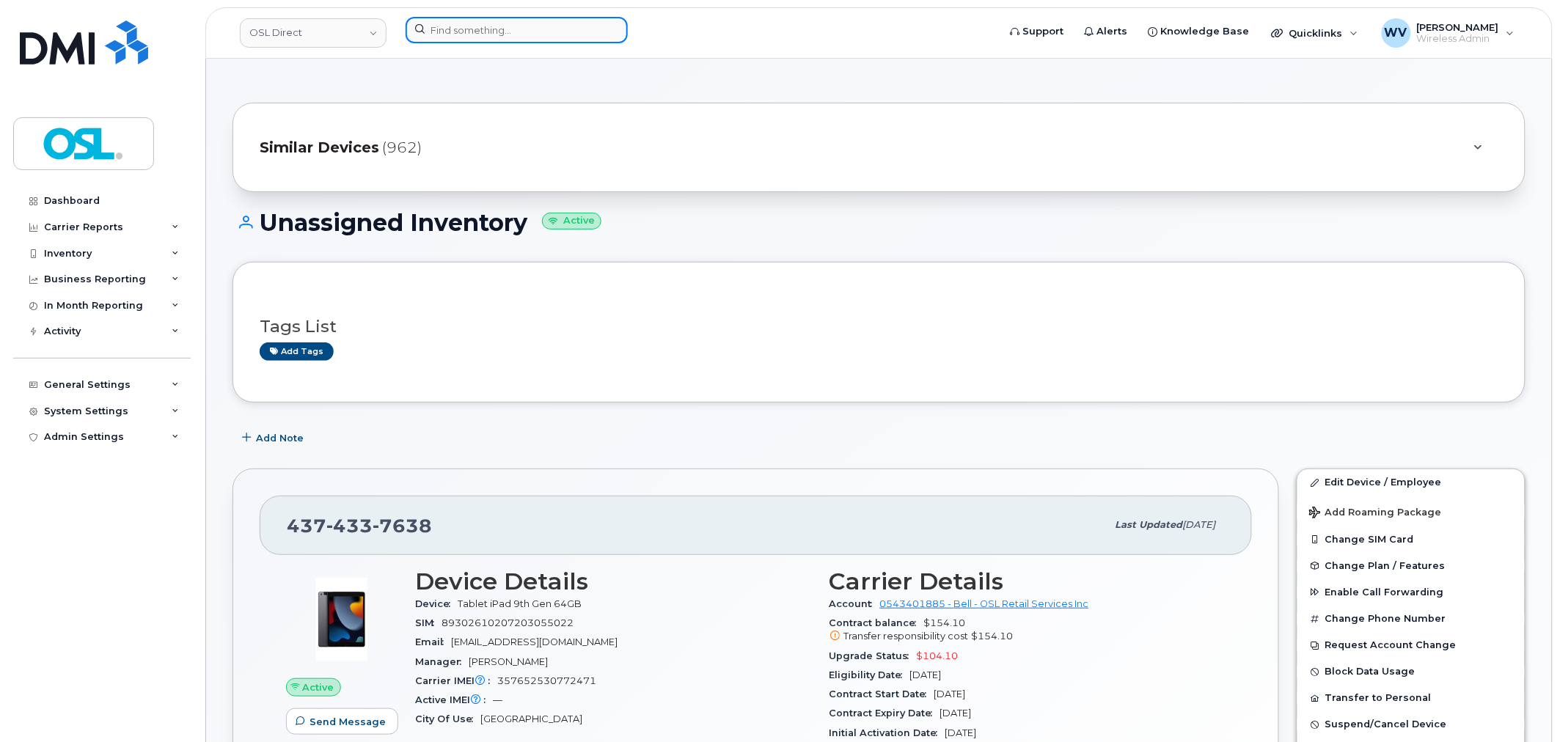
click at [574, 19] on input at bounding box center [517, 30] width 222 height 26
paste input "6476165986"
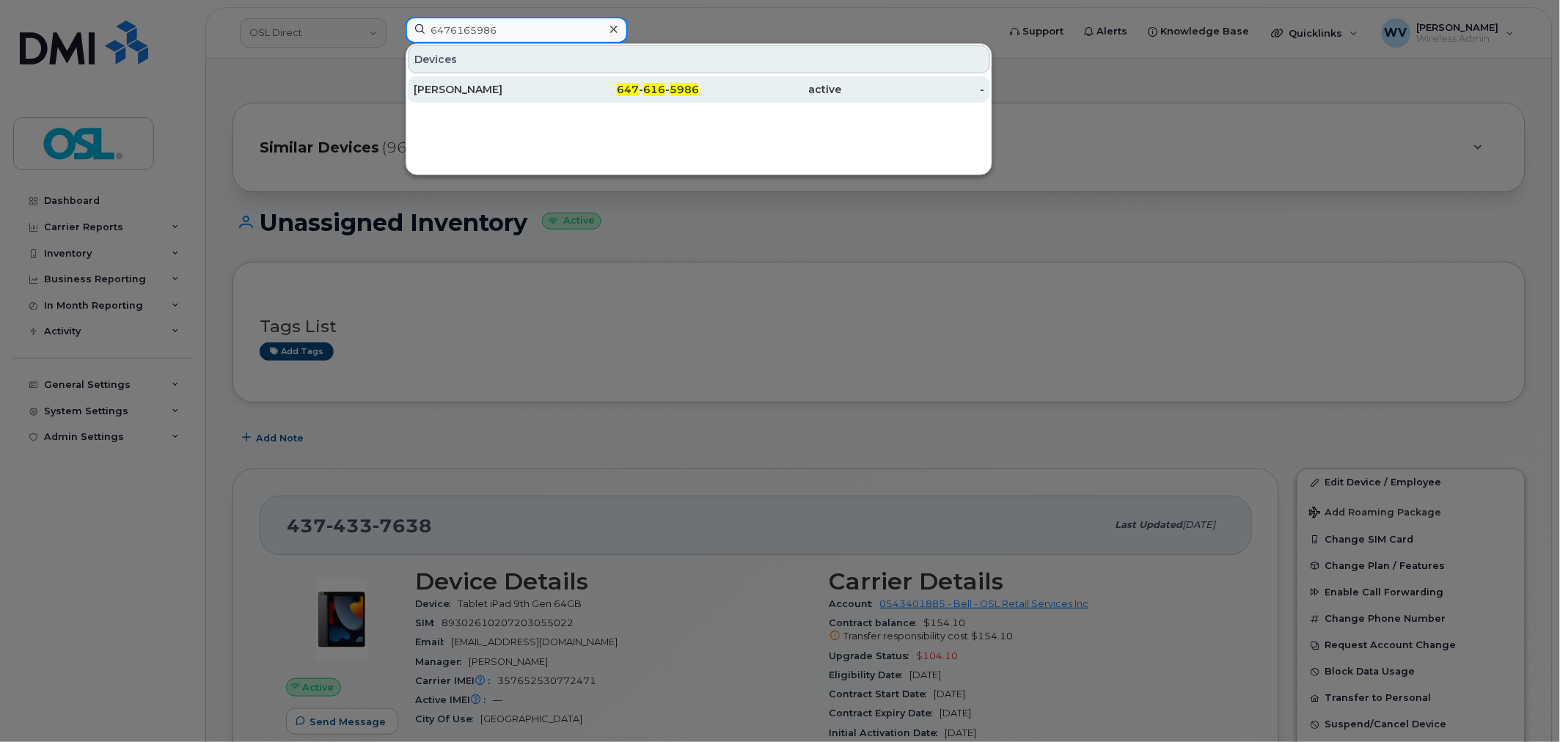
type input "6476165986"
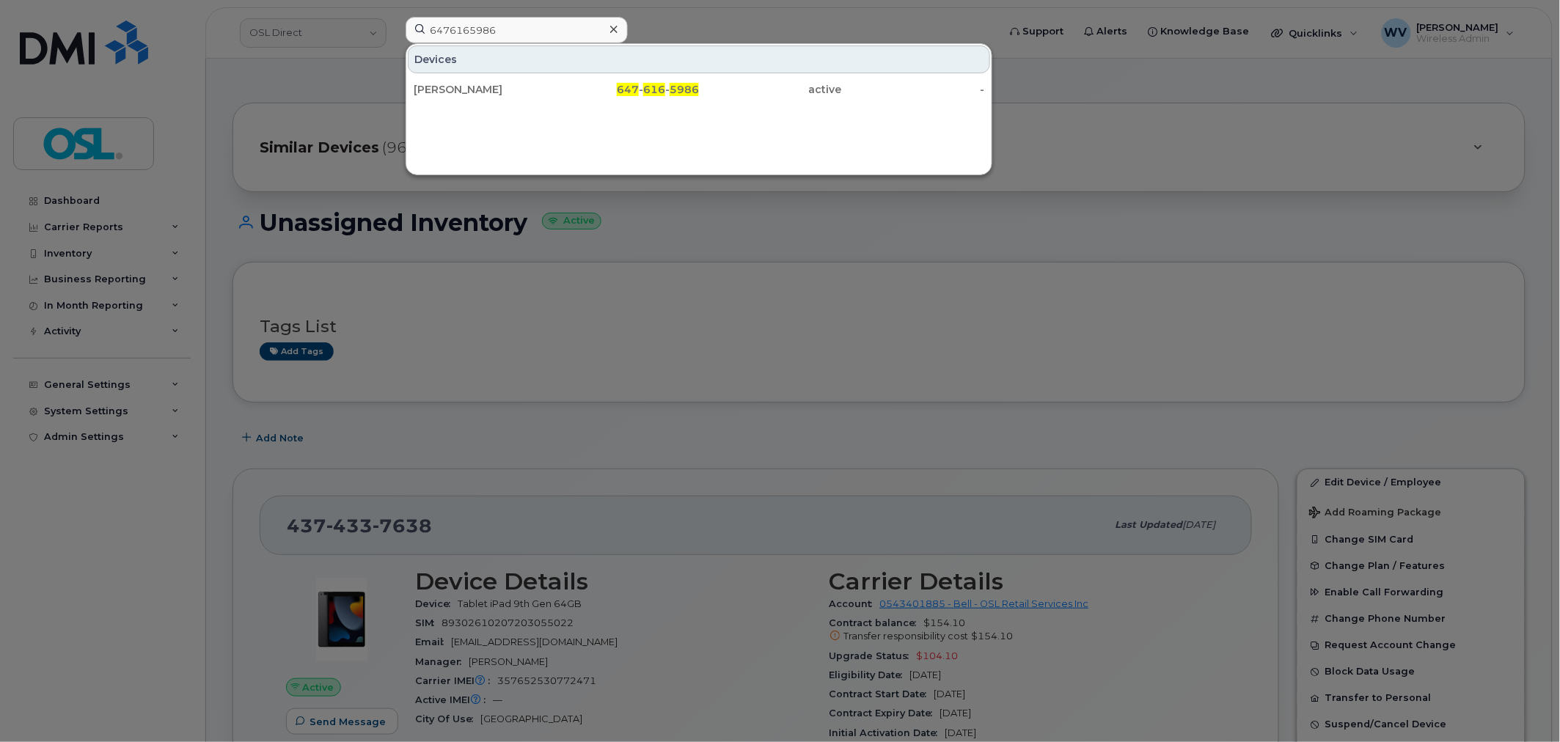
drag, startPoint x: 528, startPoint y: 82, endPoint x: 560, endPoint y: 38, distance: 54.6
click at [528, 82] on div "[PERSON_NAME]" at bounding box center [485, 89] width 143 height 26
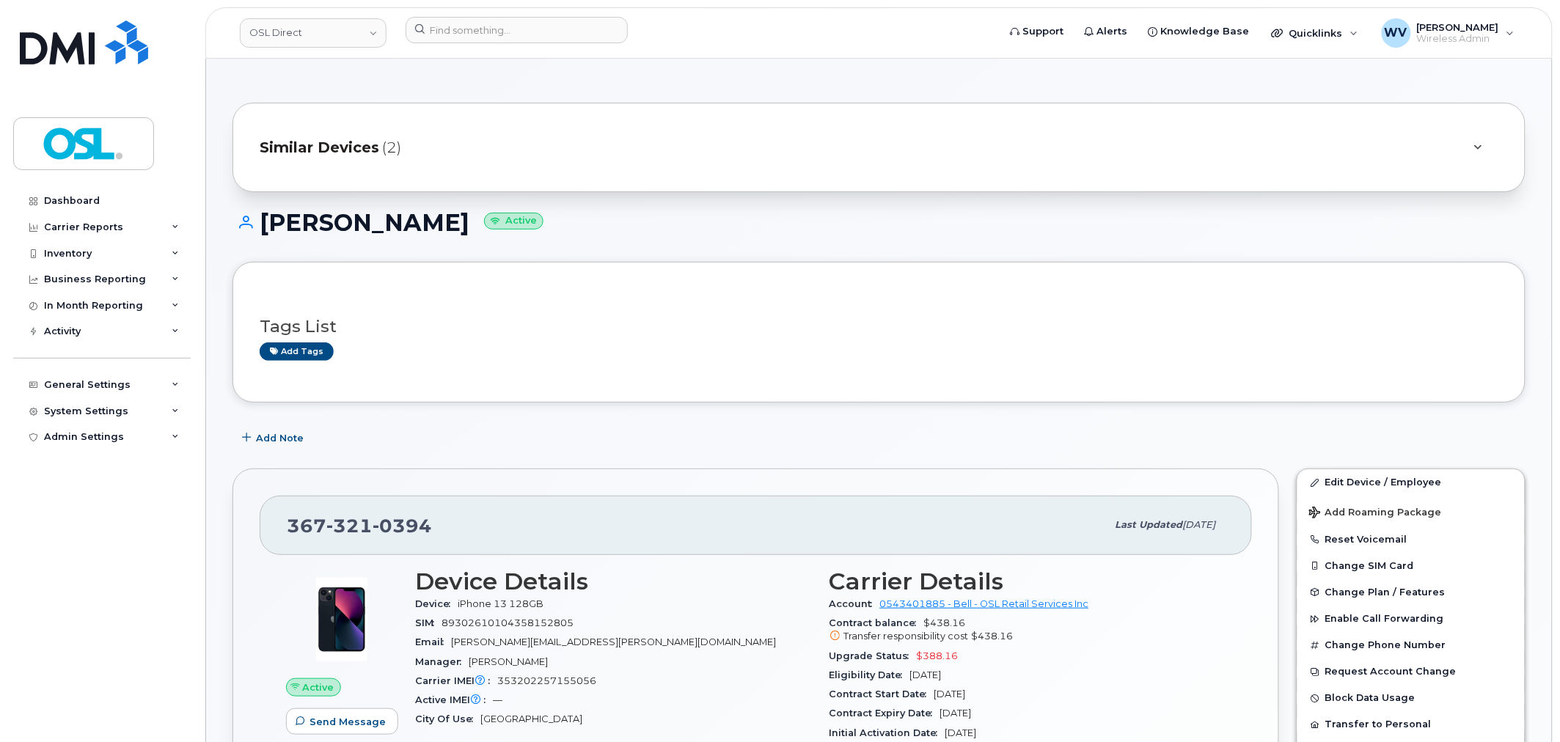
click at [389, 547] on div "[PHONE_NUMBER] Last updated [DATE]" at bounding box center [756, 525] width 992 height 59
click at [386, 533] on span "0394" at bounding box center [402, 526] width 59 height 22
copy span "[PHONE_NUMBER]"
click at [1325, 484] on link "Edit Device / Employee" at bounding box center [1410, 482] width 227 height 26
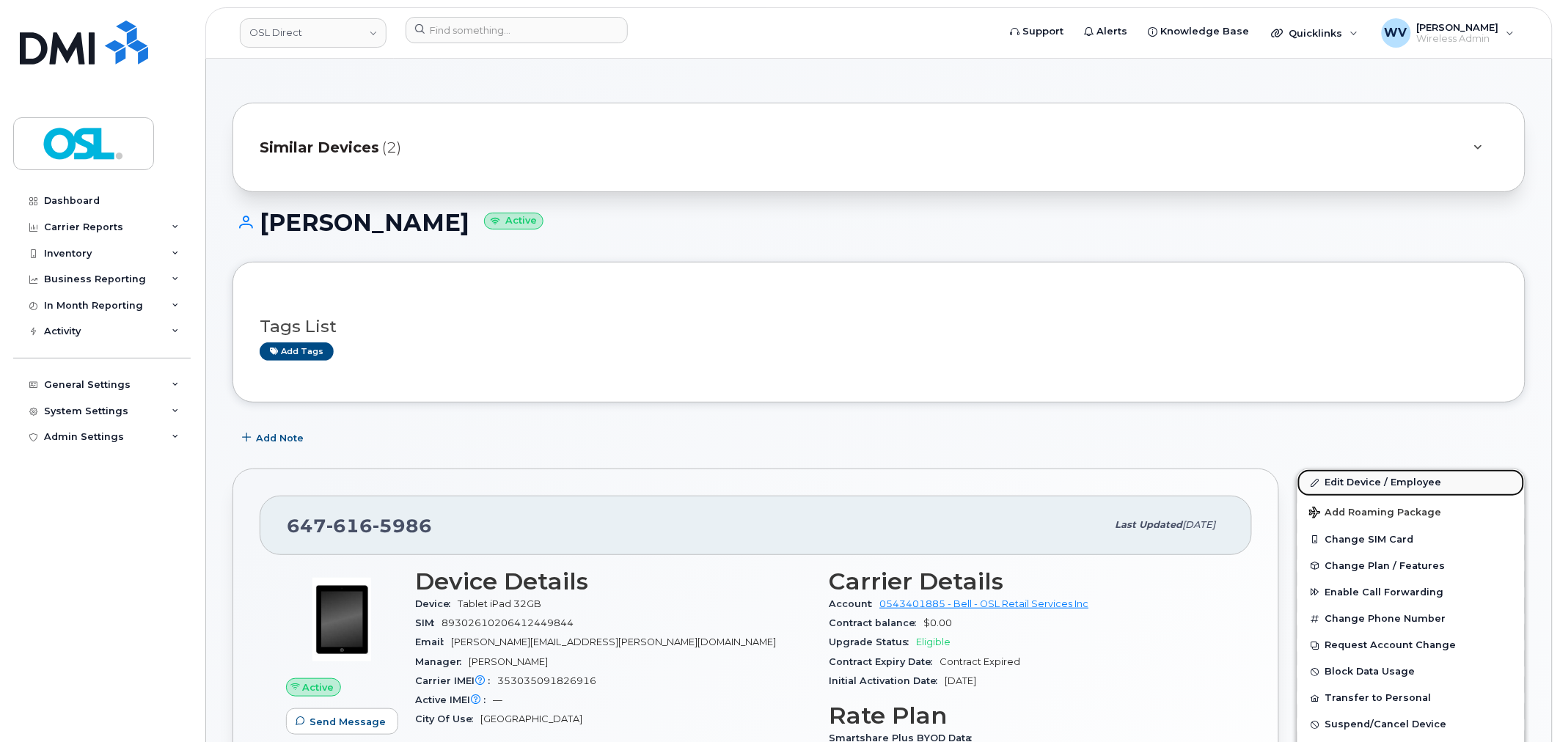
click at [1323, 477] on link "Edit Device / Employee" at bounding box center [1410, 482] width 227 height 26
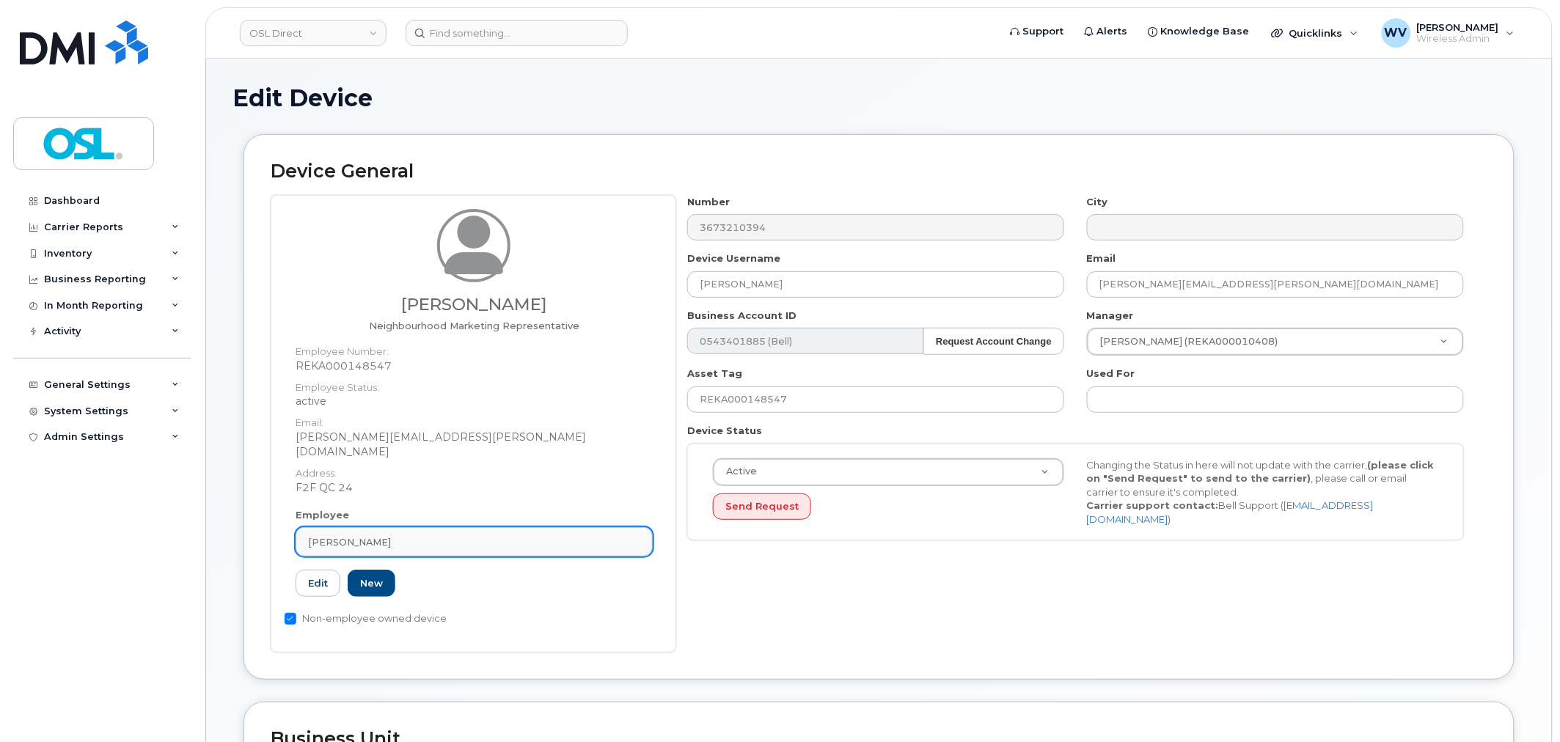
click at [386, 535] on div "[PERSON_NAME]" at bounding box center [474, 542] width 332 height 14
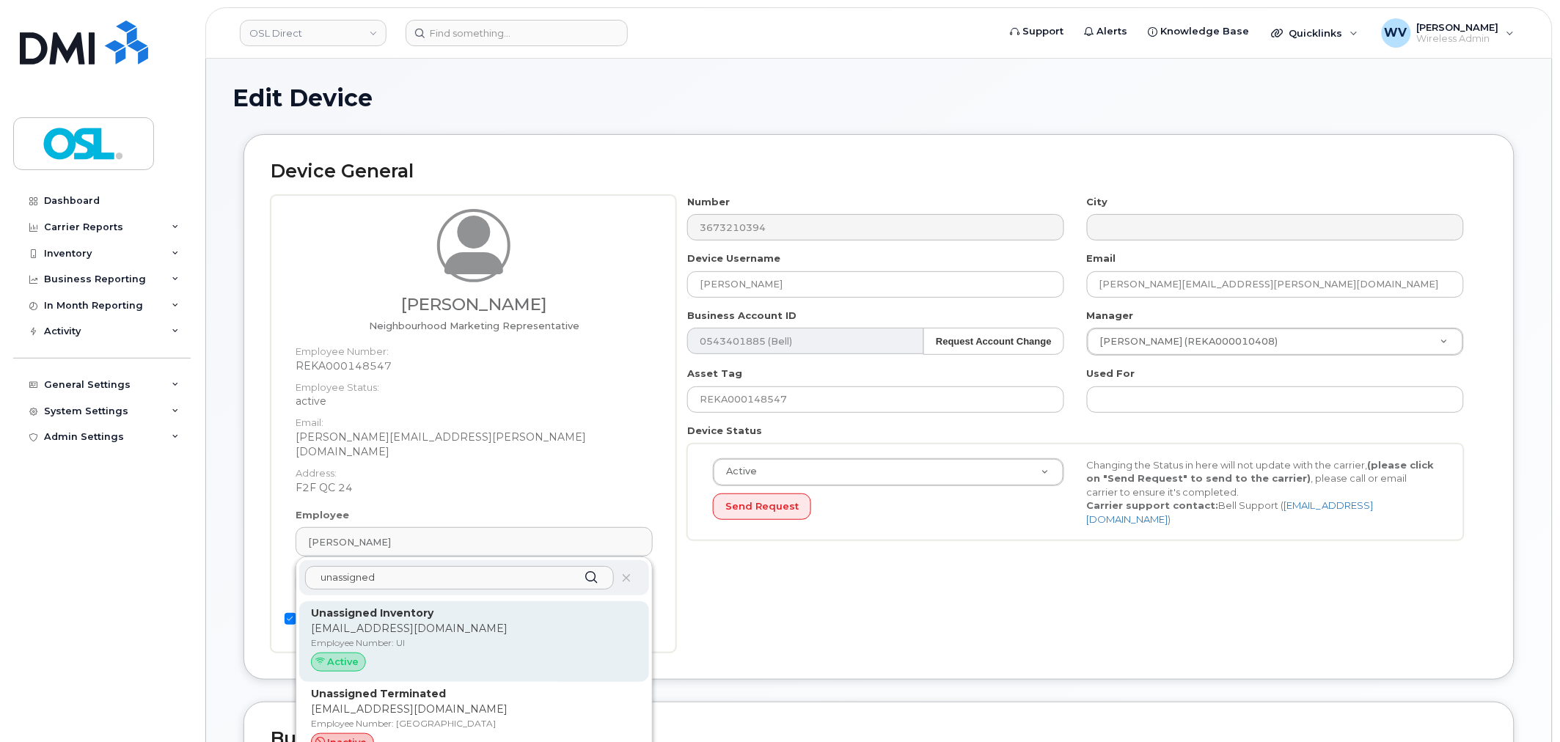
type input "unassigned"
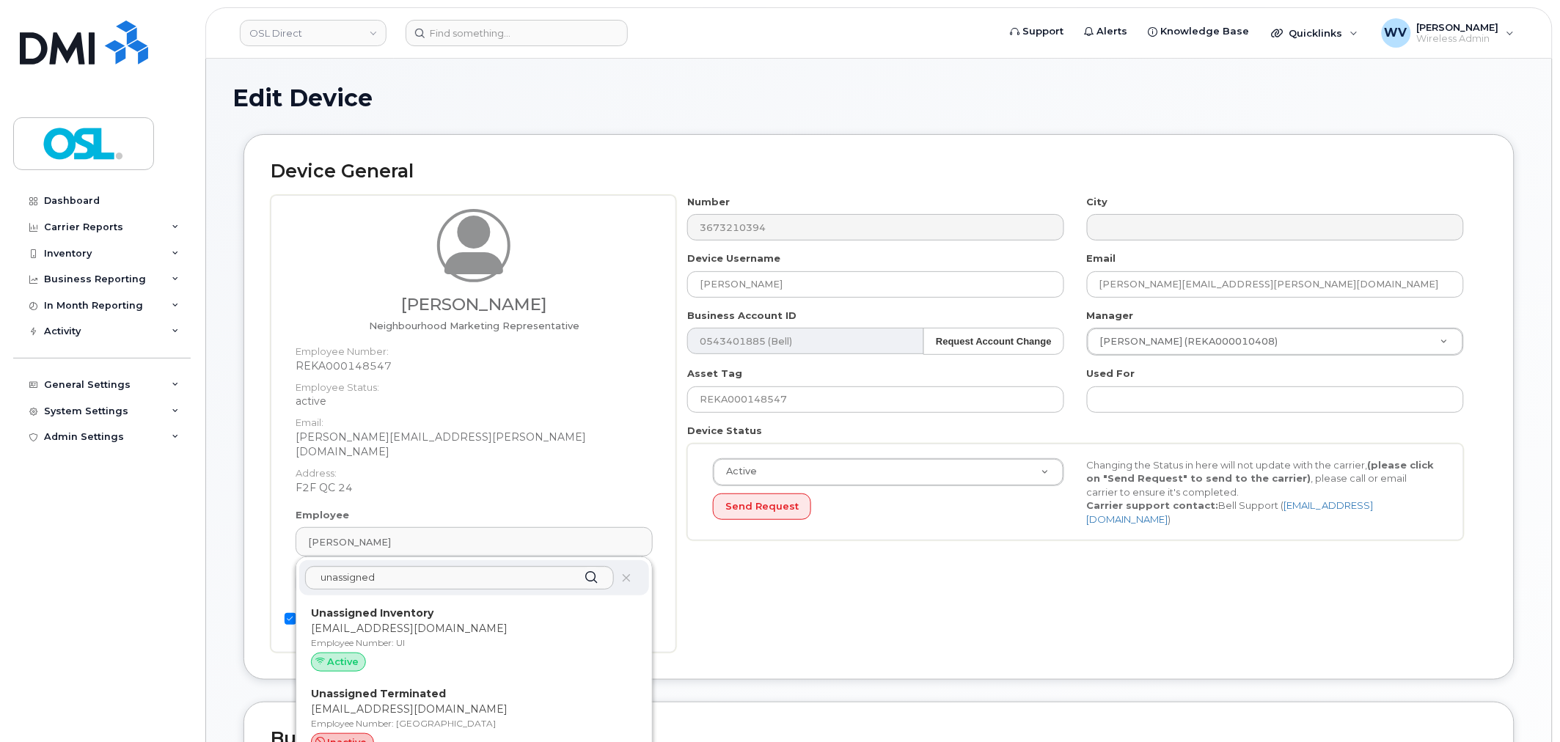
drag, startPoint x: 424, startPoint y: 589, endPoint x: 846, endPoint y: 54, distance: 681.5
click at [425, 601] on div "Unassigned Inventory support@osldirect.com Employee Number: UI Active" at bounding box center [474, 641] width 350 height 81
type input "UI"
type input "Unassigned Inventory"
type input "support@osldirect.com"
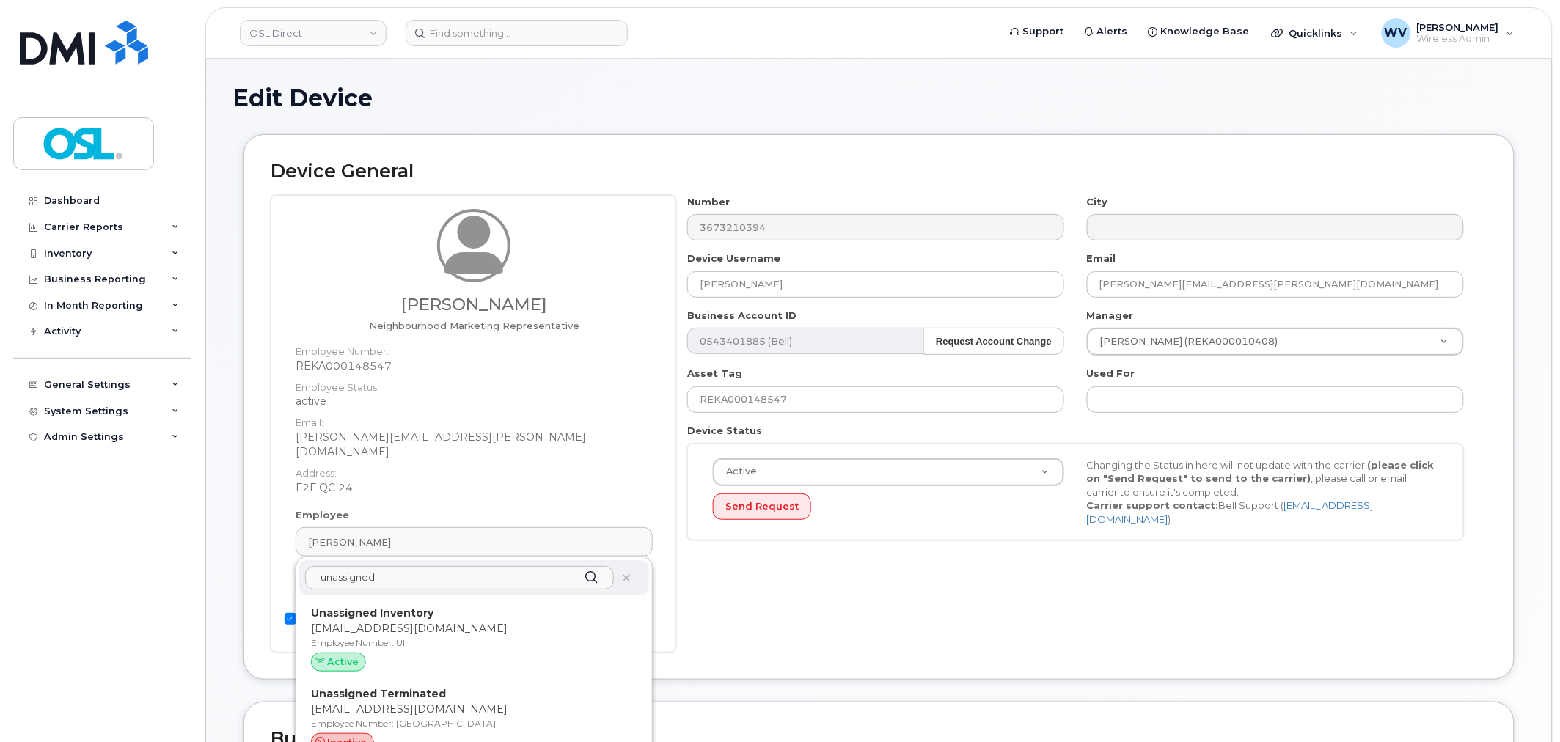
type input "4724252"
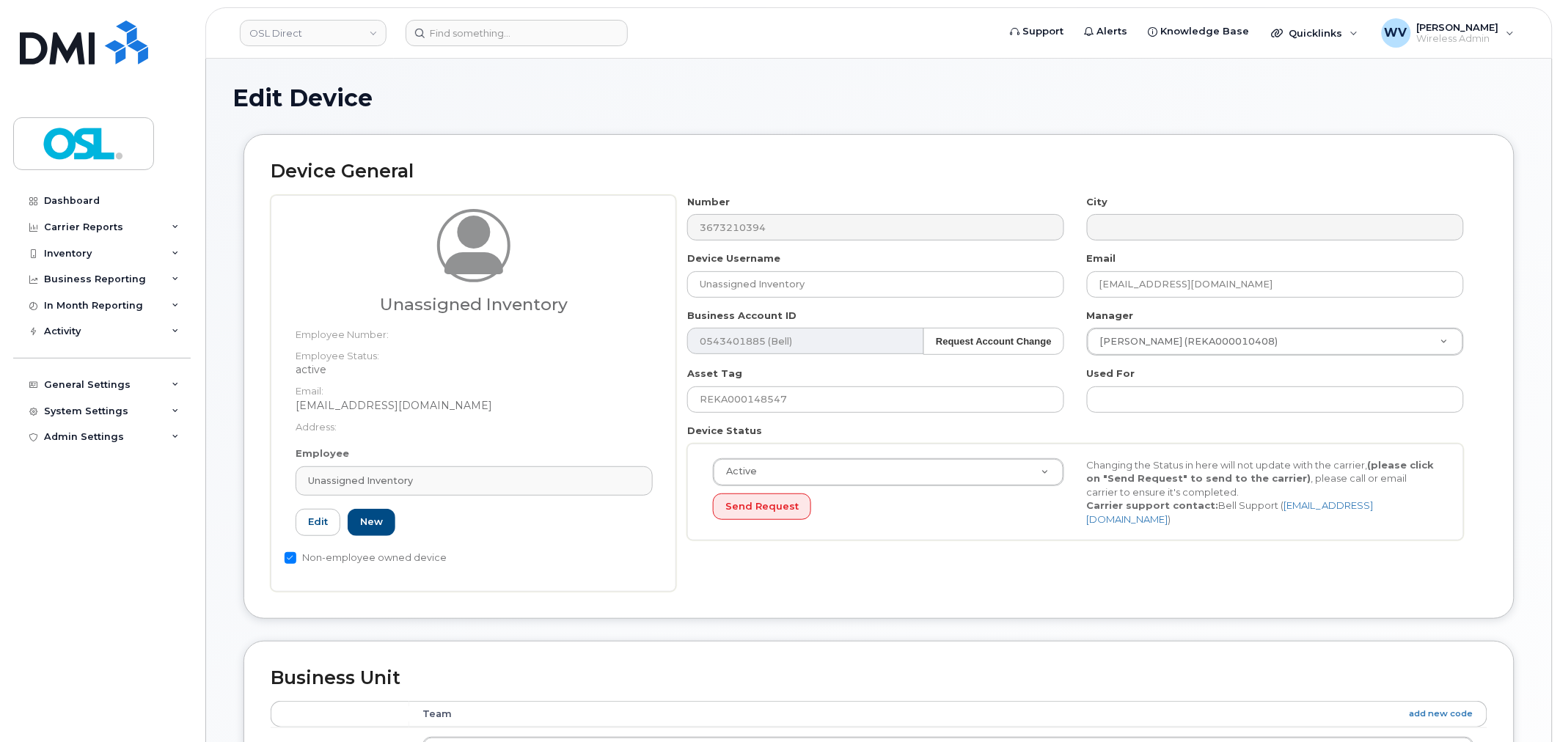
scroll to position [590, 0]
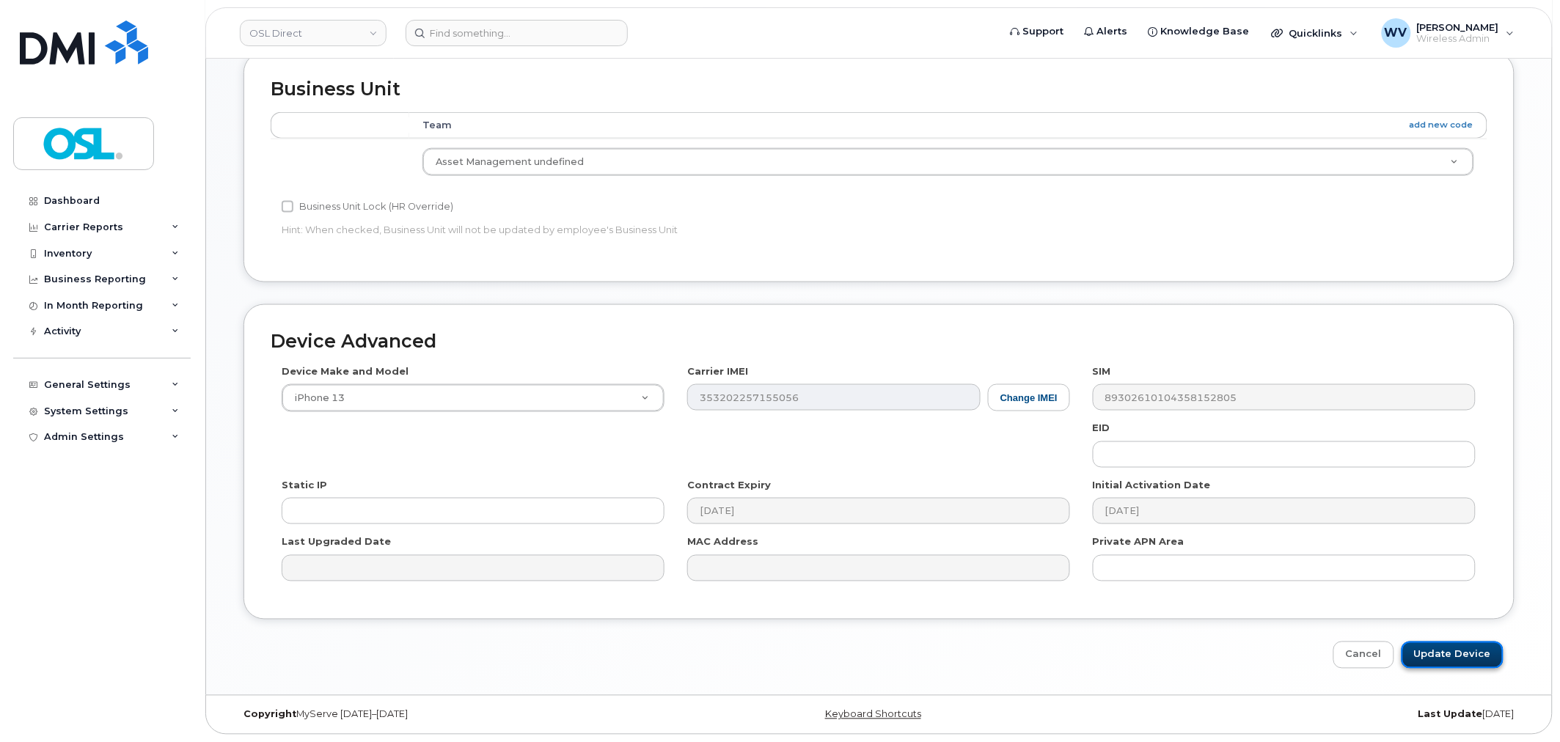
click at [1456, 653] on input "Update Device" at bounding box center [1452, 655] width 102 height 27
type input "Saving..."
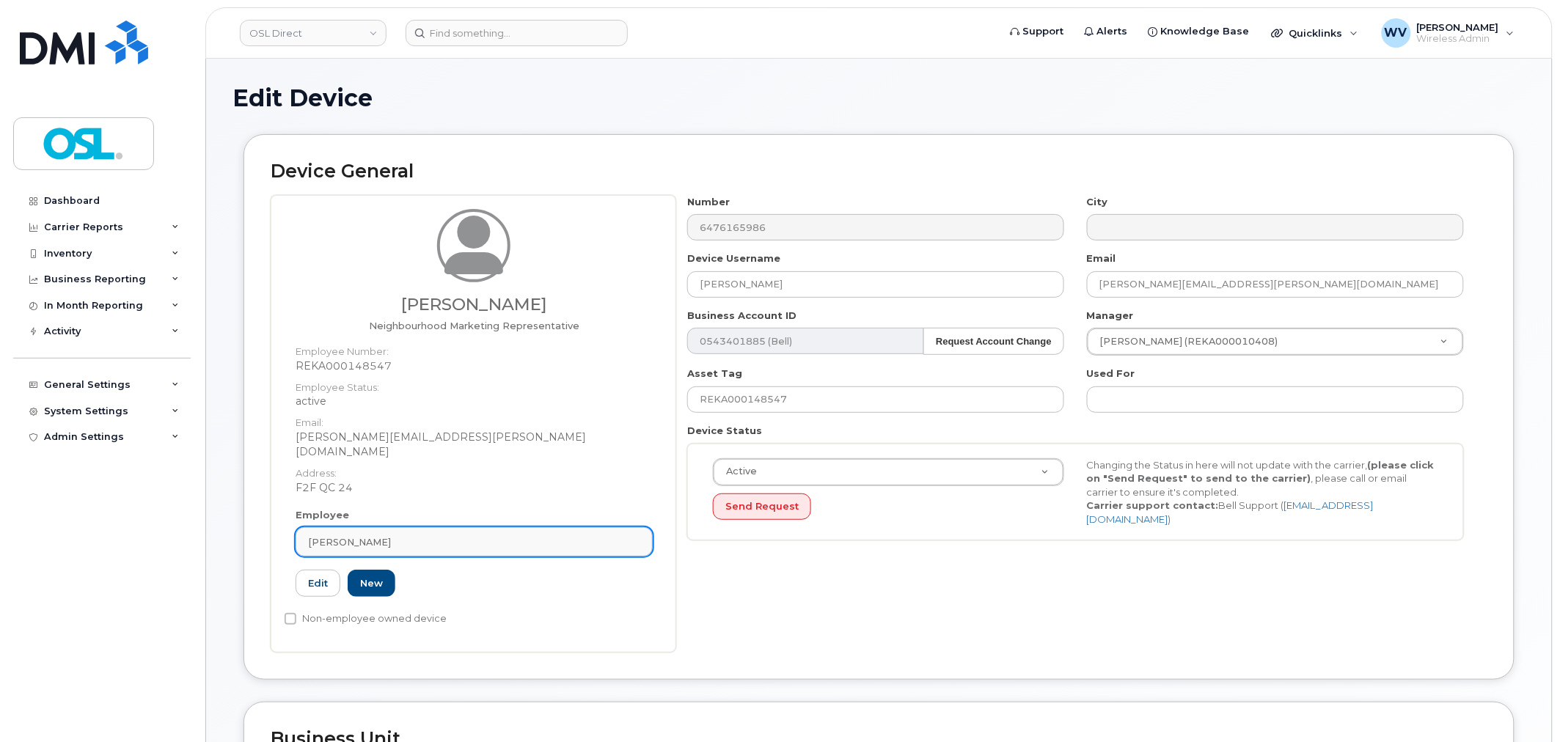
click at [504, 515] on div "Employee Magalie Rivard Type first three symbols or more REKA000148547 Edit New" at bounding box center [474, 559] width 379 height 102
click at [509, 535] on div "[PERSON_NAME]" at bounding box center [474, 542] width 332 height 14
paste input "unassigned"
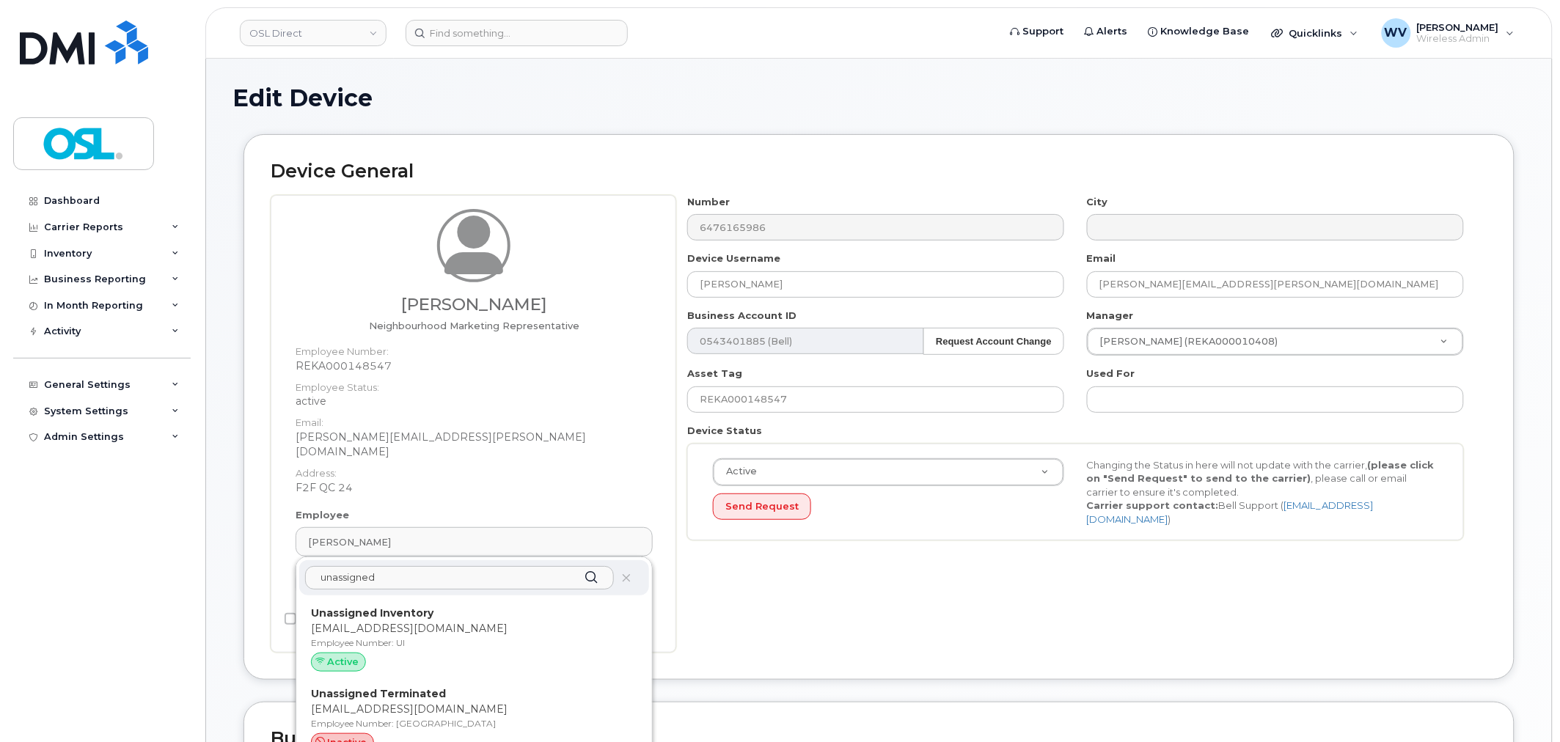
type input "unassigned"
click at [488, 606] on p "Unassigned Inventory" at bounding box center [474, 613] width 326 height 15
type input "UI"
type input "Unassigned Inventory"
type input "[EMAIL_ADDRESS][DOMAIN_NAME]"
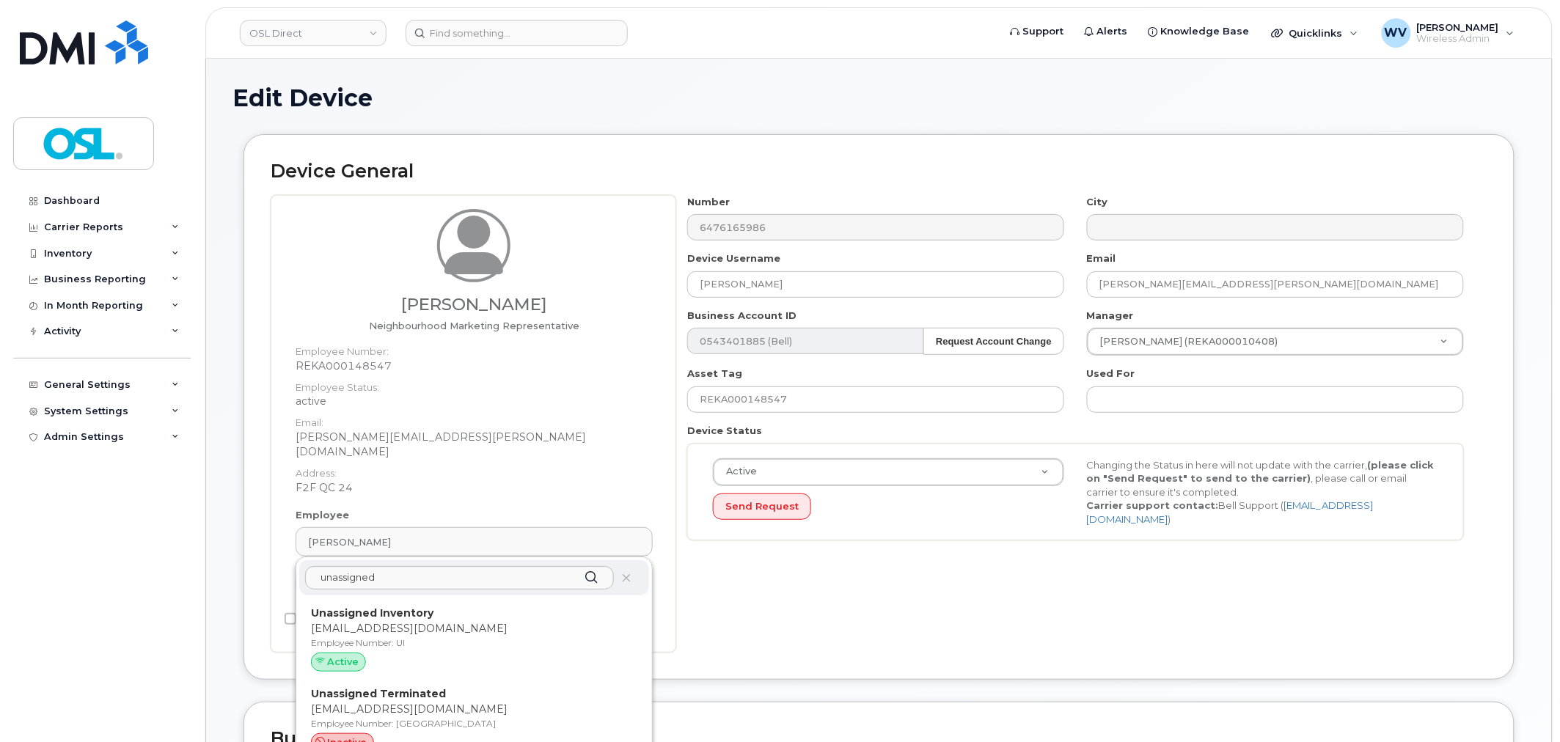
type input "4724252"
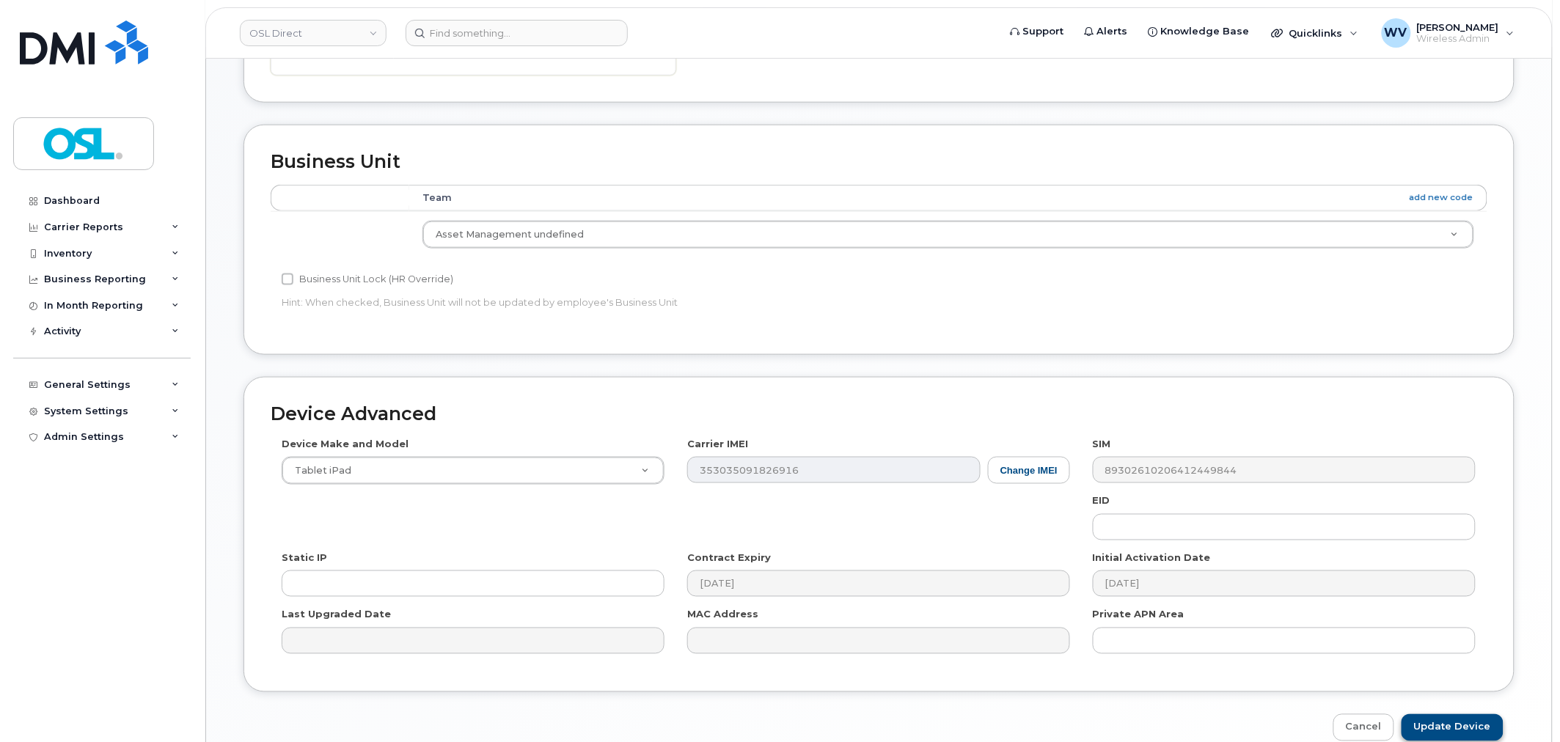
scroll to position [590, 0]
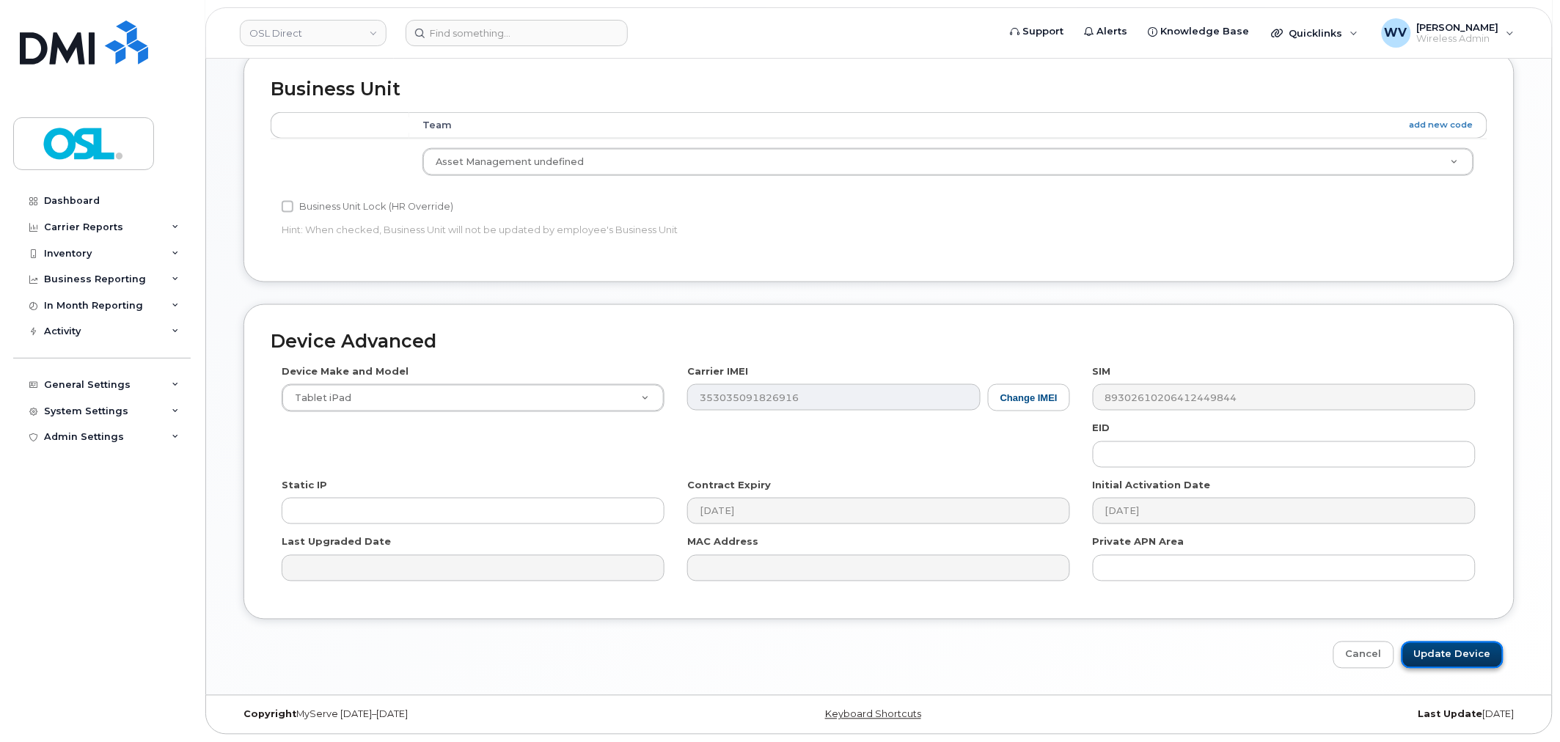
click at [1461, 660] on input "Update Device" at bounding box center [1452, 655] width 102 height 27
type input "Saving..."
